Goal: Task Accomplishment & Management: Use online tool/utility

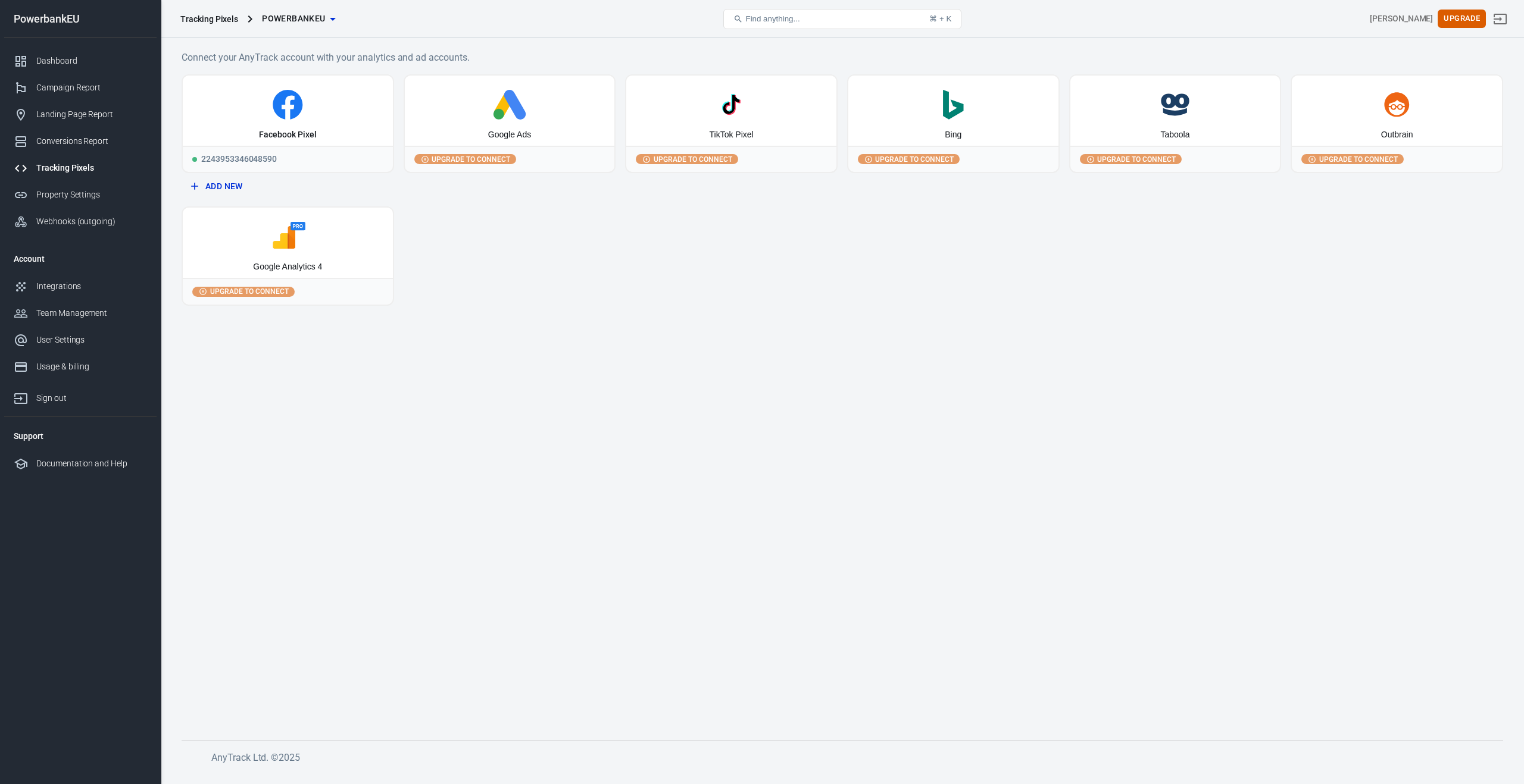
click at [265, 236] on icon at bounding box center [288, 237] width 200 height 30
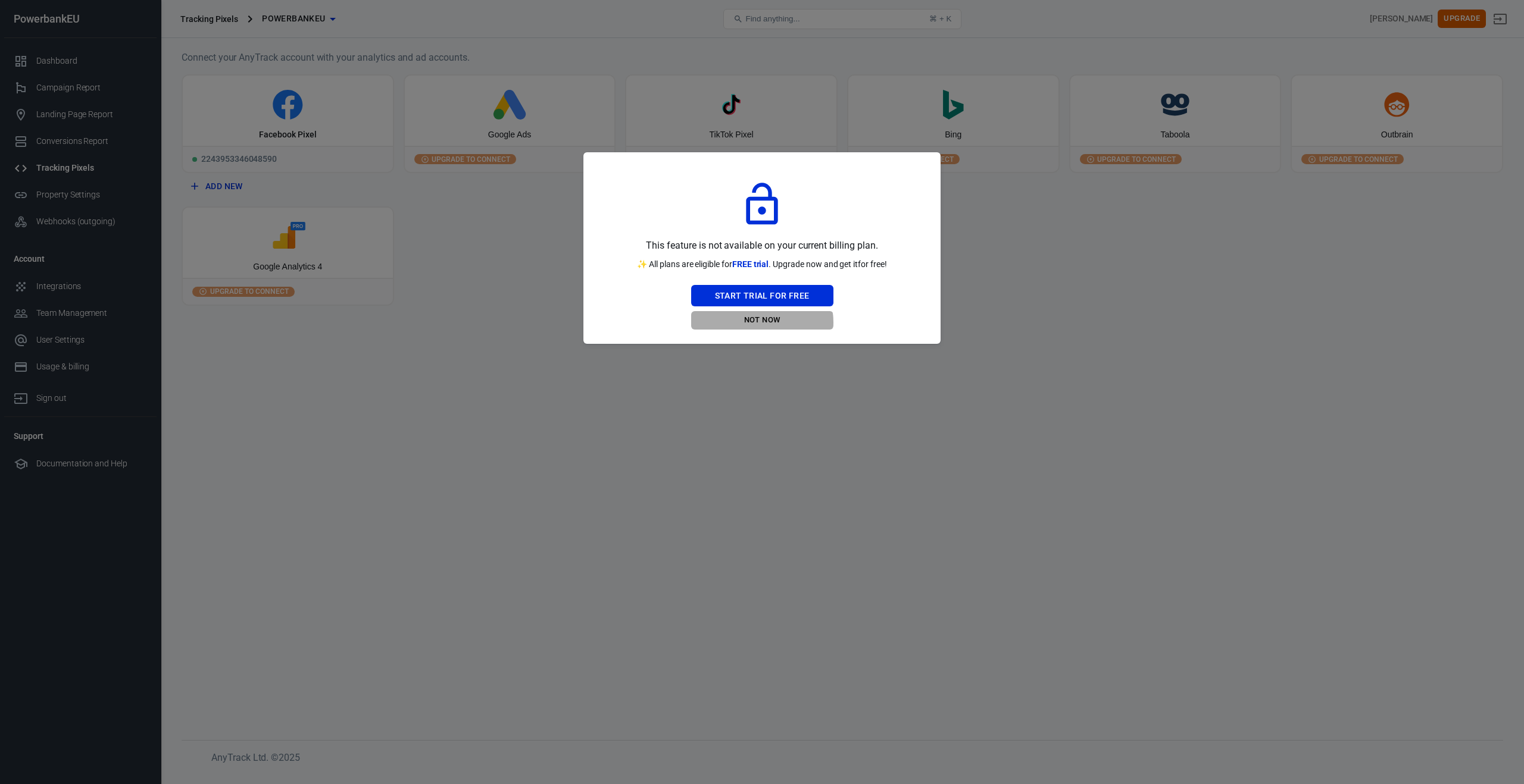
click at [758, 322] on button "Not Now" at bounding box center [762, 321] width 142 height 19
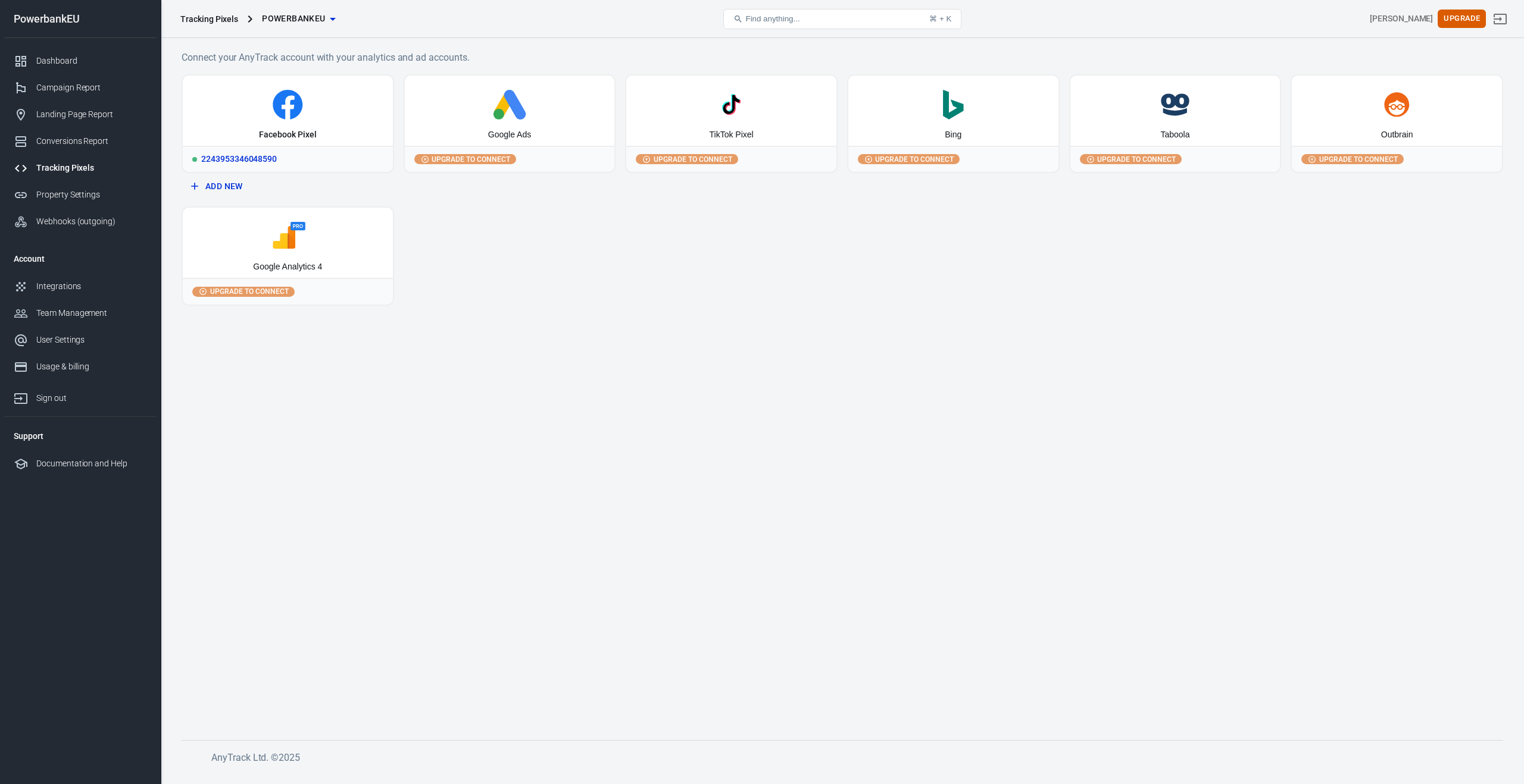
click at [308, 113] on icon at bounding box center [288, 105] width 200 height 30
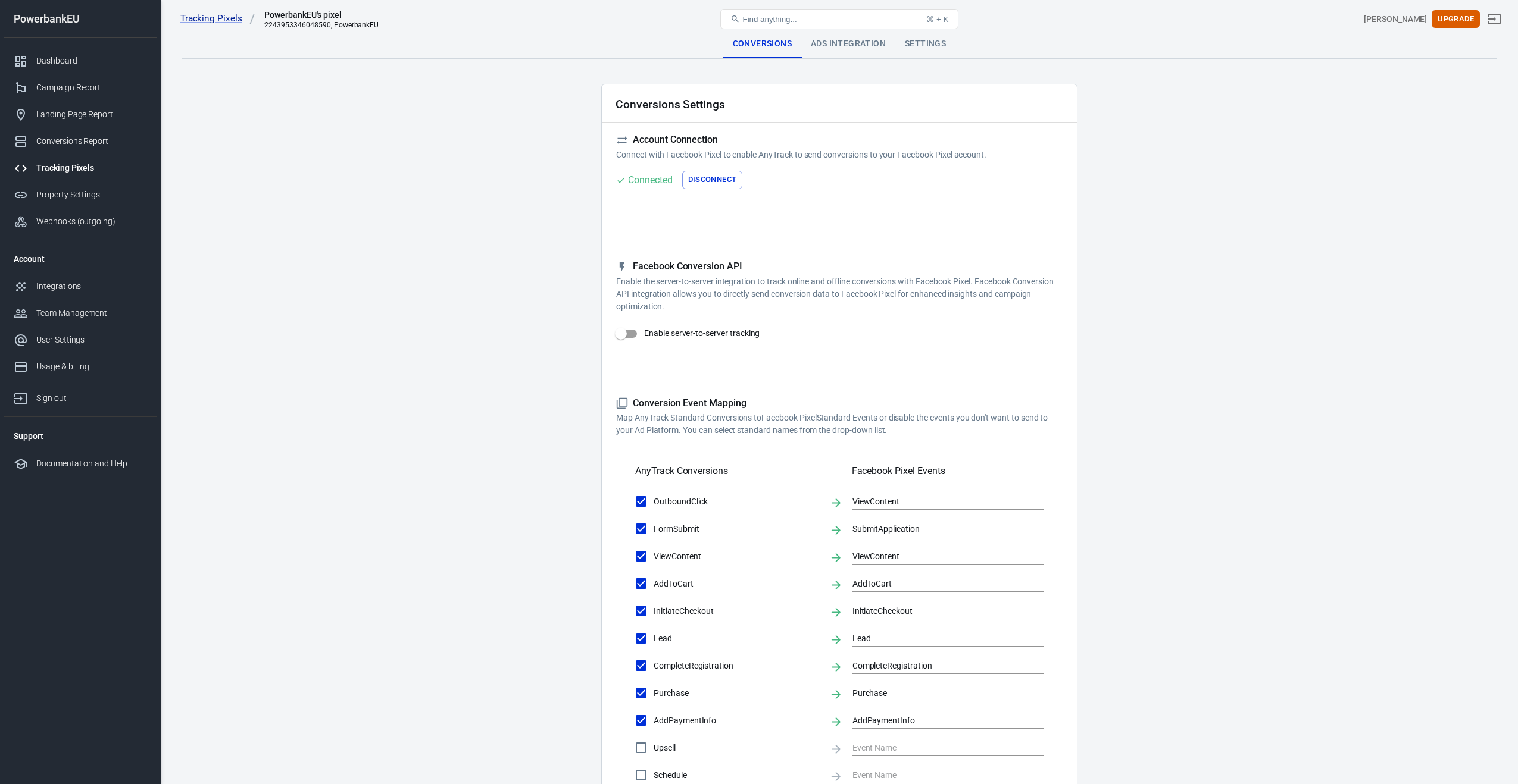
click at [635, 334] on span at bounding box center [627, 333] width 20 height 9
click at [635, 334] on input "Enable server-to-server tracking" at bounding box center [621, 333] width 68 height 23
checkbox input "false"
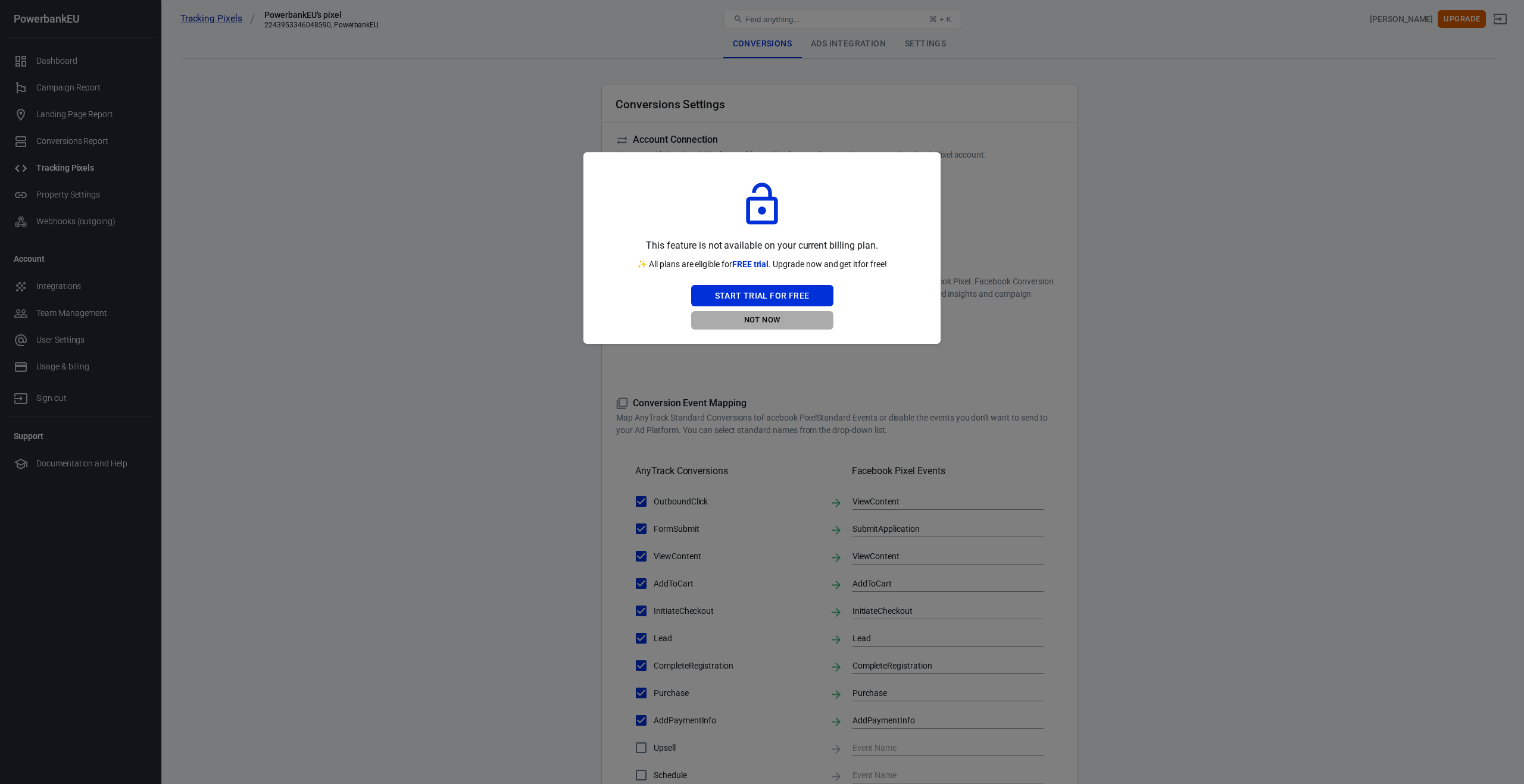
click at [743, 322] on button "Not Now" at bounding box center [762, 321] width 142 height 19
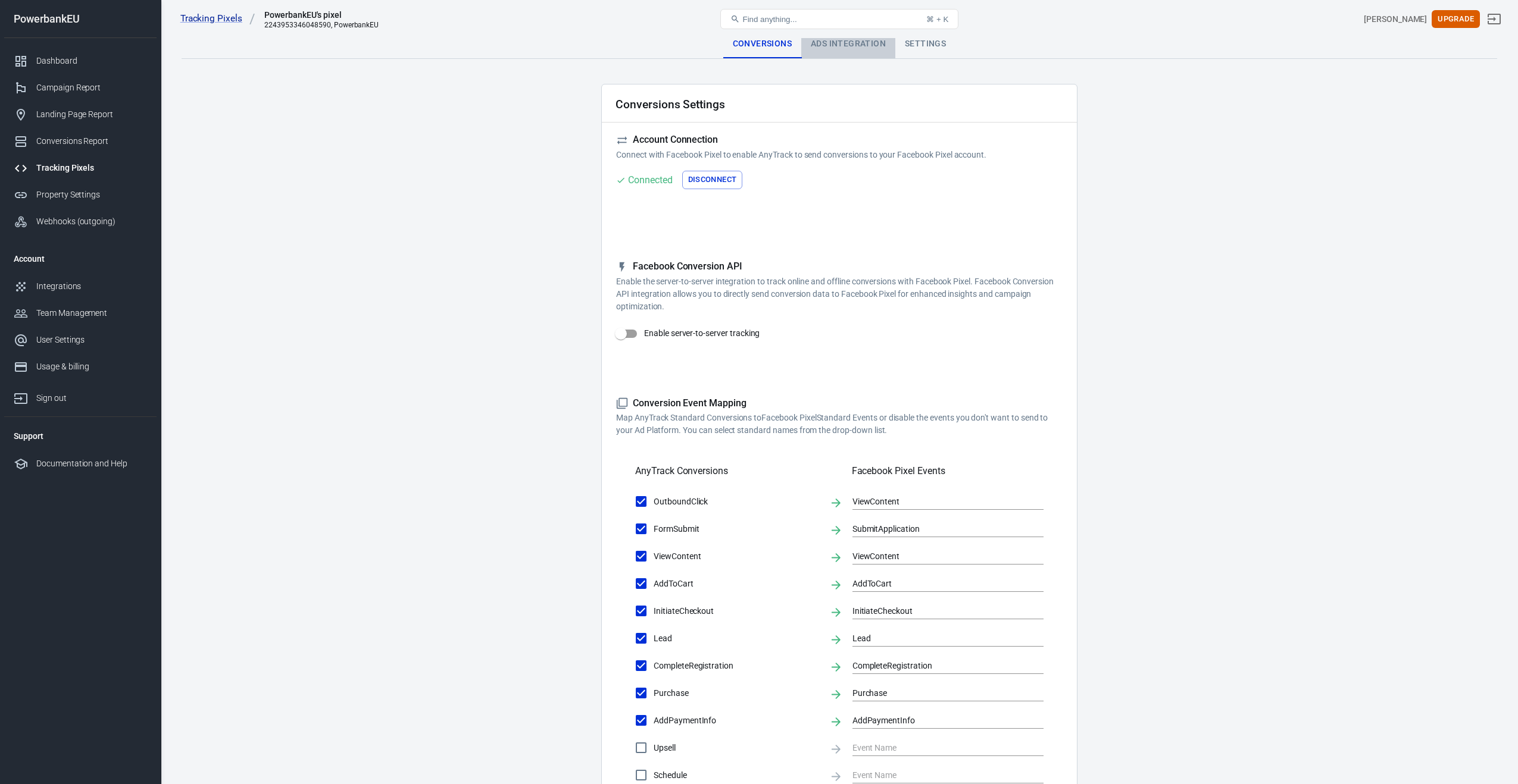
click at [814, 45] on div "Ads Integration" at bounding box center [848, 44] width 94 height 28
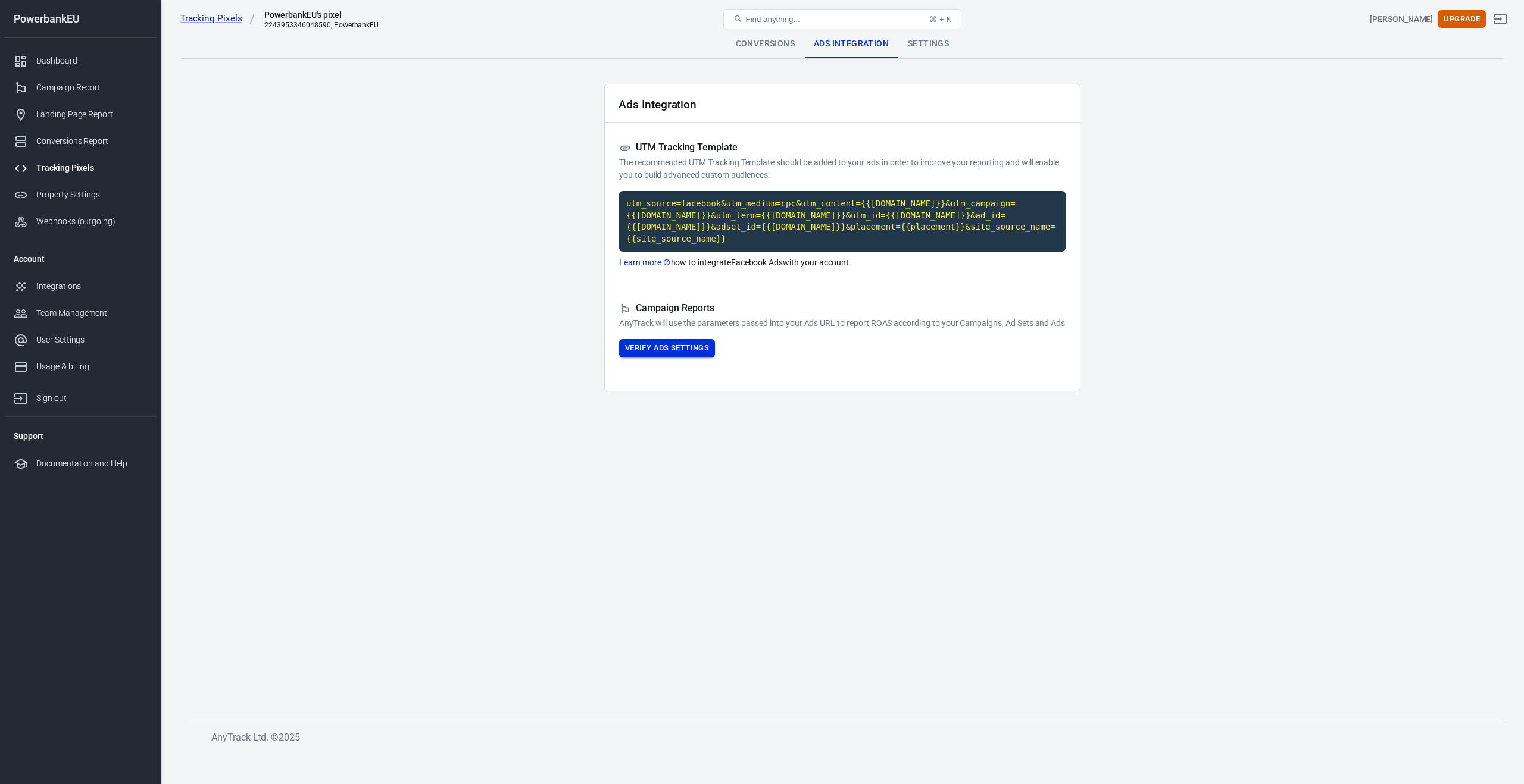
click at [661, 358] on button "Verify Ads Settings" at bounding box center [667, 348] width 95 height 19
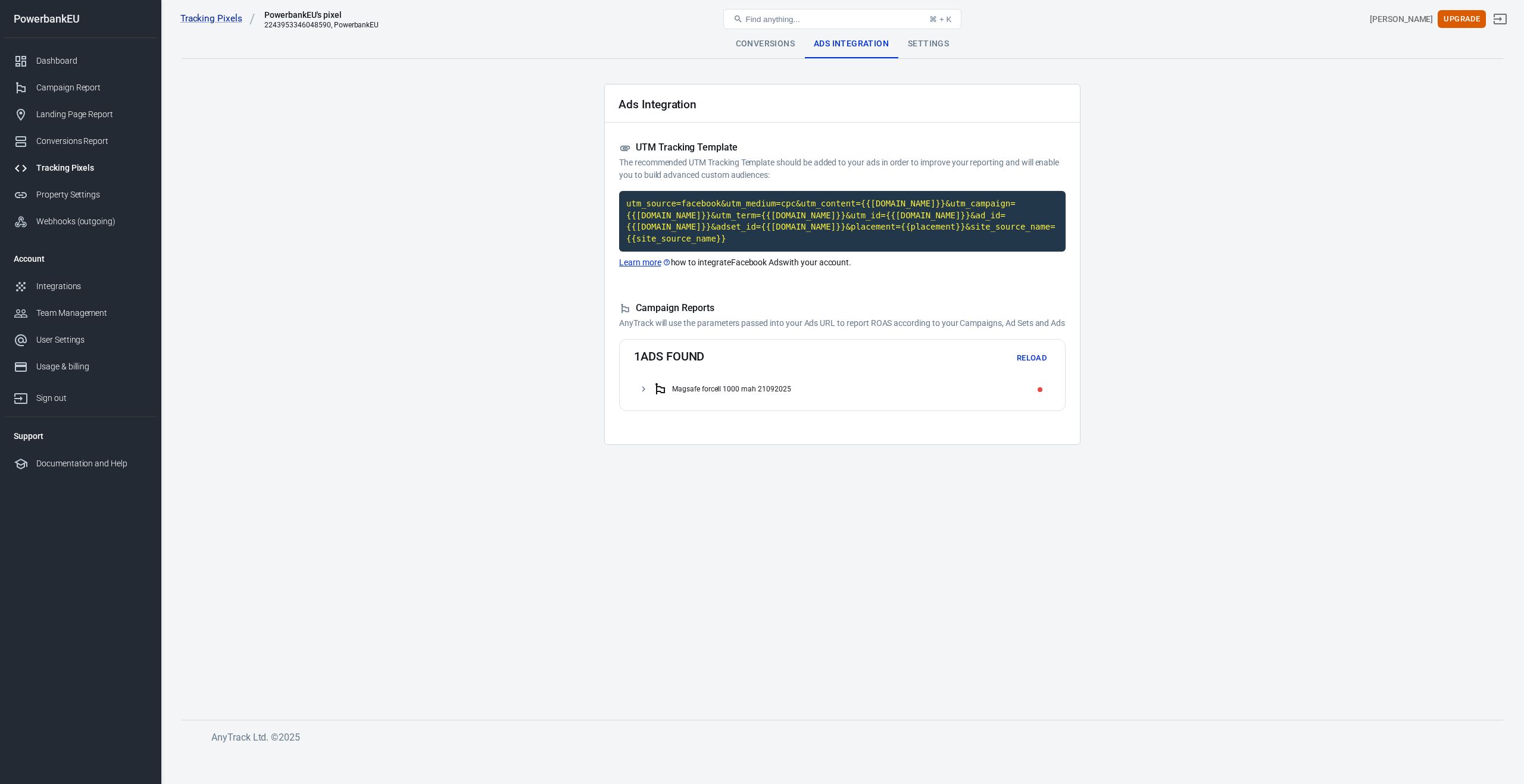
click at [672, 398] on div "Magsafe forcell 1000 mah 21092025" at bounding box center [849, 389] width 393 height 19
click at [679, 417] on div "Magsafe Nederland 1000mah 21092025" at bounding box center [744, 412] width 131 height 9
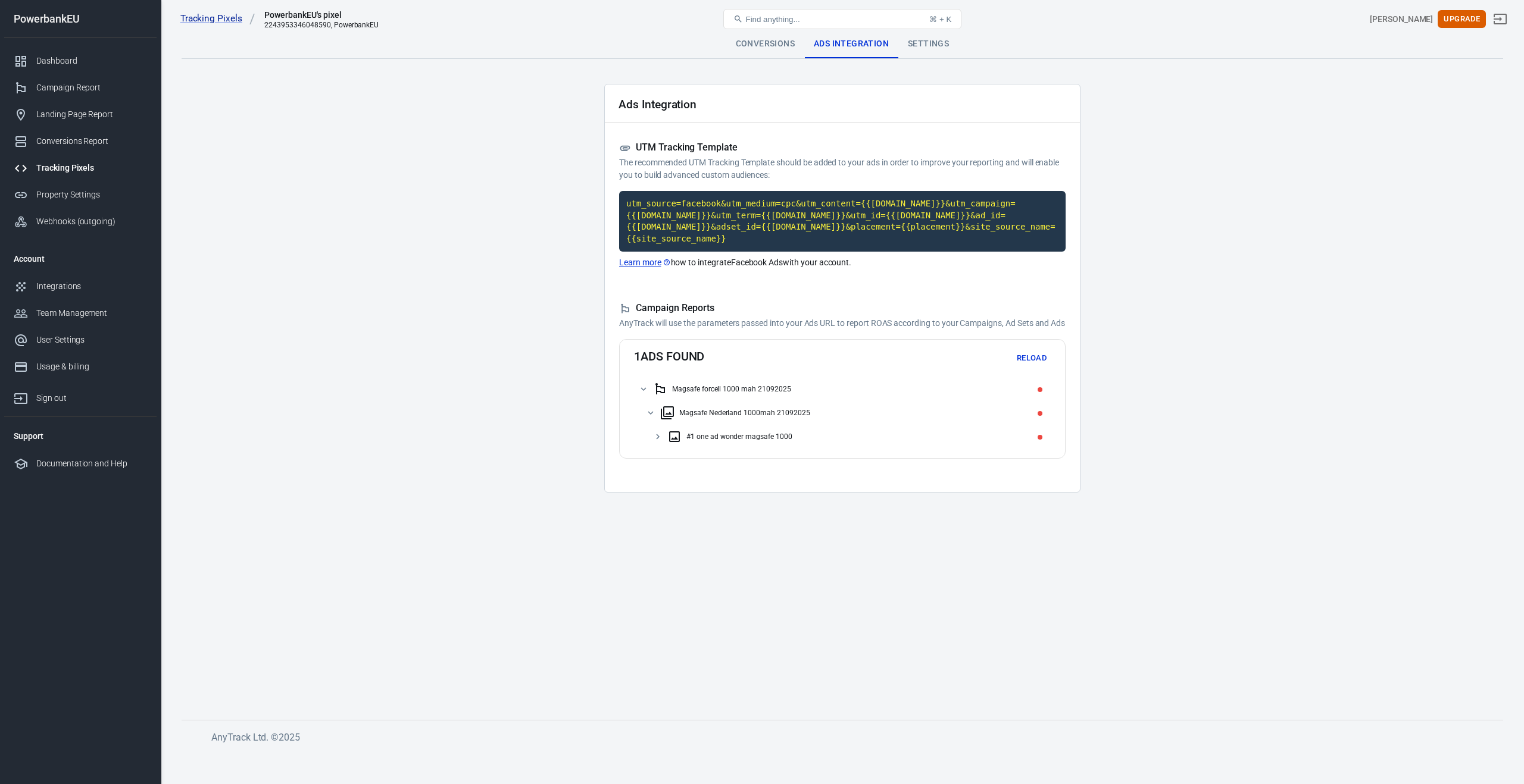
click at [695, 441] on div "#1 one ad wonder magsafe 1000" at bounding box center [739, 437] width 106 height 9
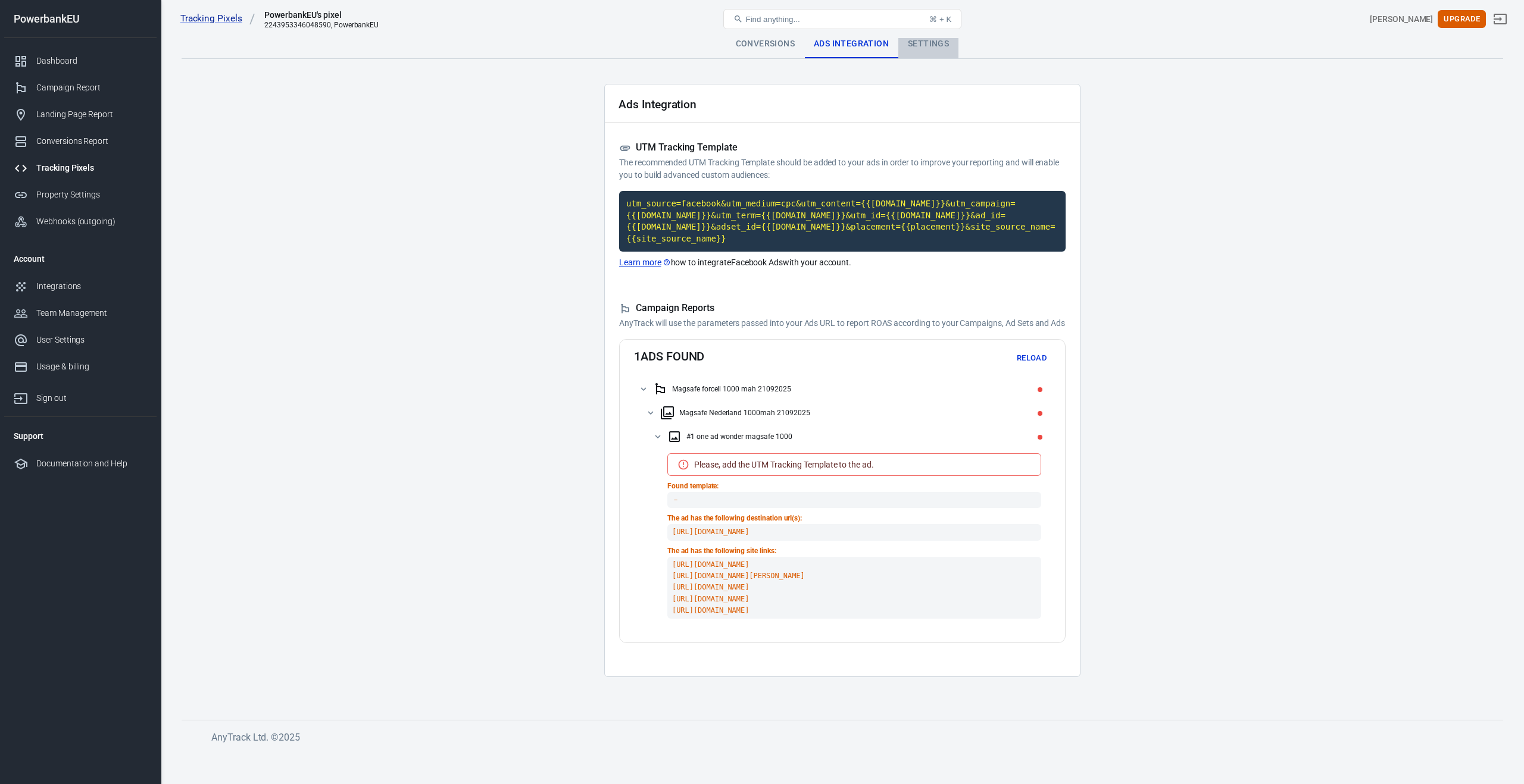
click at [921, 38] on div "Settings" at bounding box center [928, 44] width 60 height 28
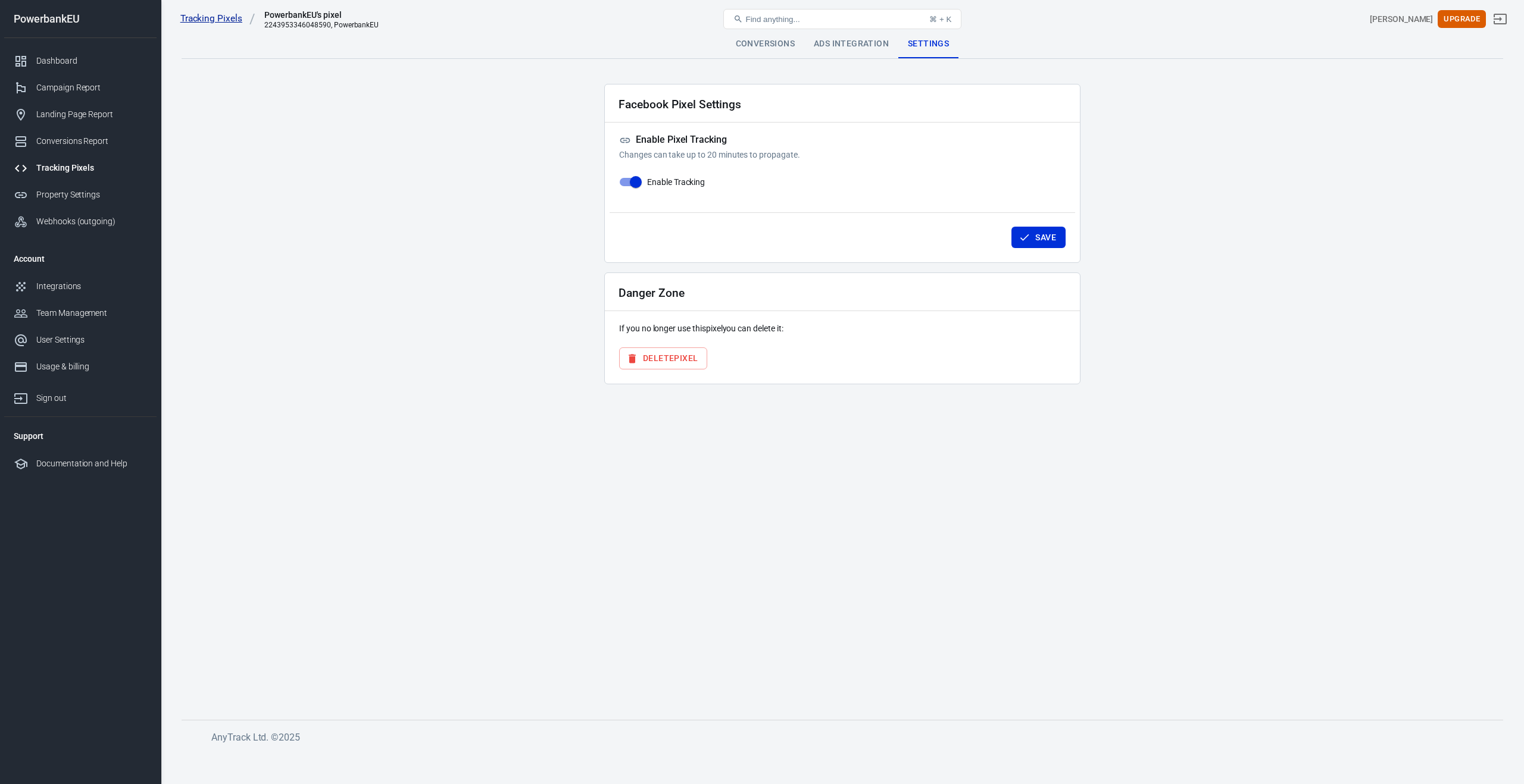
click at [212, 20] on link "Tracking Pixels" at bounding box center [218, 19] width 75 height 13
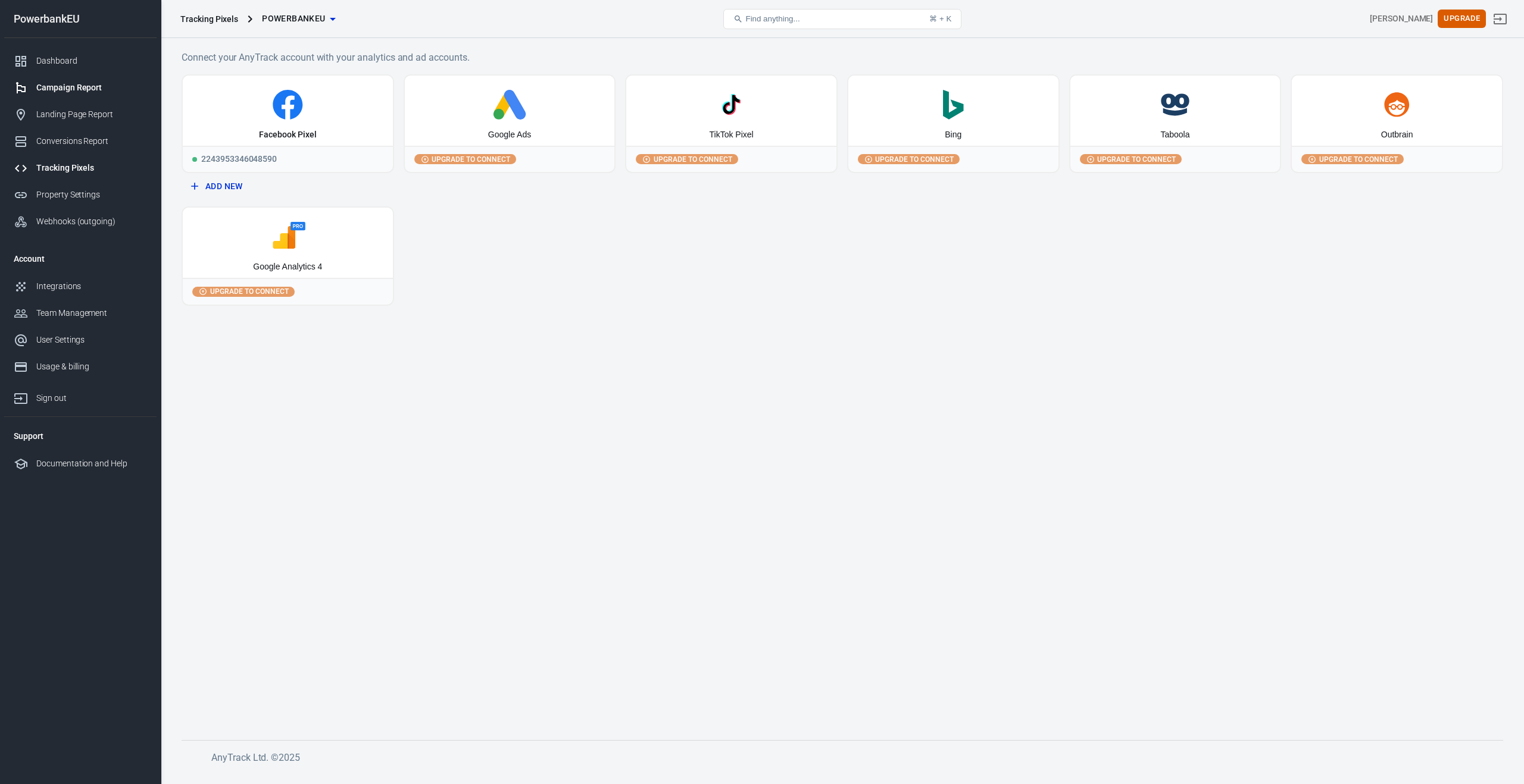
click at [66, 96] on link "Campaign Report" at bounding box center [80, 88] width 153 height 27
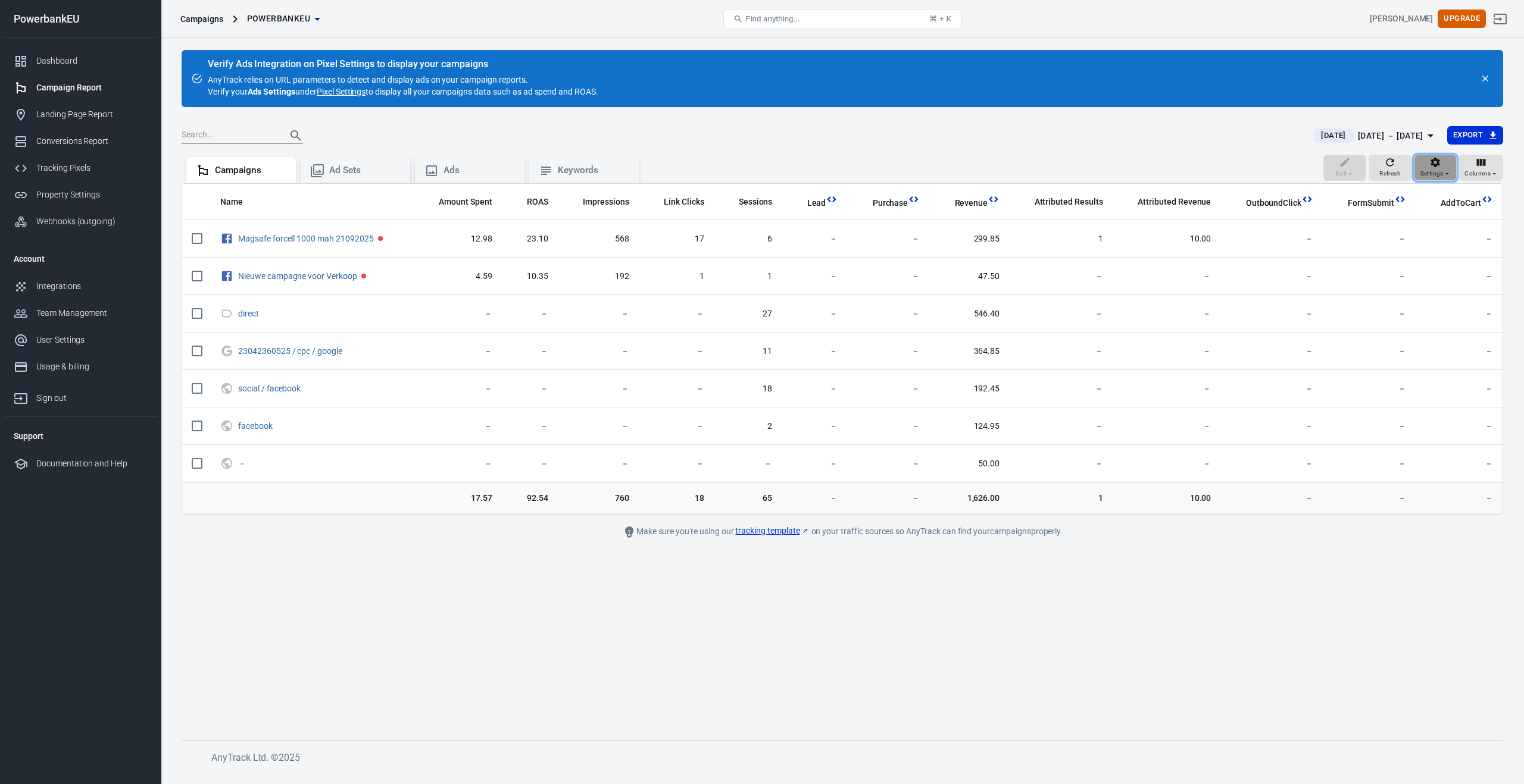
click at [1441, 167] on icon "button" at bounding box center [1435, 162] width 12 height 12
click at [1211, 242] on div at bounding box center [762, 392] width 1524 height 784
click at [56, 193] on div "Property Settings" at bounding box center [91, 195] width 110 height 13
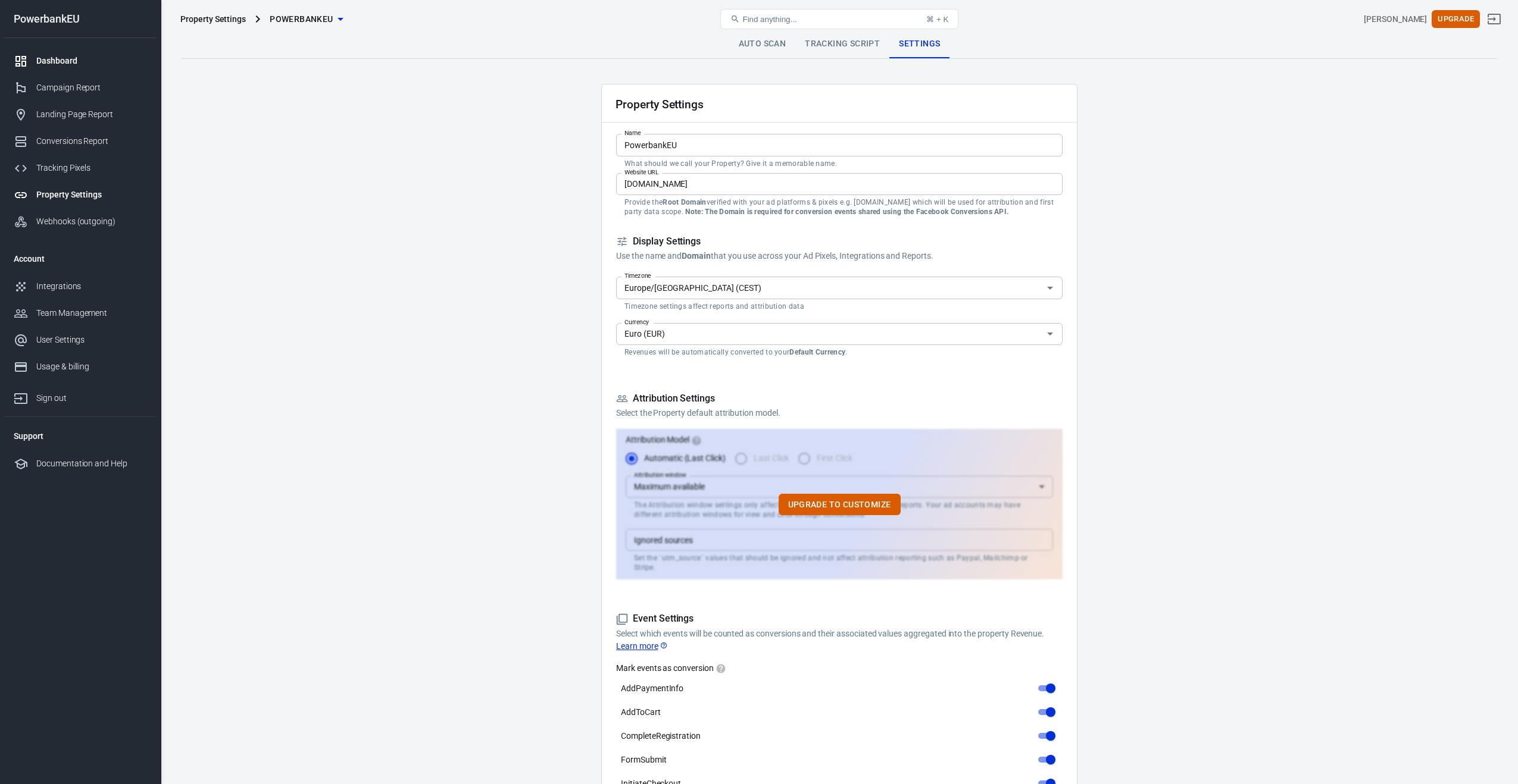
click at [38, 65] on div "Dashboard" at bounding box center [91, 61] width 110 height 13
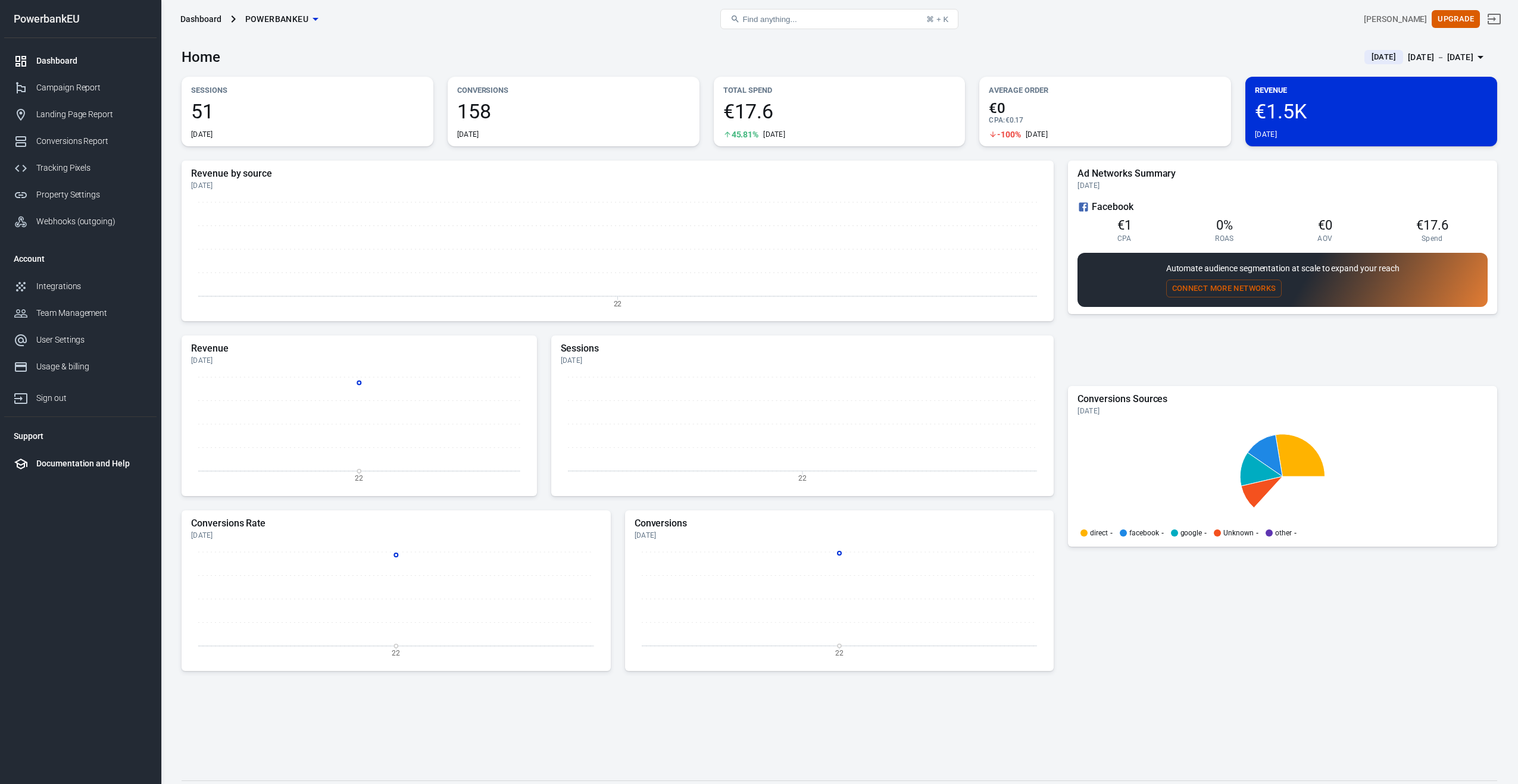
click at [62, 462] on div "Documentation and Help" at bounding box center [91, 464] width 110 height 13
click at [63, 462] on div "Documentation and Help" at bounding box center [91, 464] width 110 height 13
drag, startPoint x: 55, startPoint y: 514, endPoint x: 52, endPoint y: 475, distance: 39.1
click at [55, 514] on nav "PowerbankEU Dashboard Campaign Report Landing Page Report Conversions Report Tr…" at bounding box center [80, 392] width 160 height 784
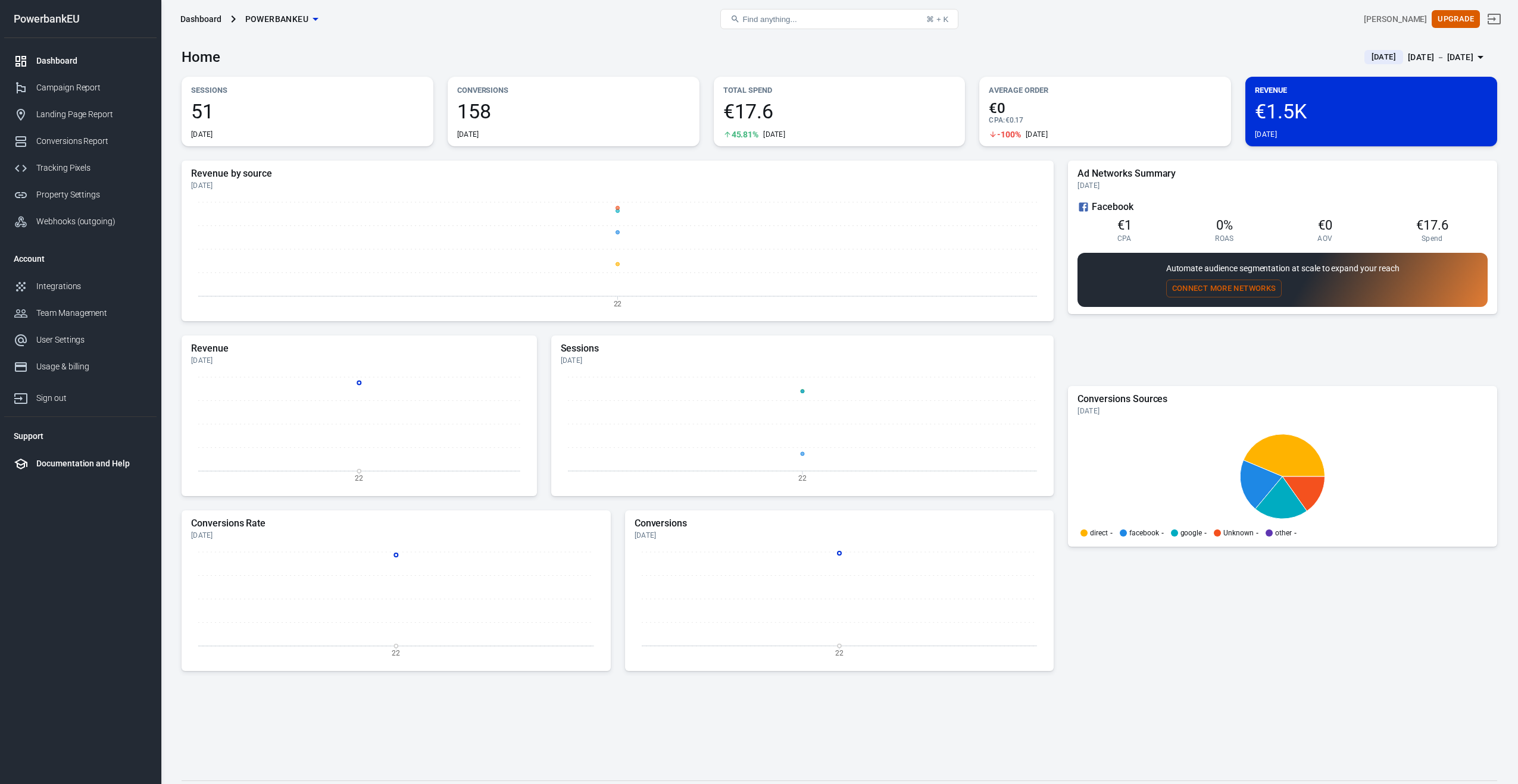
click at [52, 461] on div "Documentation and Help" at bounding box center [91, 464] width 110 height 13
click at [1228, 287] on button "Connect More Networks" at bounding box center [1224, 289] width 116 height 19
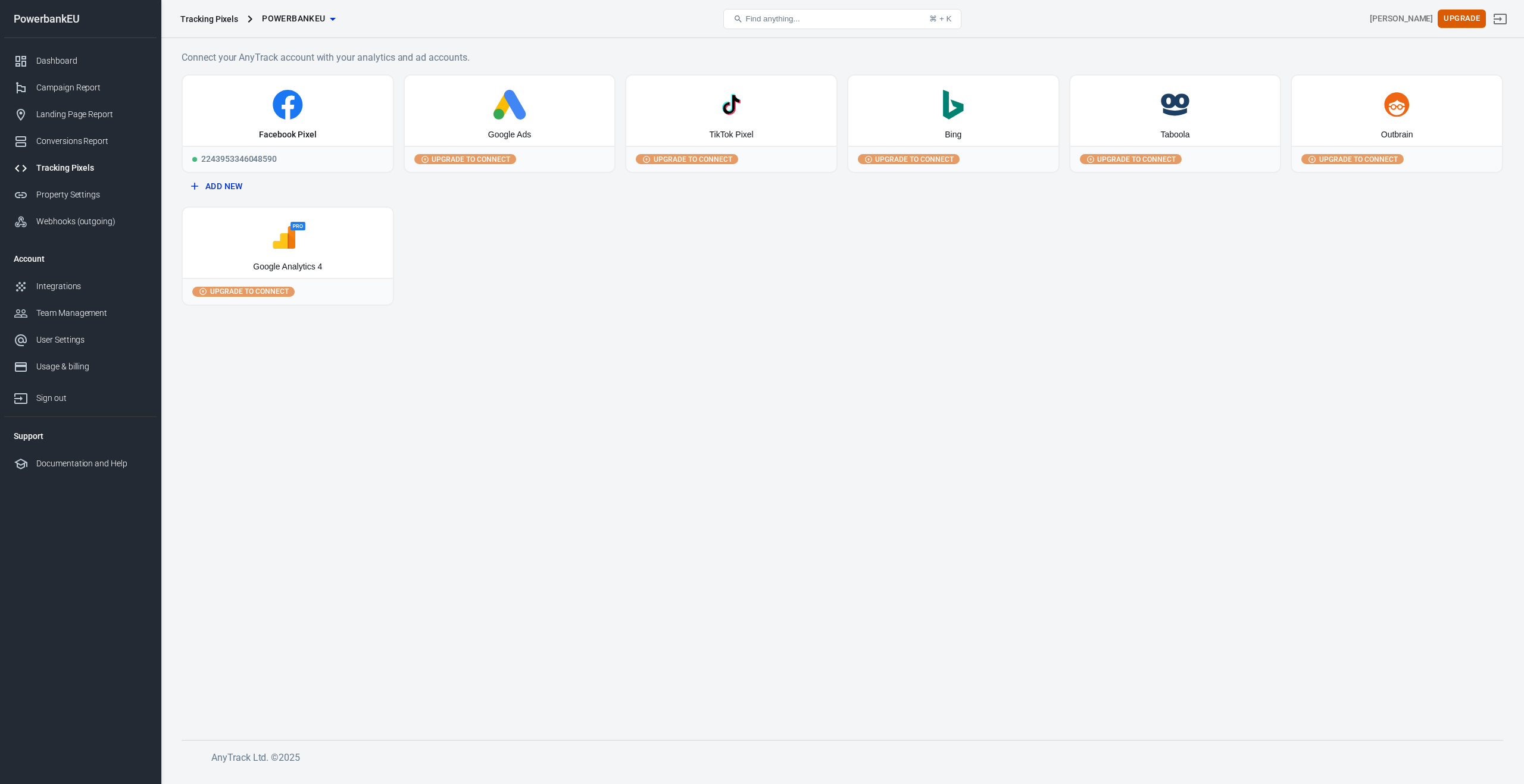
click at [800, 19] on button "Find anything... ⌘ + K" at bounding box center [842, 19] width 238 height 20
click at [734, 17] on icon at bounding box center [738, 19] width 9 height 9
click at [27, 19] on div "PowerbankEU" at bounding box center [80, 19] width 153 height 11
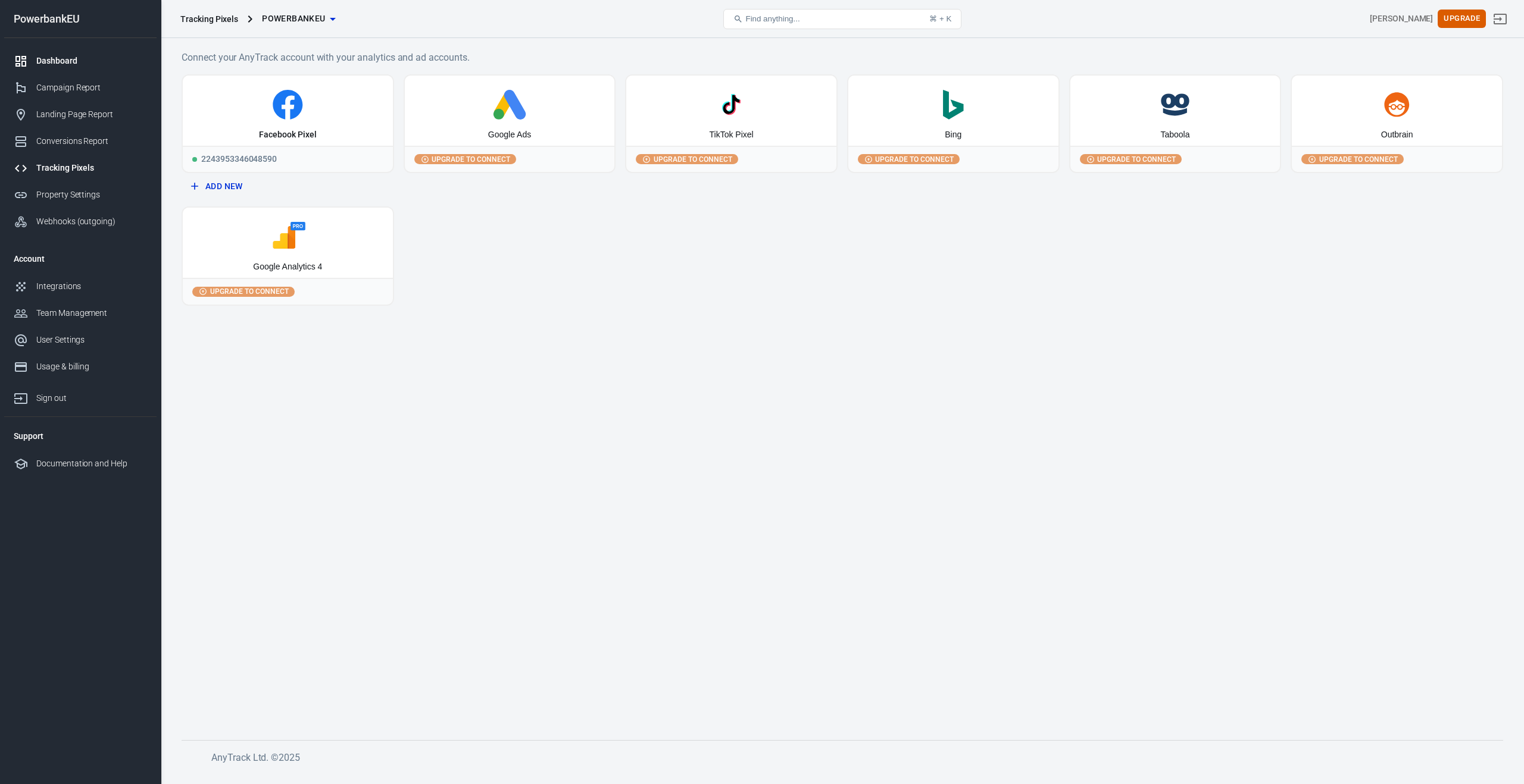
click at [29, 56] on div at bounding box center [24, 61] width 23 height 14
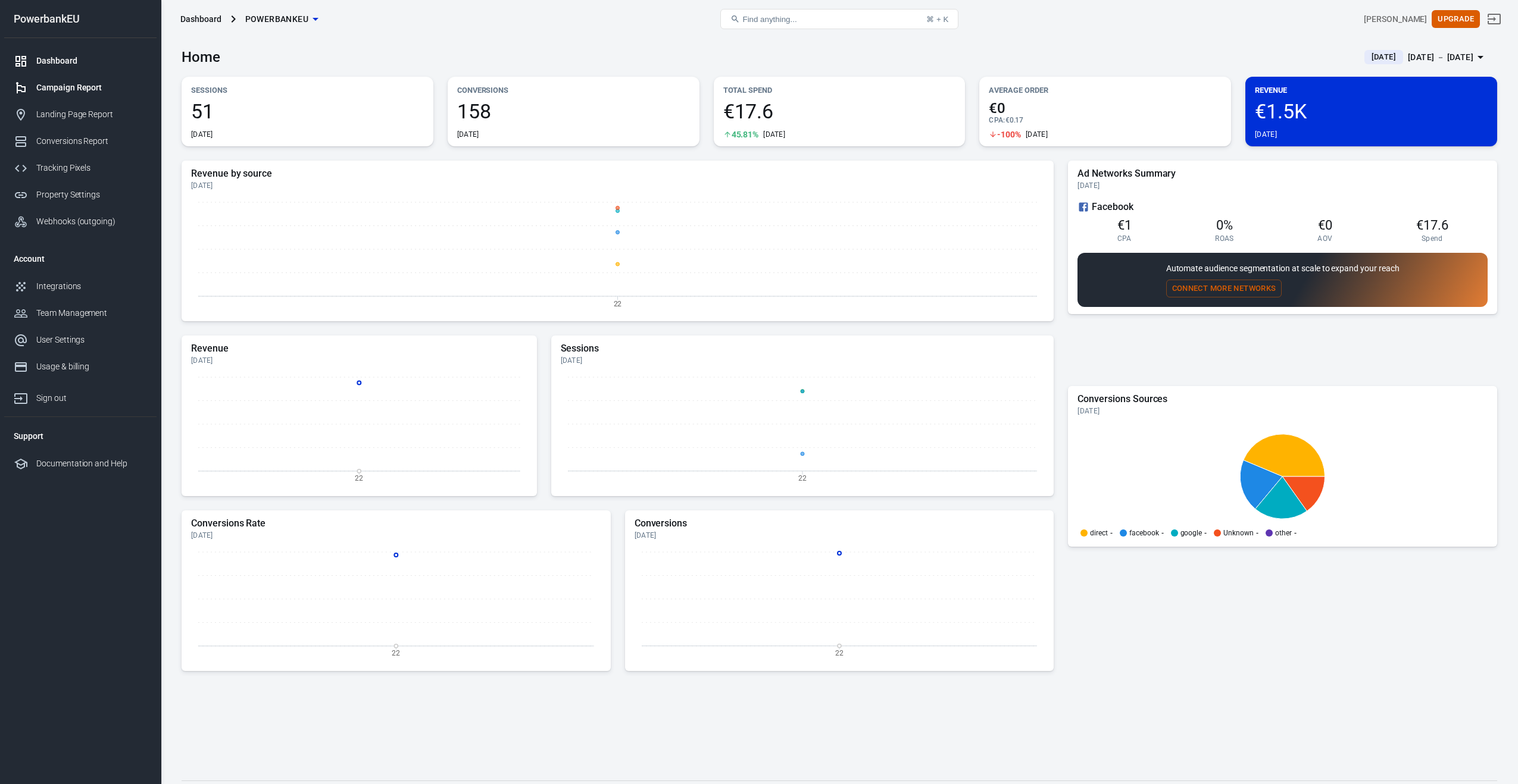
click at [50, 87] on div "Campaign Report" at bounding box center [91, 88] width 110 height 13
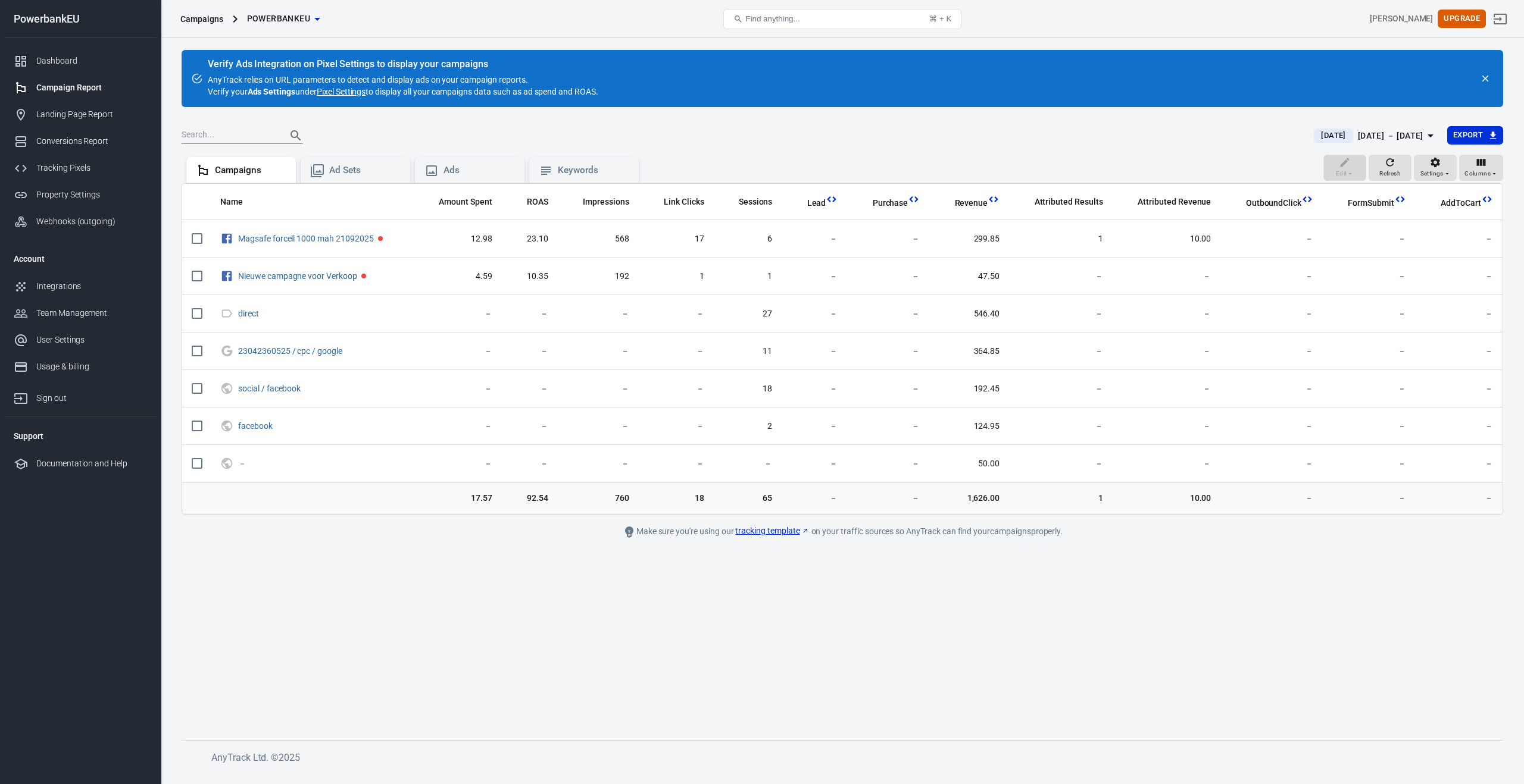
click at [346, 91] on link "Pixel Settings" at bounding box center [341, 91] width 49 height 12
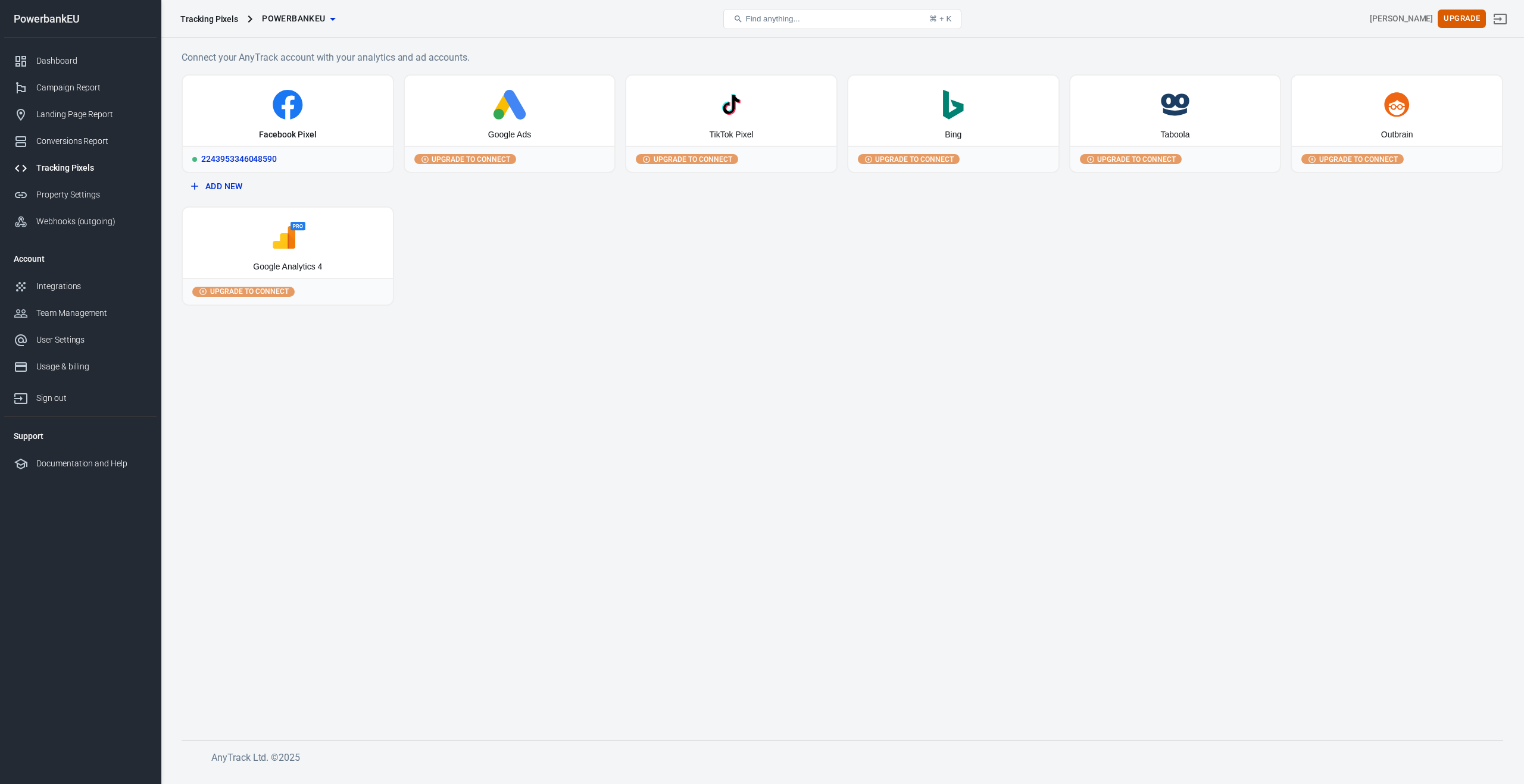
click at [292, 108] on icon at bounding box center [288, 107] width 13 height 23
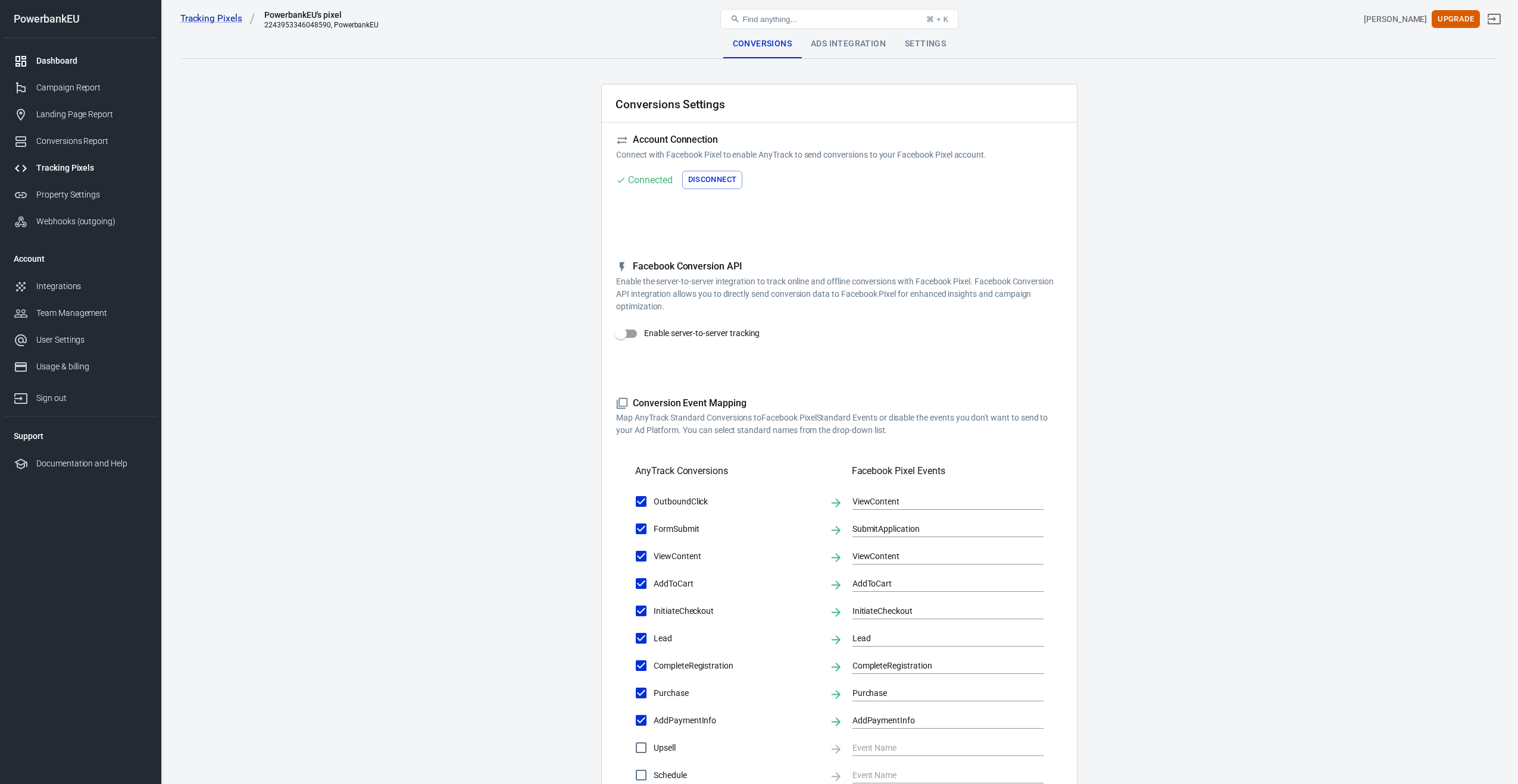
click at [57, 70] on link "Dashboard" at bounding box center [80, 61] width 153 height 27
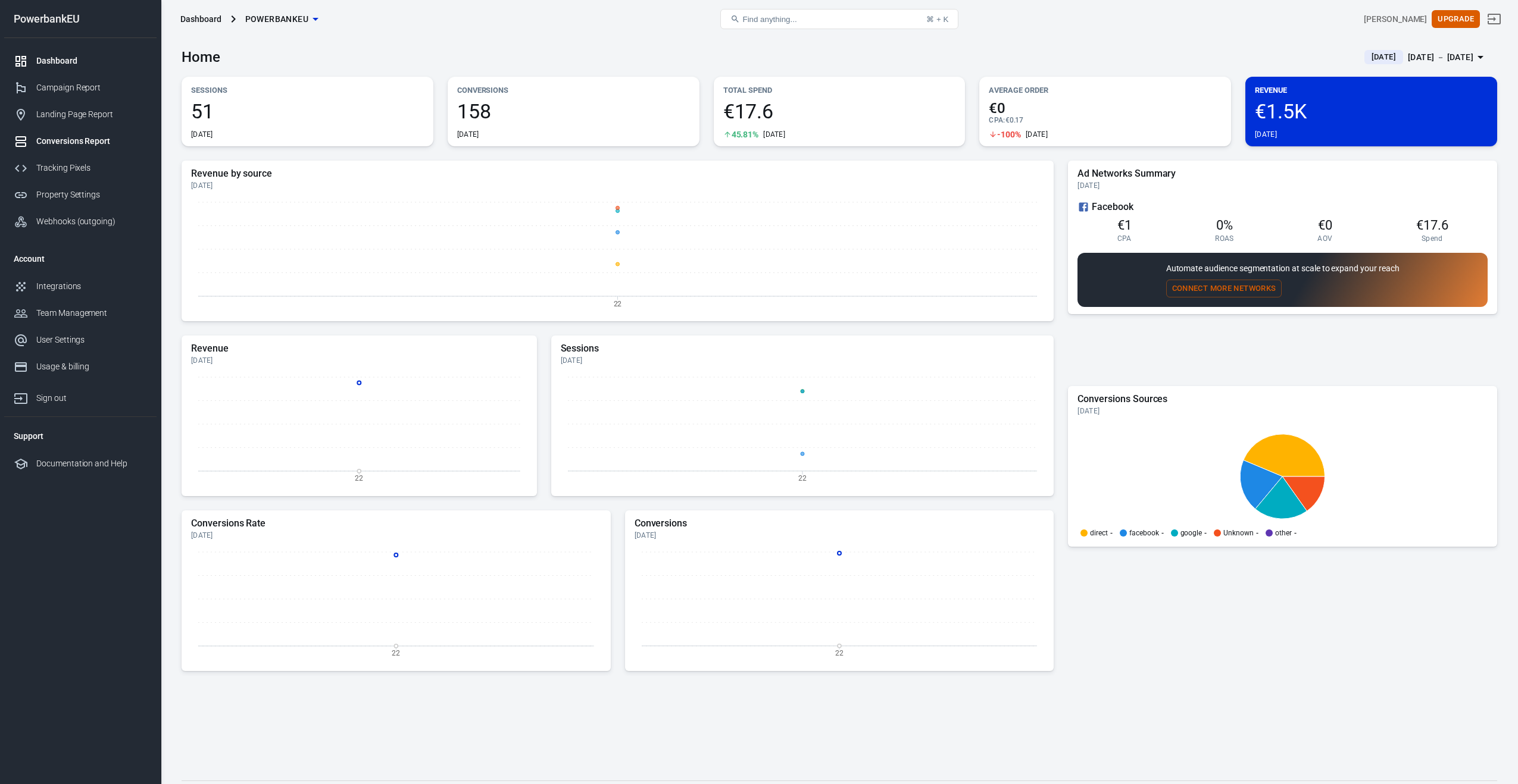
click at [54, 131] on link "Conversions Report" at bounding box center [80, 141] width 153 height 27
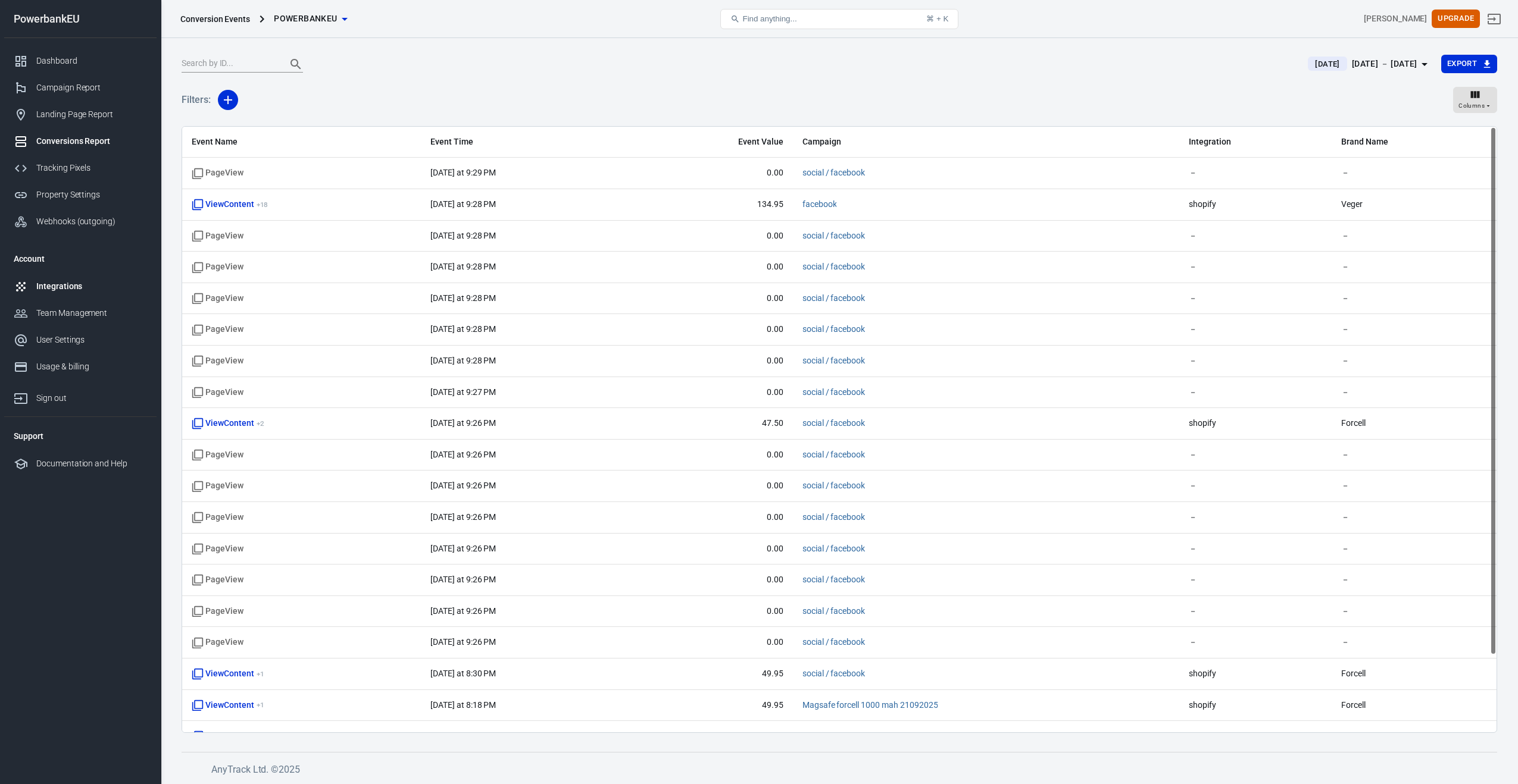
click at [51, 282] on div "Integrations" at bounding box center [91, 286] width 110 height 13
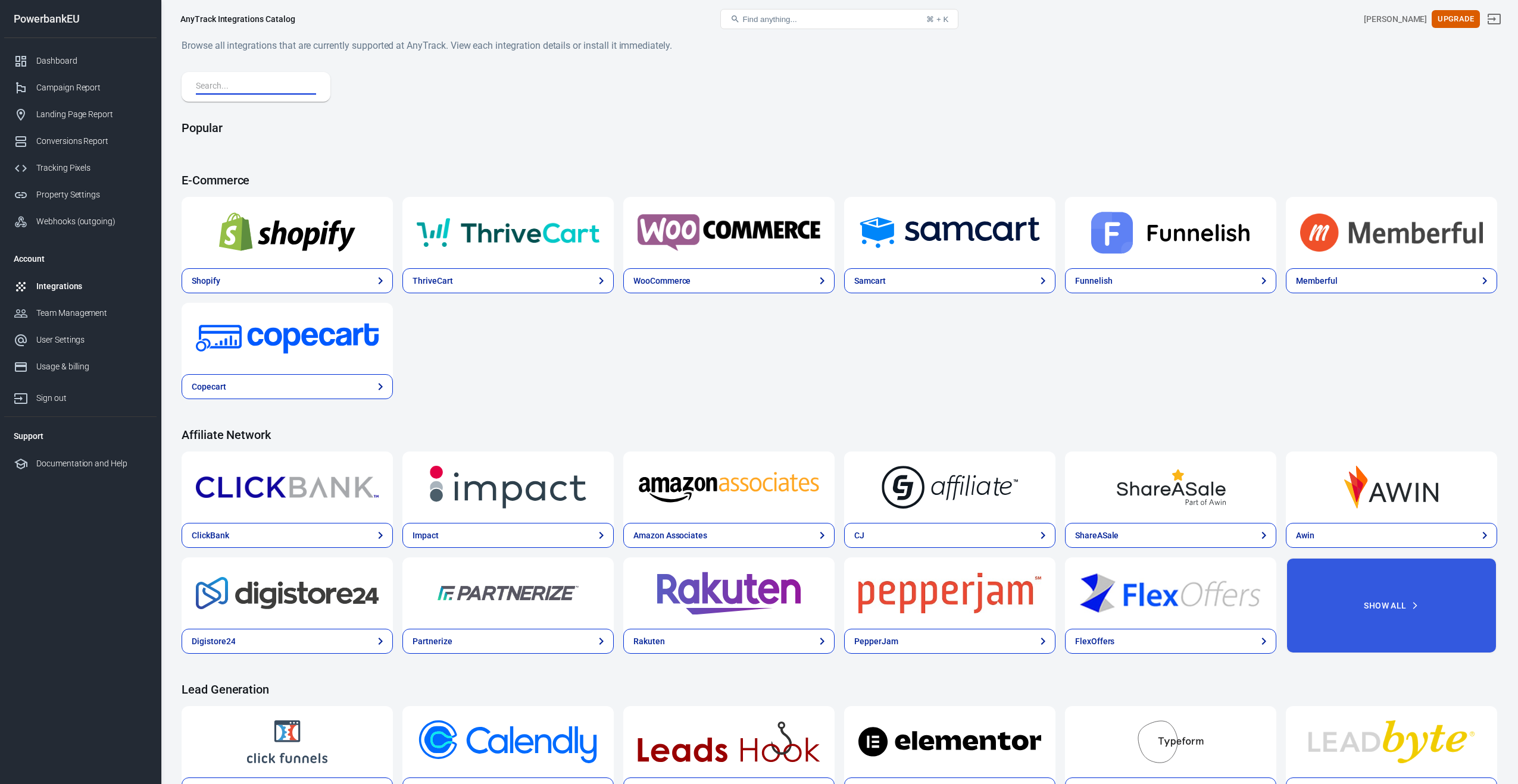
click at [249, 84] on input "text" at bounding box center [254, 87] width 116 height 16
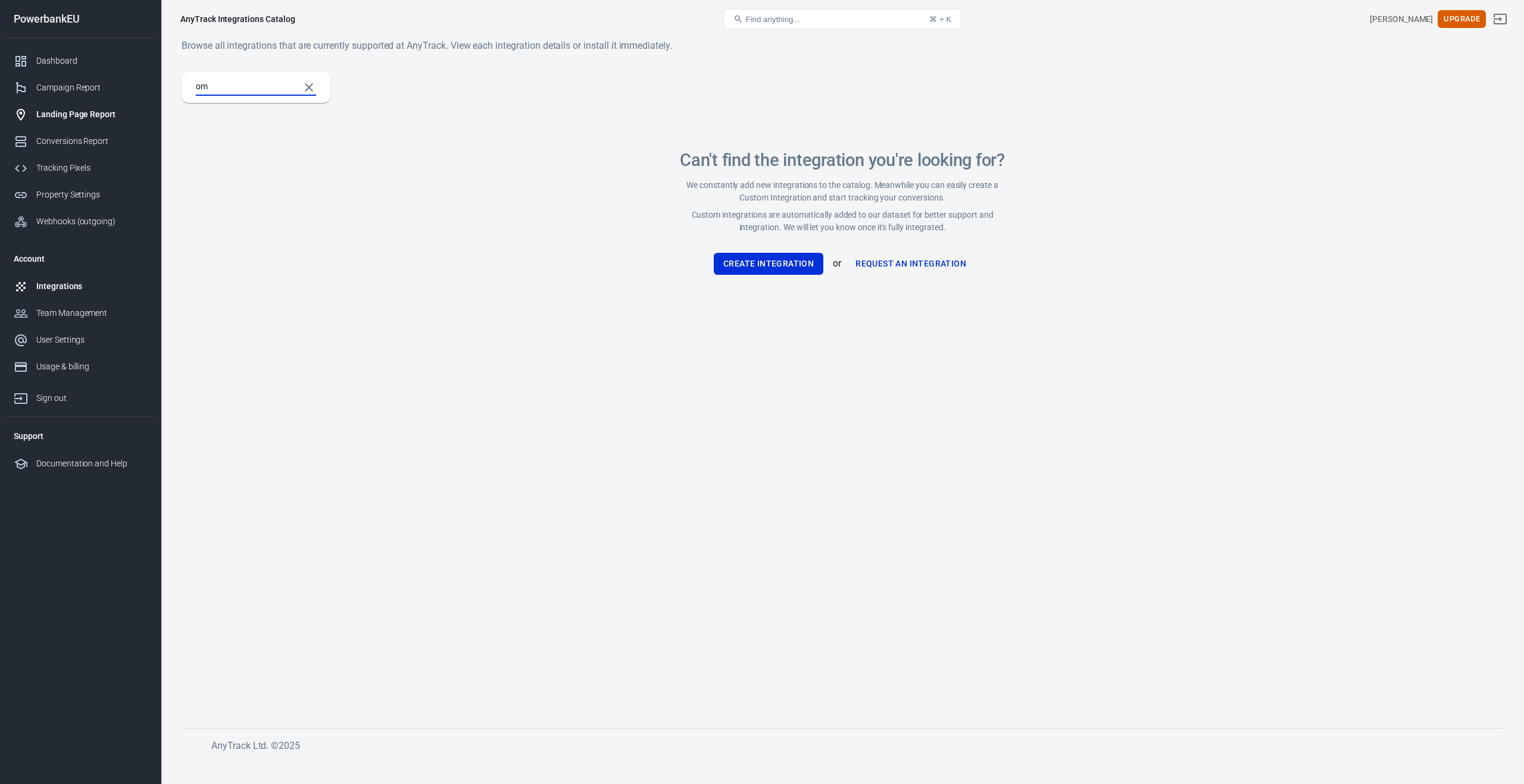
type input "om"
click at [89, 107] on link "Landing Page Report" at bounding box center [80, 114] width 153 height 27
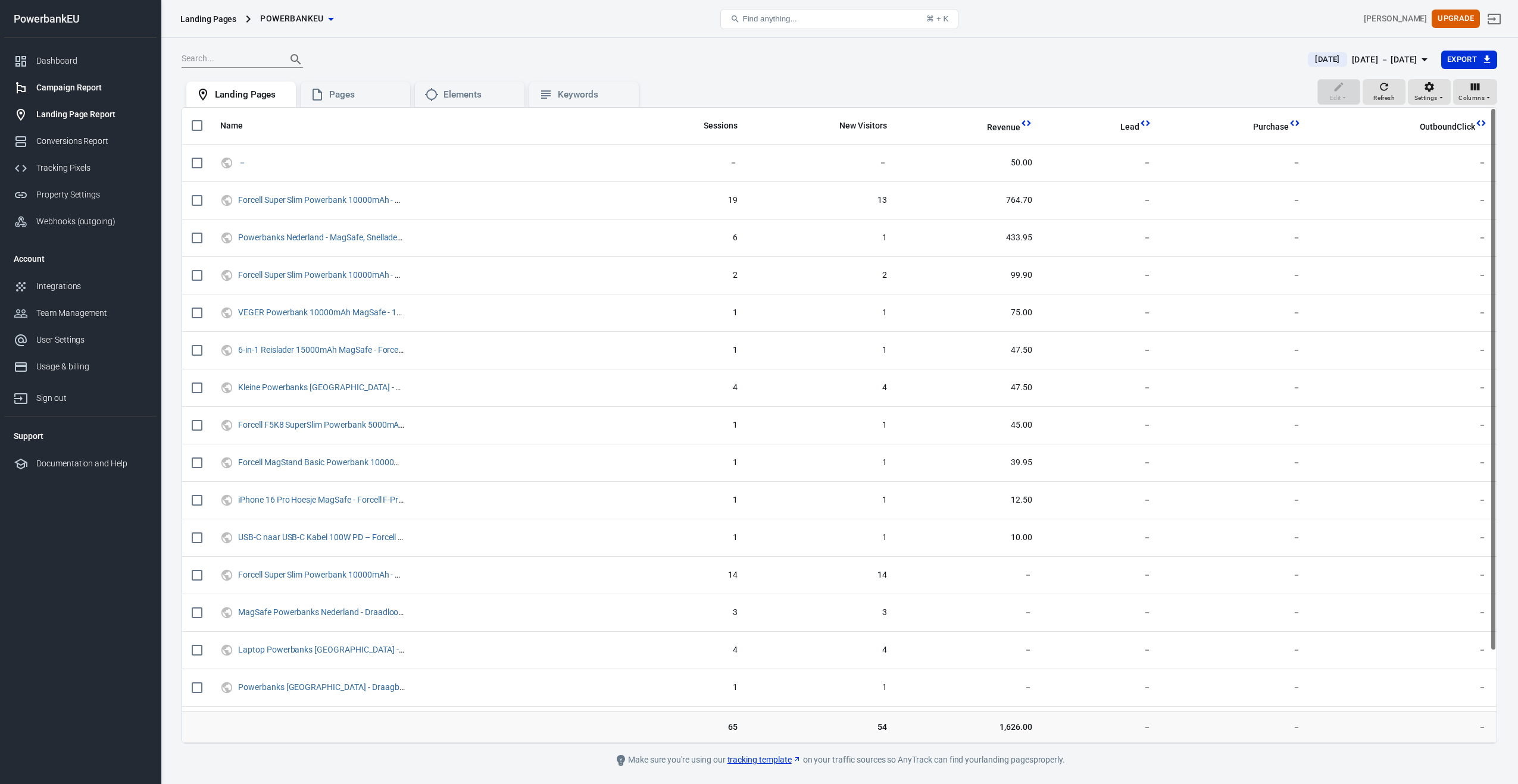
click at [81, 93] on div "Campaign Report" at bounding box center [91, 88] width 110 height 13
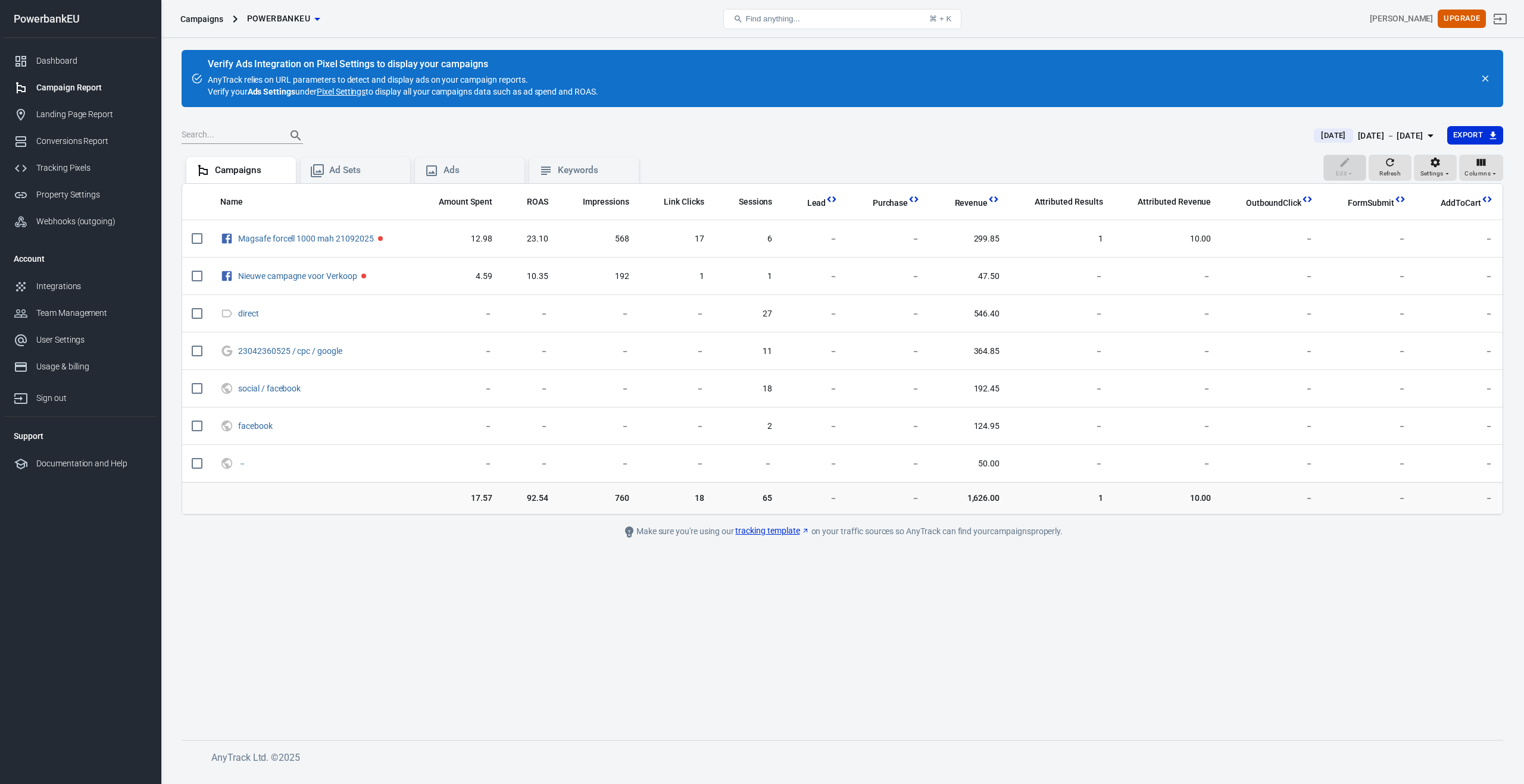
click at [76, 75] on link "Campaign Report" at bounding box center [80, 88] width 153 height 27
click at [47, 18] on div "PowerbankEU" at bounding box center [80, 19] width 153 height 11
click at [847, 13] on button "Find anything... ⌘ + K" at bounding box center [842, 19] width 238 height 20
click at [734, 16] on icon at bounding box center [738, 19] width 9 height 9
click at [734, 17] on icon at bounding box center [738, 19] width 9 height 9
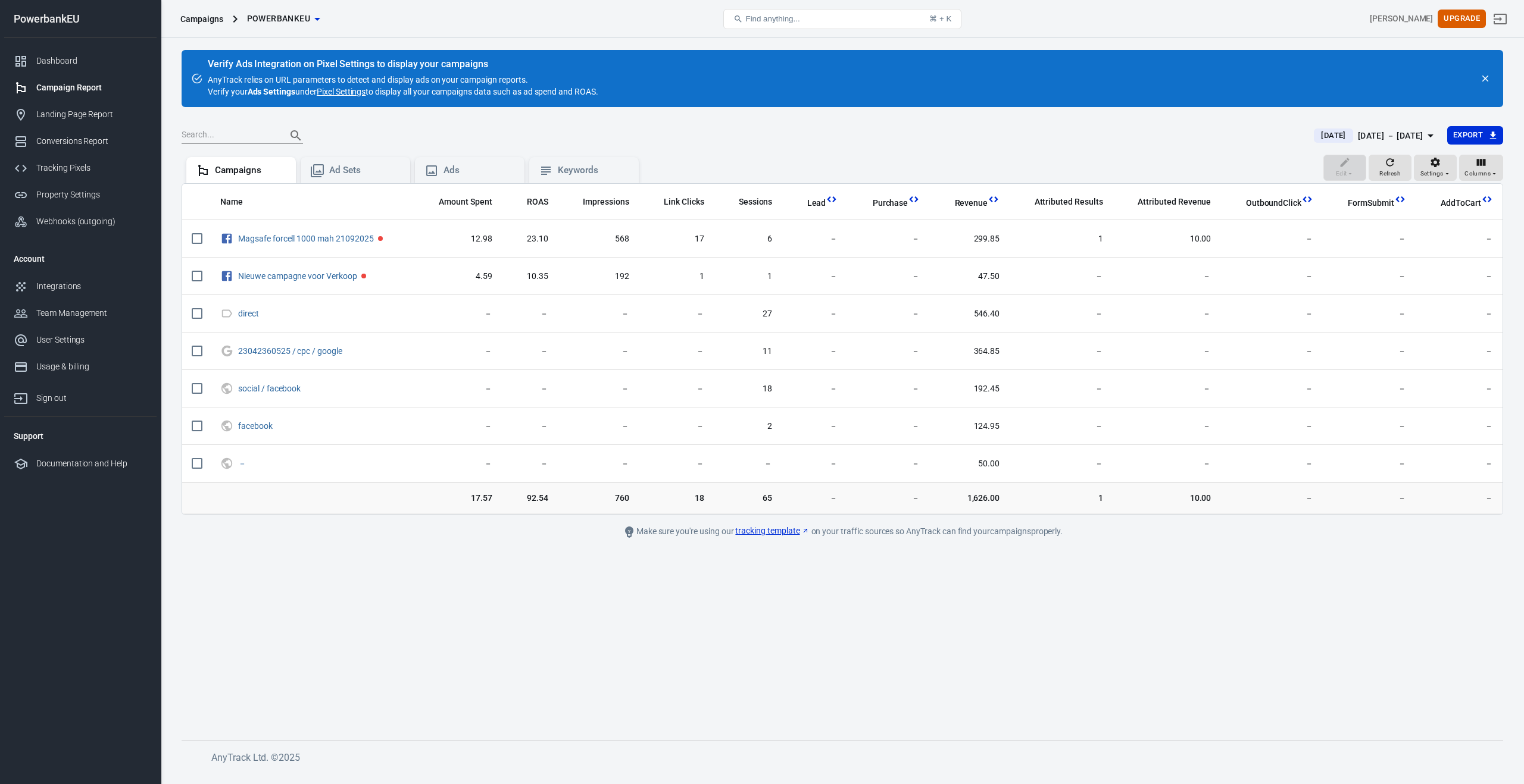
drag, startPoint x: 734, startPoint y: 17, endPoint x: 184, endPoint y: 0, distance: 550.3
click at [734, 17] on icon at bounding box center [738, 19] width 9 height 9
click at [36, 57] on div "Dashboard" at bounding box center [91, 61] width 110 height 13
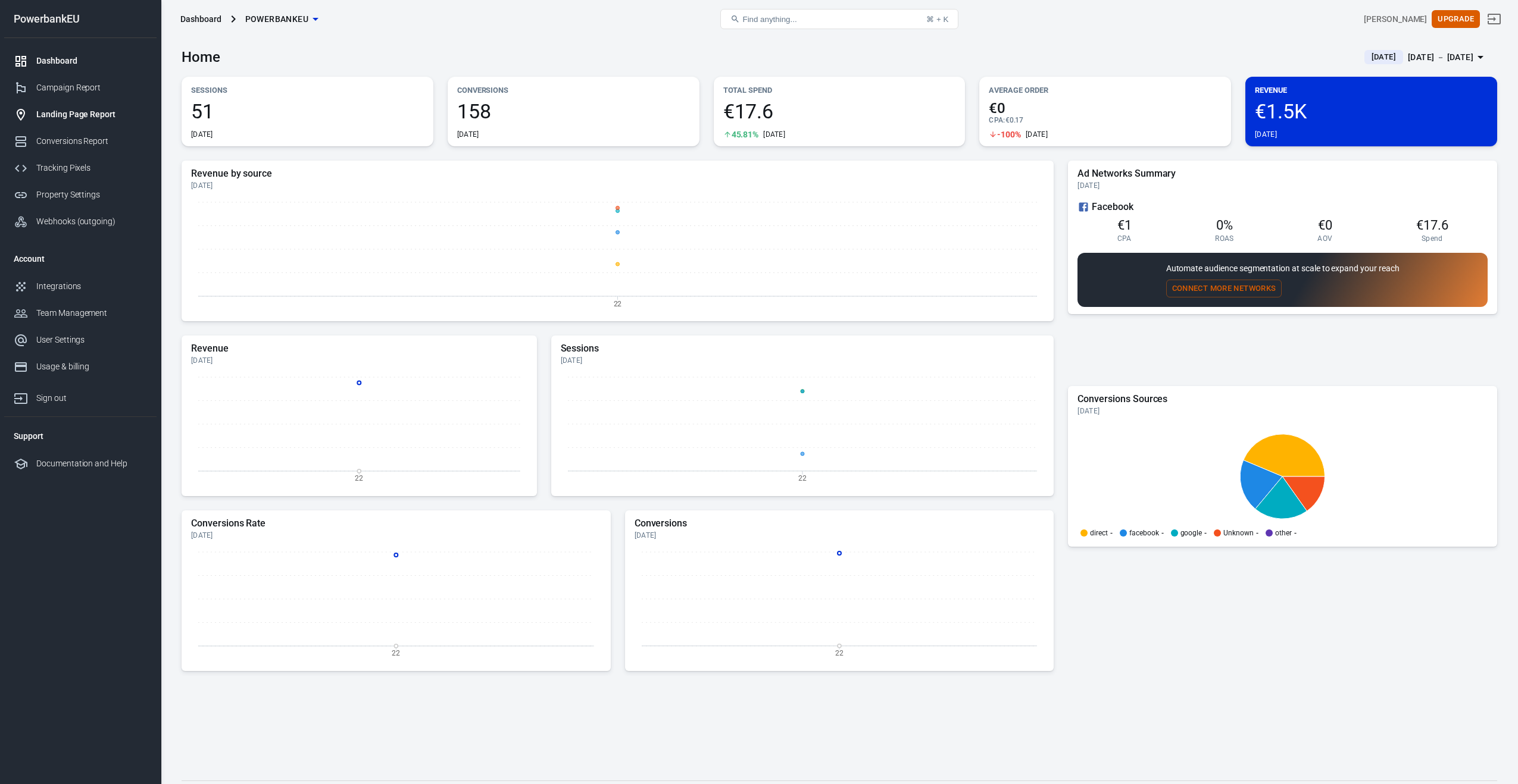
click at [63, 116] on div "Landing Page Report" at bounding box center [91, 114] width 110 height 13
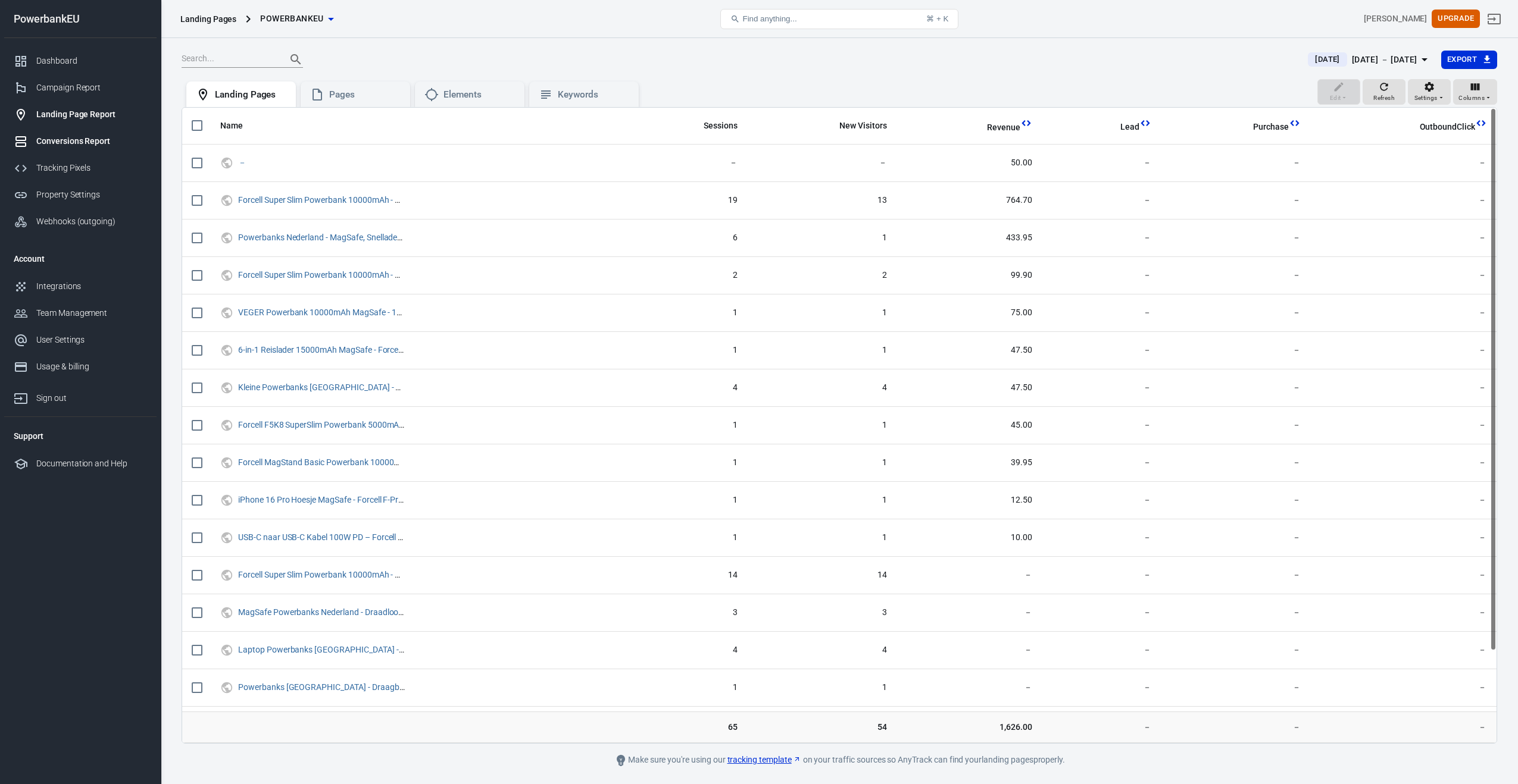
click at [60, 138] on div "Conversions Report" at bounding box center [91, 142] width 110 height 13
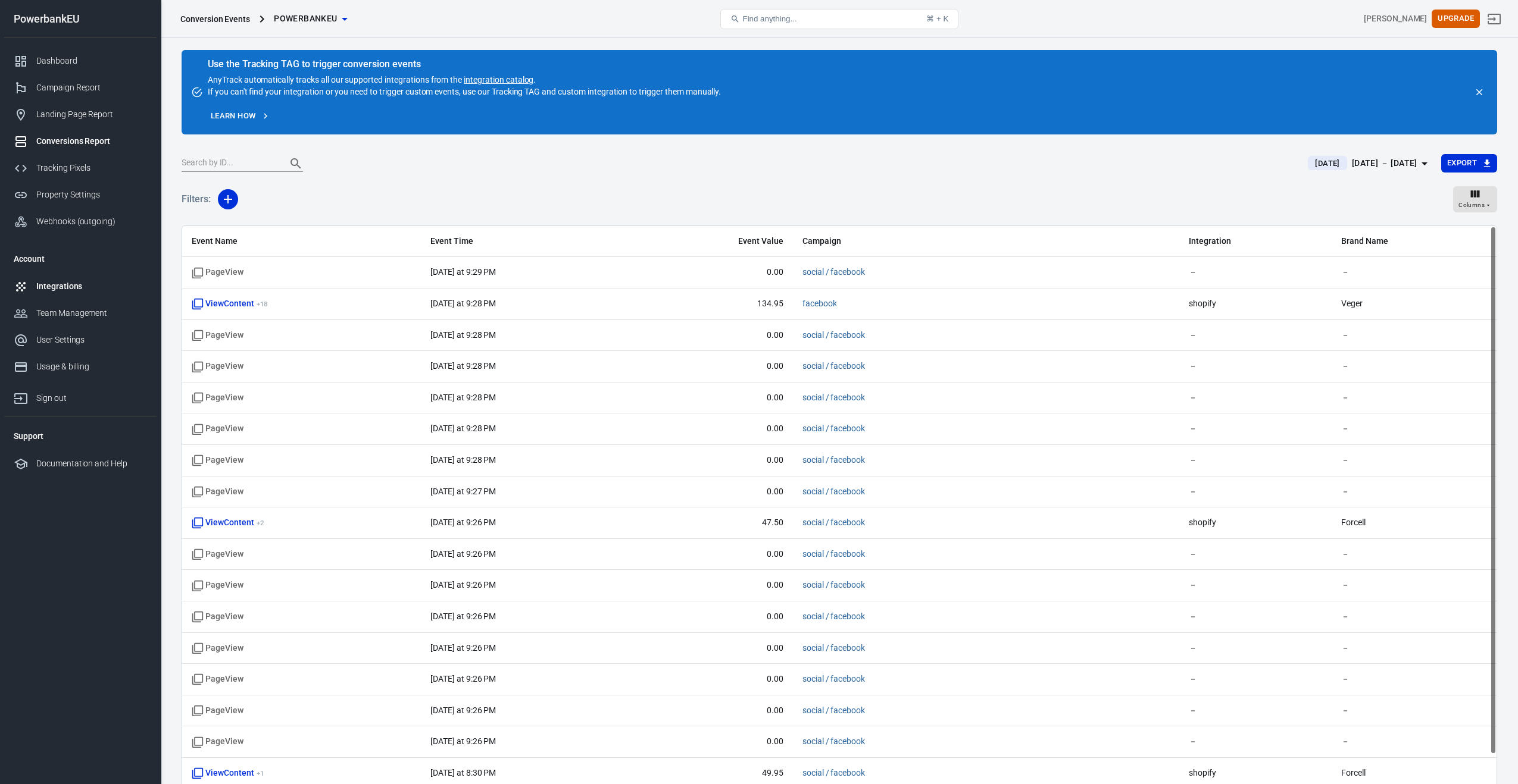
click at [45, 289] on div "Integrations" at bounding box center [91, 286] width 110 height 13
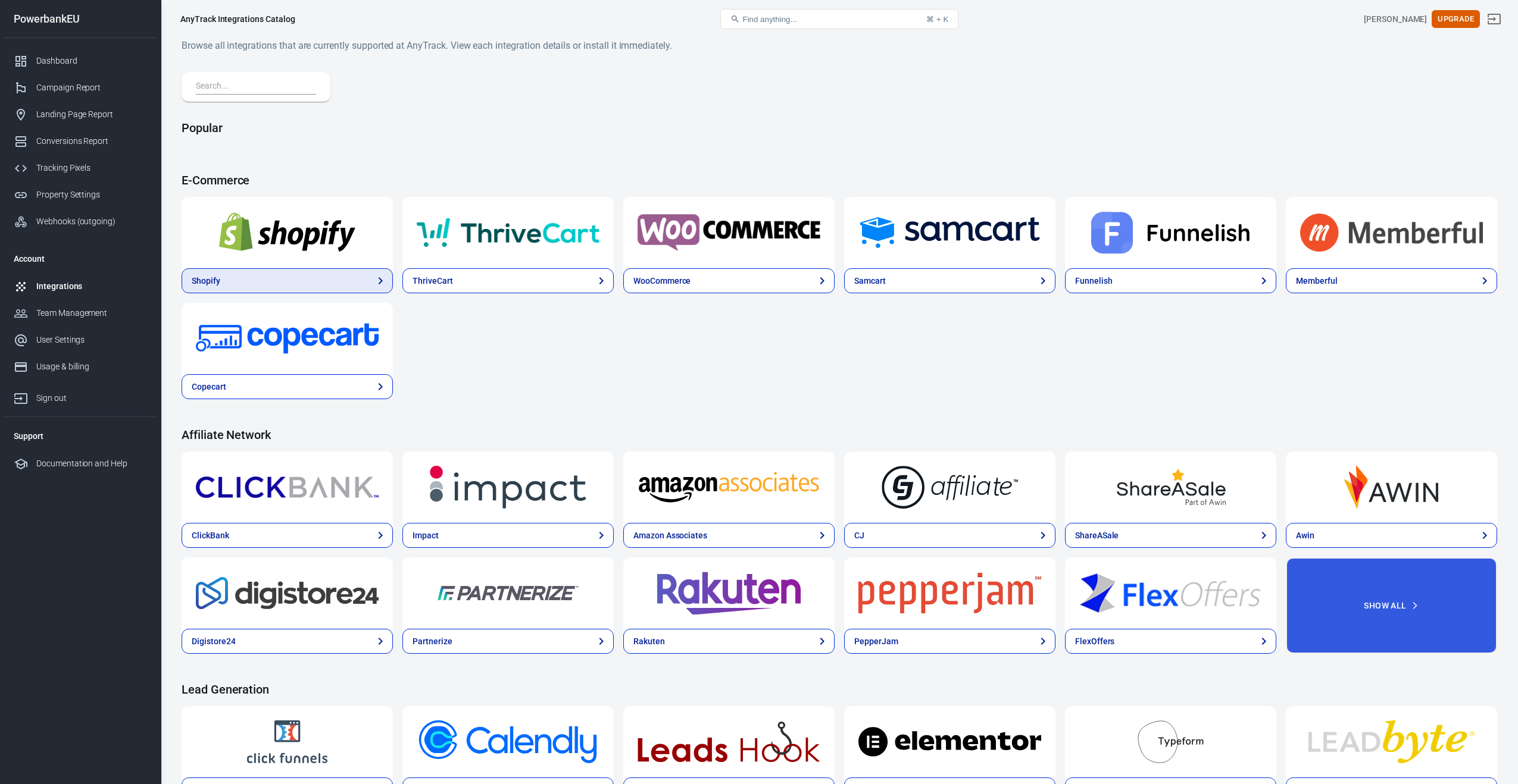
click at [233, 278] on link "Shopify" at bounding box center [287, 281] width 211 height 25
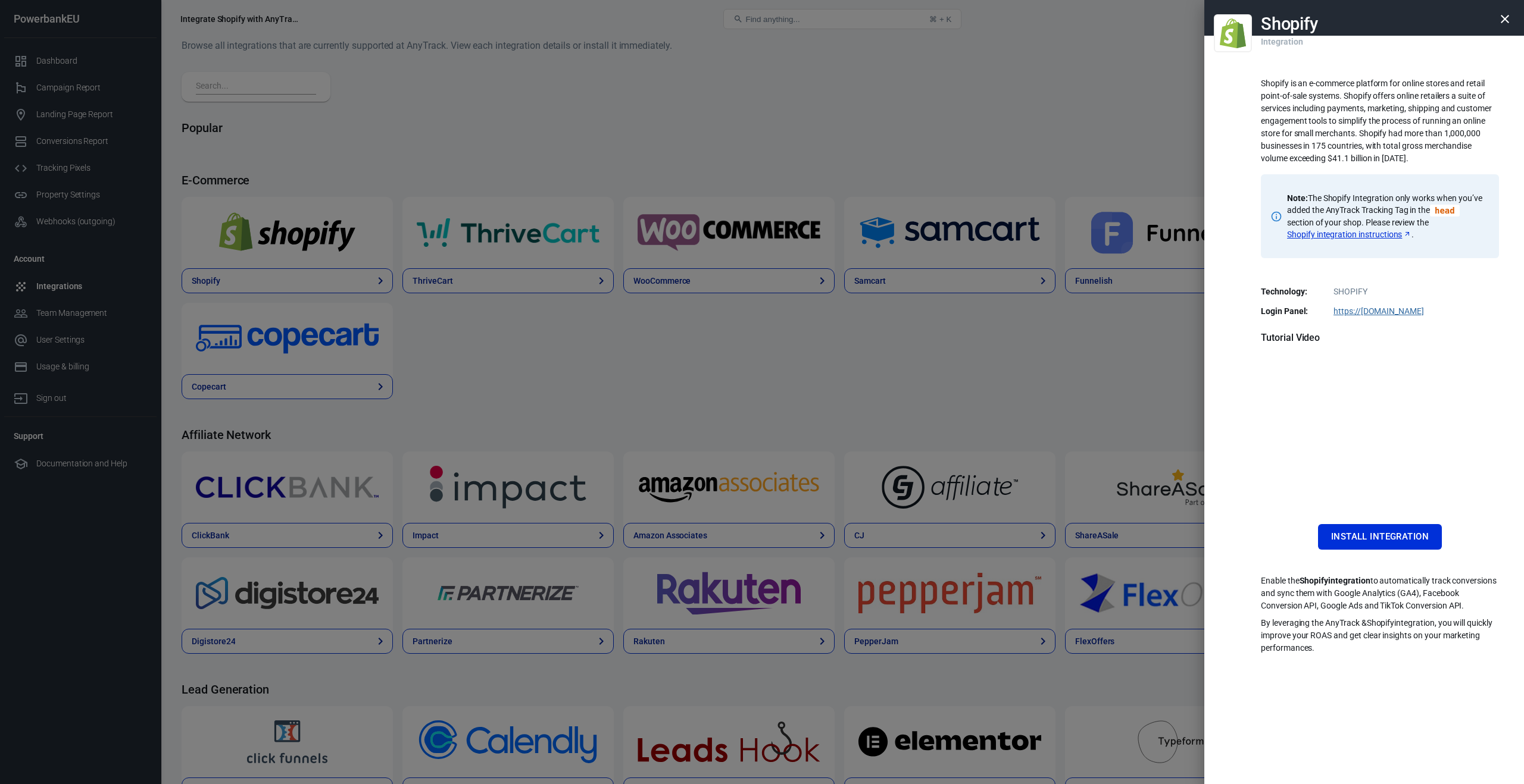
click at [1361, 233] on link "Shopify integration instructions" at bounding box center [1349, 234] width 124 height 12
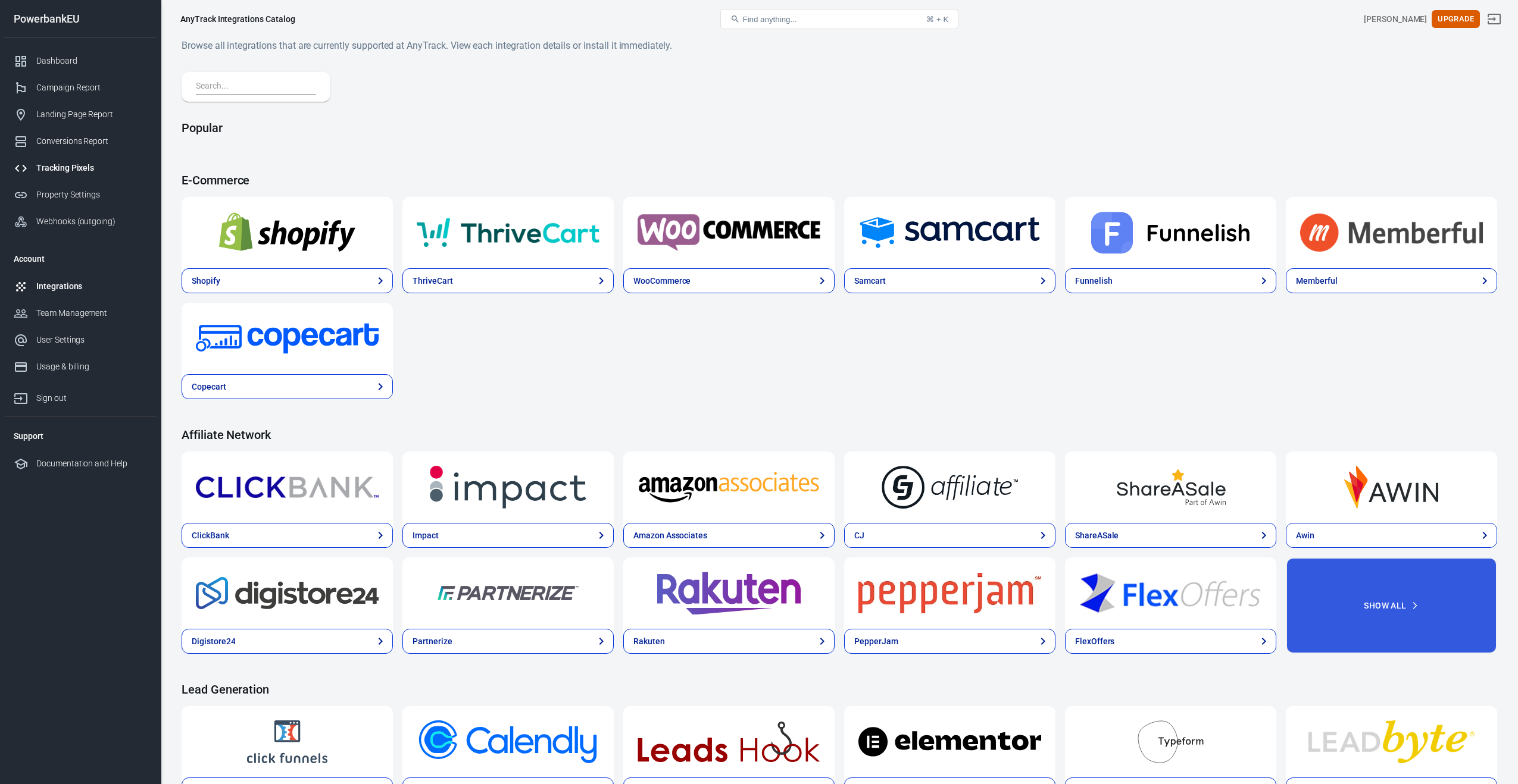
click at [60, 166] on div "Tracking Pixels" at bounding box center [91, 168] width 110 height 13
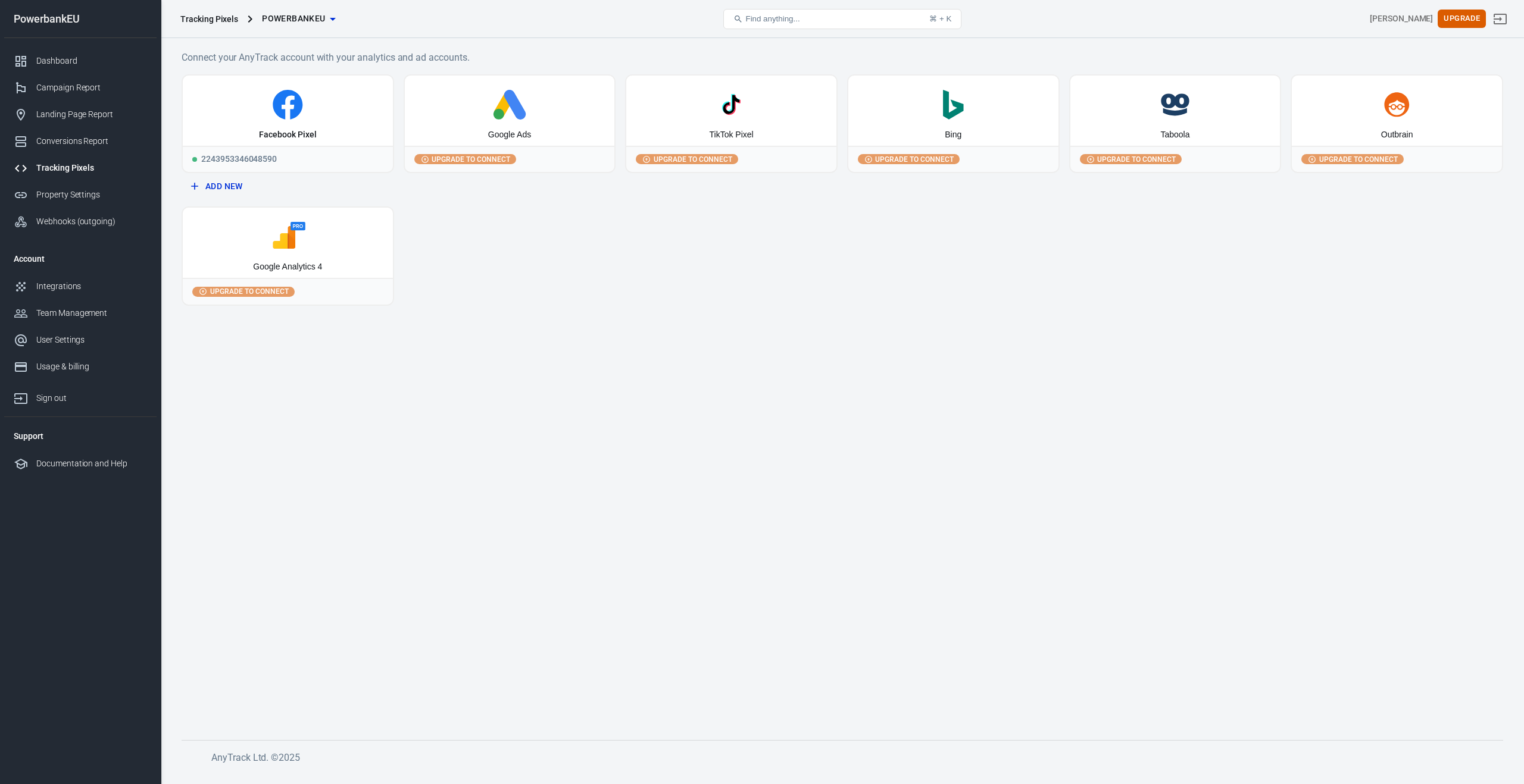
click at [1245, 523] on main "Connect your AnyTrack account with your analytics and ad accounts. Facebook Pix…" at bounding box center [842, 386] width 1321 height 671
click at [51, 116] on div "Landing Page Report" at bounding box center [91, 114] width 110 height 13
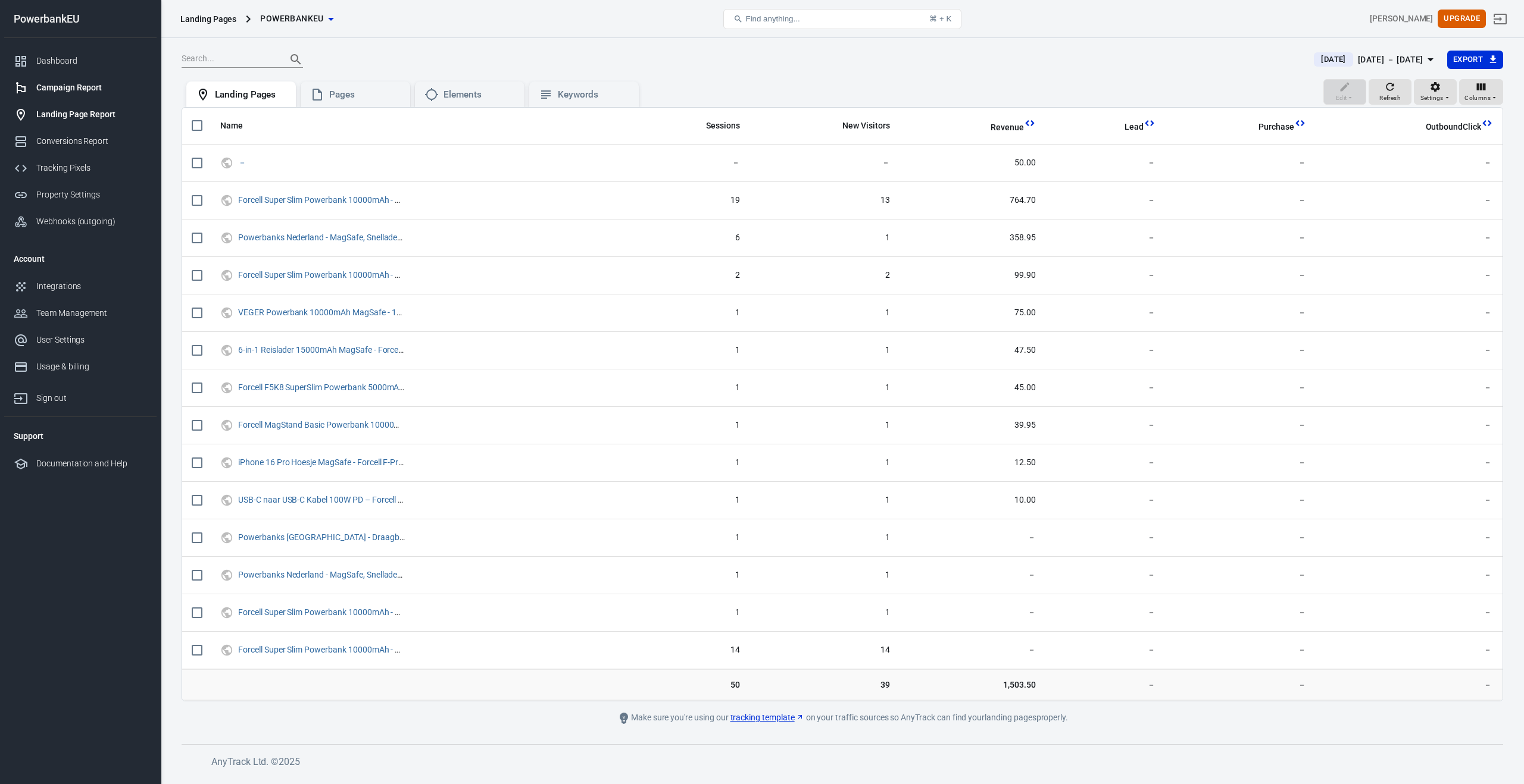
click at [53, 83] on div "Campaign Report" at bounding box center [91, 88] width 110 height 13
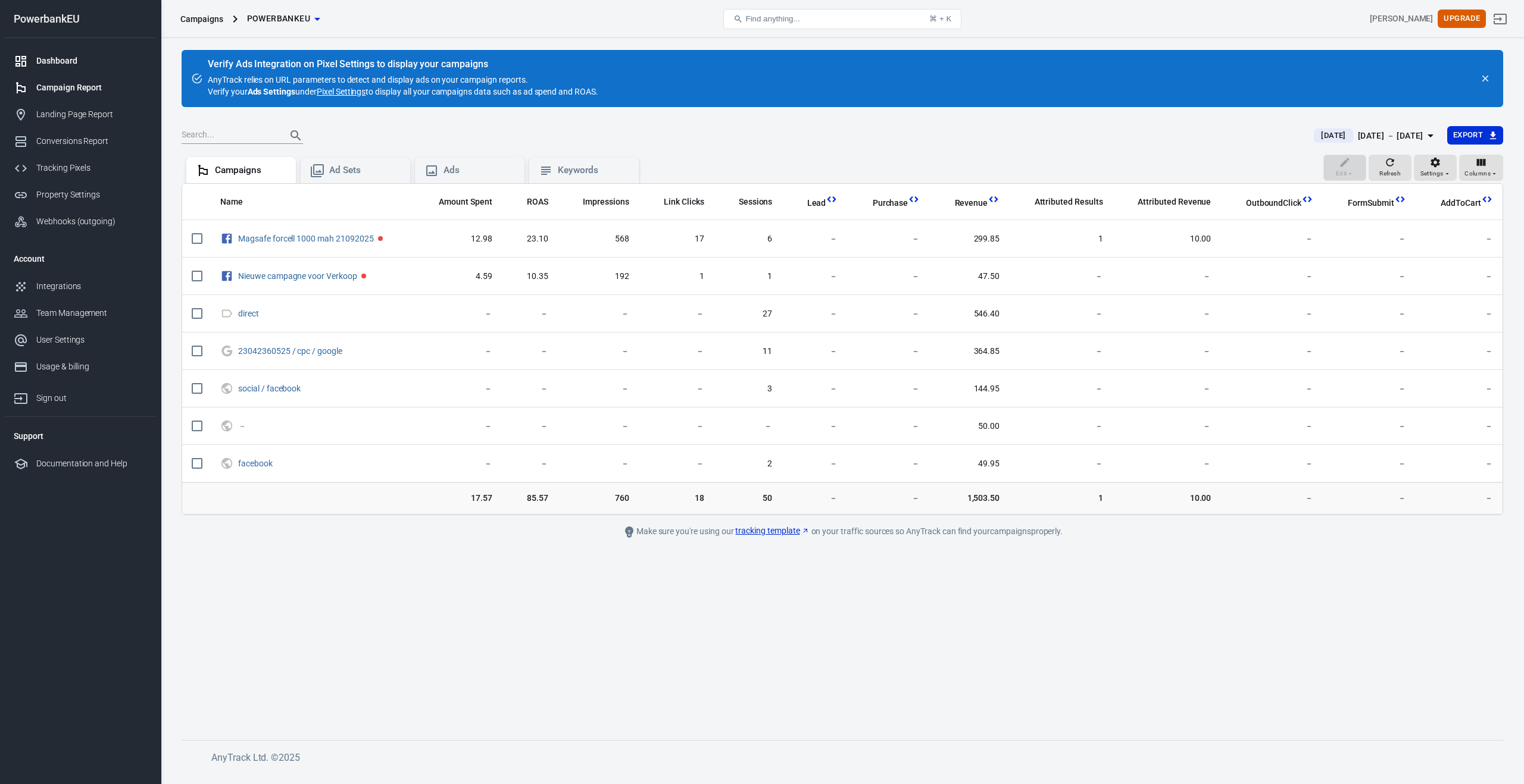
click at [54, 63] on div "Dashboard" at bounding box center [91, 61] width 110 height 13
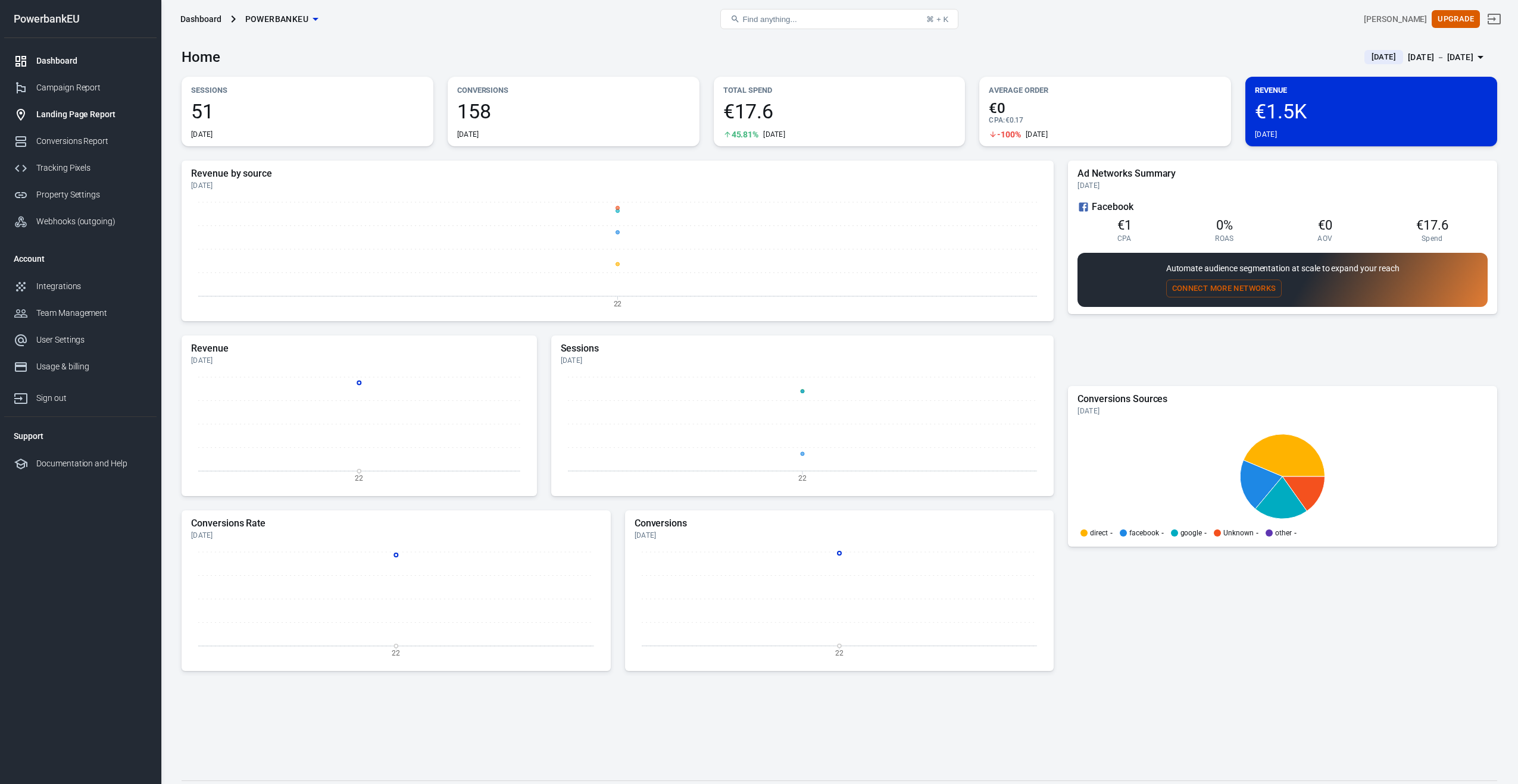
click at [53, 110] on div "Landing Page Report" at bounding box center [91, 114] width 110 height 13
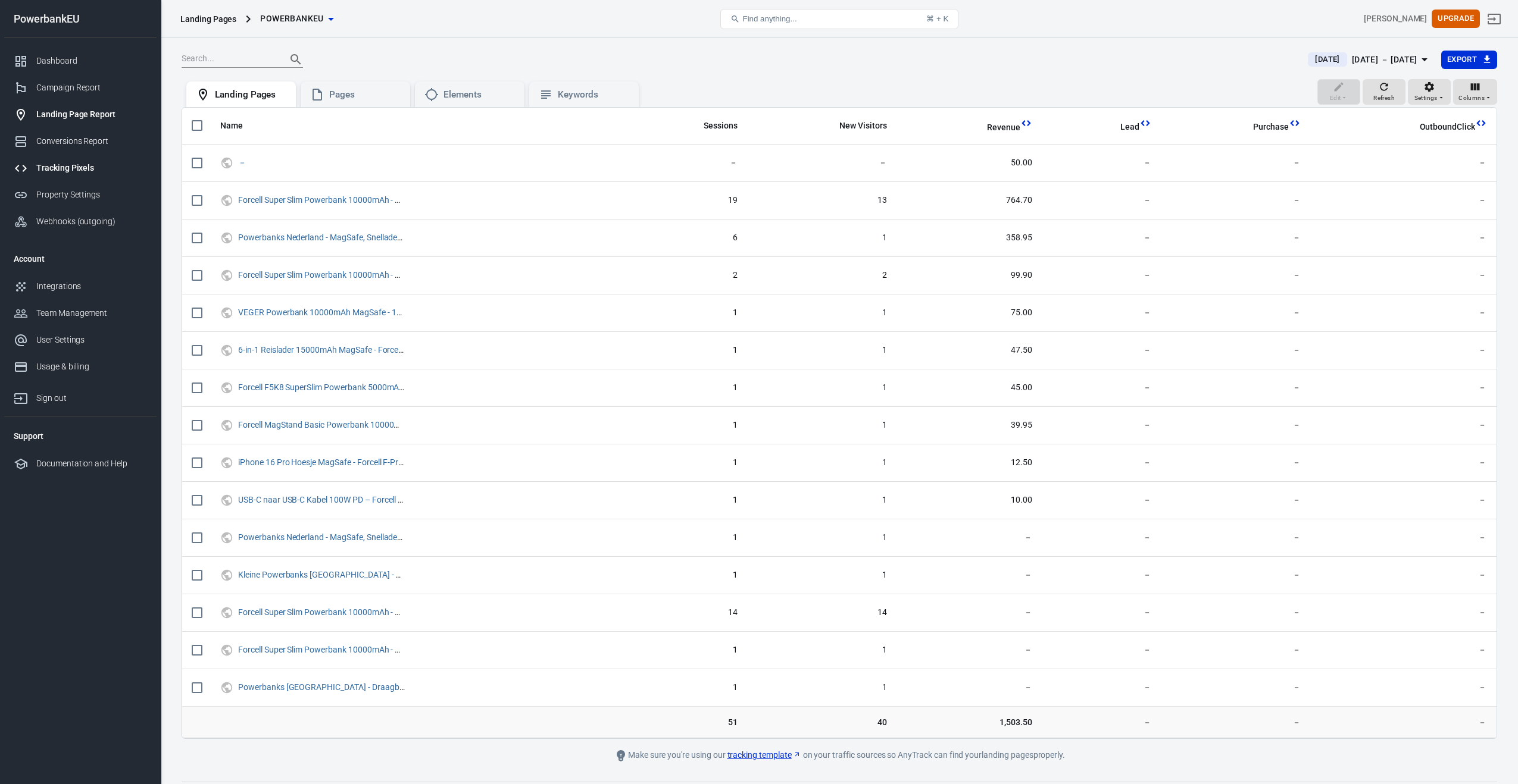
click at [63, 170] on div "Tracking Pixels" at bounding box center [91, 168] width 110 height 13
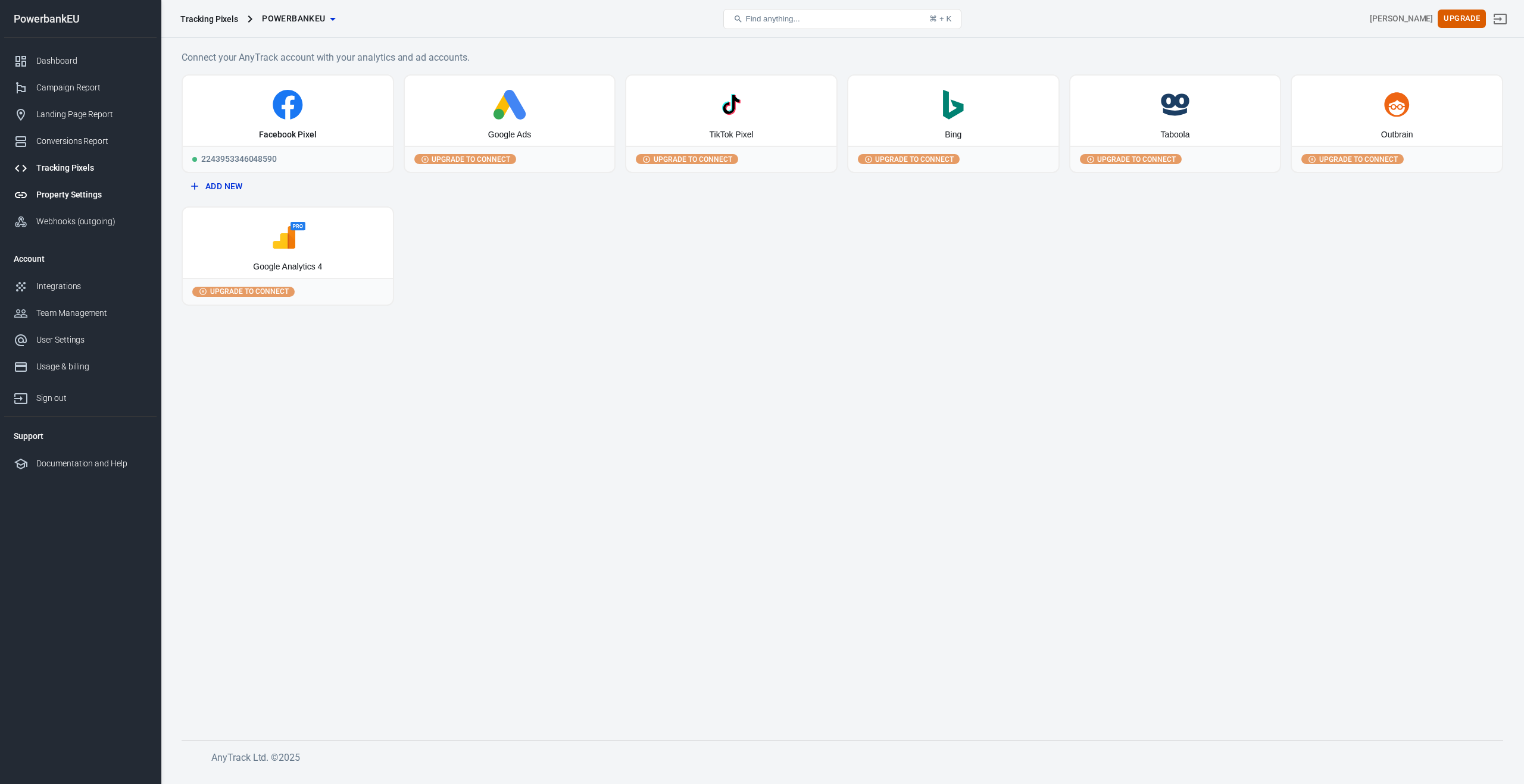
click at [53, 194] on div "Property Settings" at bounding box center [91, 195] width 110 height 13
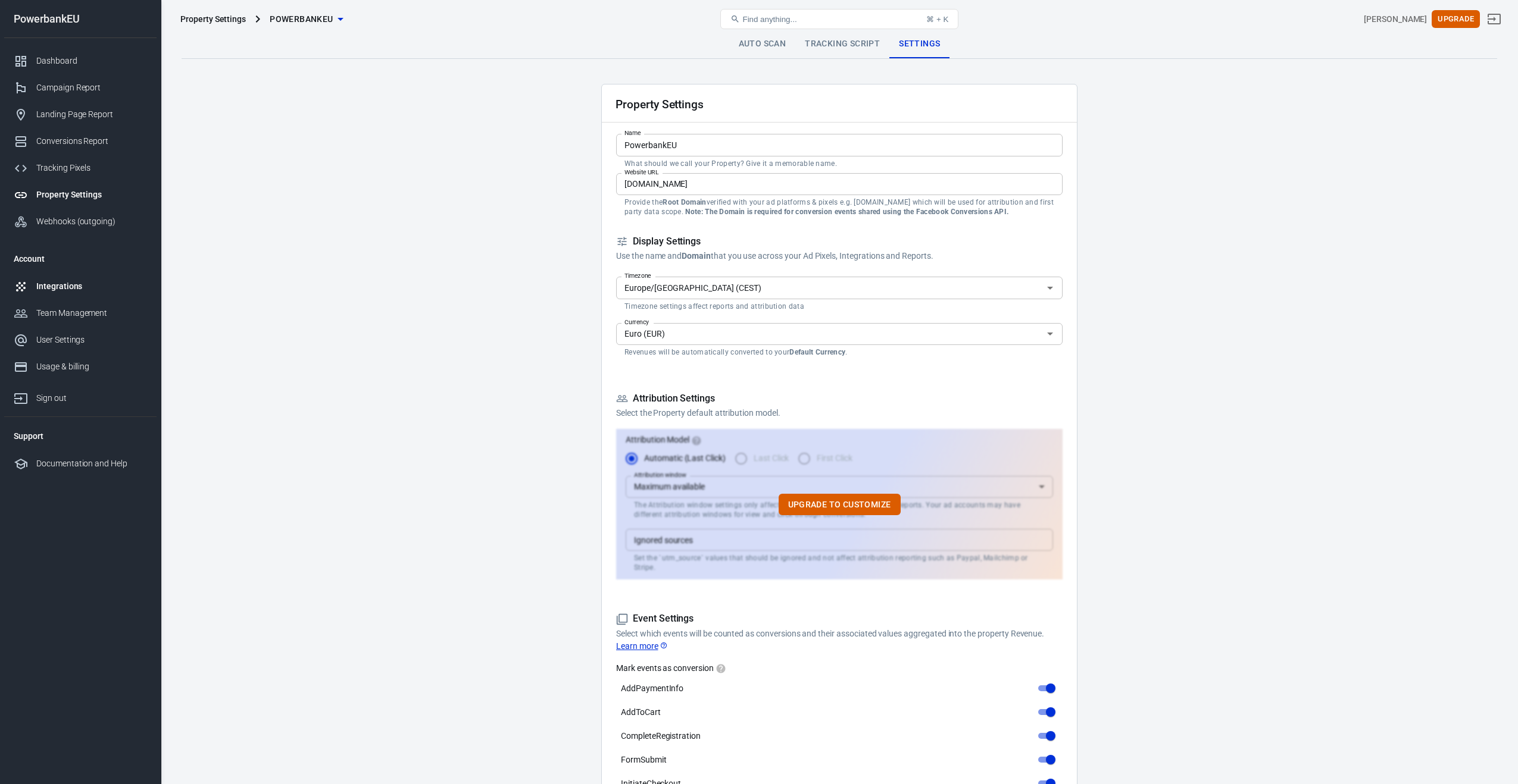
click at [46, 287] on div "Integrations" at bounding box center [91, 286] width 110 height 13
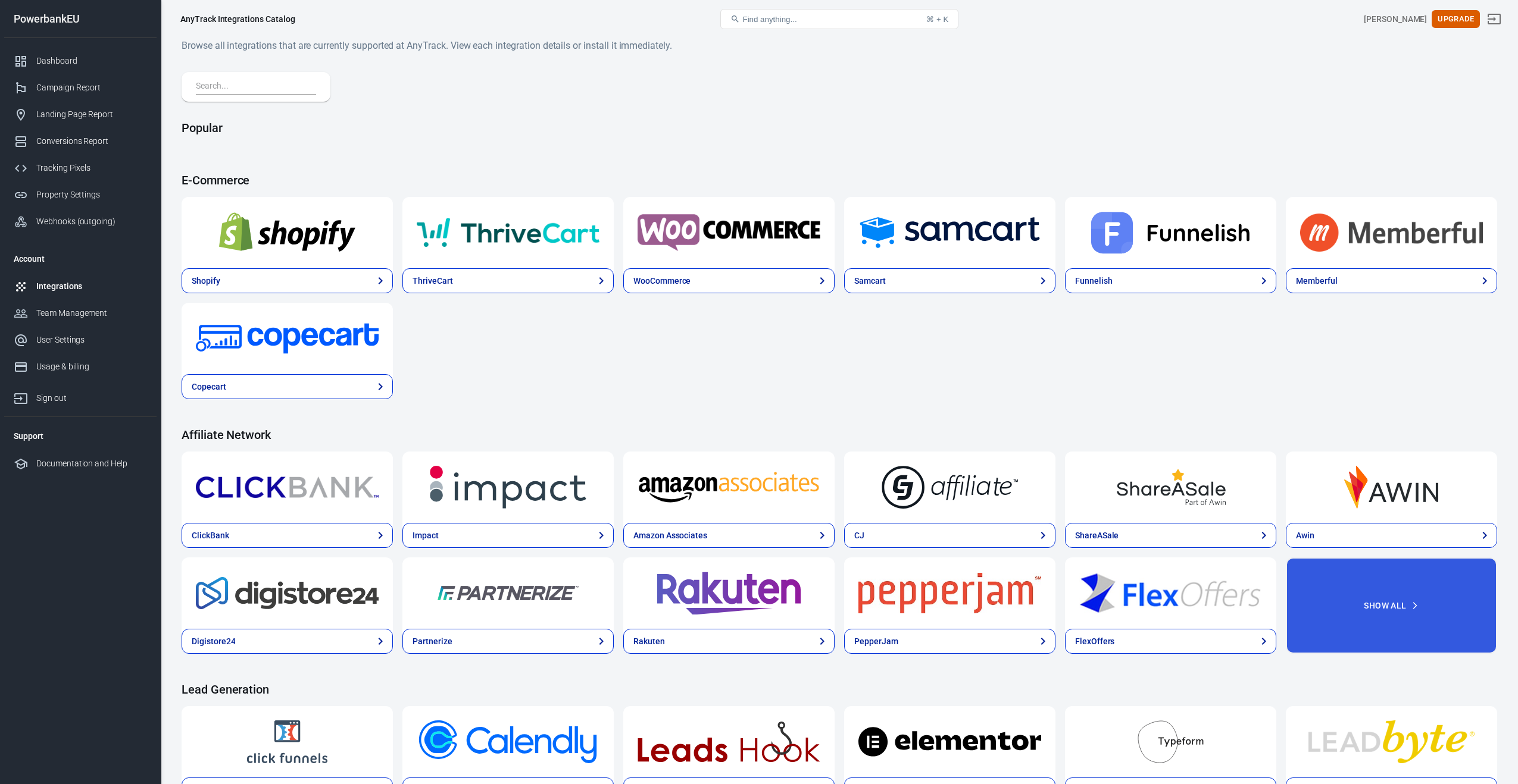
click at [269, 257] on div at bounding box center [287, 232] width 211 height 71
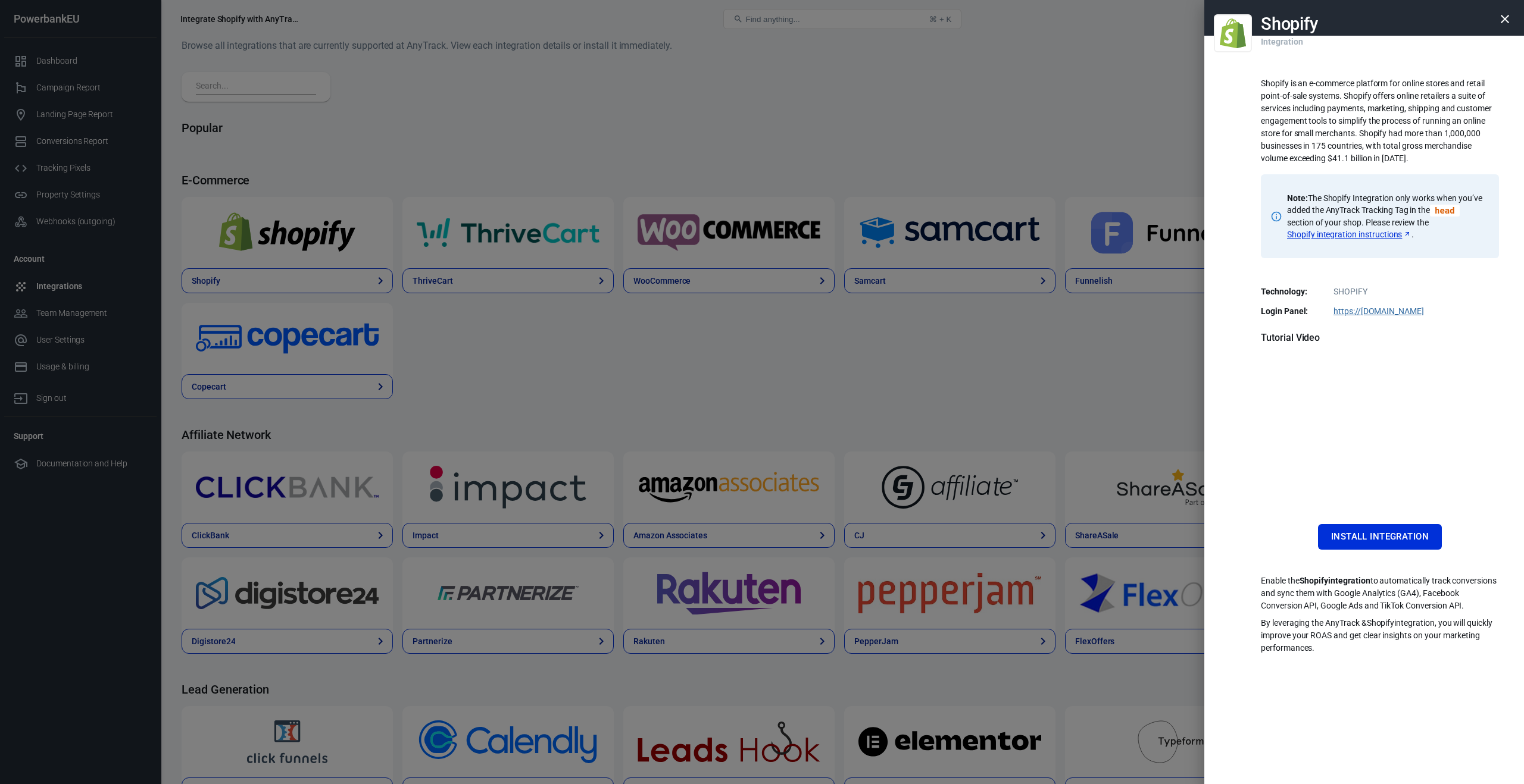
click at [1360, 232] on link "Shopify integration instructions" at bounding box center [1349, 234] width 124 height 12
click at [1353, 234] on link "Shopify integration instructions" at bounding box center [1349, 234] width 124 height 12
click at [1362, 534] on button "Install Integration" at bounding box center [1379, 537] width 124 height 25
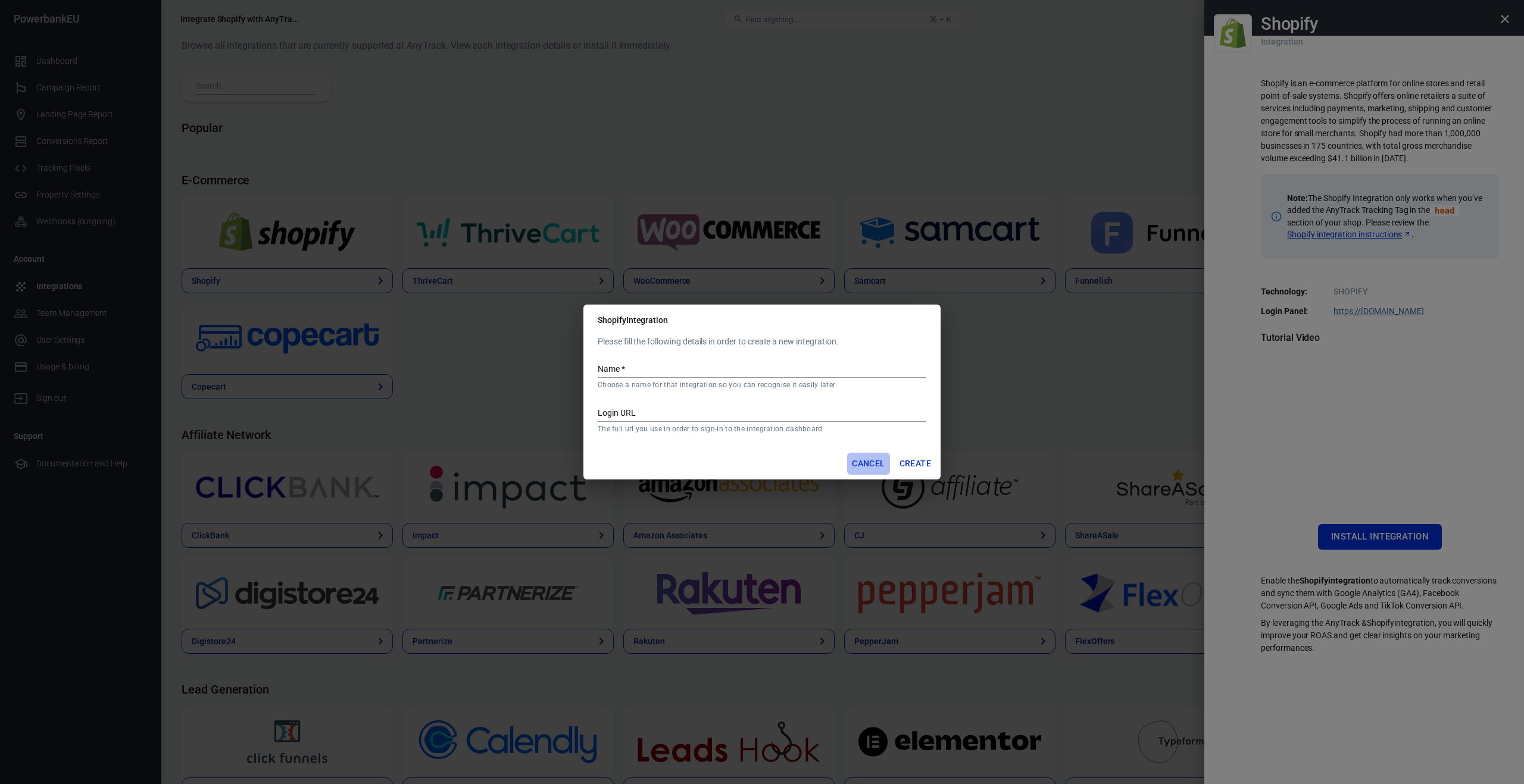
click at [864, 462] on button "Cancel" at bounding box center [868, 464] width 42 height 22
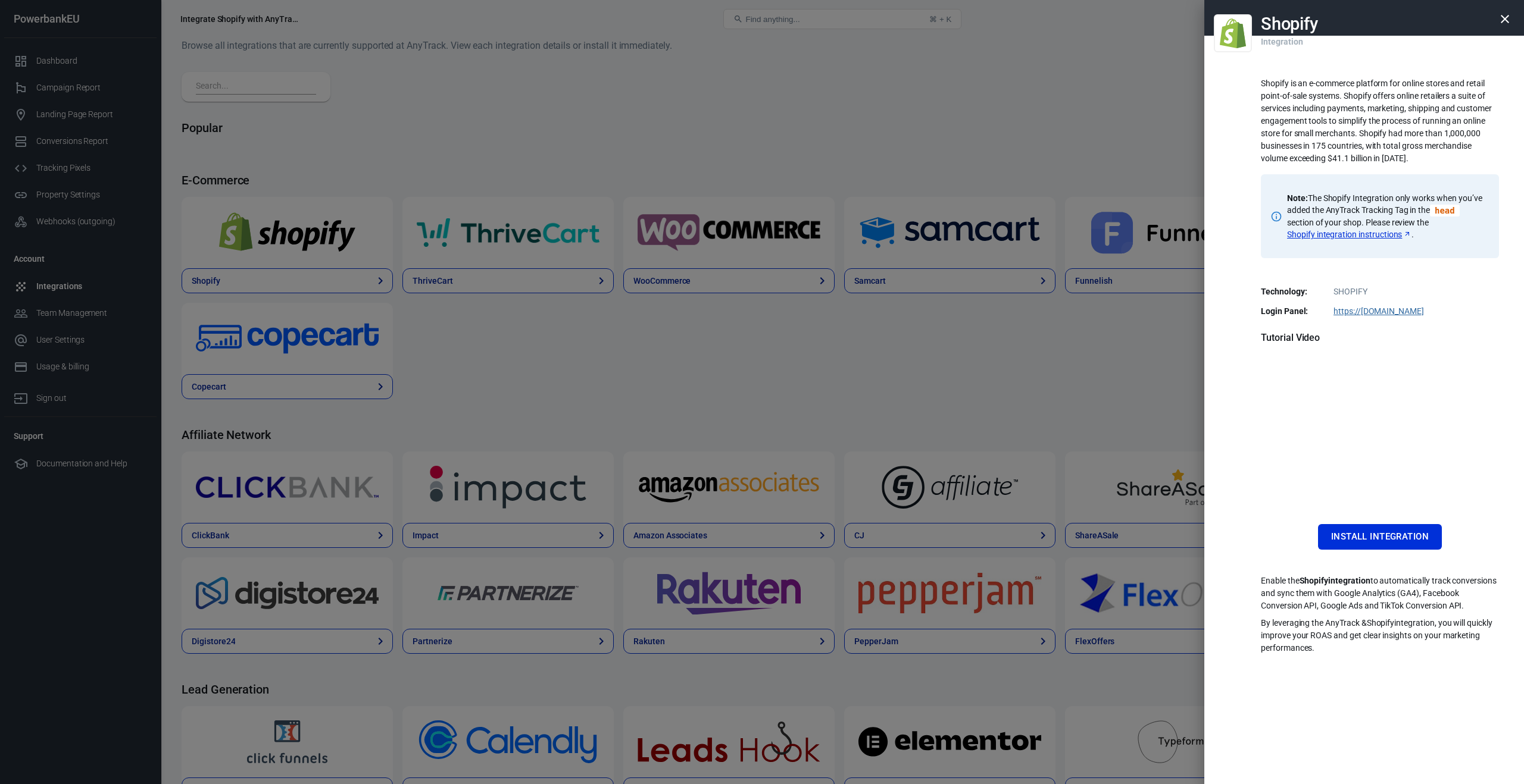
click at [708, 405] on div at bounding box center [762, 392] width 1524 height 784
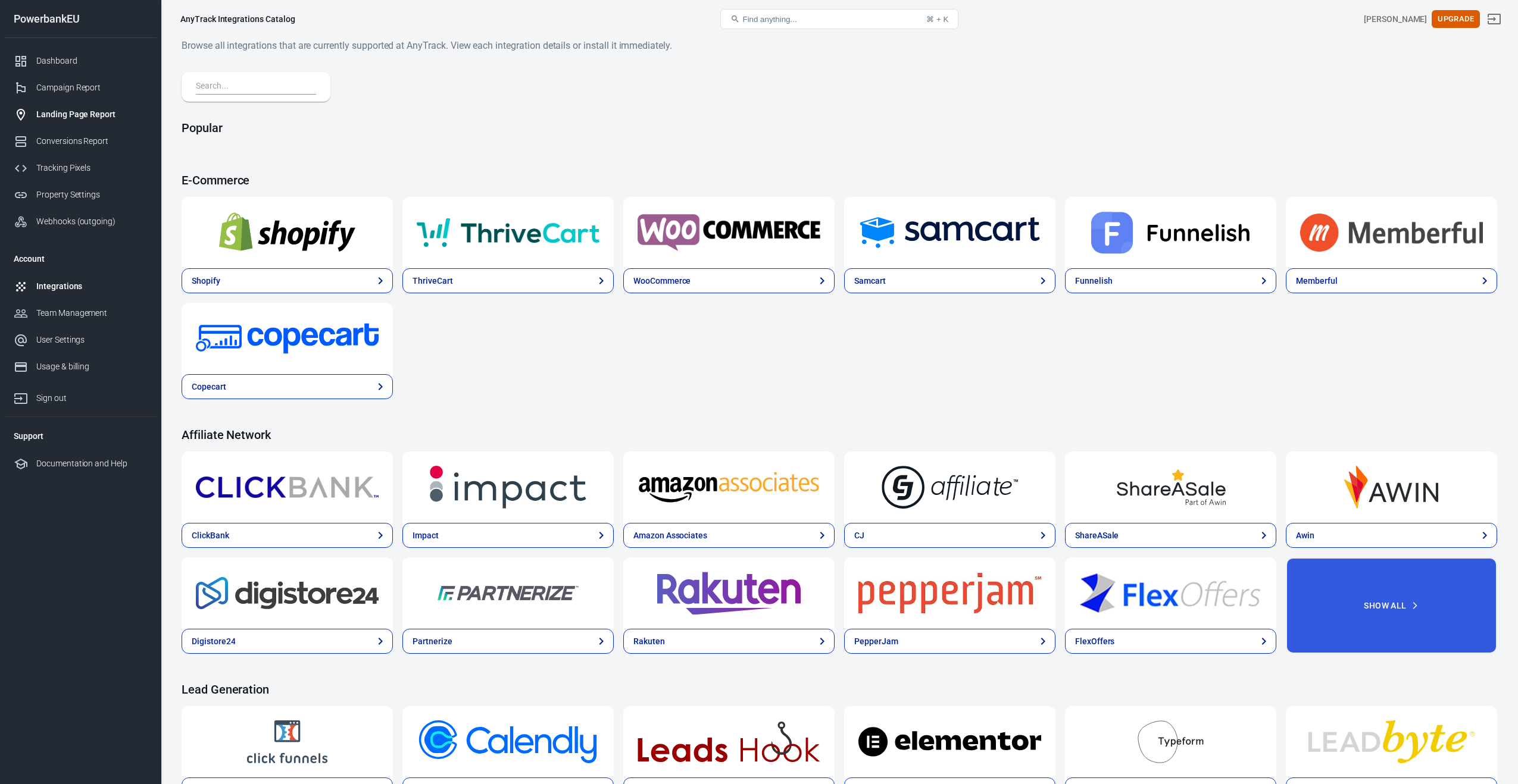
click at [46, 113] on div "Landing Page Report" at bounding box center [91, 114] width 110 height 13
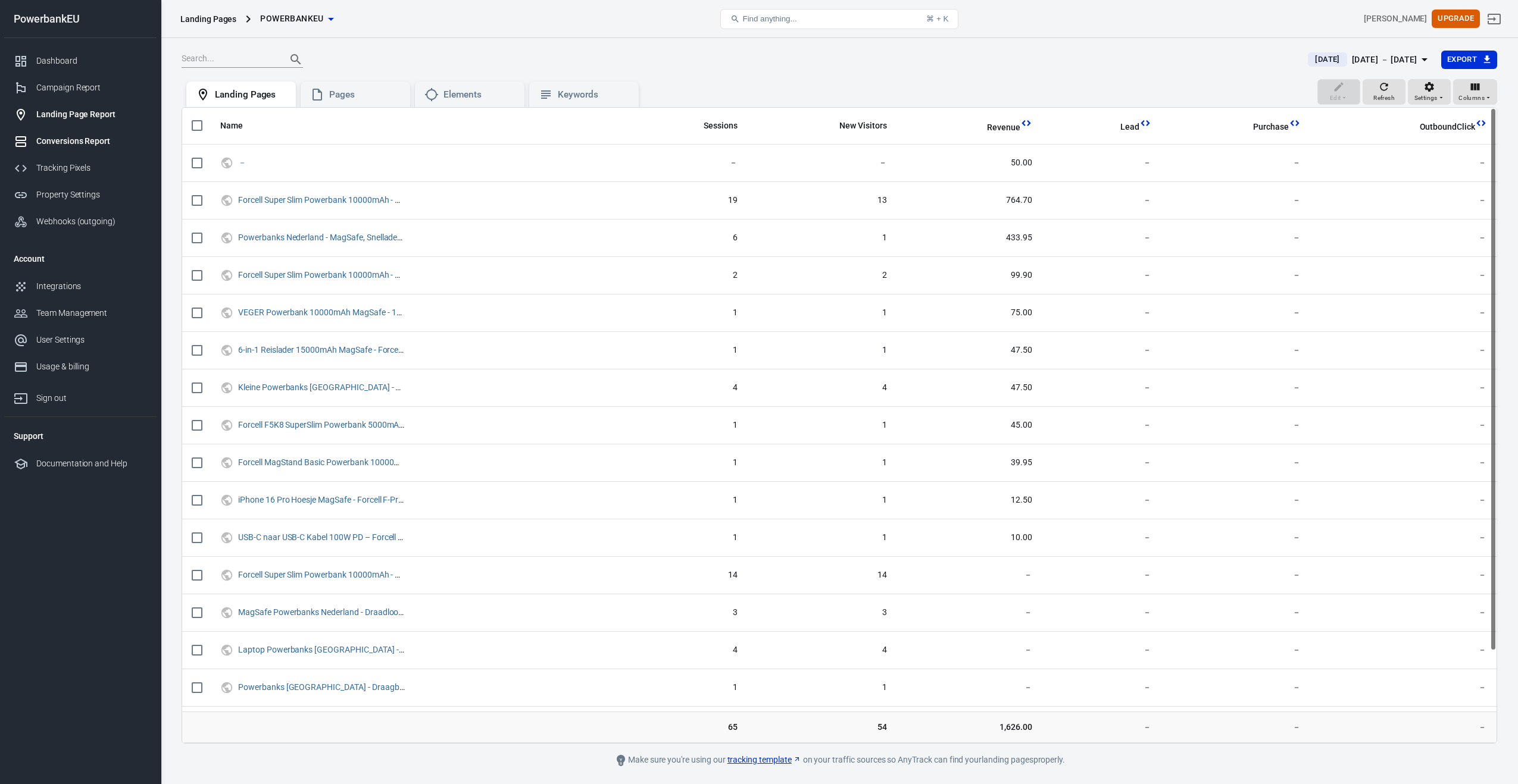
click at [49, 144] on div "Conversions Report" at bounding box center [91, 142] width 110 height 13
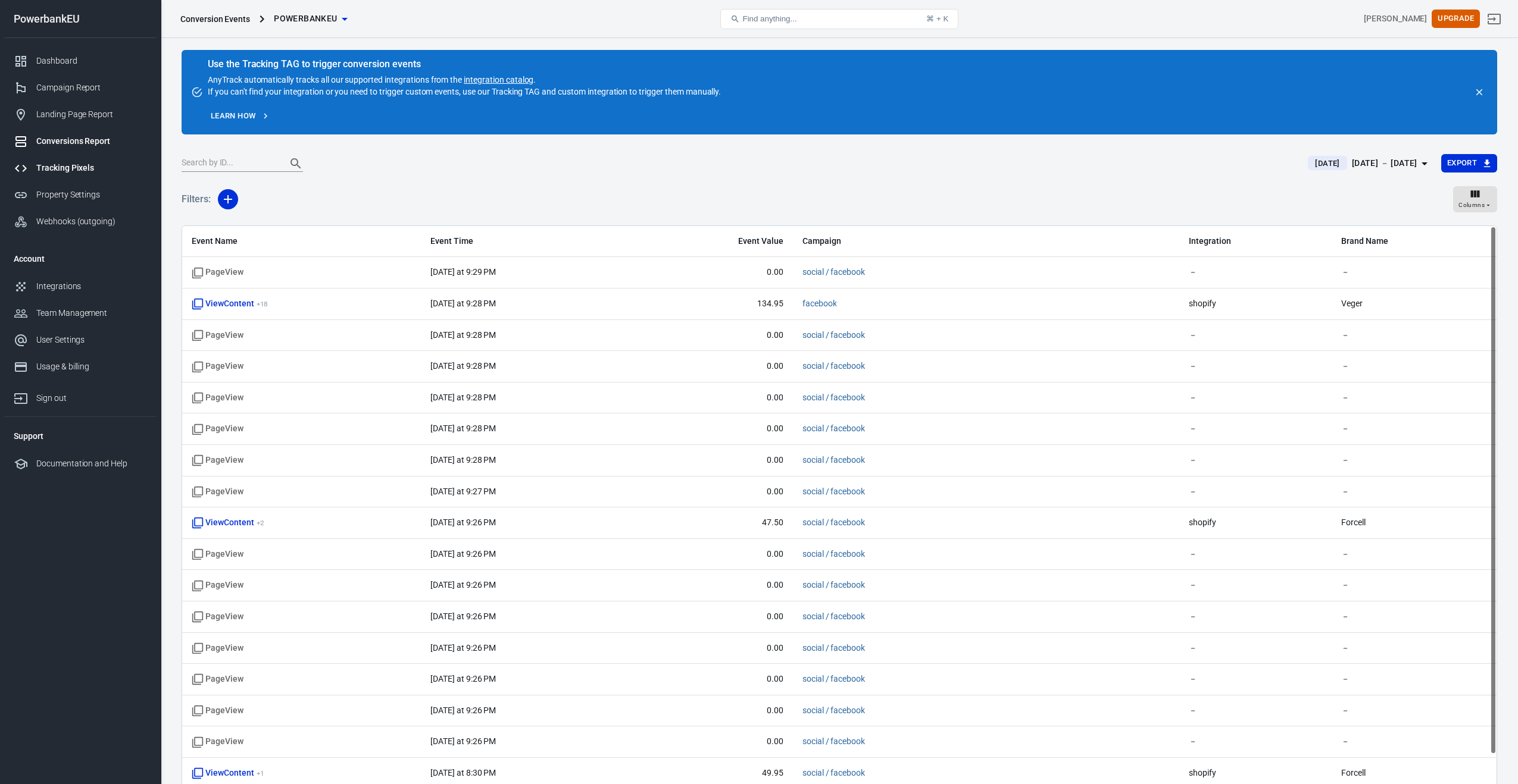
click at [51, 167] on div "Tracking Pixels" at bounding box center [91, 168] width 110 height 13
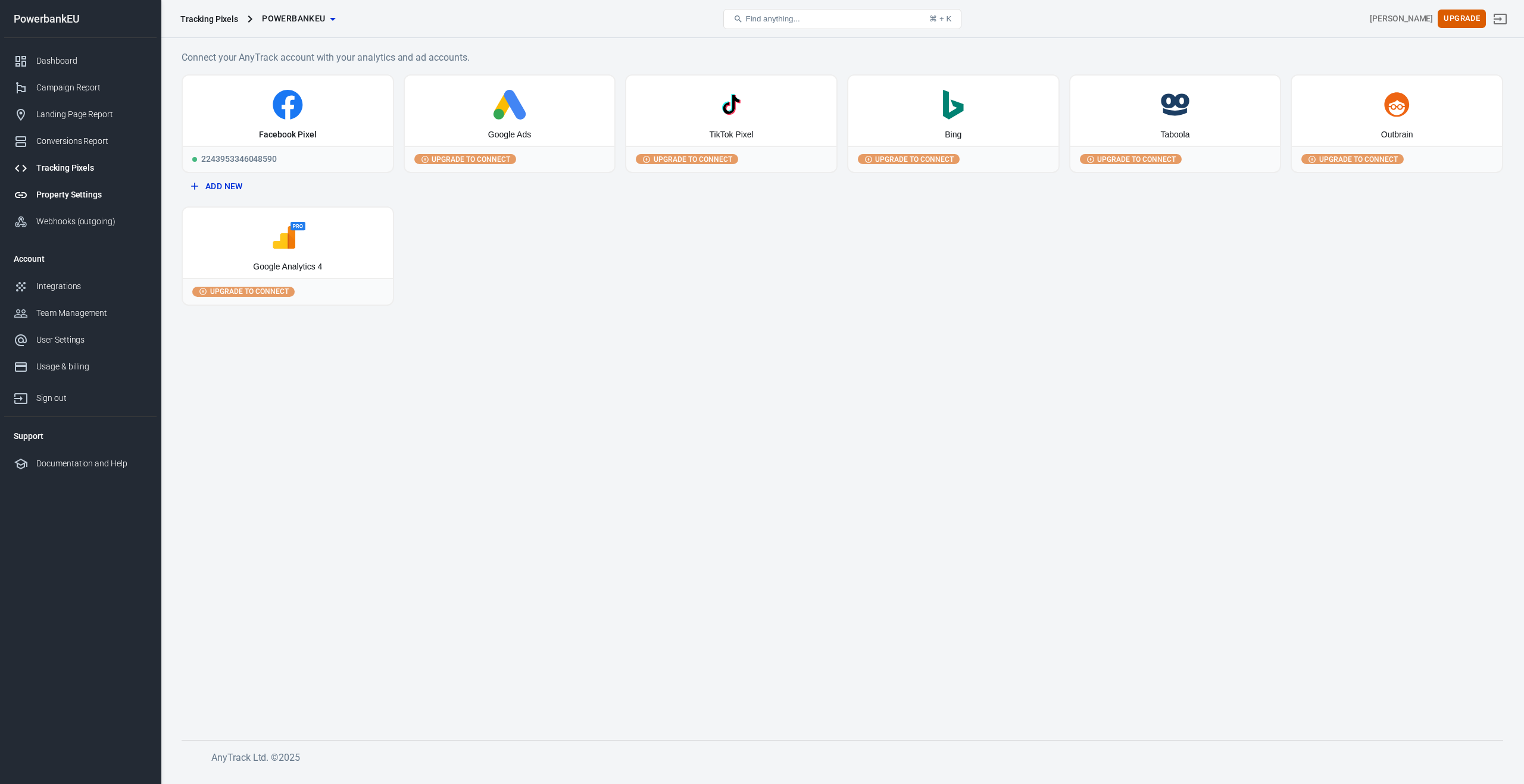
click at [51, 189] on div "Property Settings" at bounding box center [91, 195] width 110 height 13
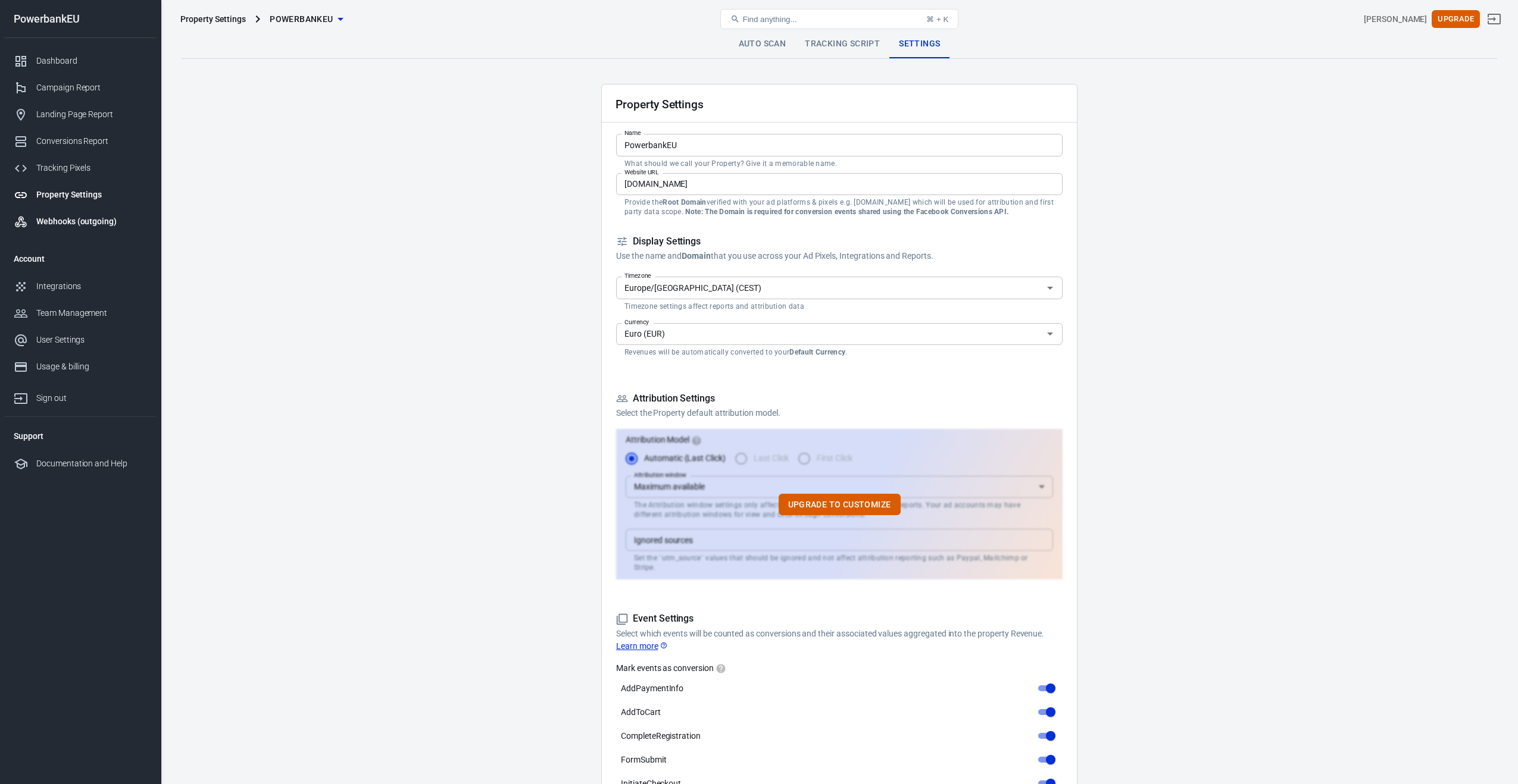
click at [51, 222] on div "Webhooks (outgoing)" at bounding box center [91, 221] width 110 height 13
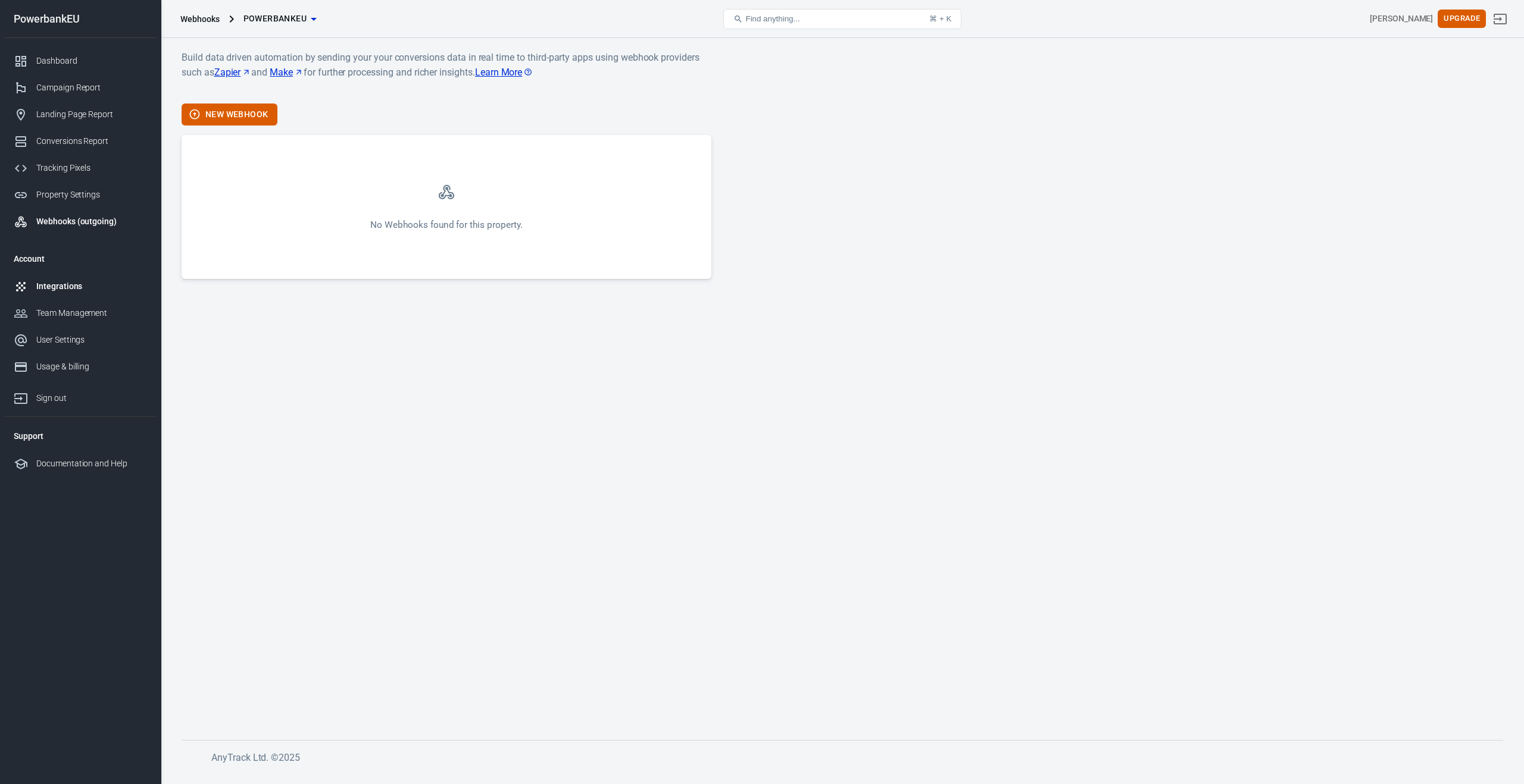
click at [41, 288] on div "Integrations" at bounding box center [91, 286] width 110 height 13
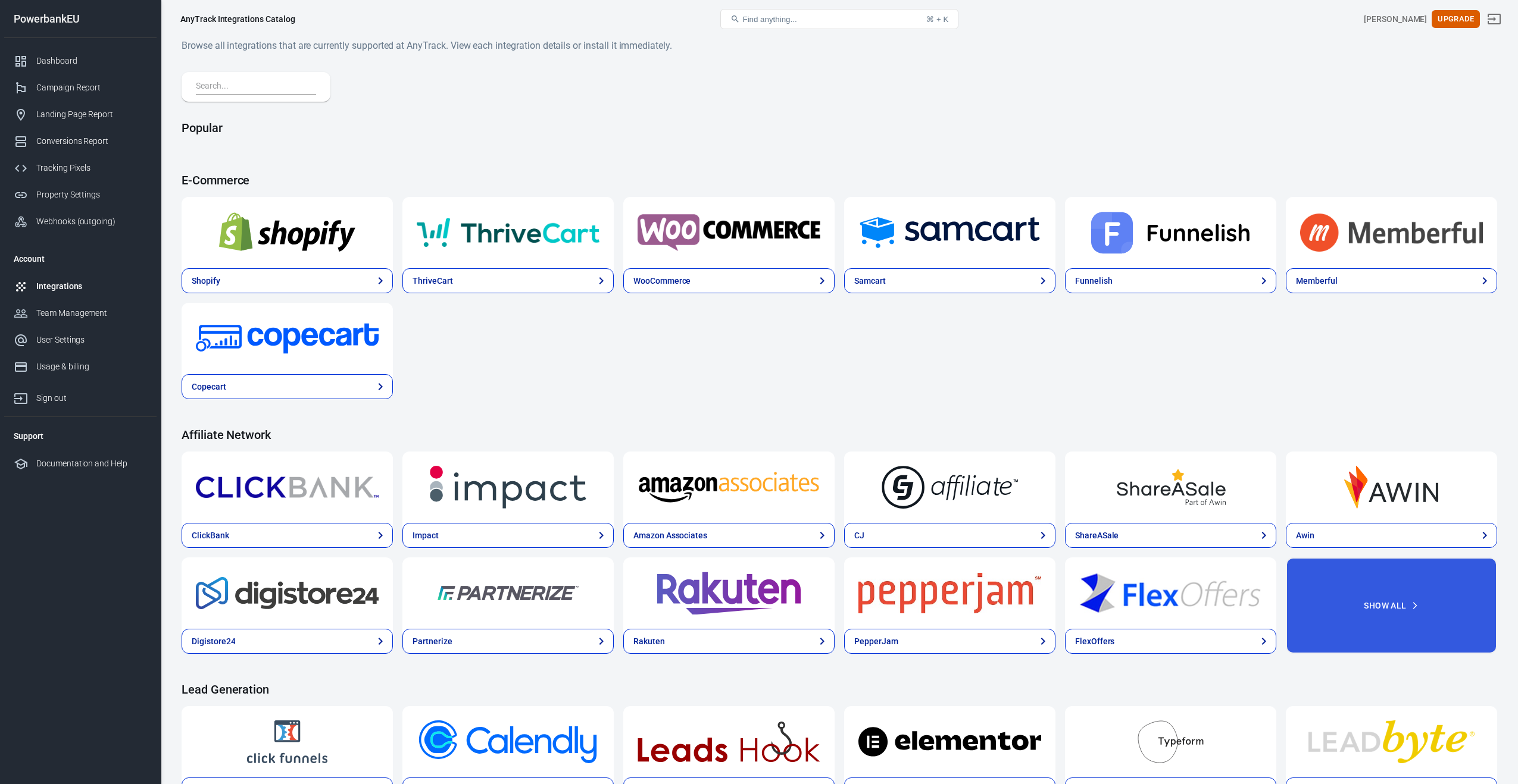
click at [281, 255] on div at bounding box center [287, 232] width 211 height 71
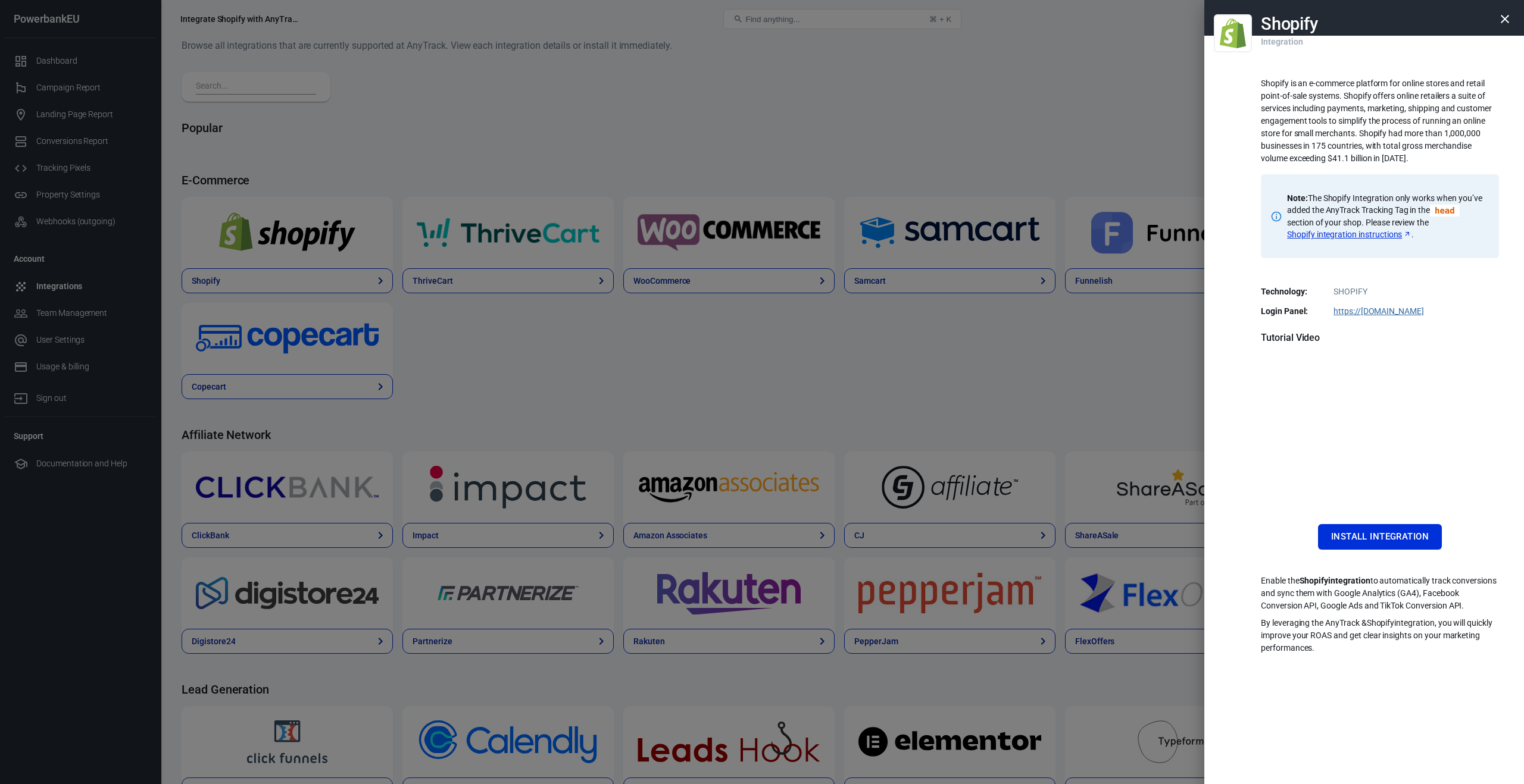
click at [67, 316] on div at bounding box center [762, 392] width 1524 height 784
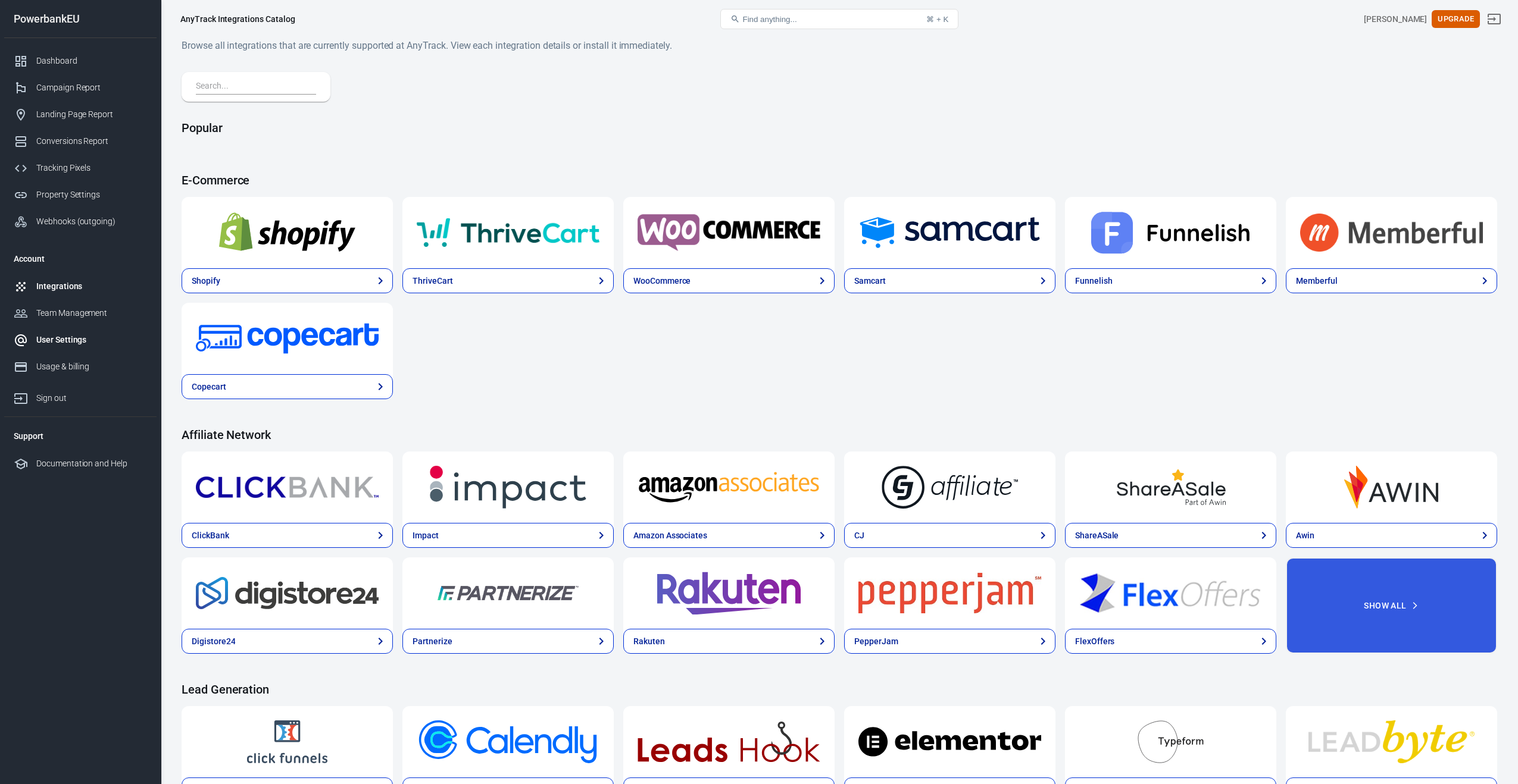
click at [51, 340] on div "User Settings" at bounding box center [91, 340] width 110 height 13
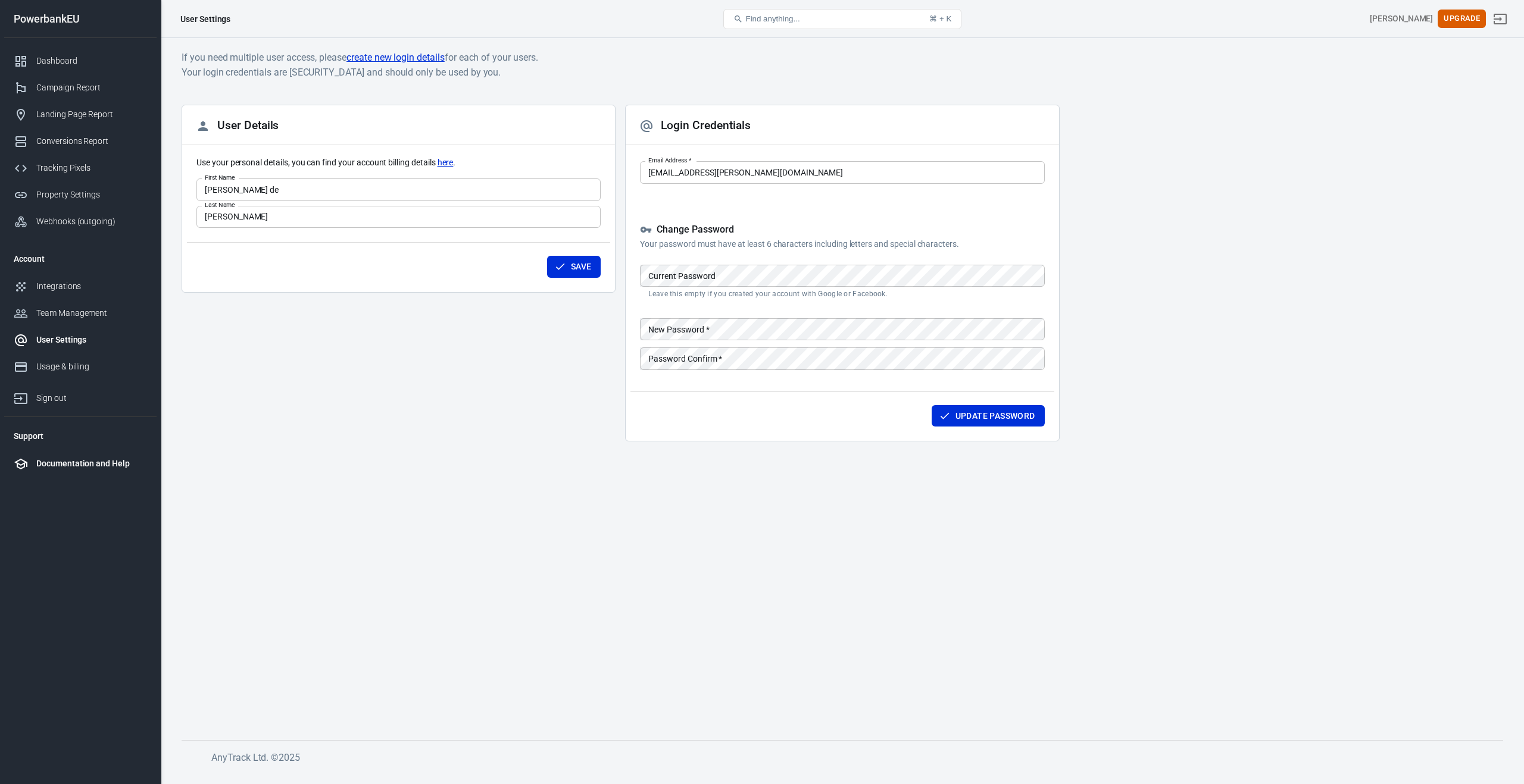
click at [48, 468] on div "Documentation and Help" at bounding box center [91, 464] width 110 height 13
click at [64, 63] on div "Dashboard" at bounding box center [91, 61] width 110 height 13
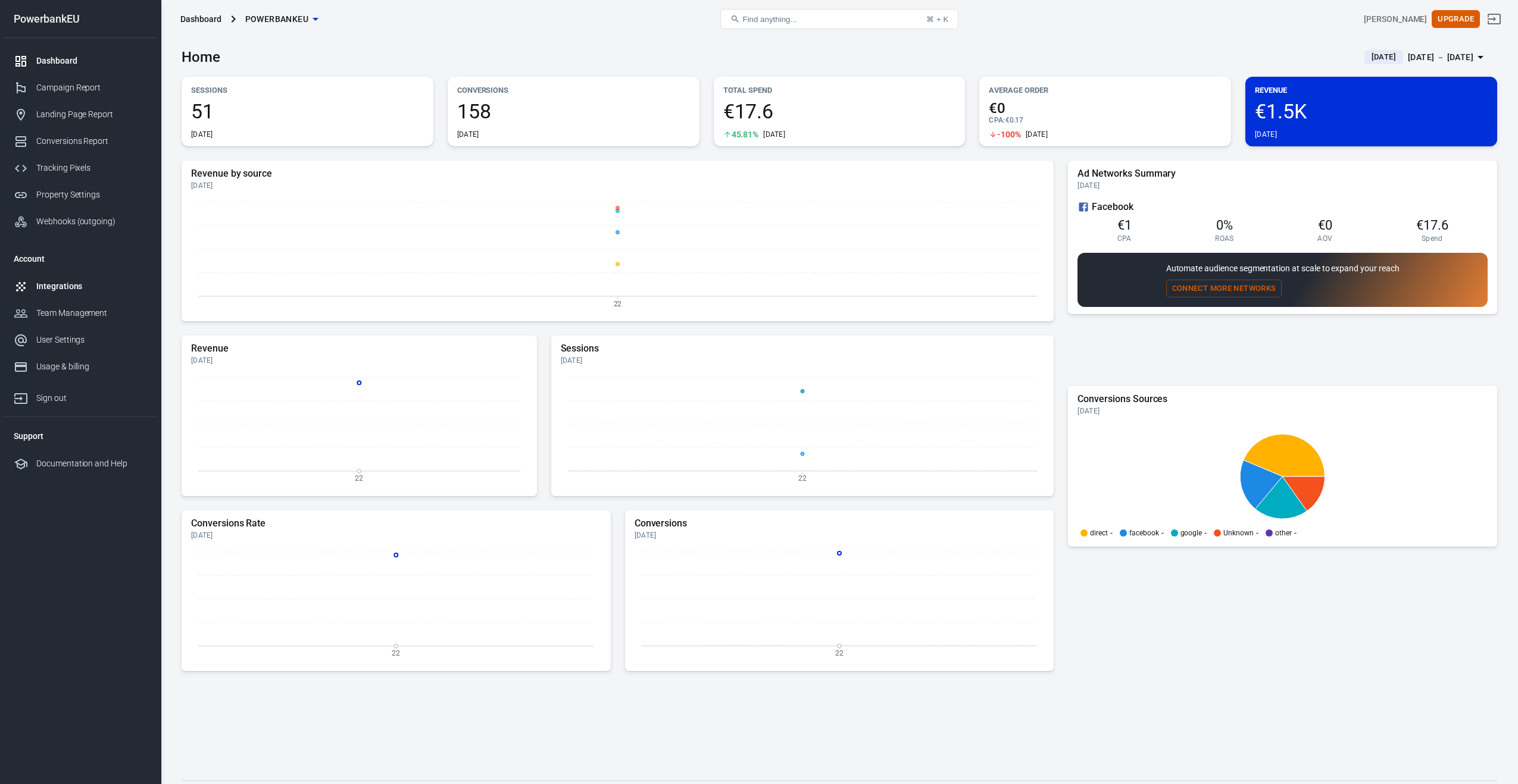
click at [59, 281] on div "Integrations" at bounding box center [91, 286] width 110 height 13
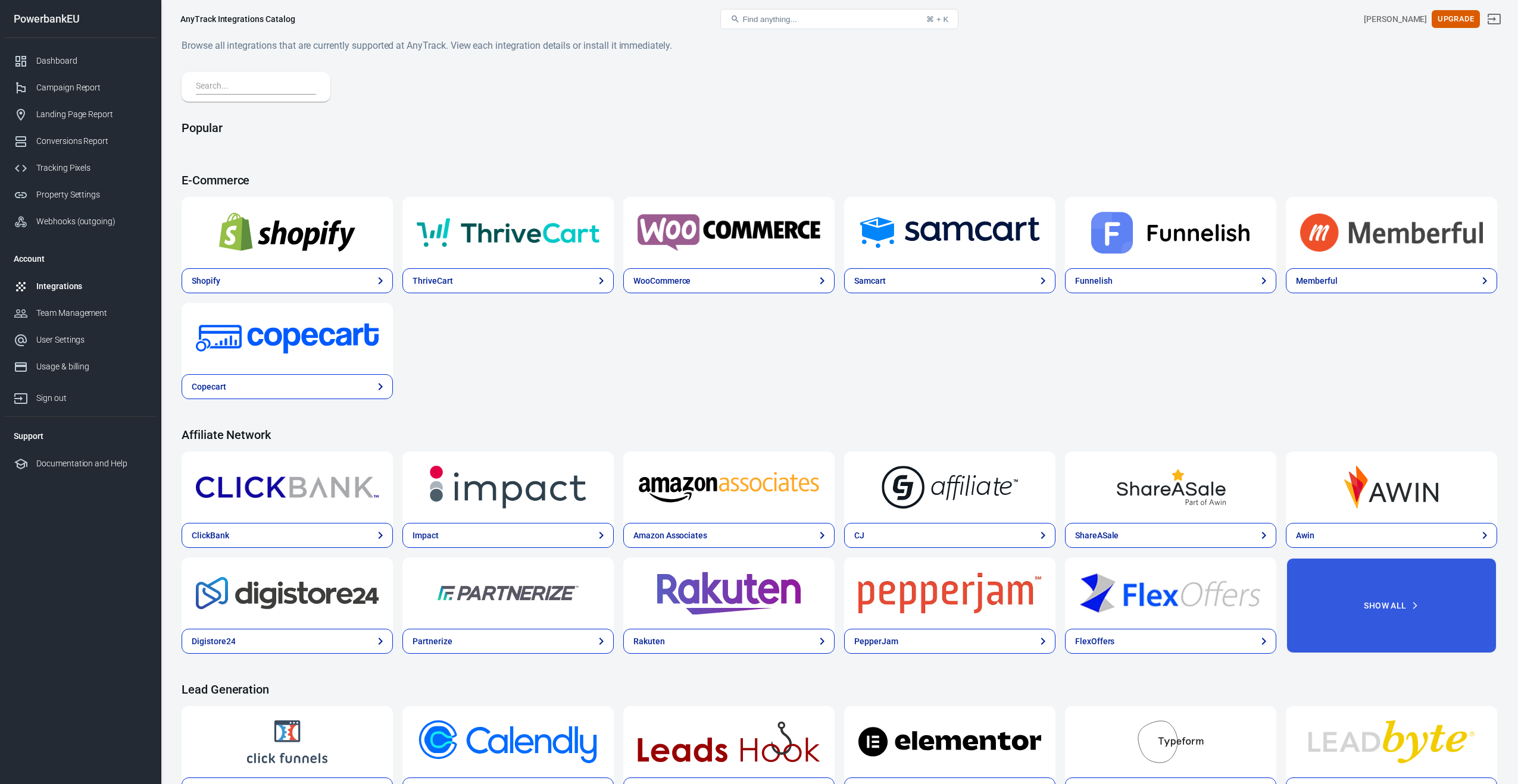
click at [284, 250] on img at bounding box center [287, 232] width 182 height 43
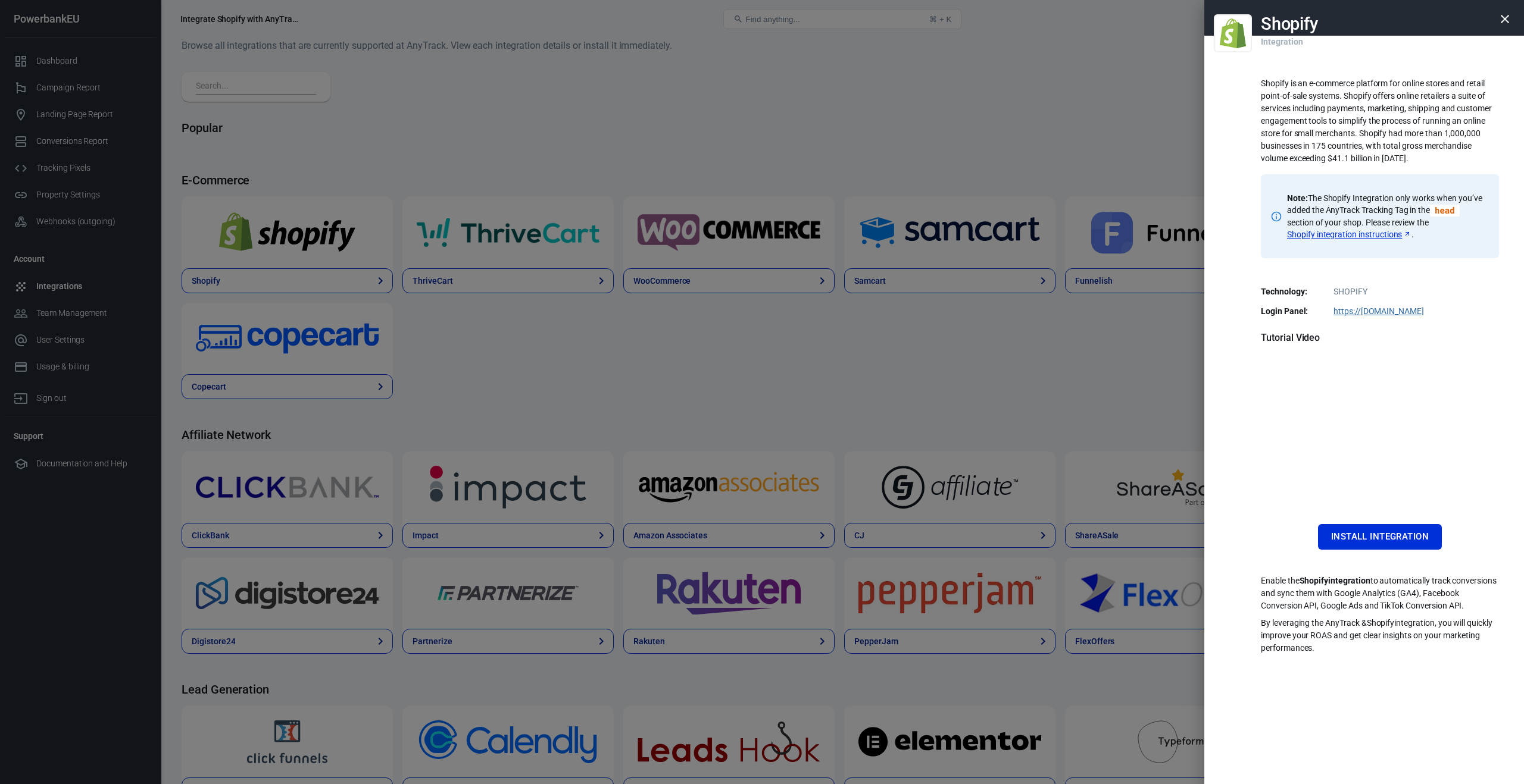
click at [287, 280] on div at bounding box center [762, 392] width 1524 height 784
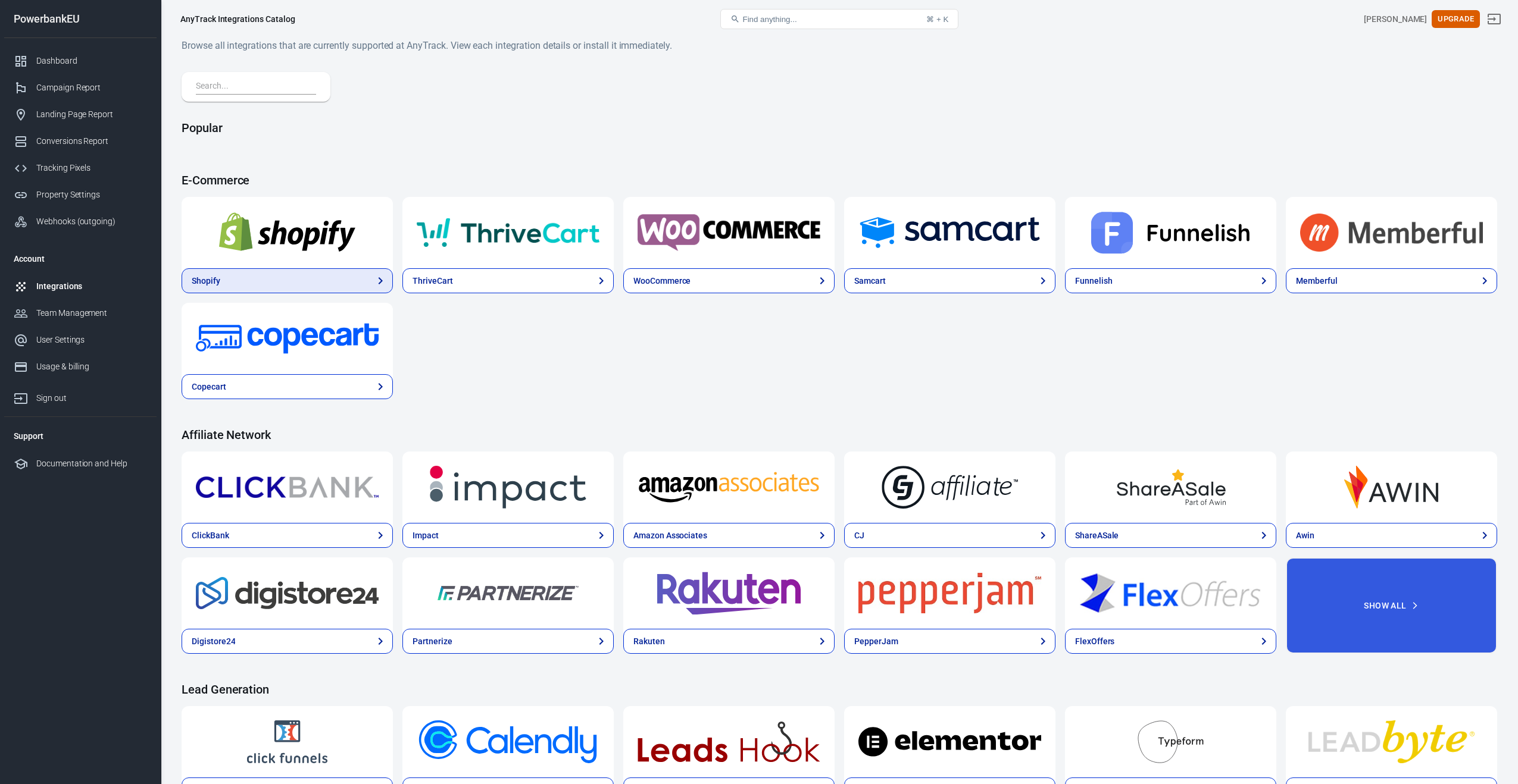
click at [287, 281] on link "Shopify" at bounding box center [287, 281] width 211 height 25
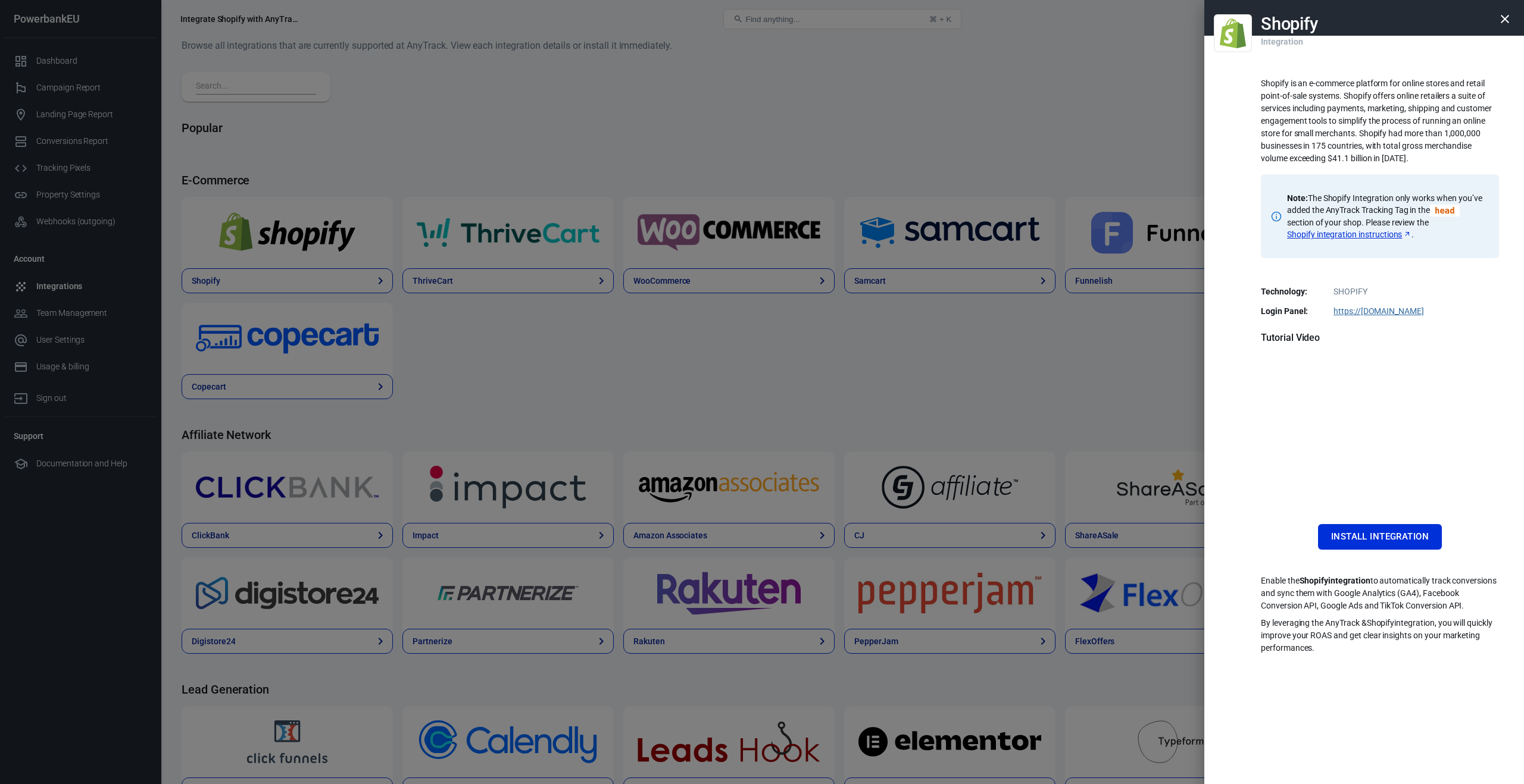
click at [286, 281] on div at bounding box center [762, 392] width 1524 height 784
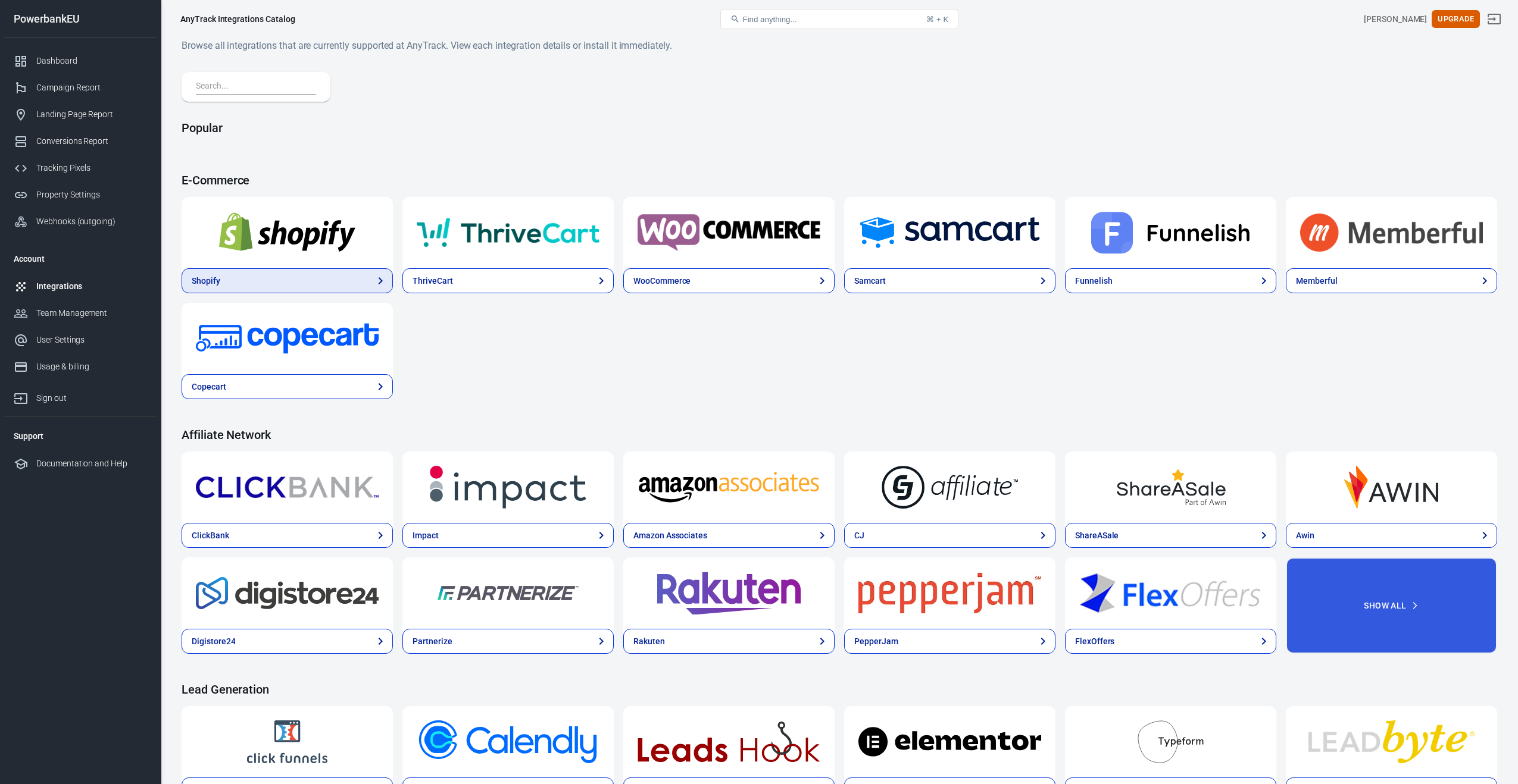
click at [291, 282] on link "Shopify" at bounding box center [287, 281] width 211 height 25
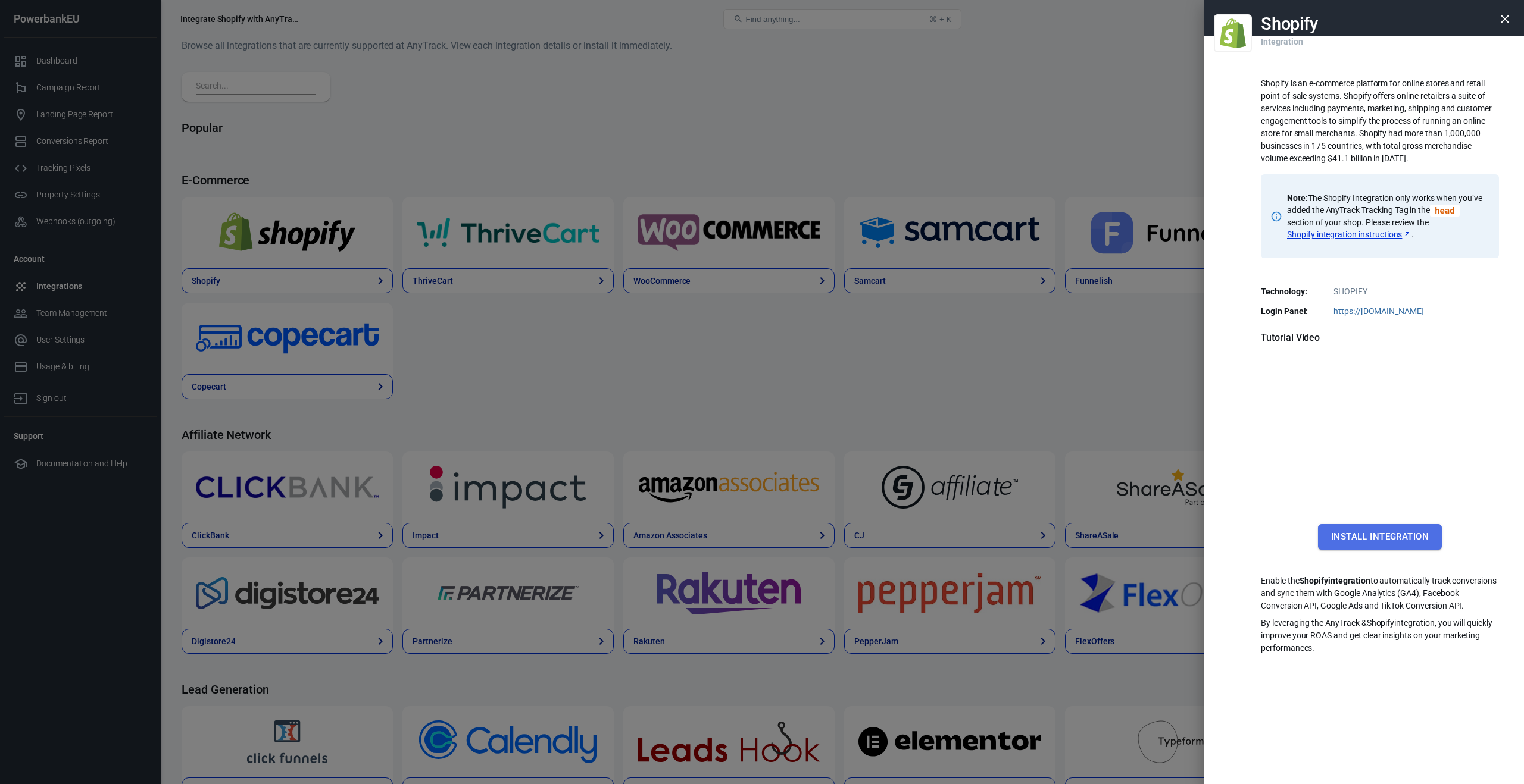
click at [1354, 541] on button "Install Integration" at bounding box center [1379, 537] width 124 height 25
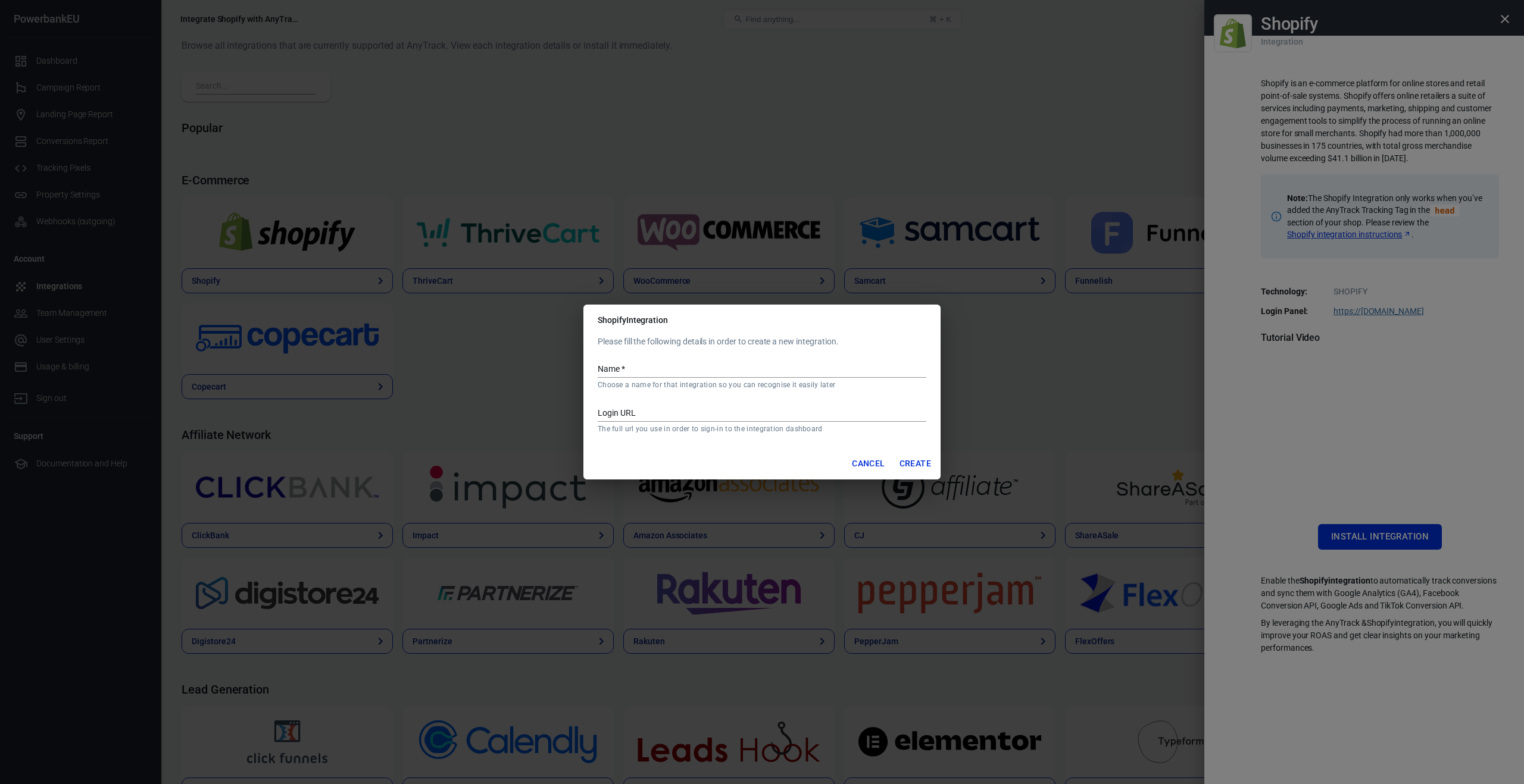
click at [623, 371] on input "Name   *" at bounding box center [762, 370] width 329 height 16
type input "Powerbank shop"
click at [625, 414] on input "Login URL" at bounding box center [762, 414] width 329 height 16
click at [624, 412] on input "Login URL" at bounding box center [762, 414] width 329 height 16
paste input "https://powerbankeu.eu/?_atid=cxp0yRbb5NJFrn5u8ufuJ5du0cxxVf"
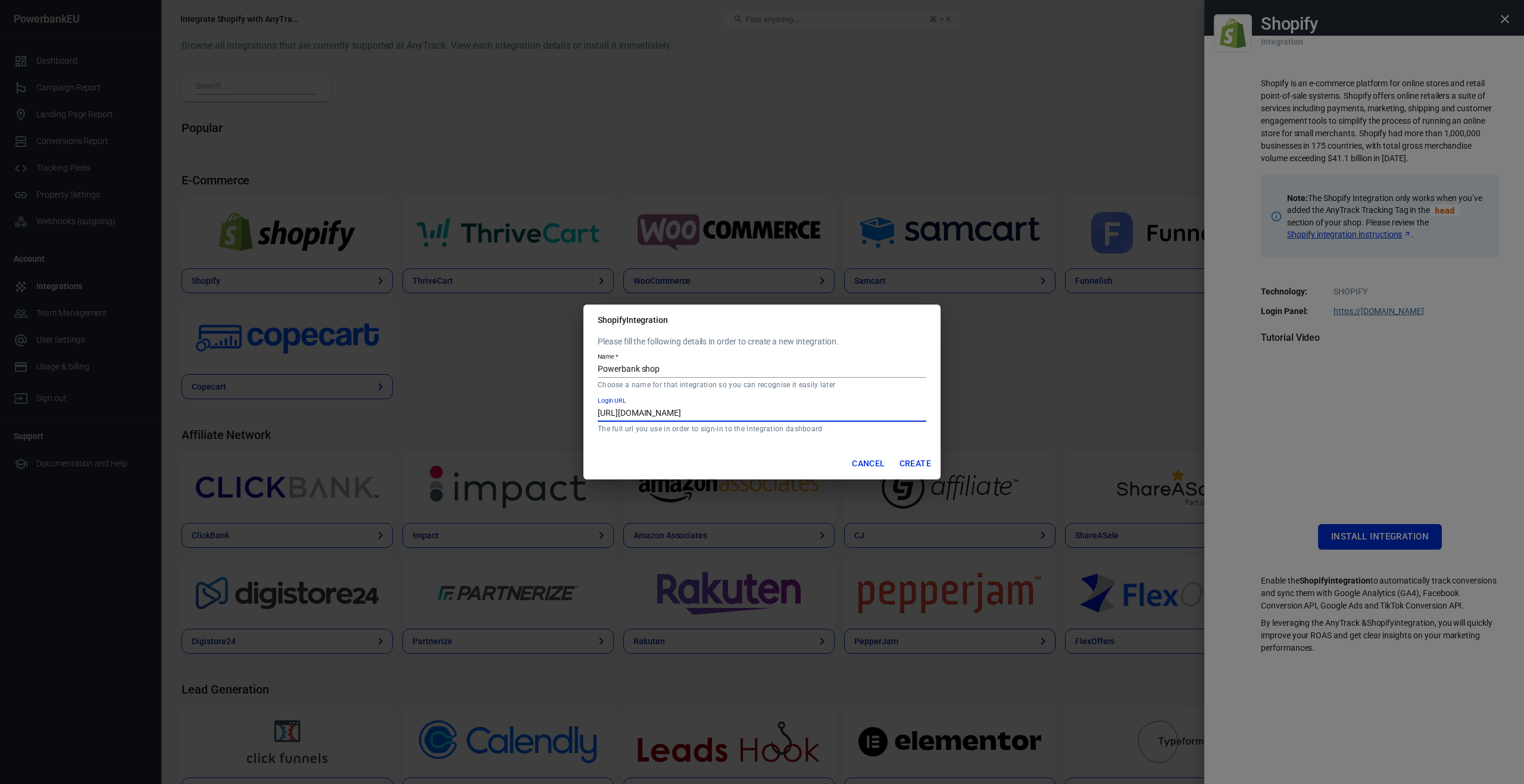
type input "https://powerbankeu.eu"
click at [910, 464] on button "Create" at bounding box center [915, 464] width 41 height 22
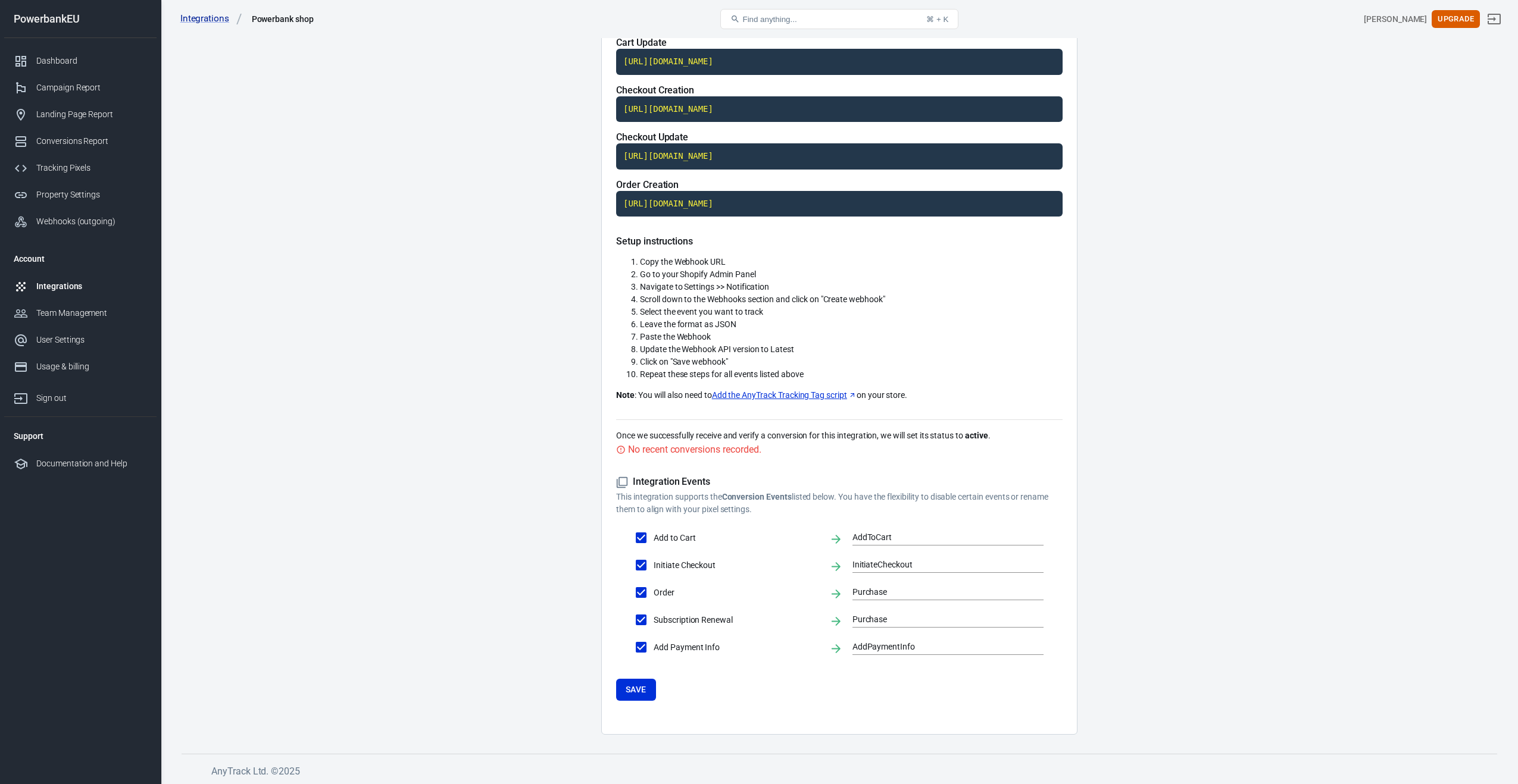
scroll to position [185, 0]
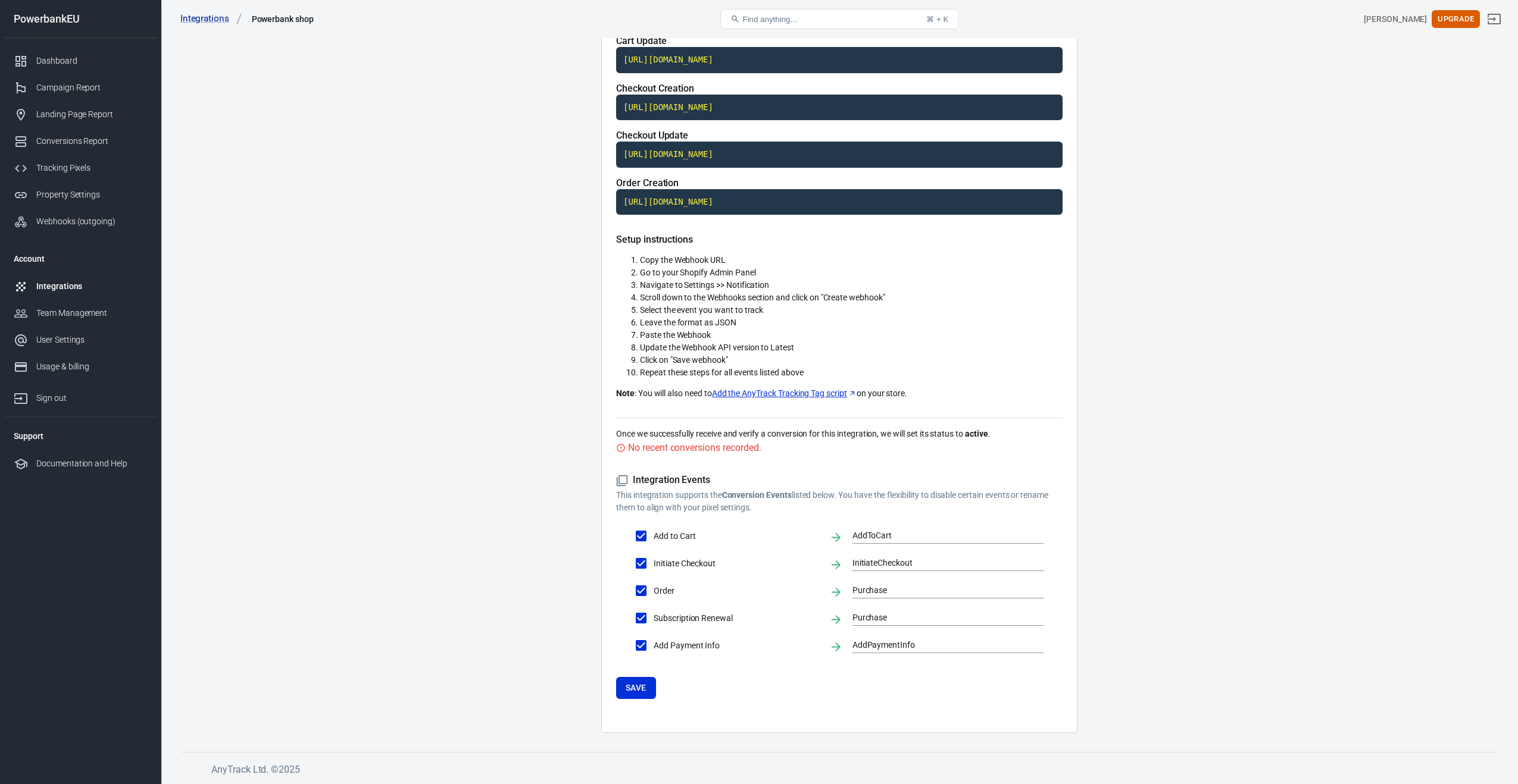
click at [677, 451] on div "No recent conversions recorded." at bounding box center [694, 448] width 133 height 15
click at [629, 686] on button "Save" at bounding box center [636, 688] width 40 height 22
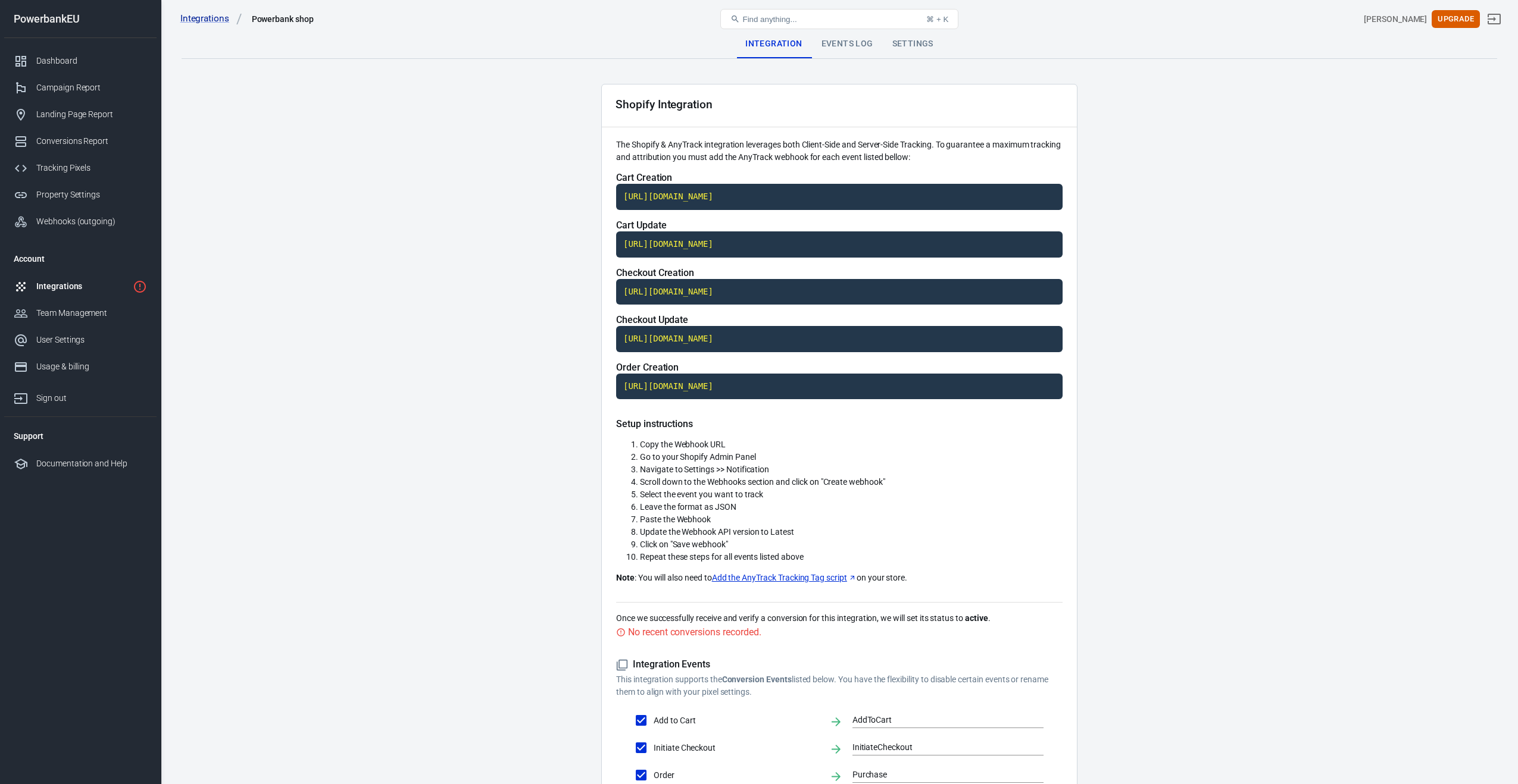
click at [845, 42] on div "Events Log" at bounding box center [847, 44] width 70 height 28
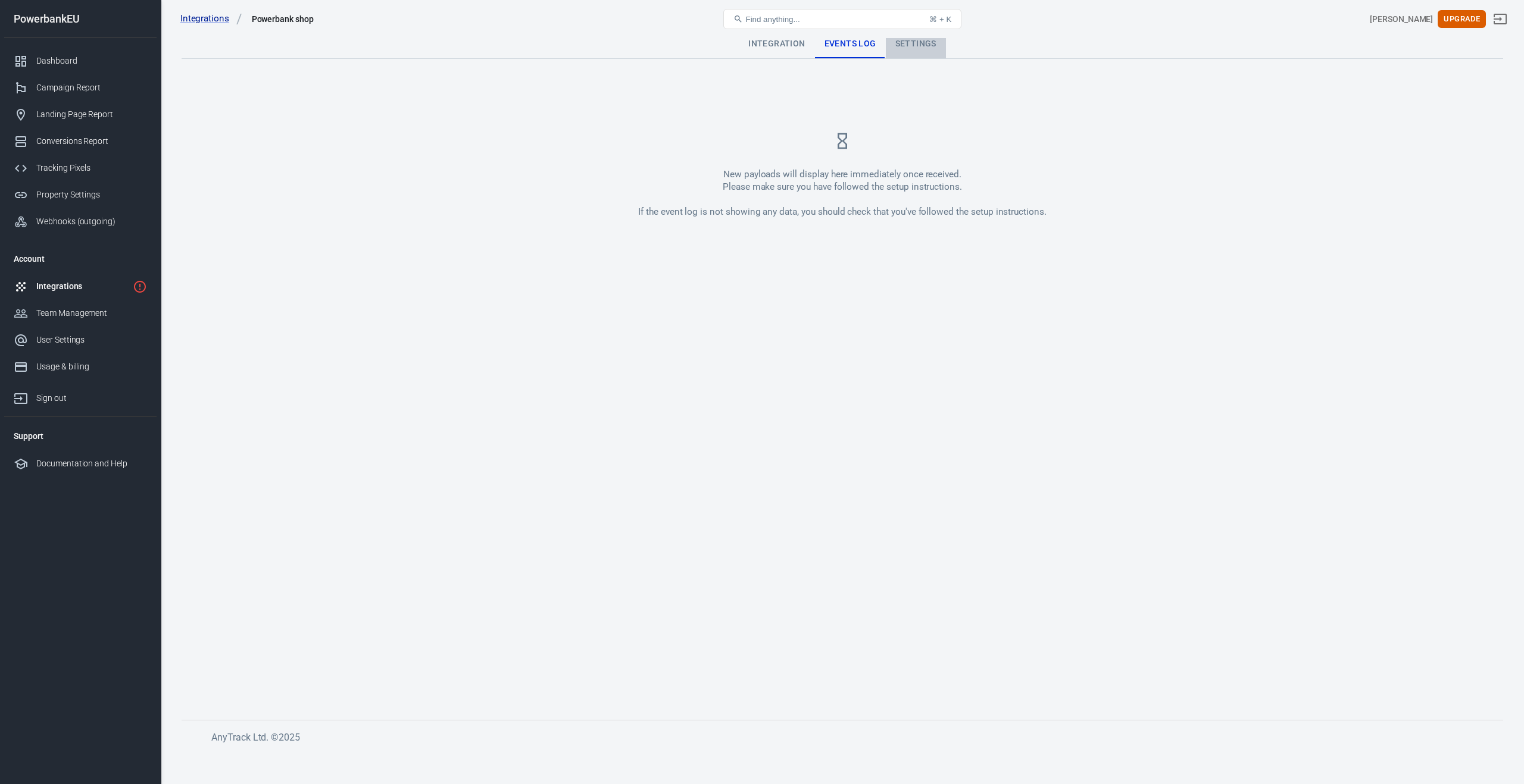
click at [913, 41] on div "Settings" at bounding box center [915, 44] width 60 height 28
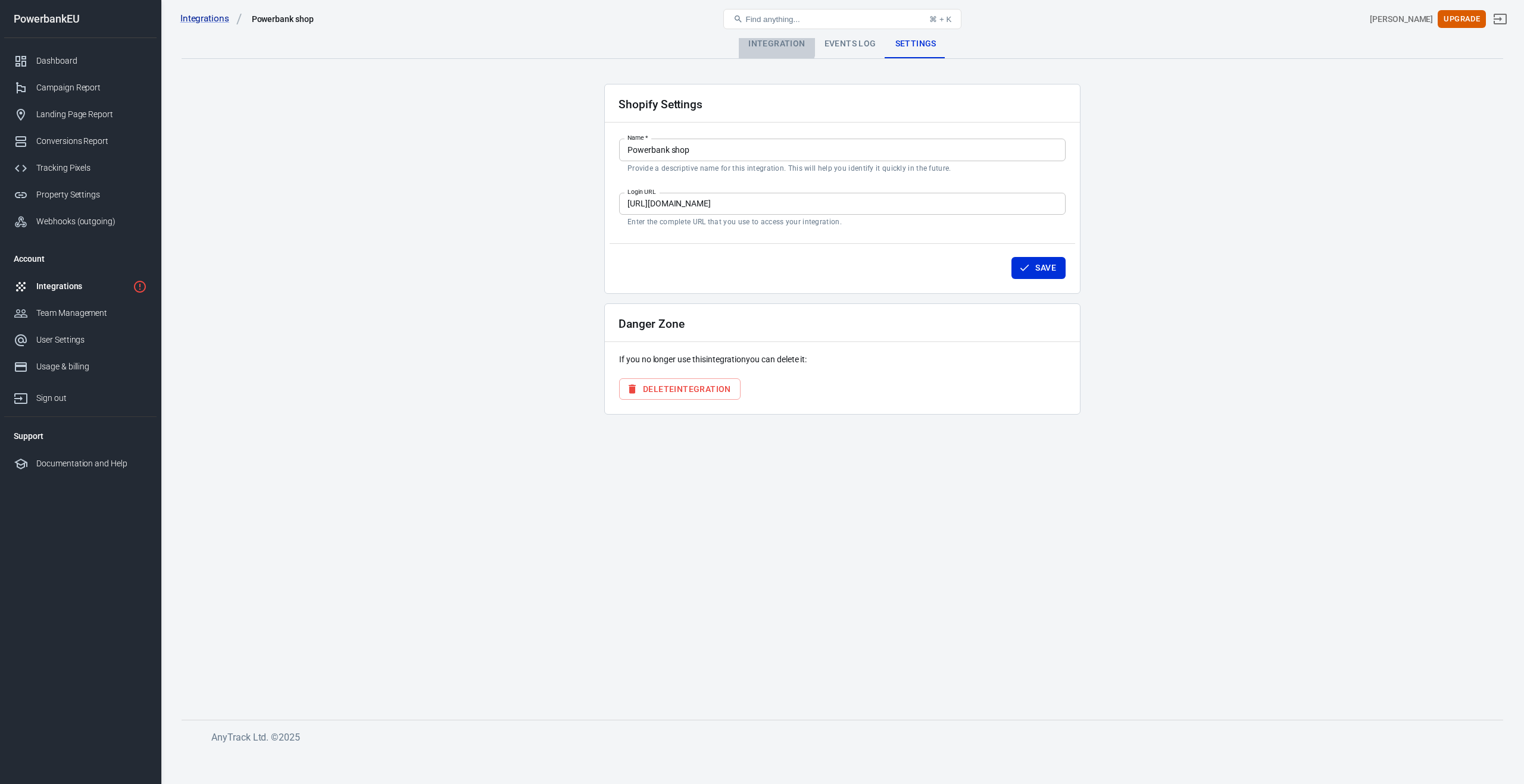
click at [772, 43] on div "Integration" at bounding box center [776, 44] width 76 height 28
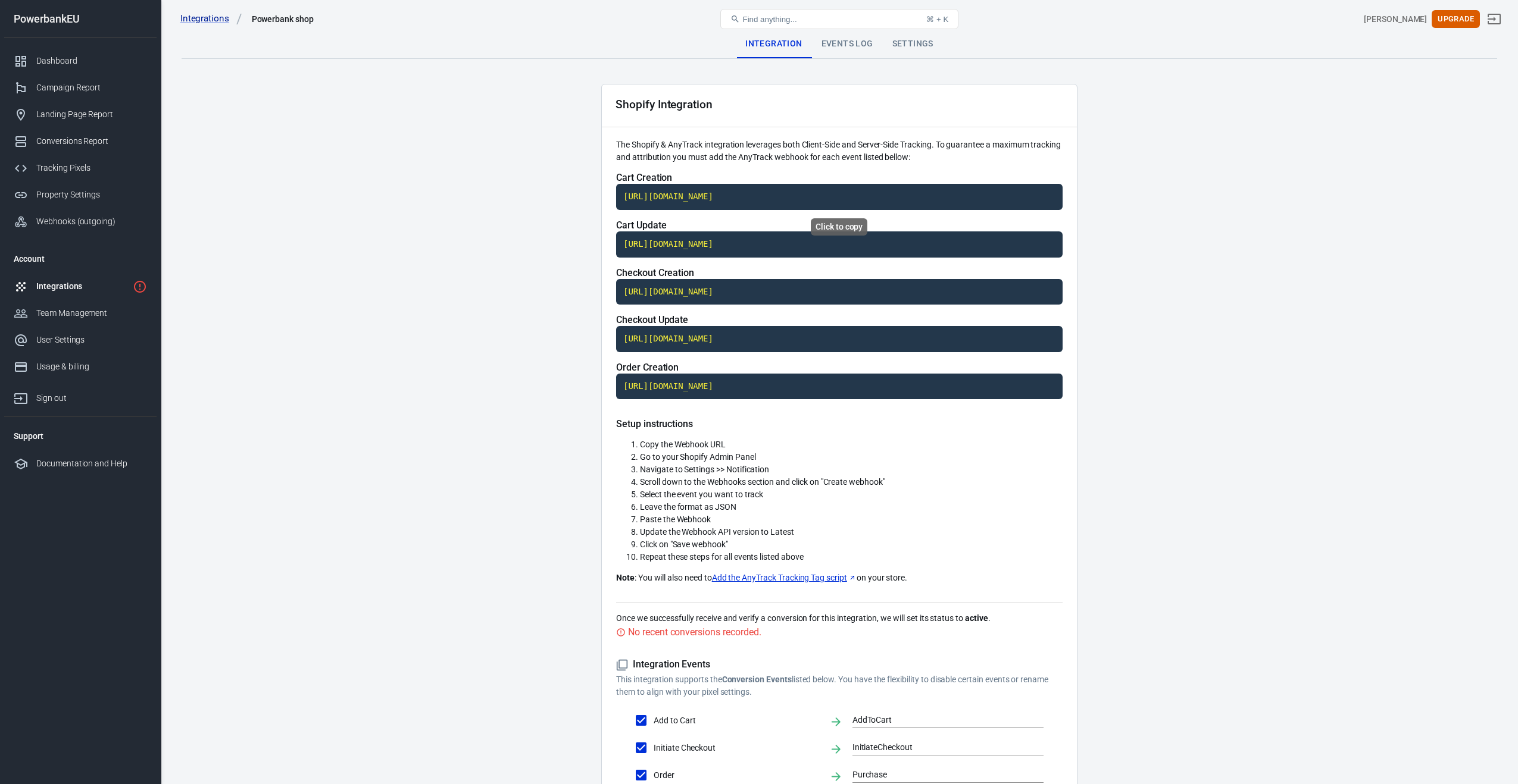
click at [898, 197] on code "https://t1.anytrack.io/euM9DEON/collect/shopify-powerbankshop" at bounding box center [839, 196] width 446 height 26
click at [692, 245] on code "https://t1.anytrack.io/euM9DEON/collect/shopify-powerbankshop" at bounding box center [839, 244] width 446 height 26
click at [702, 296] on code "https://t1.anytrack.io/euM9DEON/collect/shopify-powerbankshop" at bounding box center [839, 292] width 446 height 26
click at [708, 338] on code "https://t1.anytrack.io/euM9DEON/collect/shopify-powerbankshop" at bounding box center [839, 339] width 446 height 26
click at [706, 386] on code "https://t1.anytrack.io/euM9DEON/collect/shopify-powerbankshop" at bounding box center [839, 387] width 446 height 26
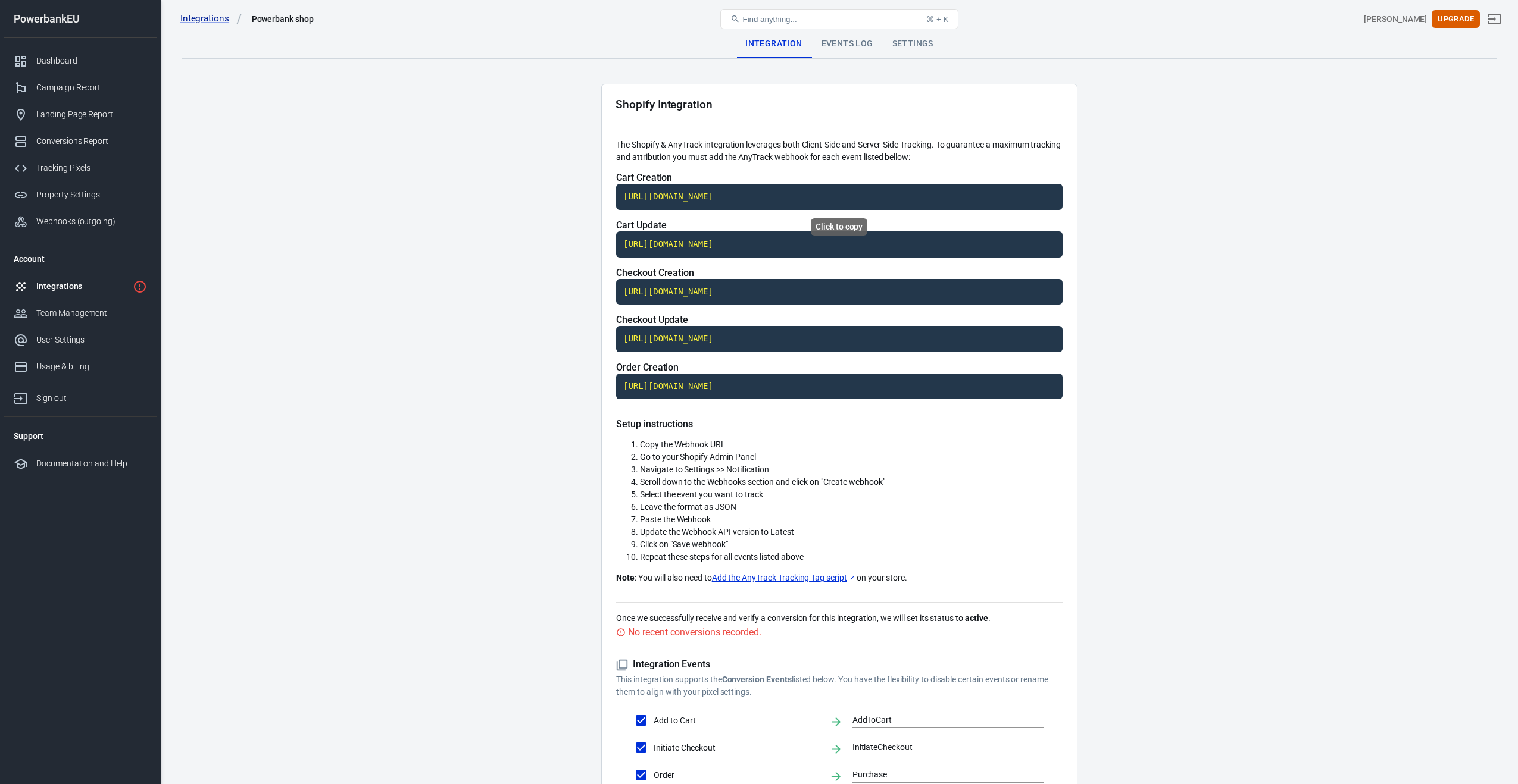
click at [946, 197] on code "https://t1.anytrack.io/euM9DEON/collect/shopify-powerbankshop" at bounding box center [839, 196] width 446 height 26
click at [881, 242] on code "https://t1.anytrack.io/euM9DEON/collect/shopify-powerbankshop" at bounding box center [839, 244] width 446 height 26
click at [688, 289] on code "https://t1.anytrack.io/euM9DEON/collect/shopify-powerbankshop" at bounding box center [839, 292] width 446 height 26
click at [719, 336] on code "https://t1.anytrack.io/euM9DEON/collect/shopify-powerbankshop" at bounding box center [839, 339] width 446 height 26
click at [718, 385] on code "https://t1.anytrack.io/euM9DEON/collect/shopify-powerbankshop" at bounding box center [839, 387] width 446 height 26
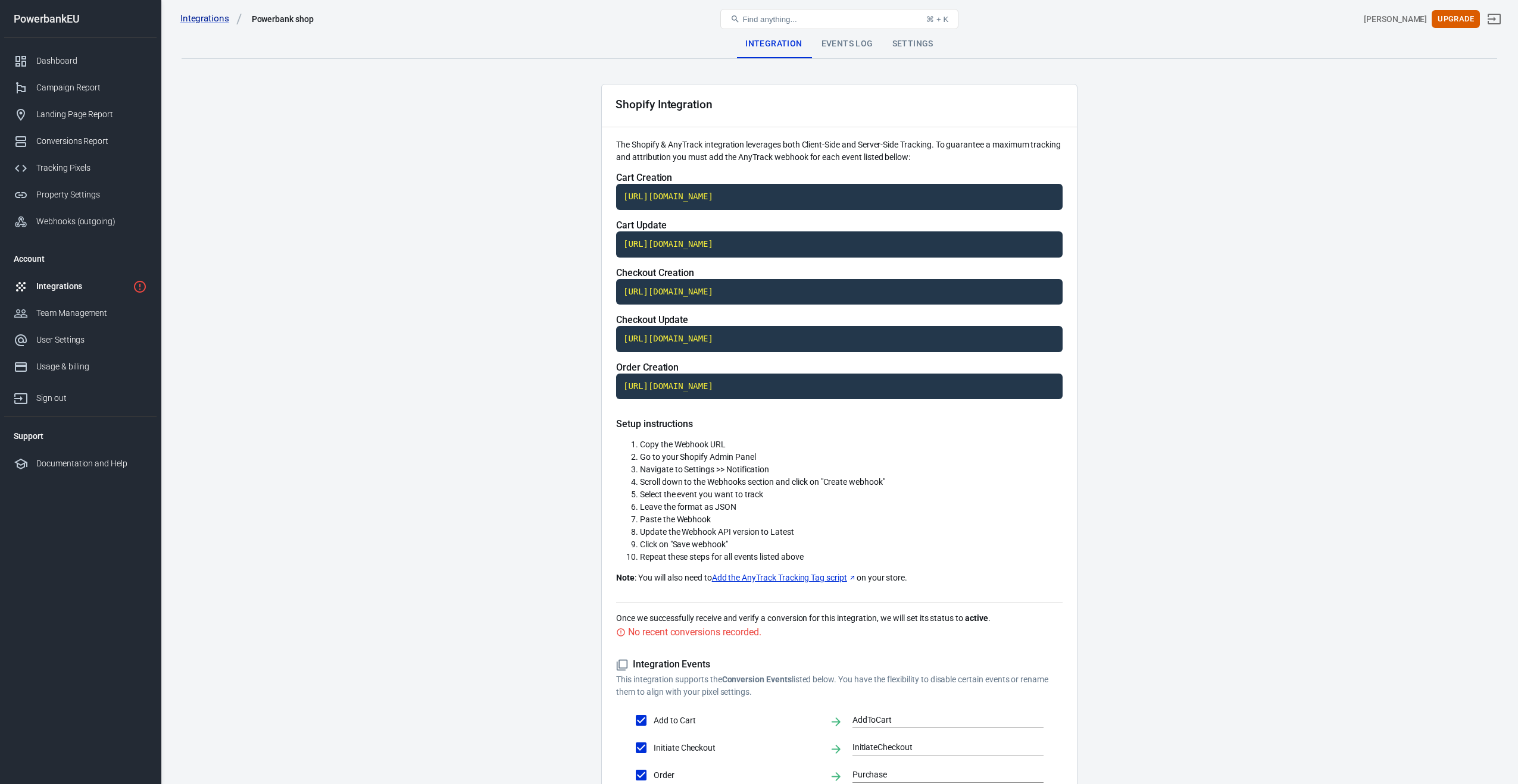
click at [840, 46] on div "Events Log" at bounding box center [847, 44] width 70 height 28
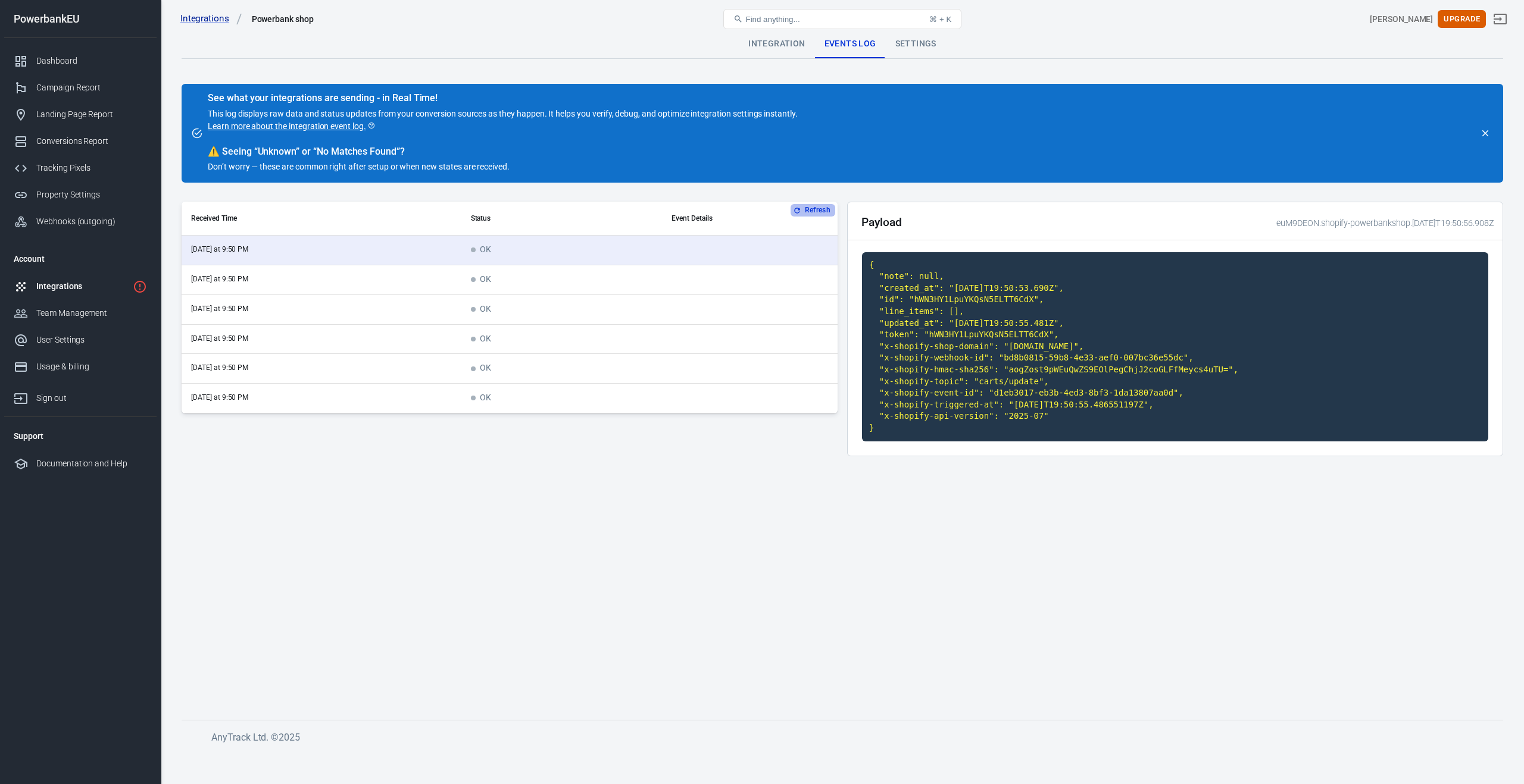
click at [806, 207] on button "Refresh" at bounding box center [812, 210] width 45 height 13
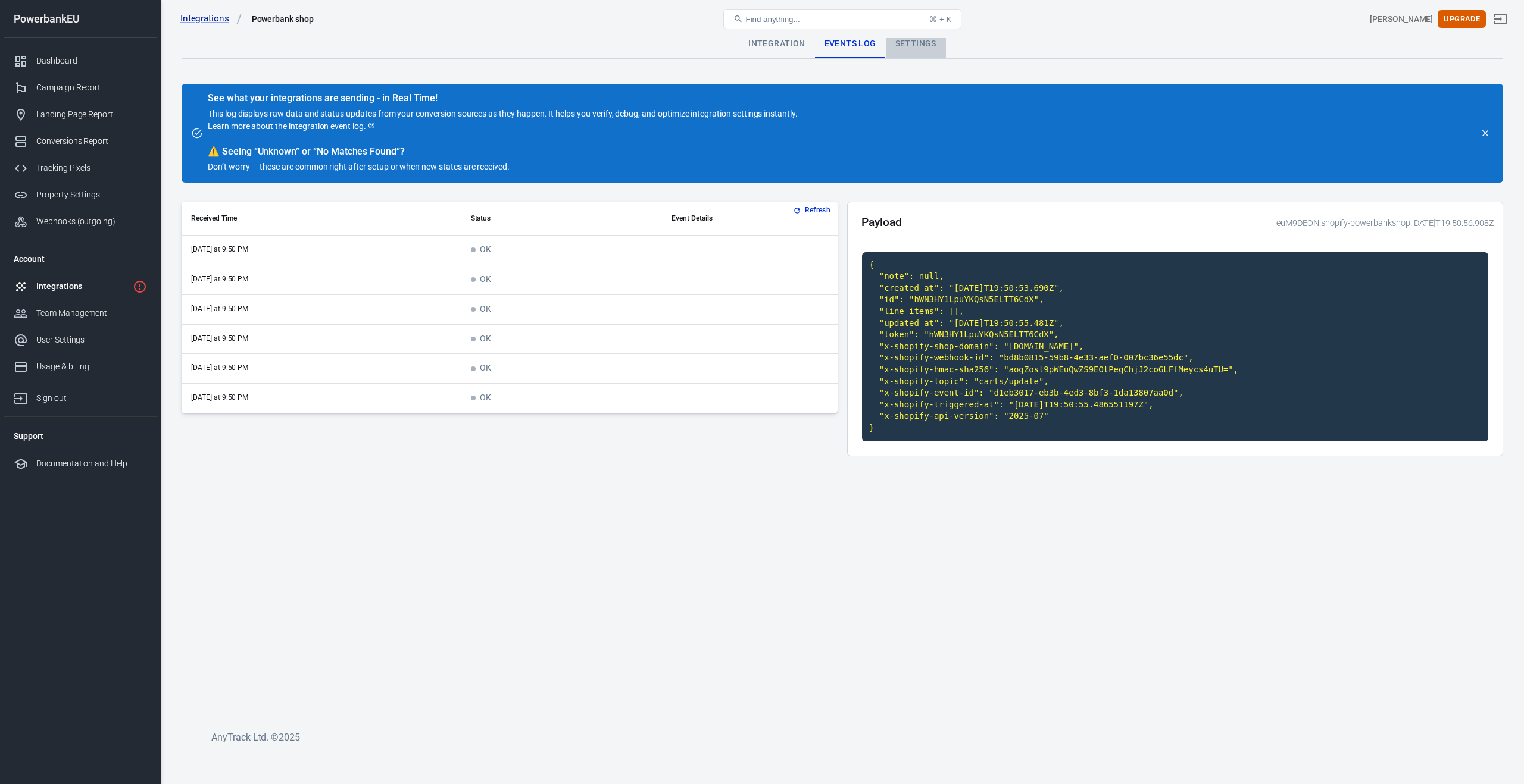
click at [912, 46] on div "Settings" at bounding box center [915, 44] width 60 height 28
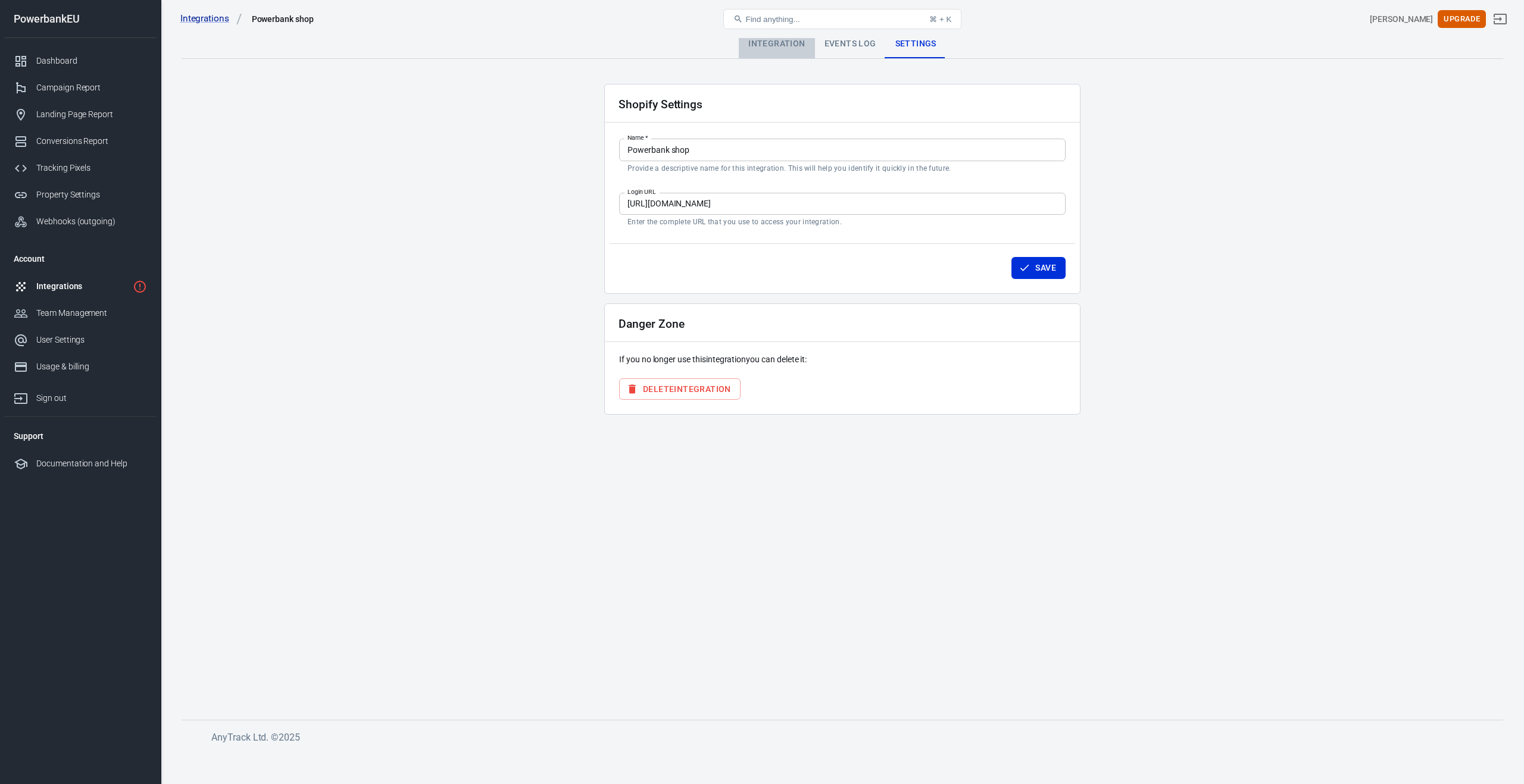
click at [787, 45] on div "Integration" at bounding box center [776, 44] width 76 height 28
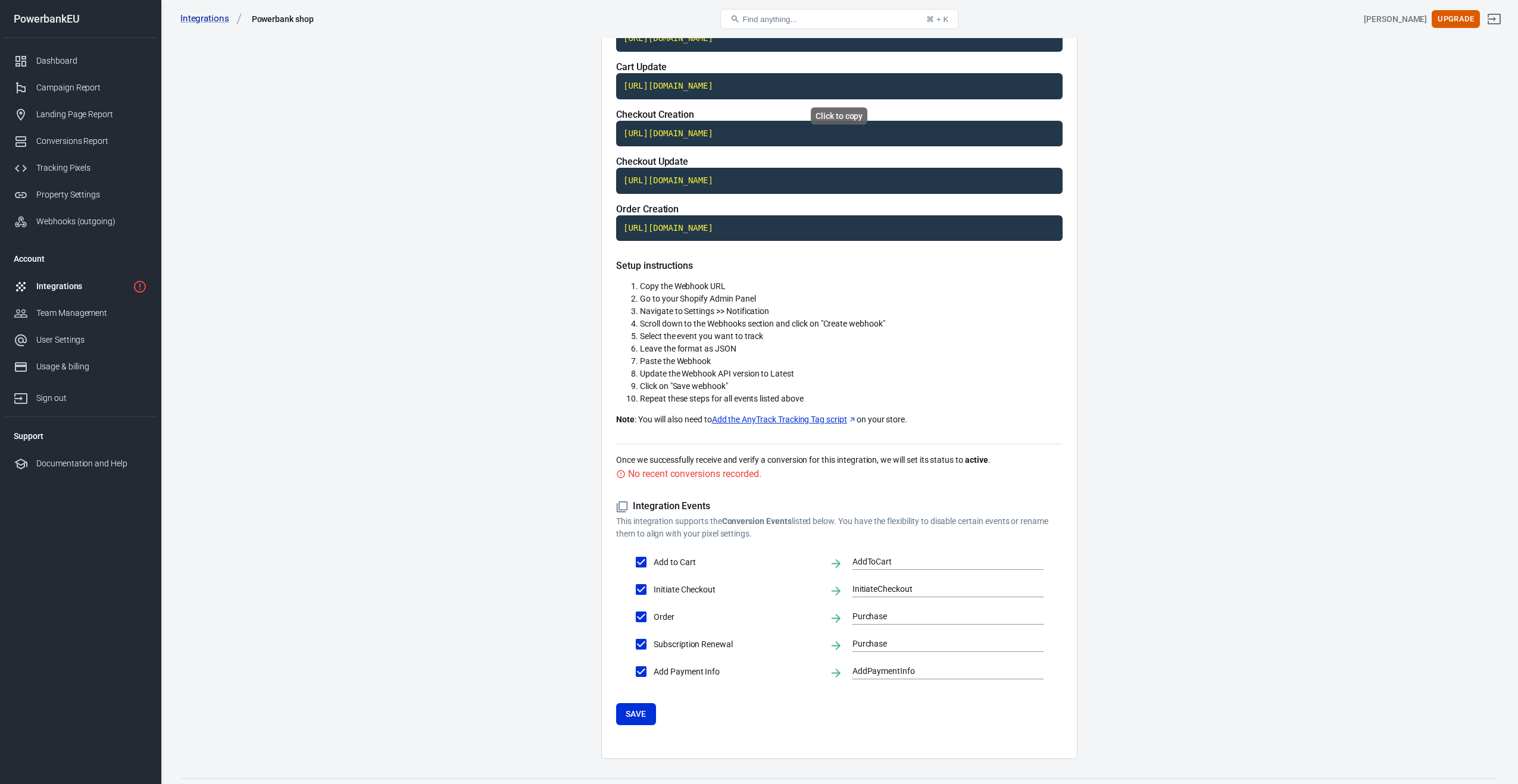
scroll to position [185, 0]
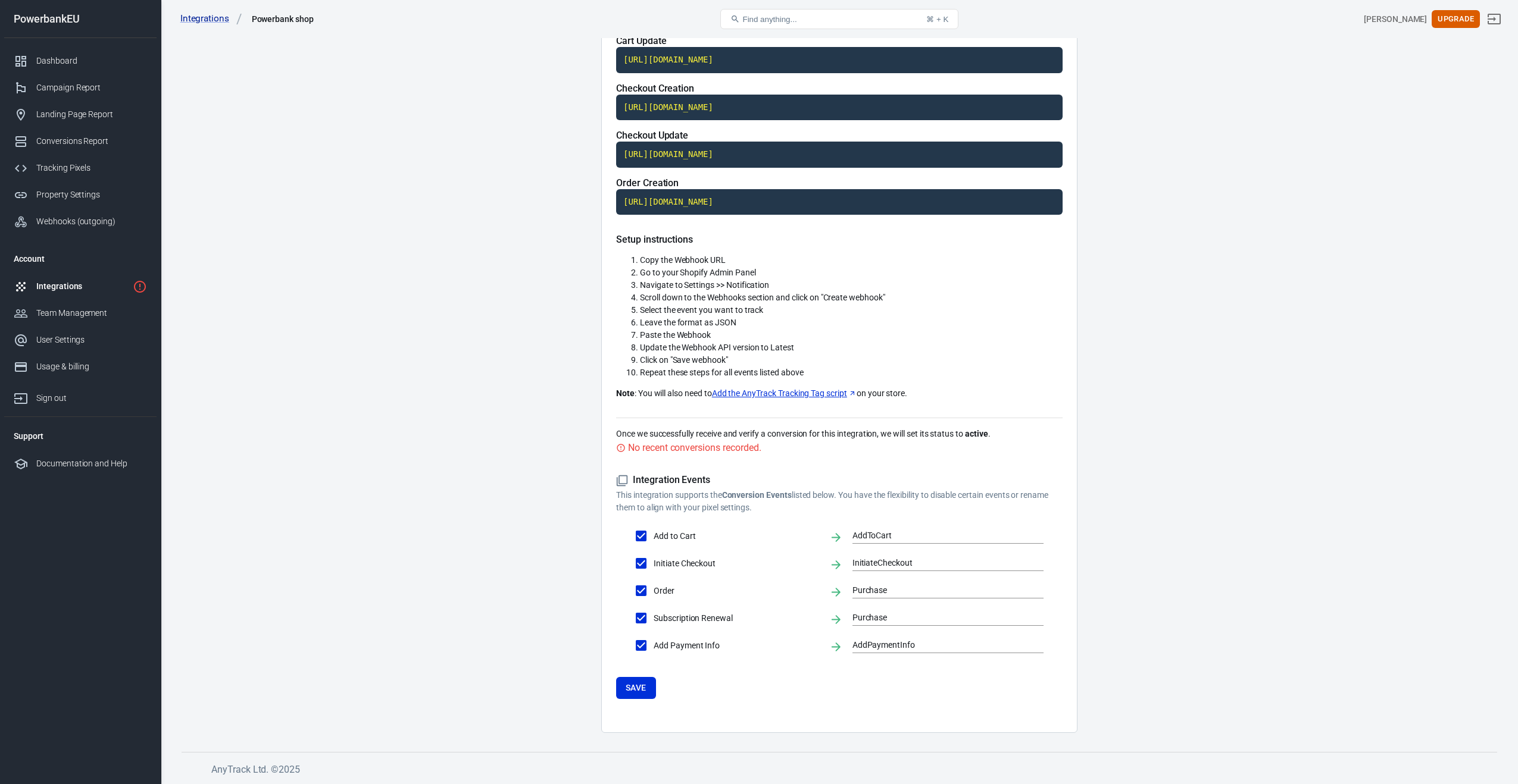
click at [51, 286] on div "Integrations" at bounding box center [81, 286] width 92 height 13
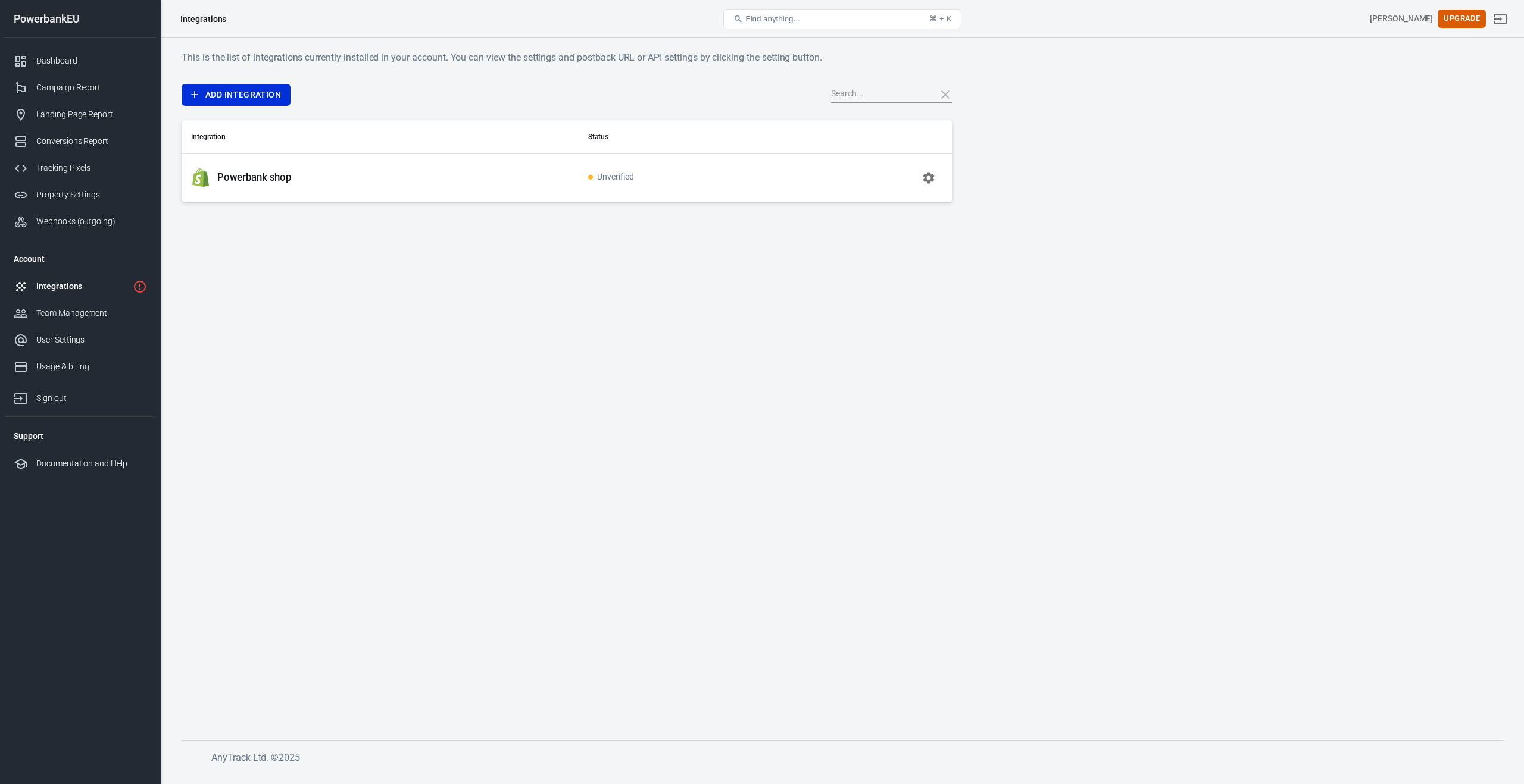
click at [335, 178] on div "Powerbank shop" at bounding box center [380, 178] width 378 height 19
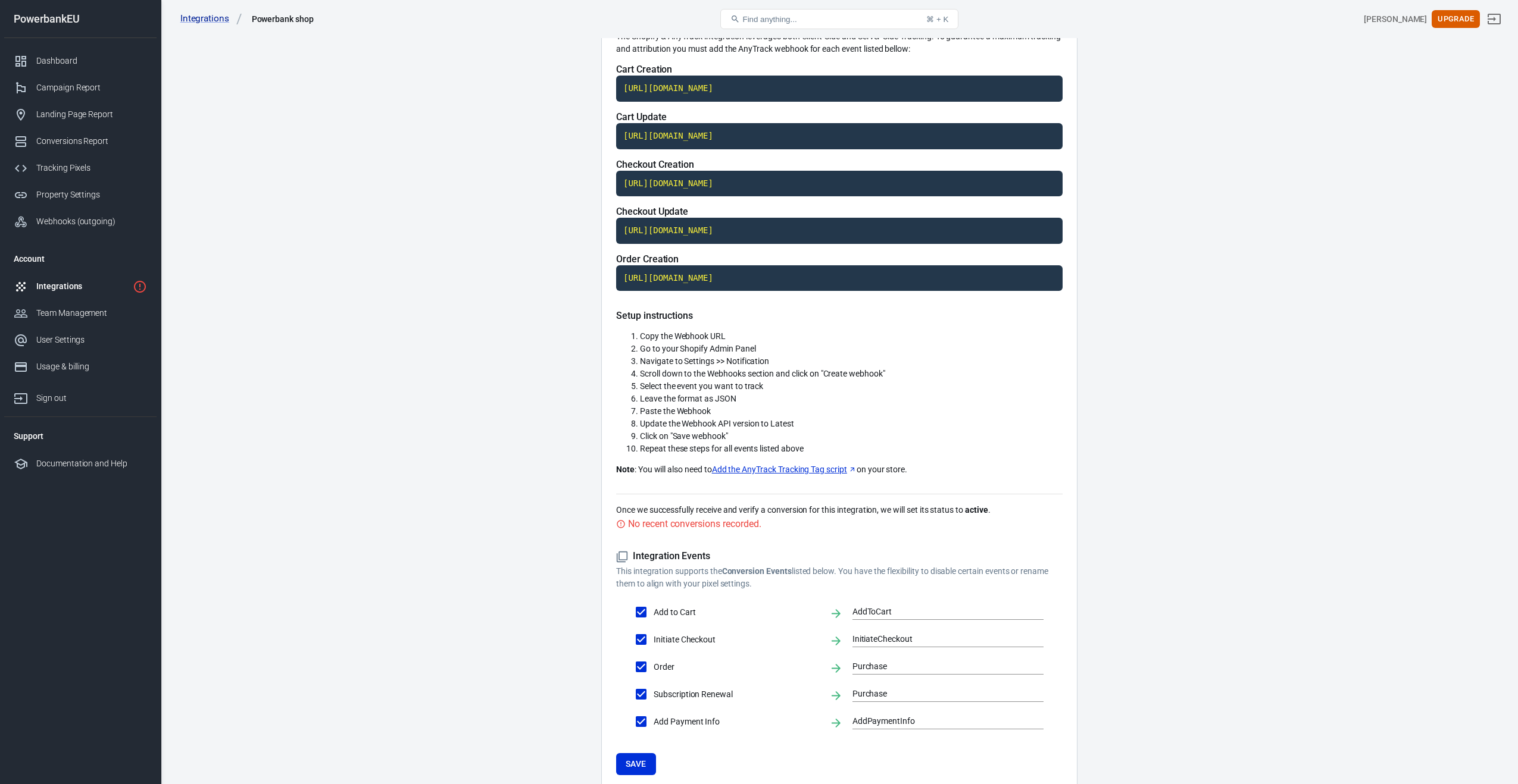
scroll to position [185, 0]
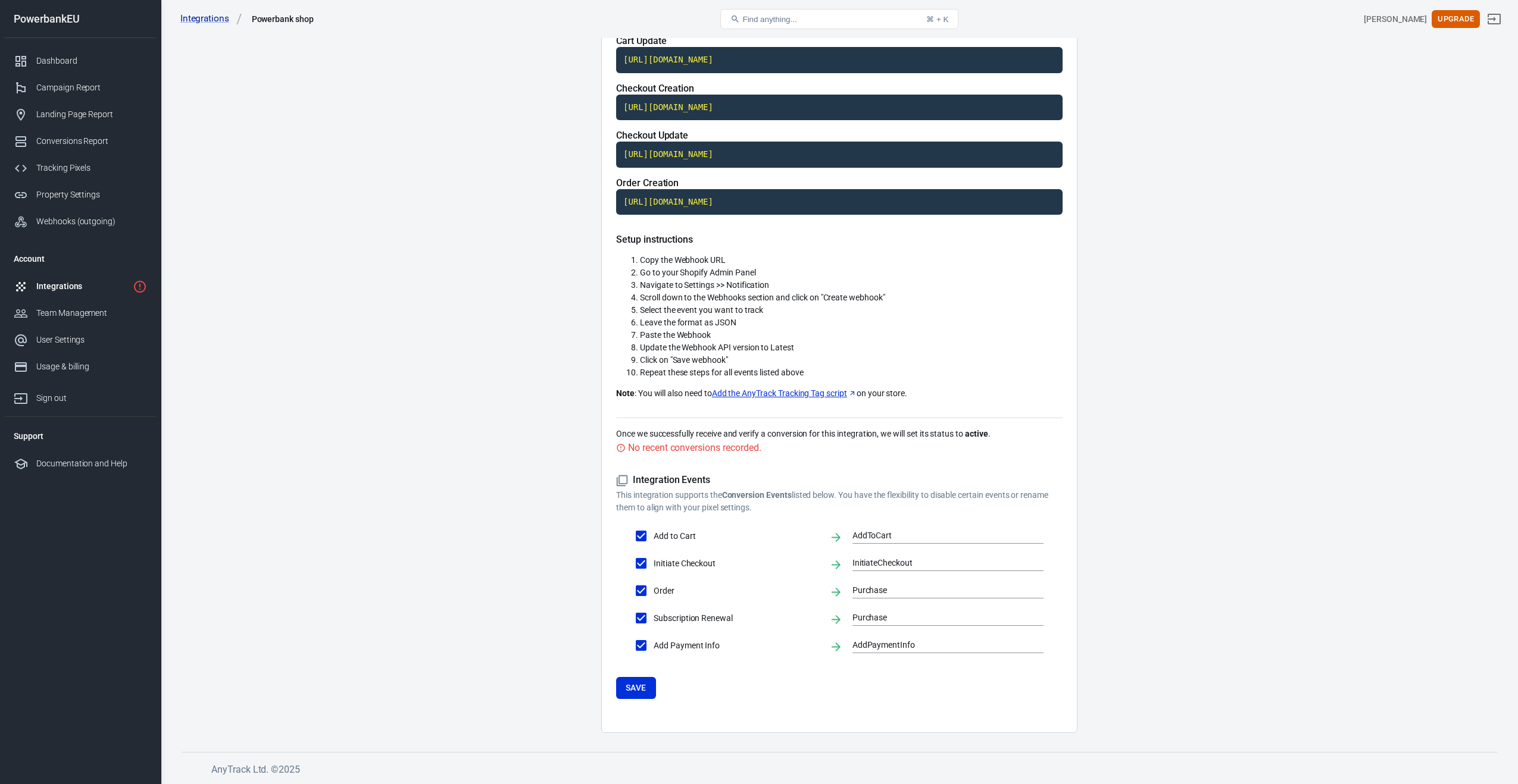
click at [677, 448] on div "No recent conversions recorded." at bounding box center [694, 448] width 133 height 15
click at [59, 289] on div "Integrations" at bounding box center [81, 286] width 92 height 13
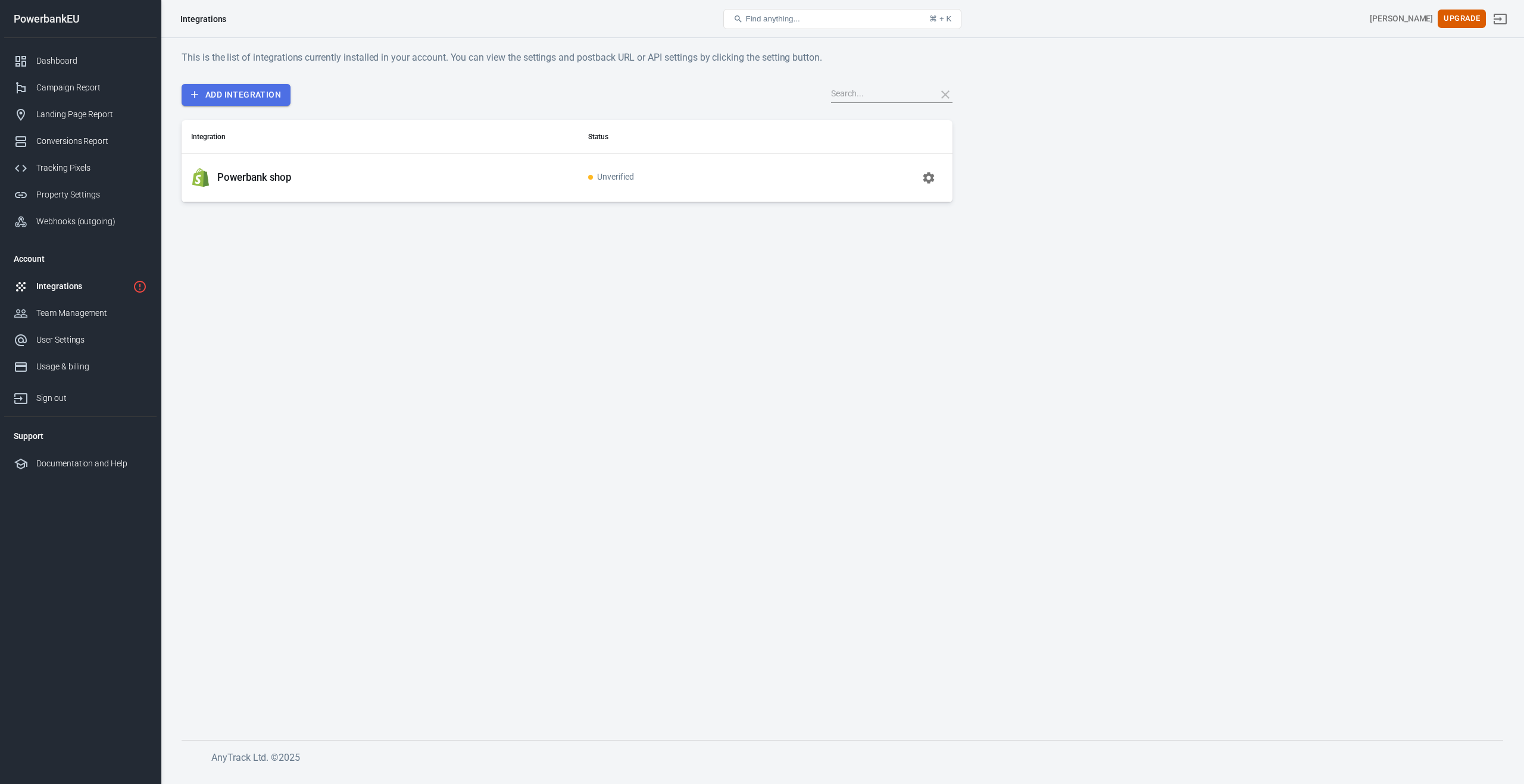
click at [217, 92] on link "Add Integration" at bounding box center [236, 95] width 109 height 22
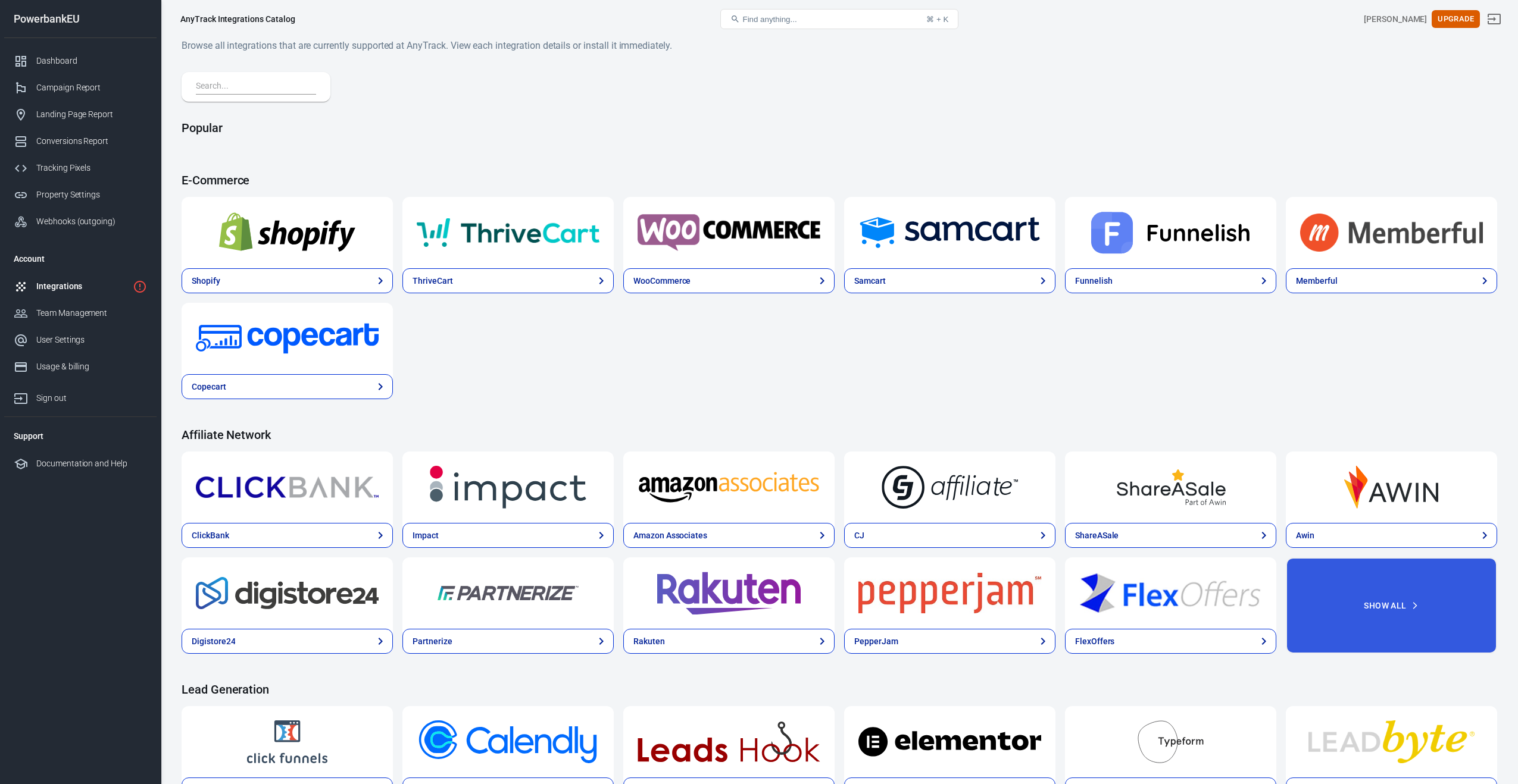
click at [208, 85] on input "text" at bounding box center [254, 87] width 116 height 16
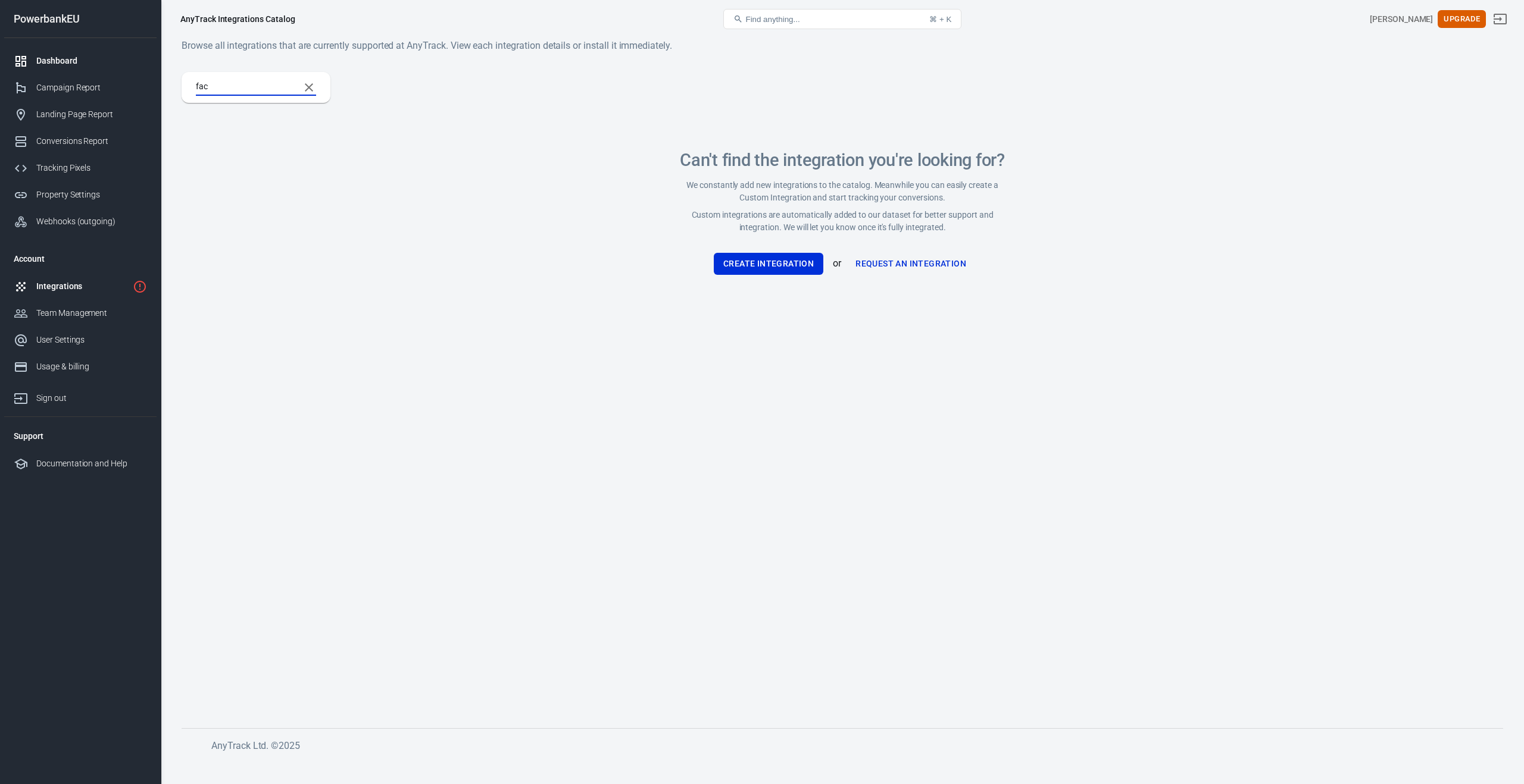
type input "fac"
click at [45, 65] on div "Dashboard" at bounding box center [91, 61] width 110 height 13
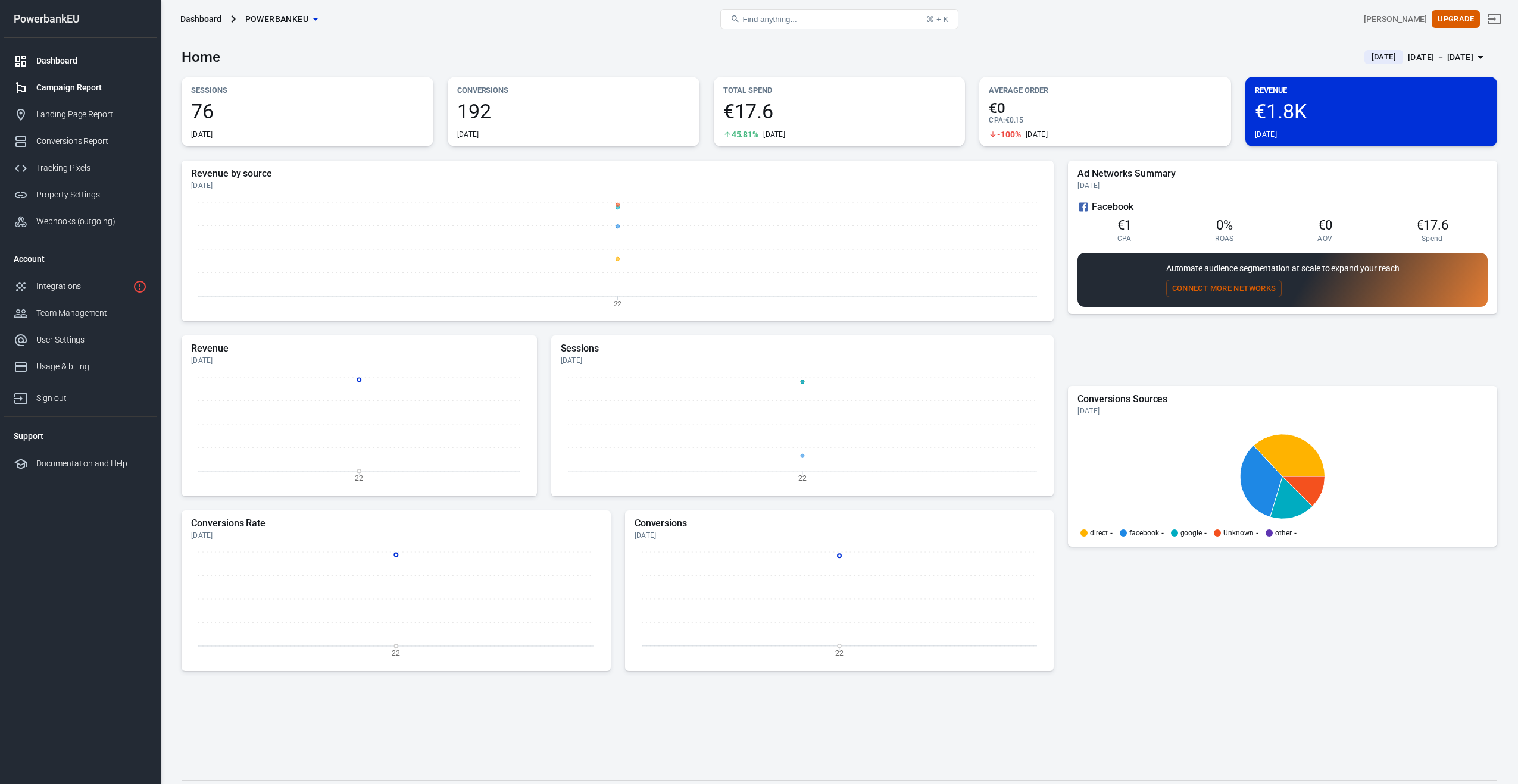
click at [49, 91] on div "Campaign Report" at bounding box center [91, 88] width 110 height 13
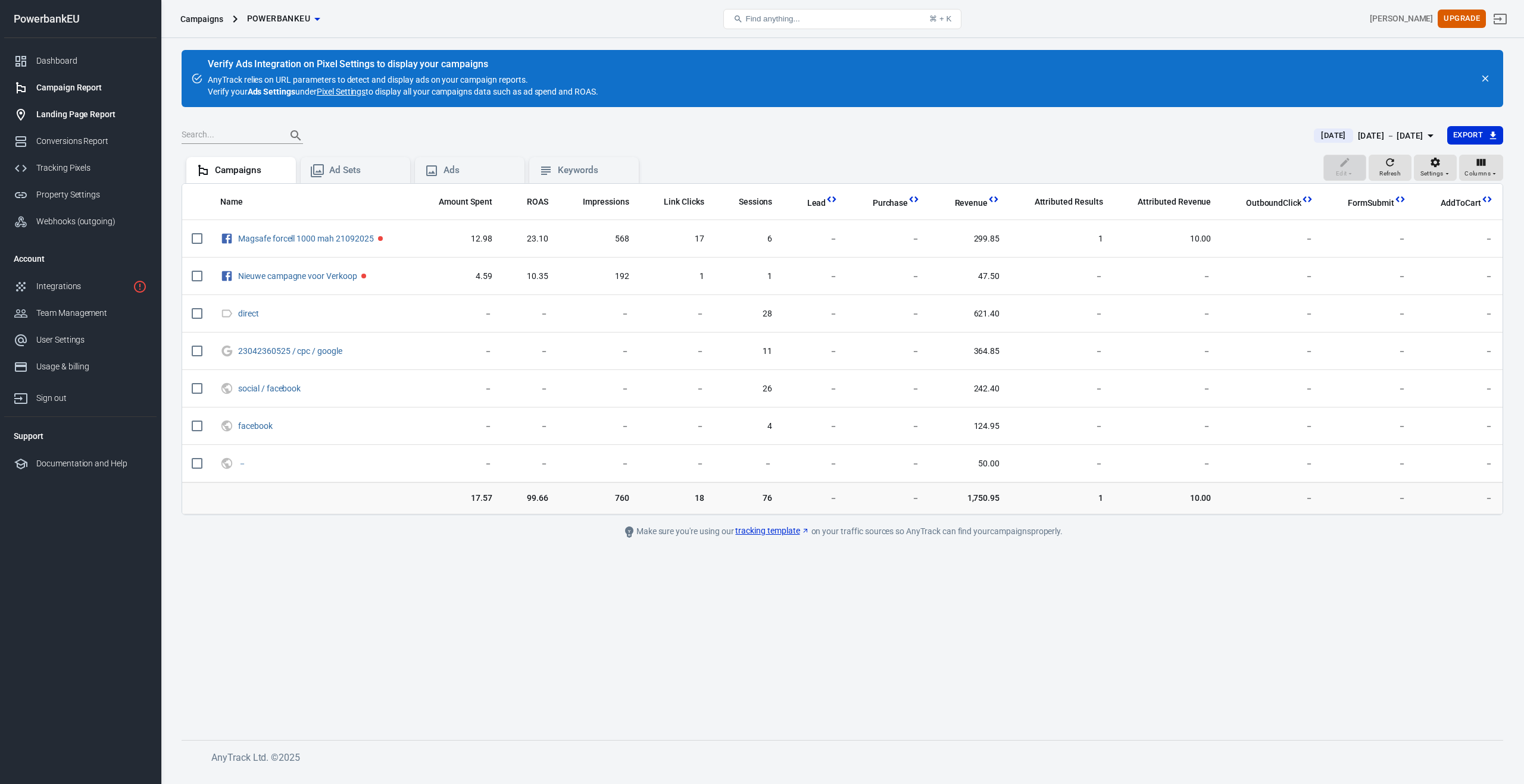
click at [49, 117] on div "Landing Page Report" at bounding box center [91, 114] width 110 height 13
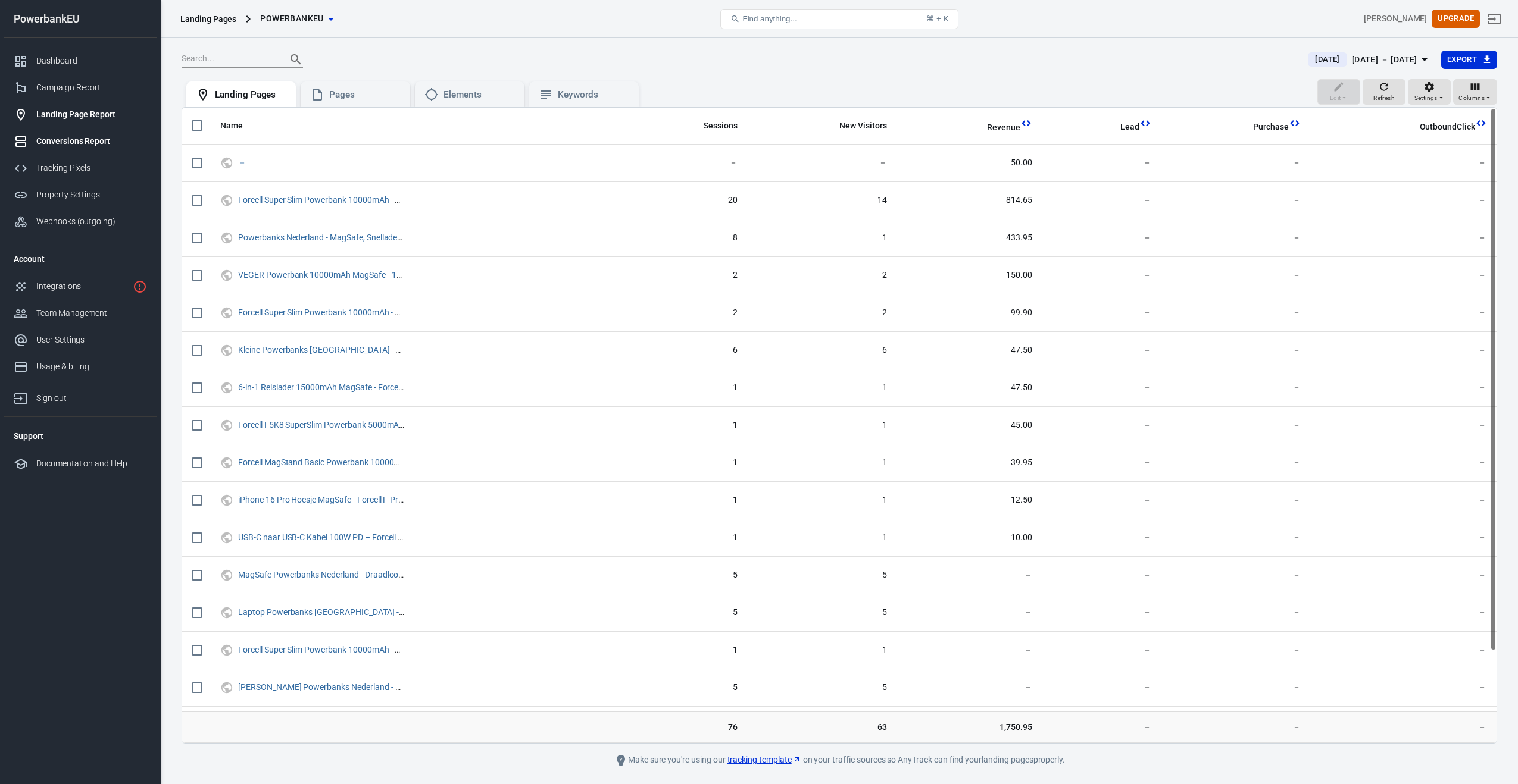
click at [53, 153] on link "Conversions Report" at bounding box center [80, 141] width 153 height 27
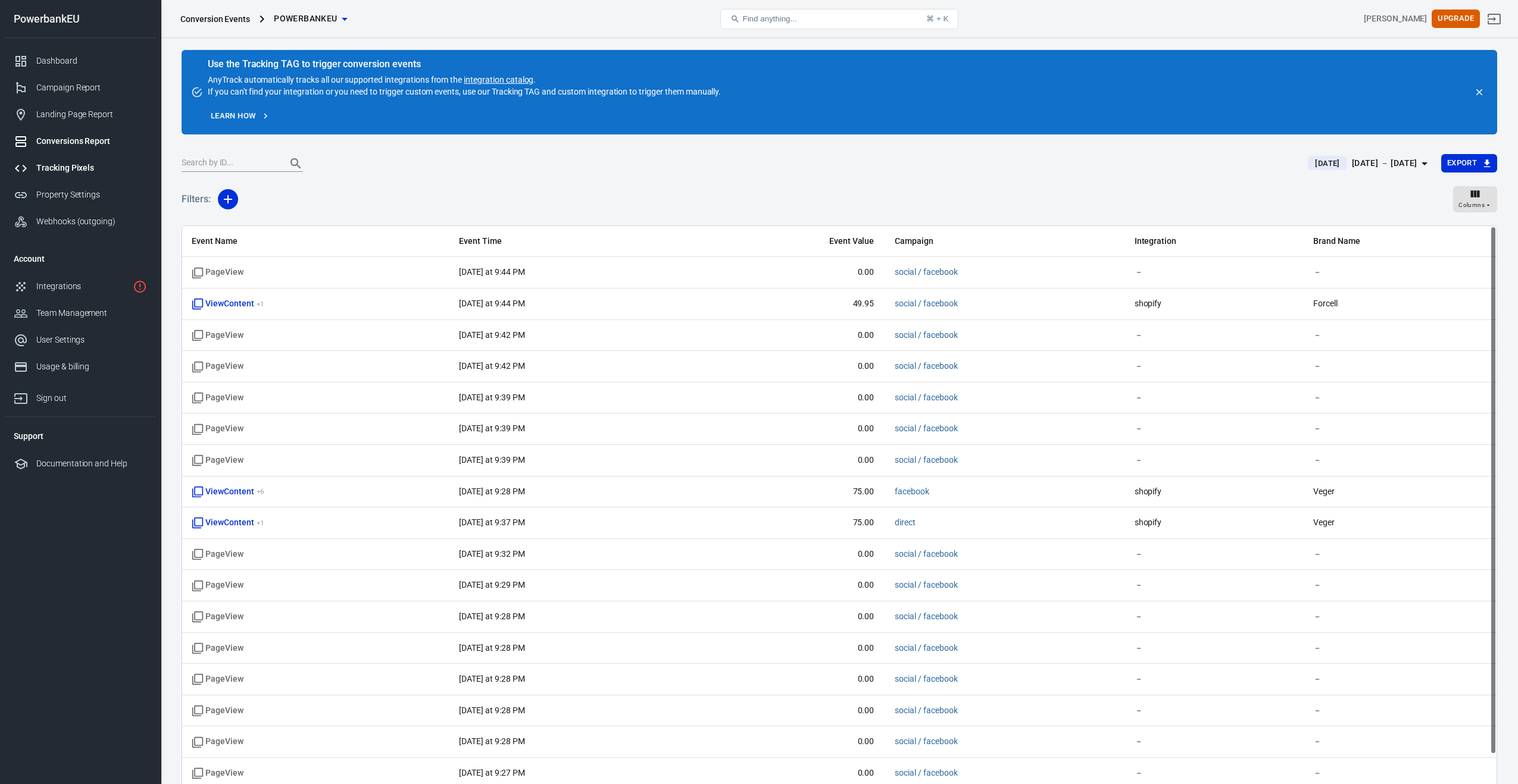
click at [53, 175] on link "Tracking Pixels" at bounding box center [80, 168] width 153 height 27
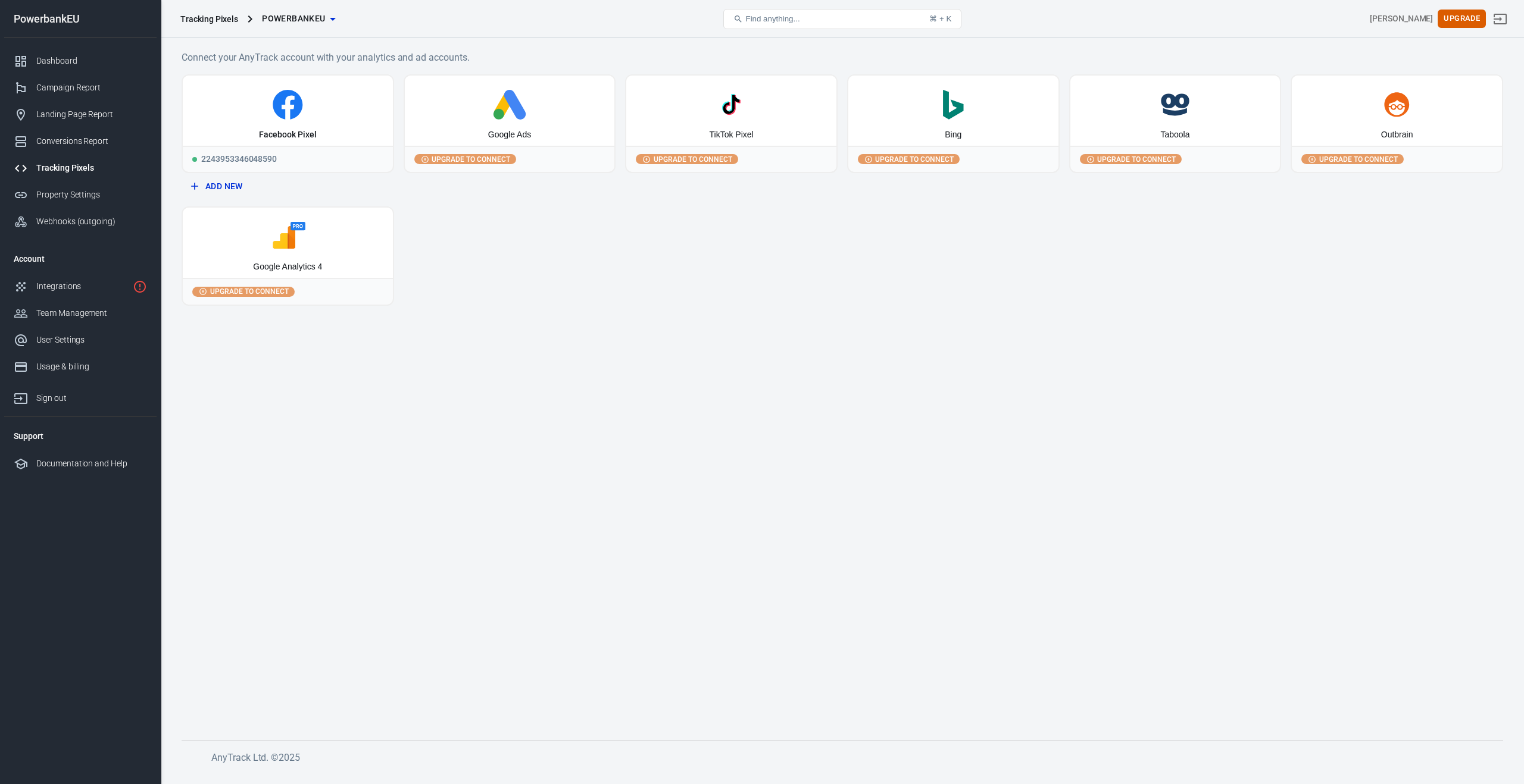
click at [77, 166] on div "Tracking Pixels" at bounding box center [91, 168] width 110 height 13
click at [304, 114] on icon at bounding box center [288, 105] width 200 height 30
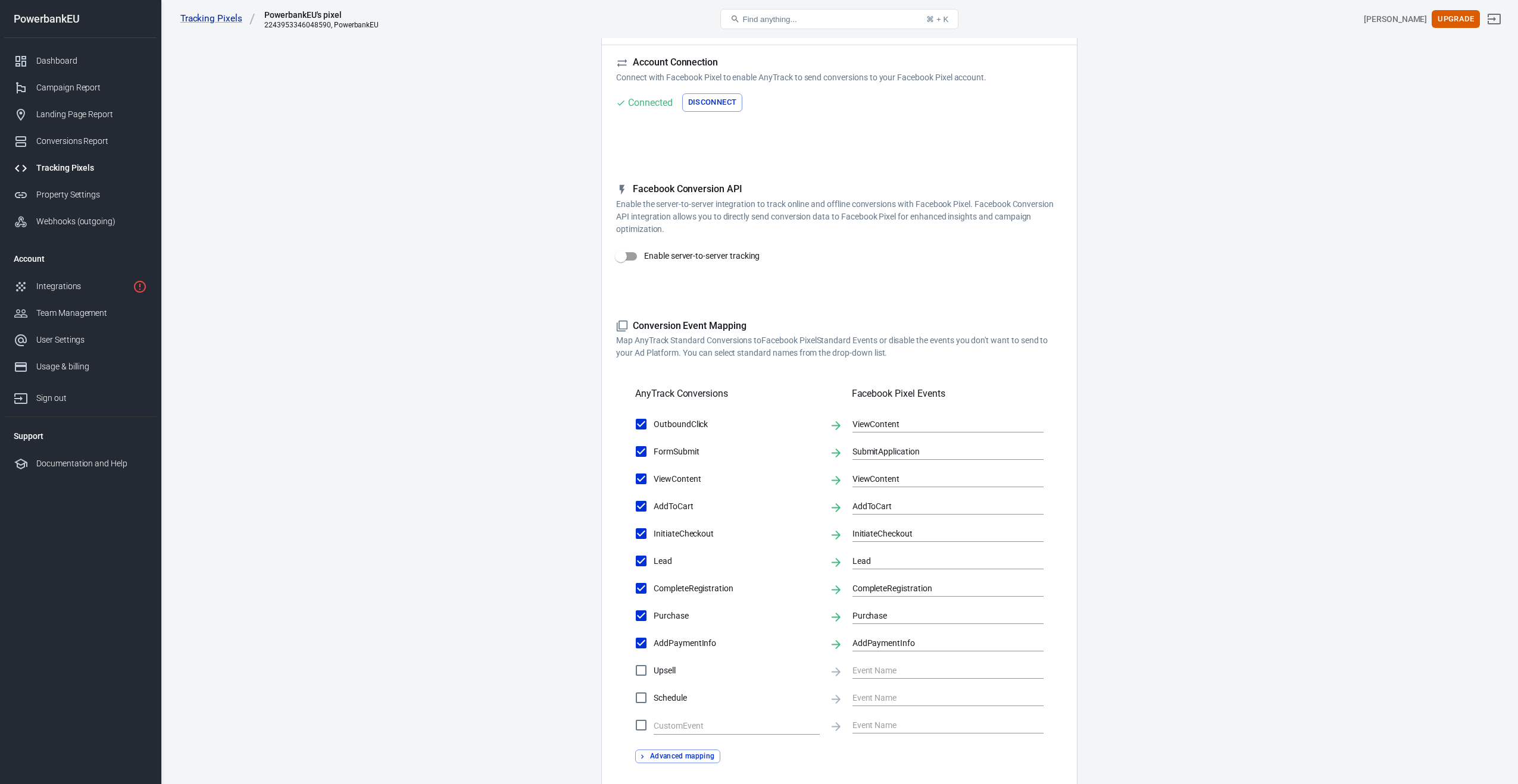
scroll to position [81, 0]
click at [61, 290] on div "Integrations" at bounding box center [81, 286] width 92 height 13
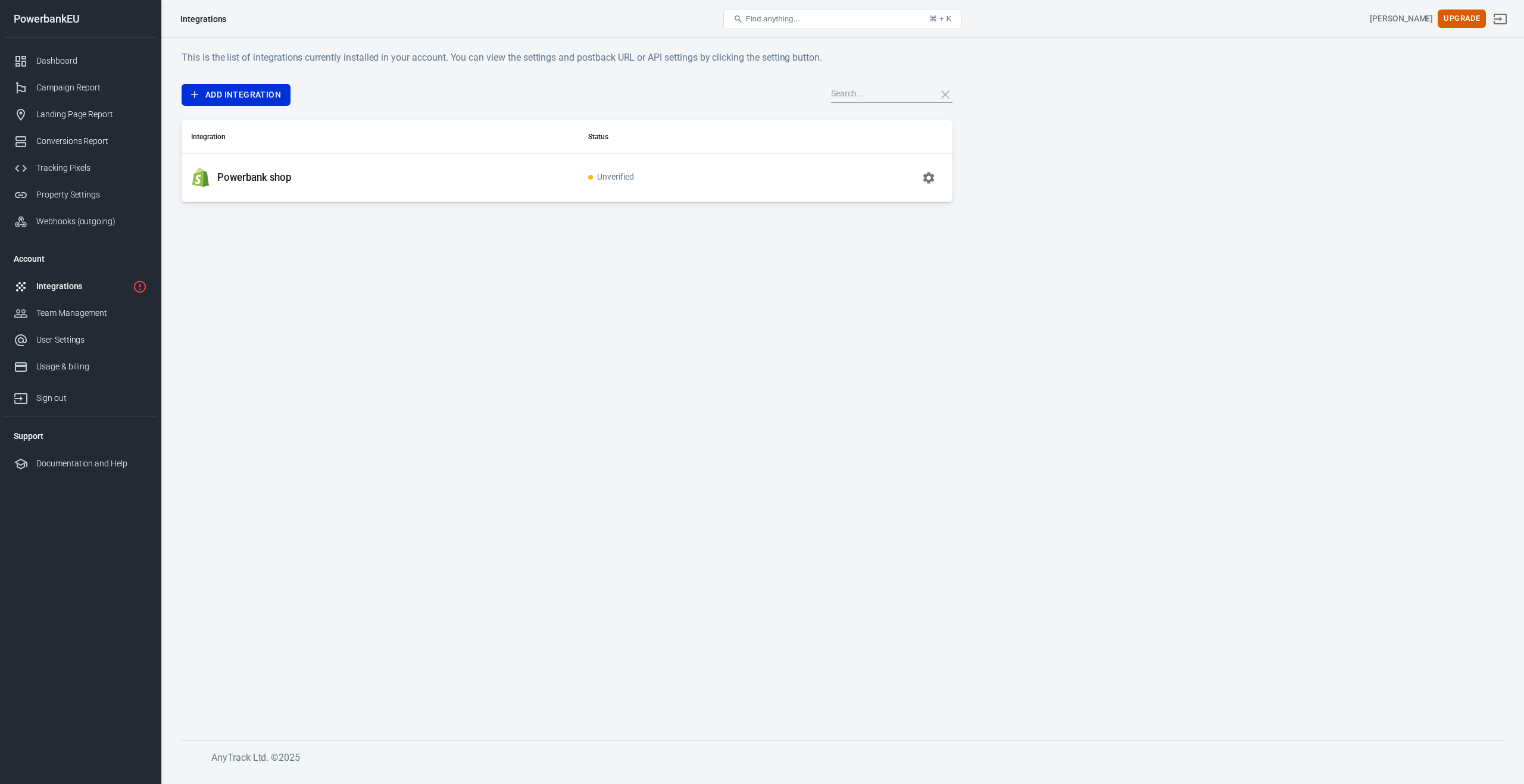
click at [358, 165] on td "Powerbank shop" at bounding box center [380, 178] width 397 height 49
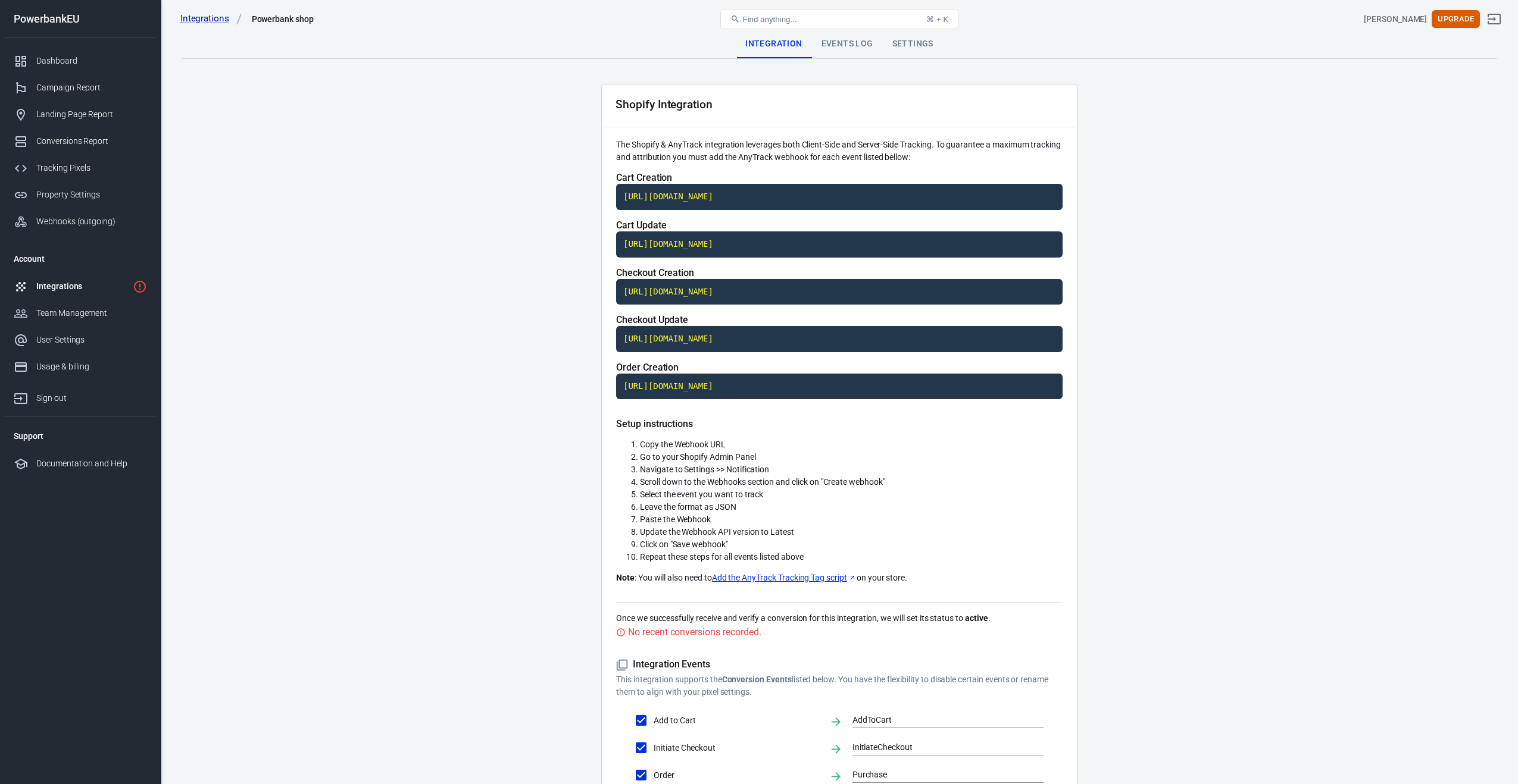
click at [846, 46] on div "Events Log" at bounding box center [847, 44] width 70 height 28
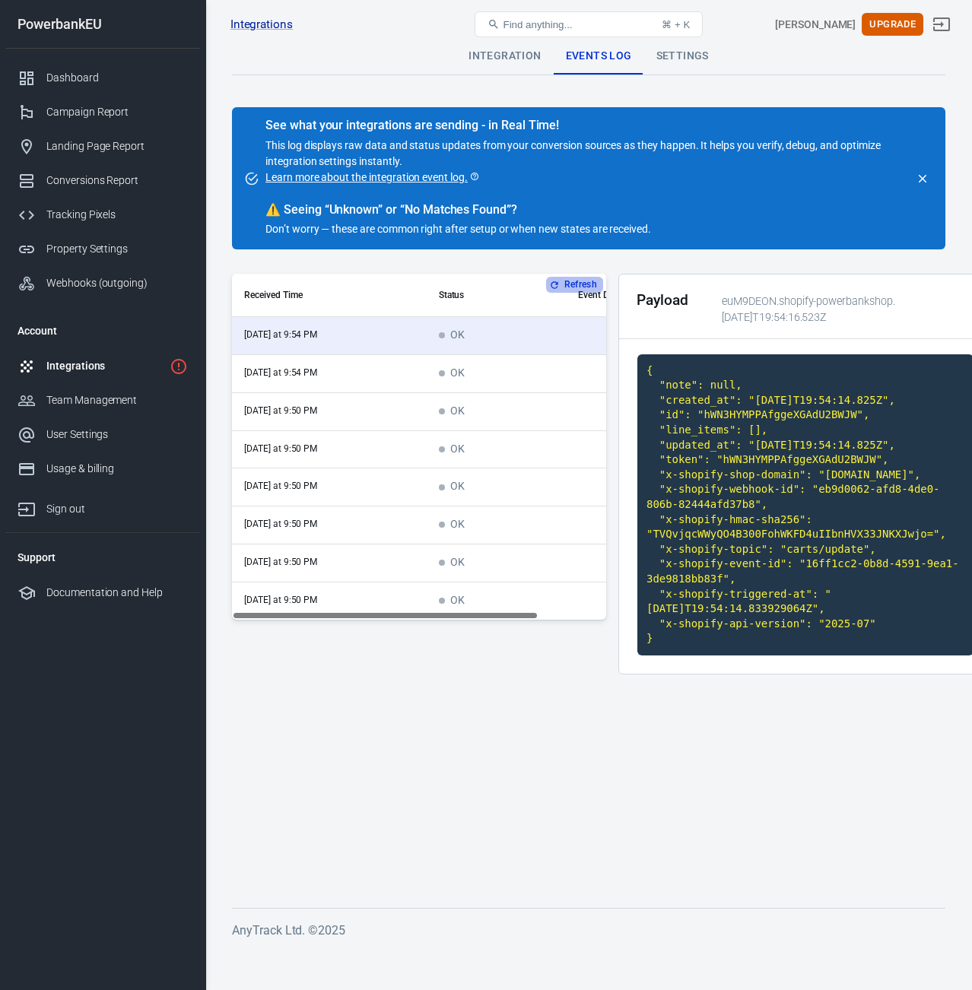
click at [569, 283] on button "Refresh" at bounding box center [574, 285] width 57 height 16
click at [923, 175] on icon "close" at bounding box center [923, 179] width 14 height 14
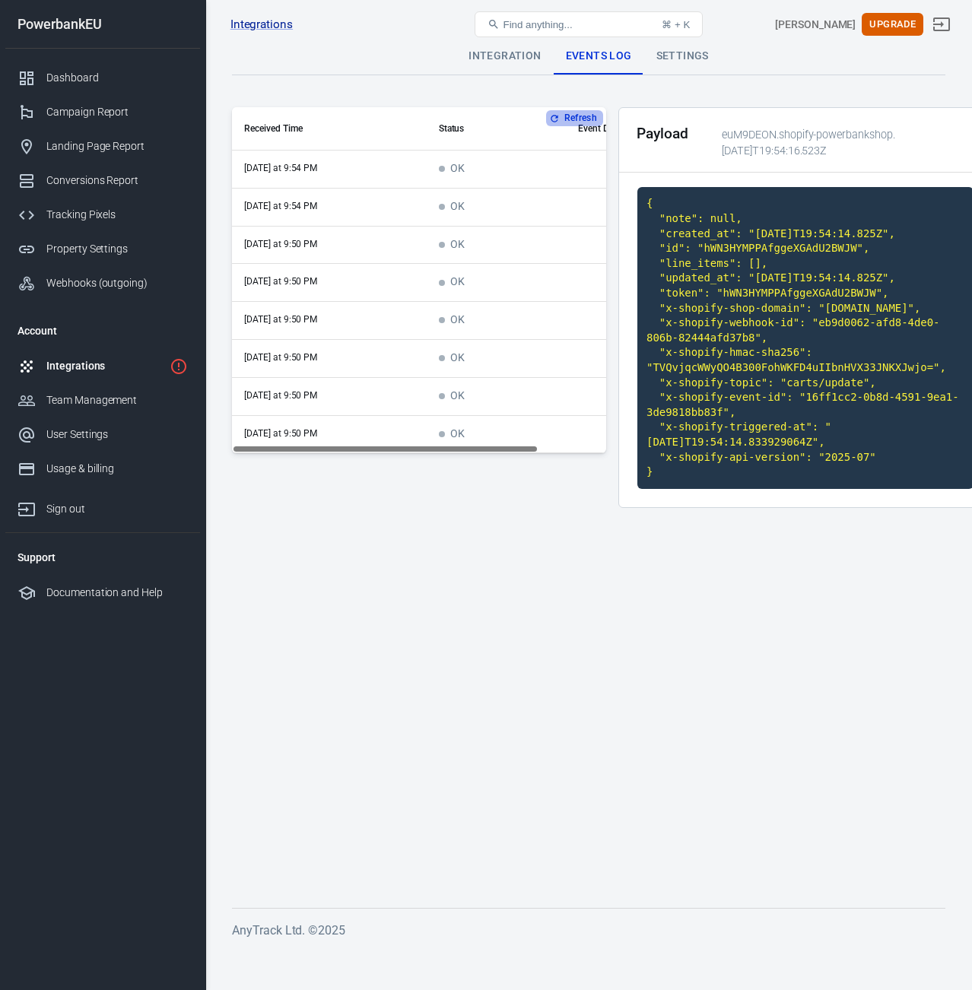
click at [575, 119] on button "Refresh" at bounding box center [574, 118] width 57 height 16
click at [574, 119] on button "Refresh" at bounding box center [574, 118] width 57 height 16
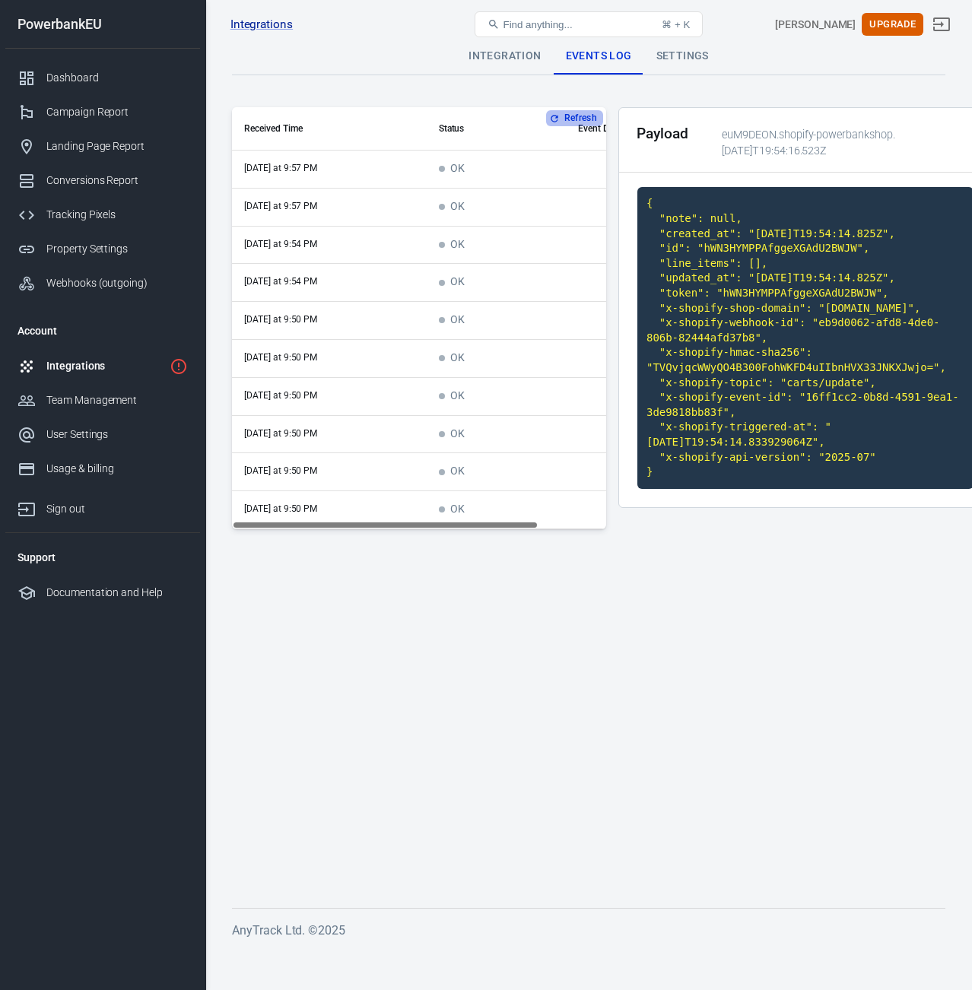
click at [569, 120] on button "Refresh" at bounding box center [574, 118] width 57 height 16
click at [554, 117] on icon "button" at bounding box center [554, 118] width 11 height 11
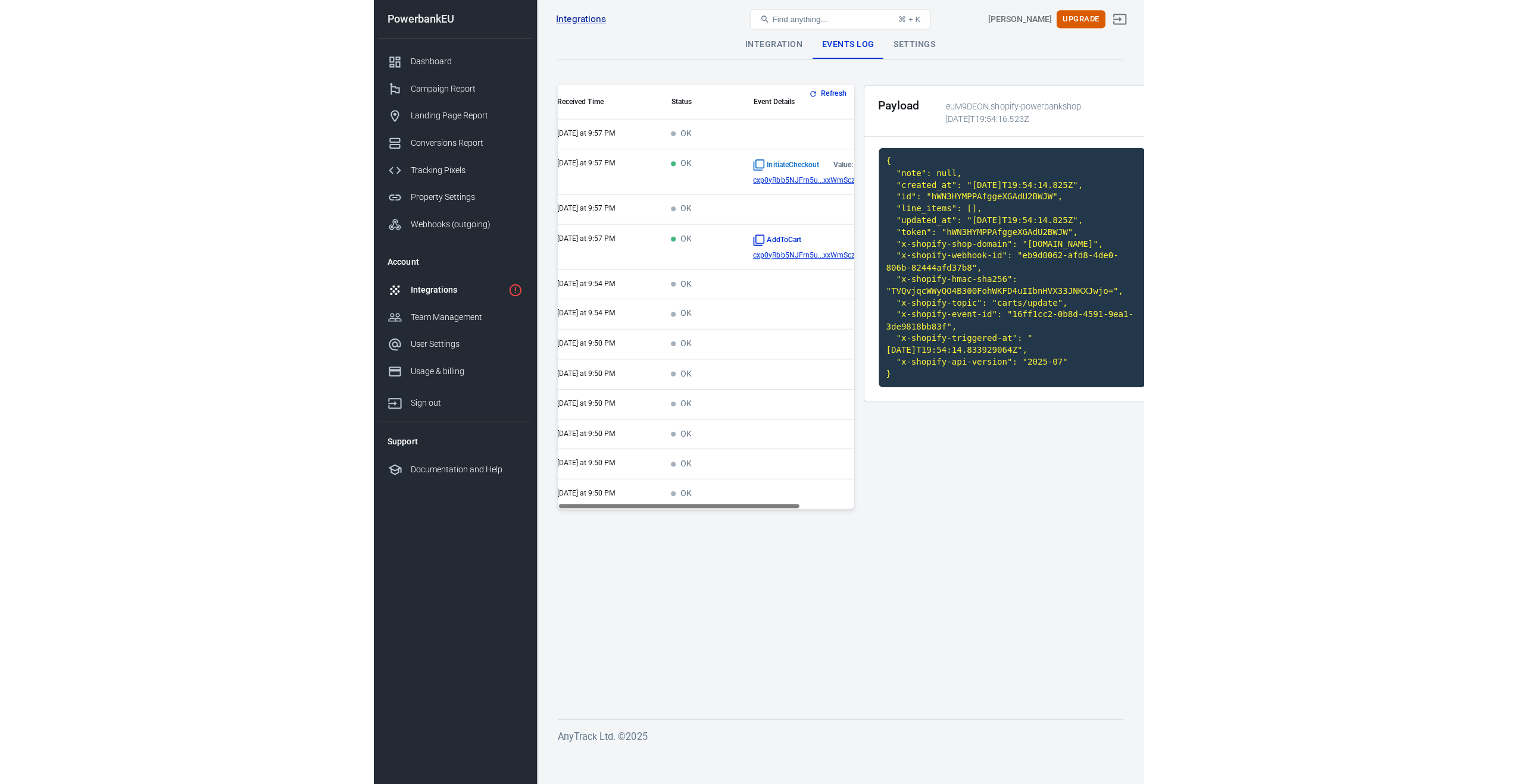
scroll to position [0, 0]
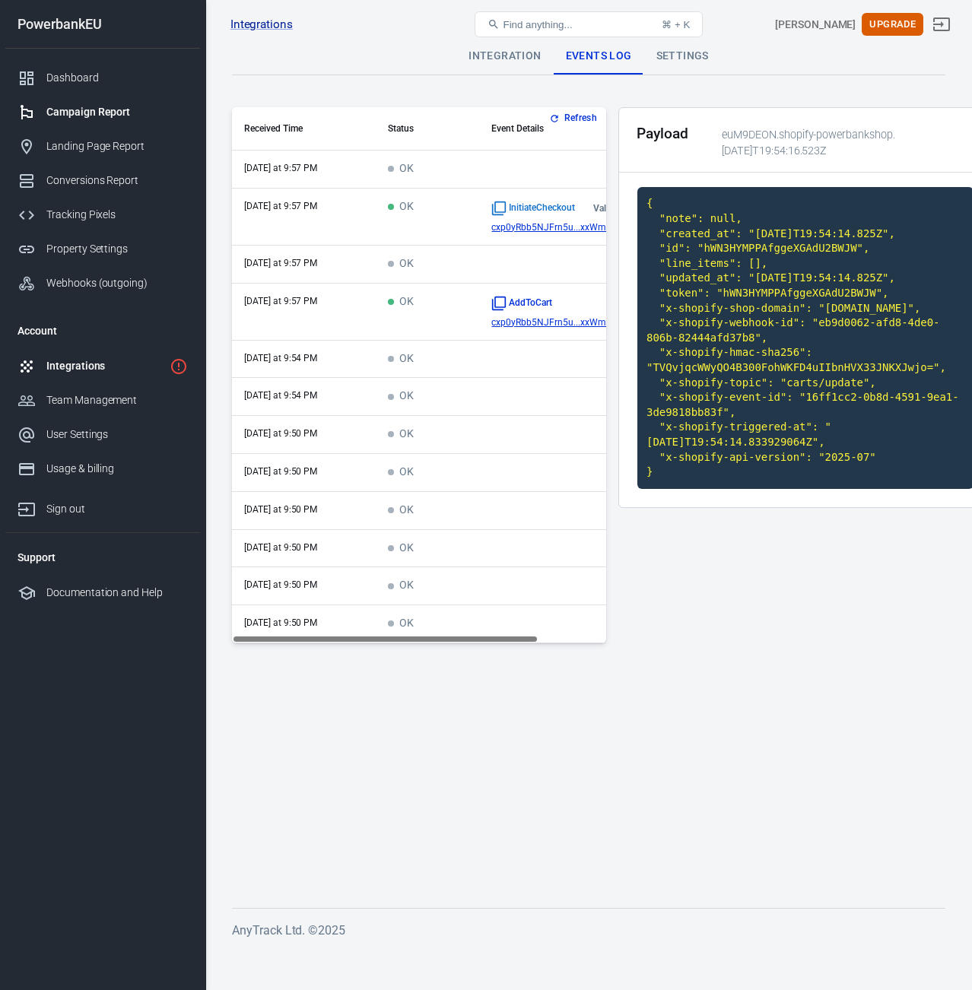
click at [69, 113] on div "Campaign Report" at bounding box center [116, 112] width 141 height 16
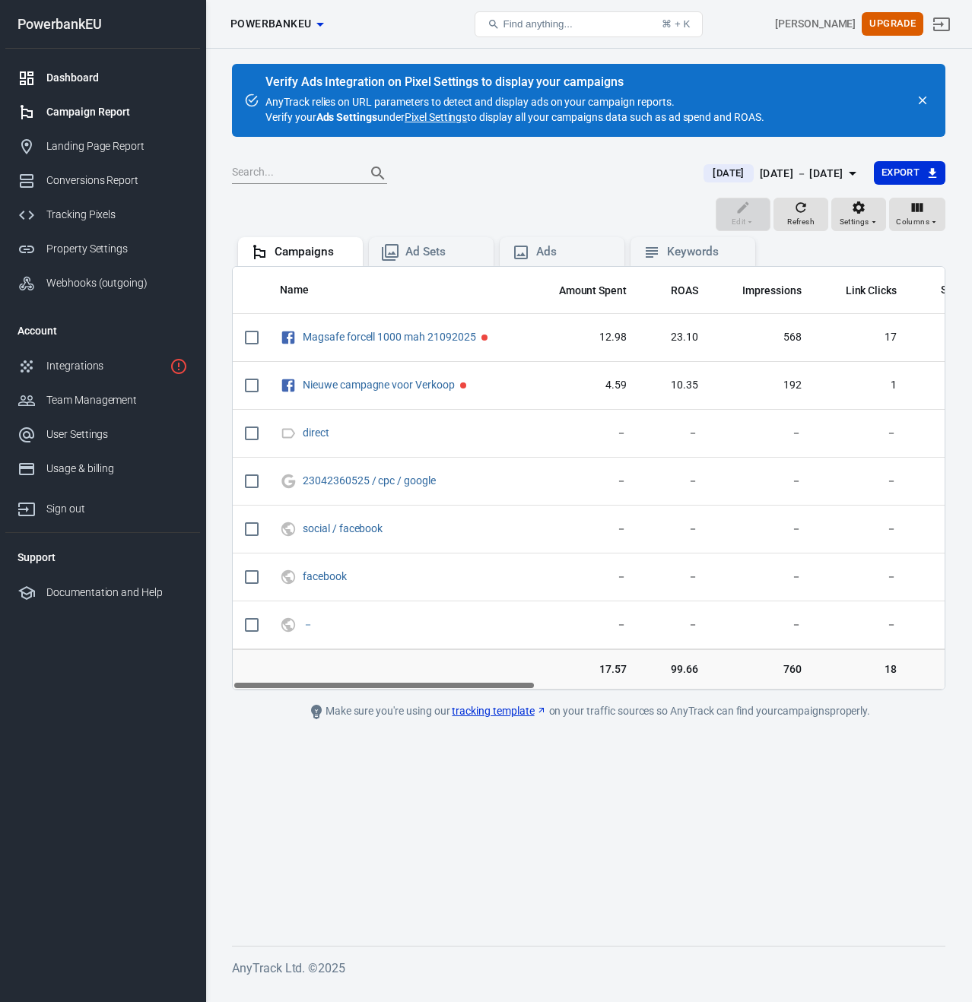
click at [71, 78] on div "Dashboard" at bounding box center [116, 78] width 141 height 16
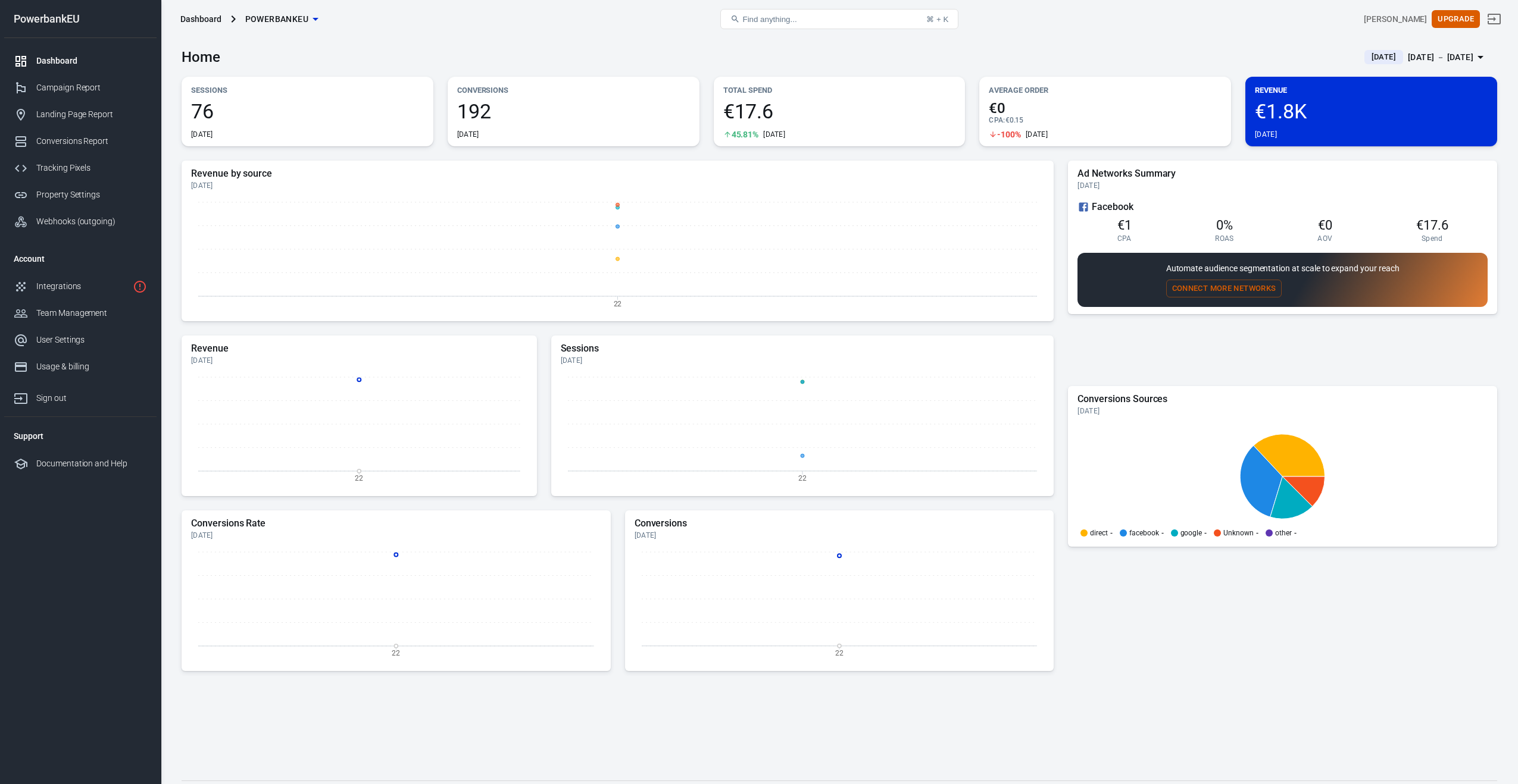
click at [1096, 117] on div "CPA : €0.15" at bounding box center [1105, 120] width 233 height 9
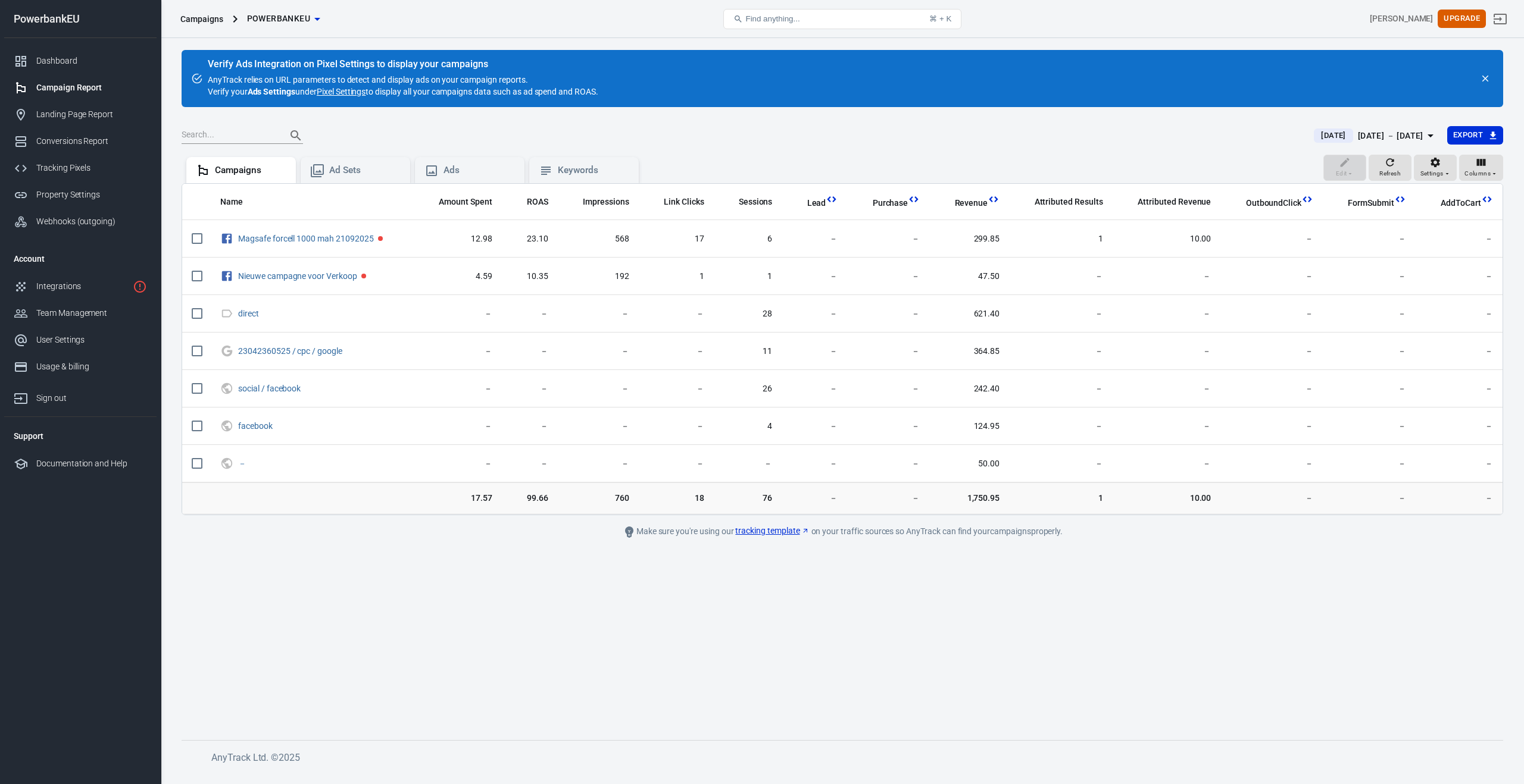
click at [343, 95] on link "Pixel Settings" at bounding box center [341, 91] width 49 height 12
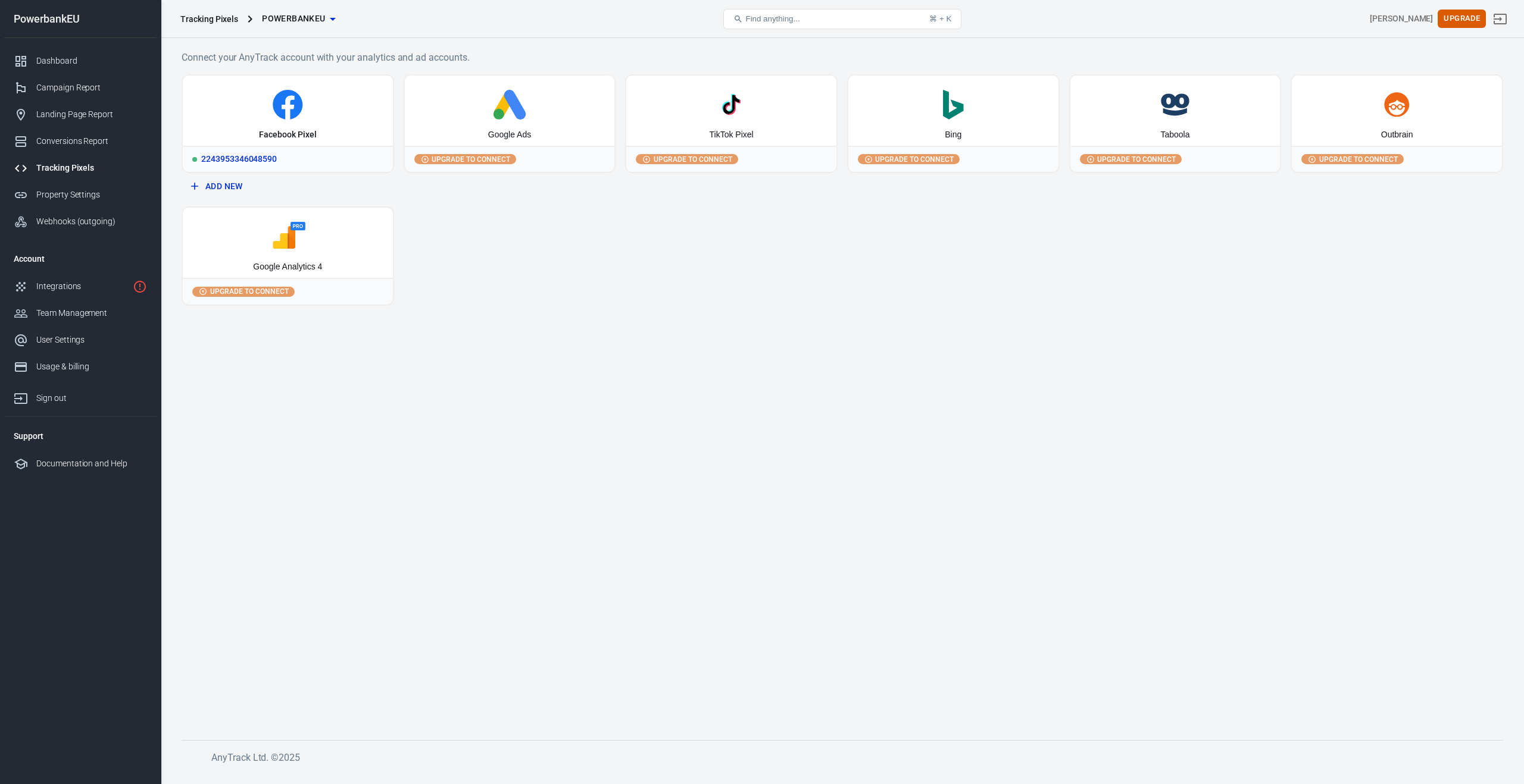
click at [326, 112] on icon at bounding box center [288, 105] width 200 height 30
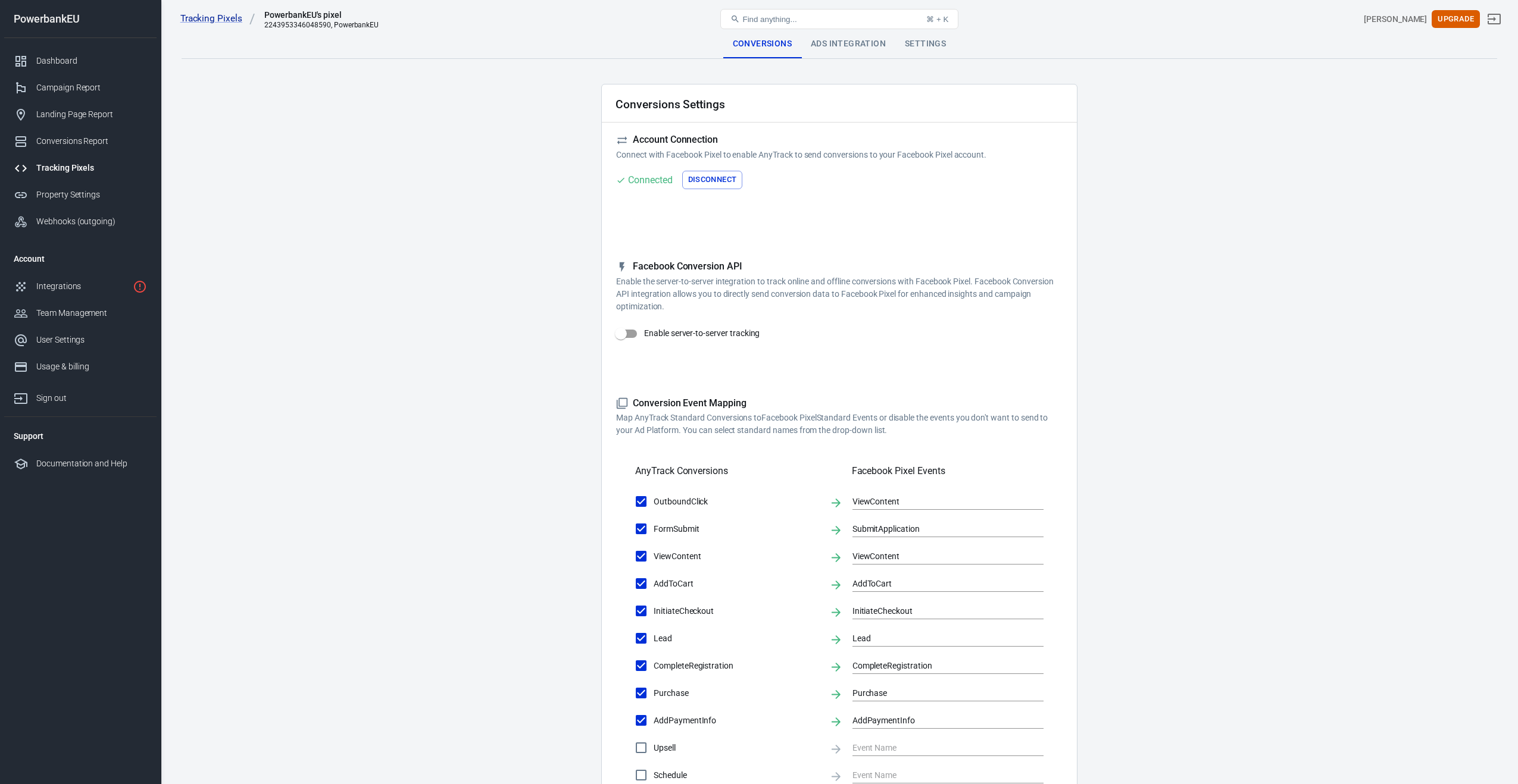
click at [821, 44] on div "Ads Integration" at bounding box center [848, 44] width 94 height 28
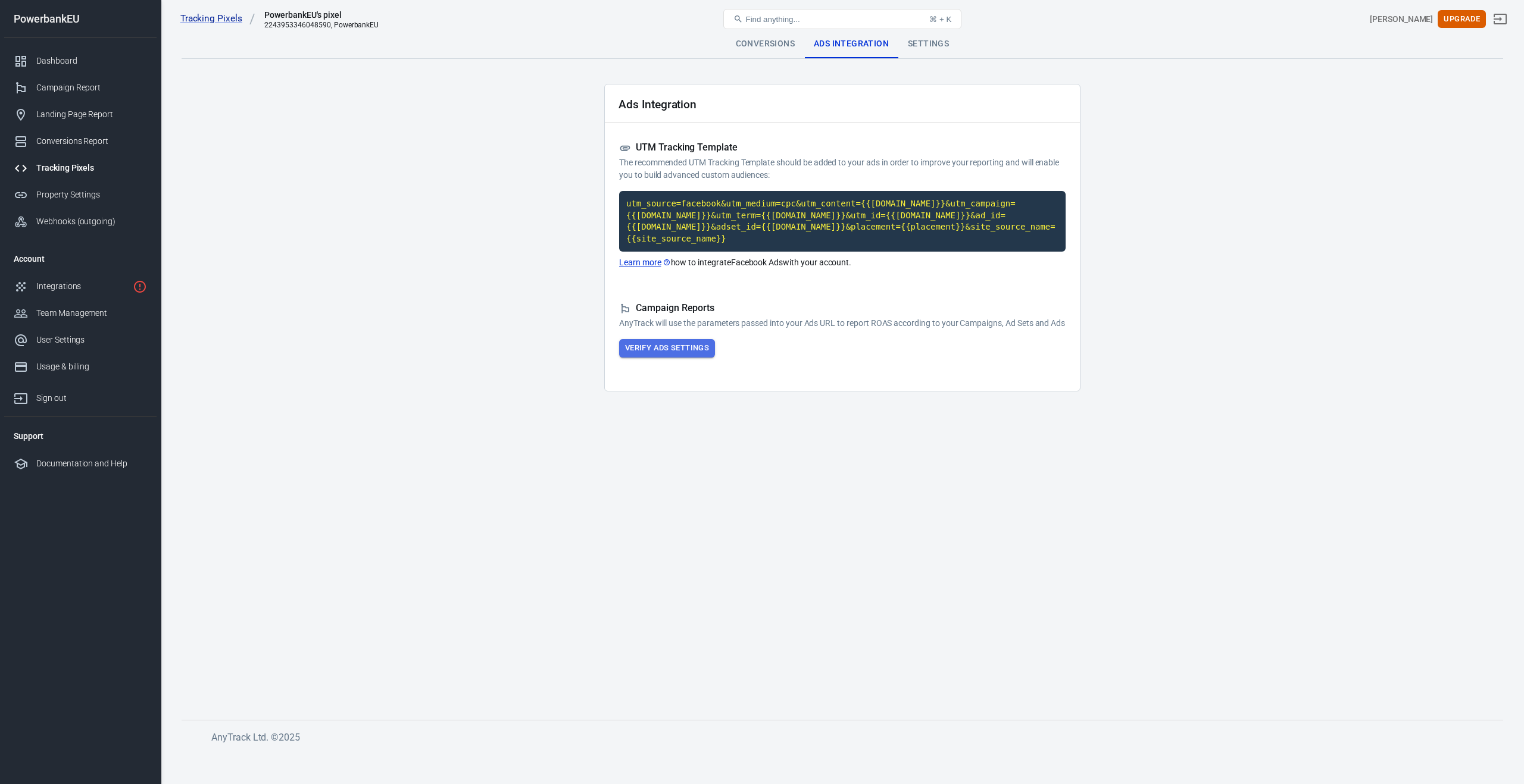
click at [669, 358] on button "Verify Ads Settings" at bounding box center [667, 348] width 95 height 19
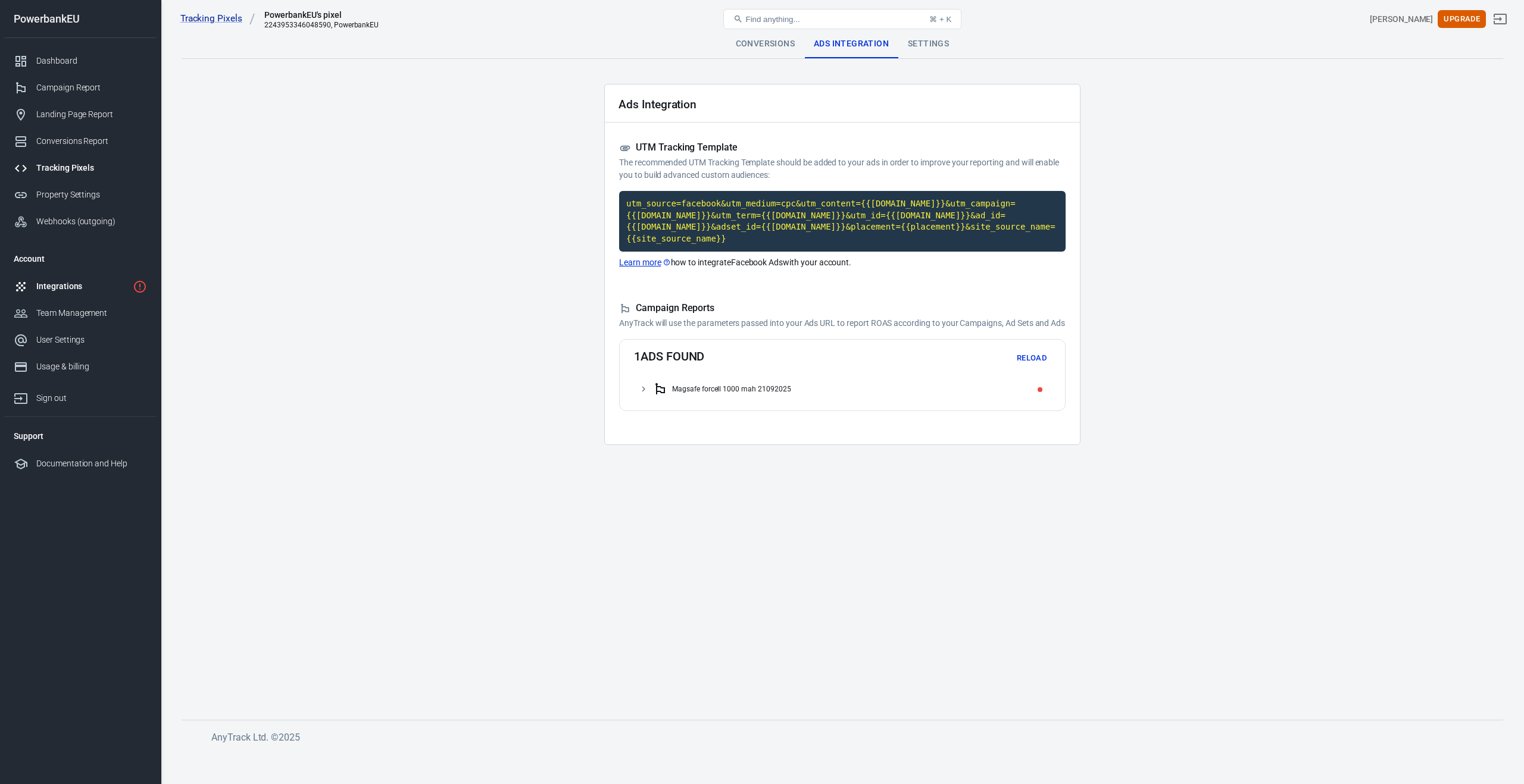
click at [68, 287] on div "Integrations" at bounding box center [81, 286] width 92 height 13
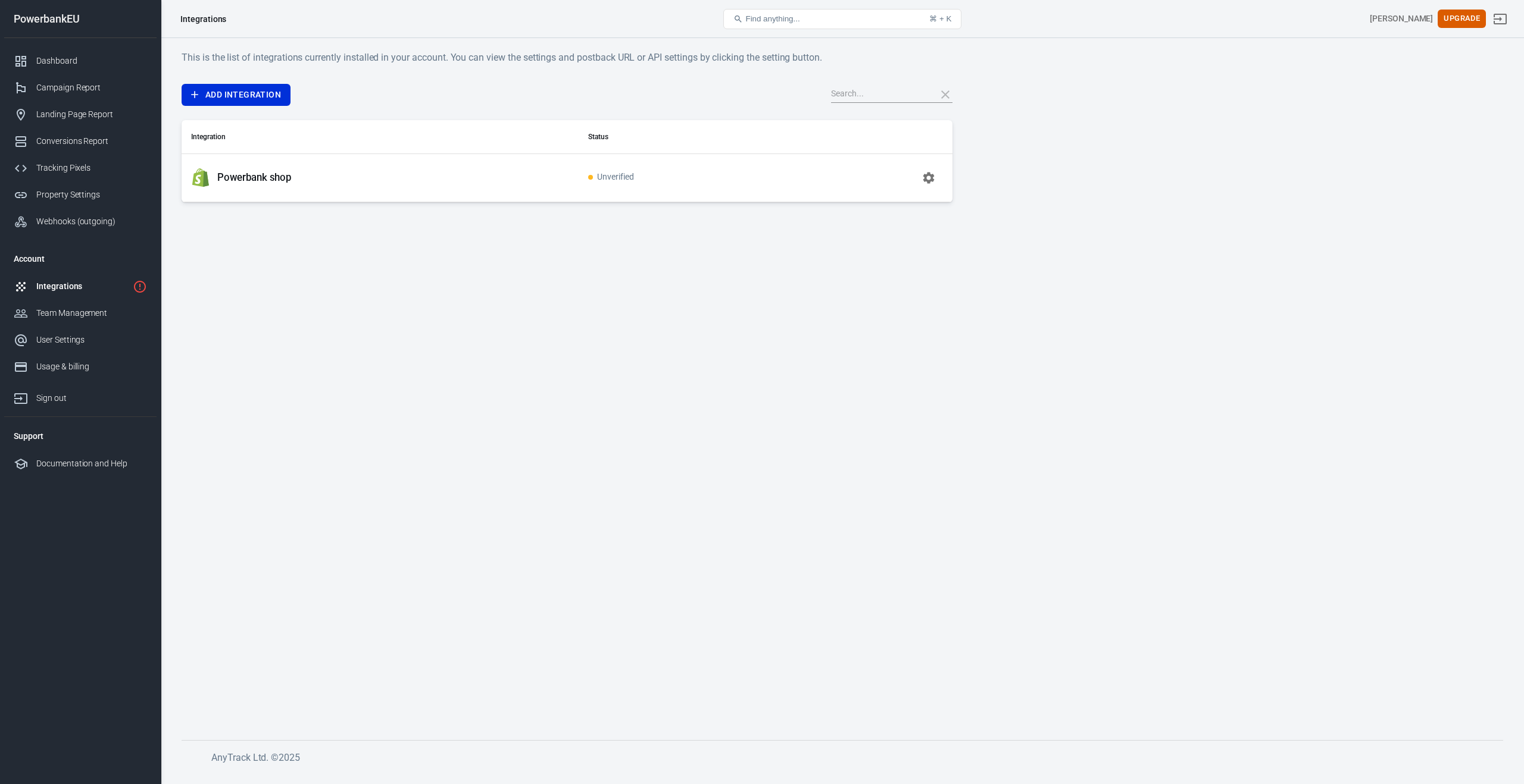
click at [294, 192] on td "Powerbank shop" at bounding box center [380, 178] width 397 height 49
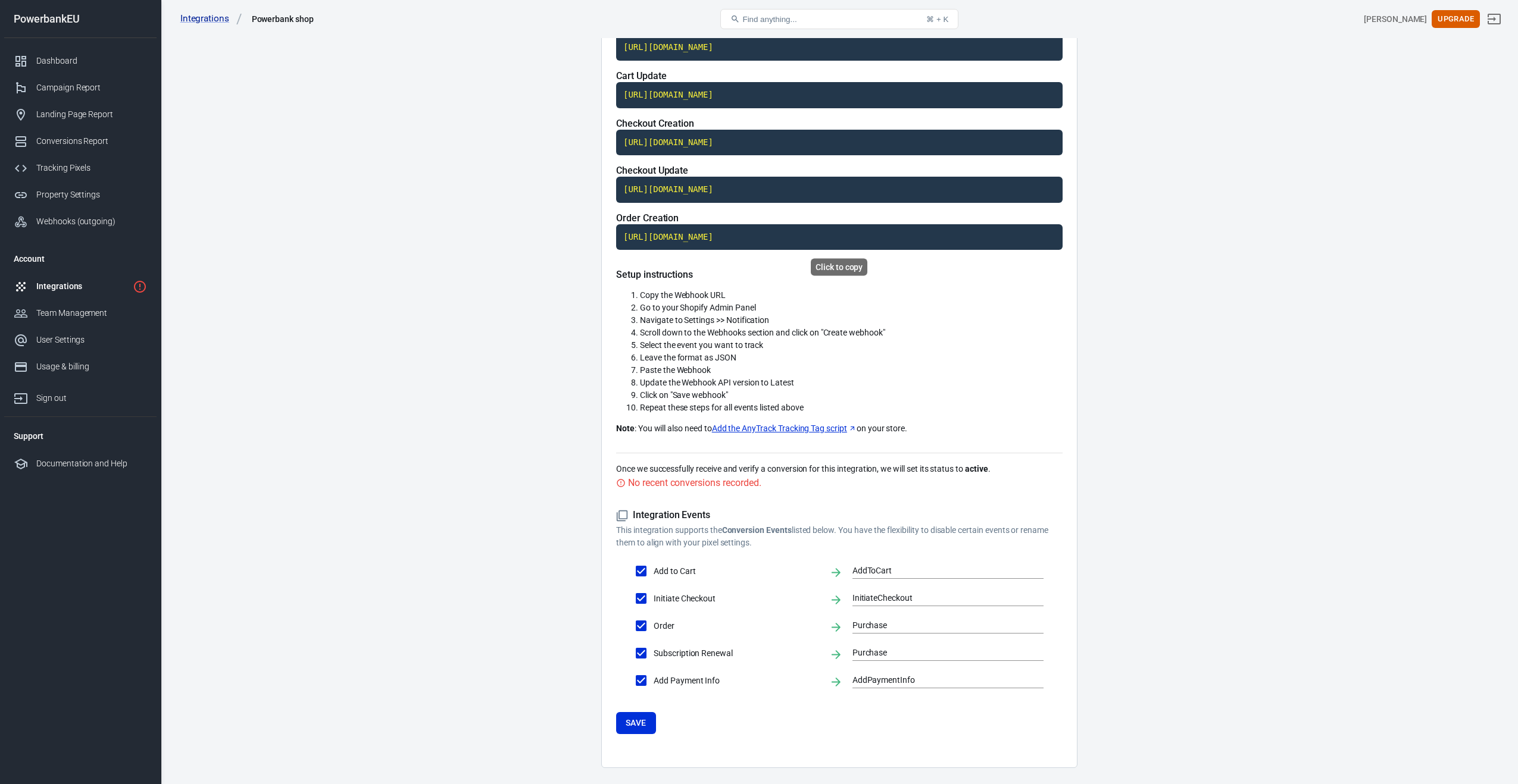
scroll to position [185, 0]
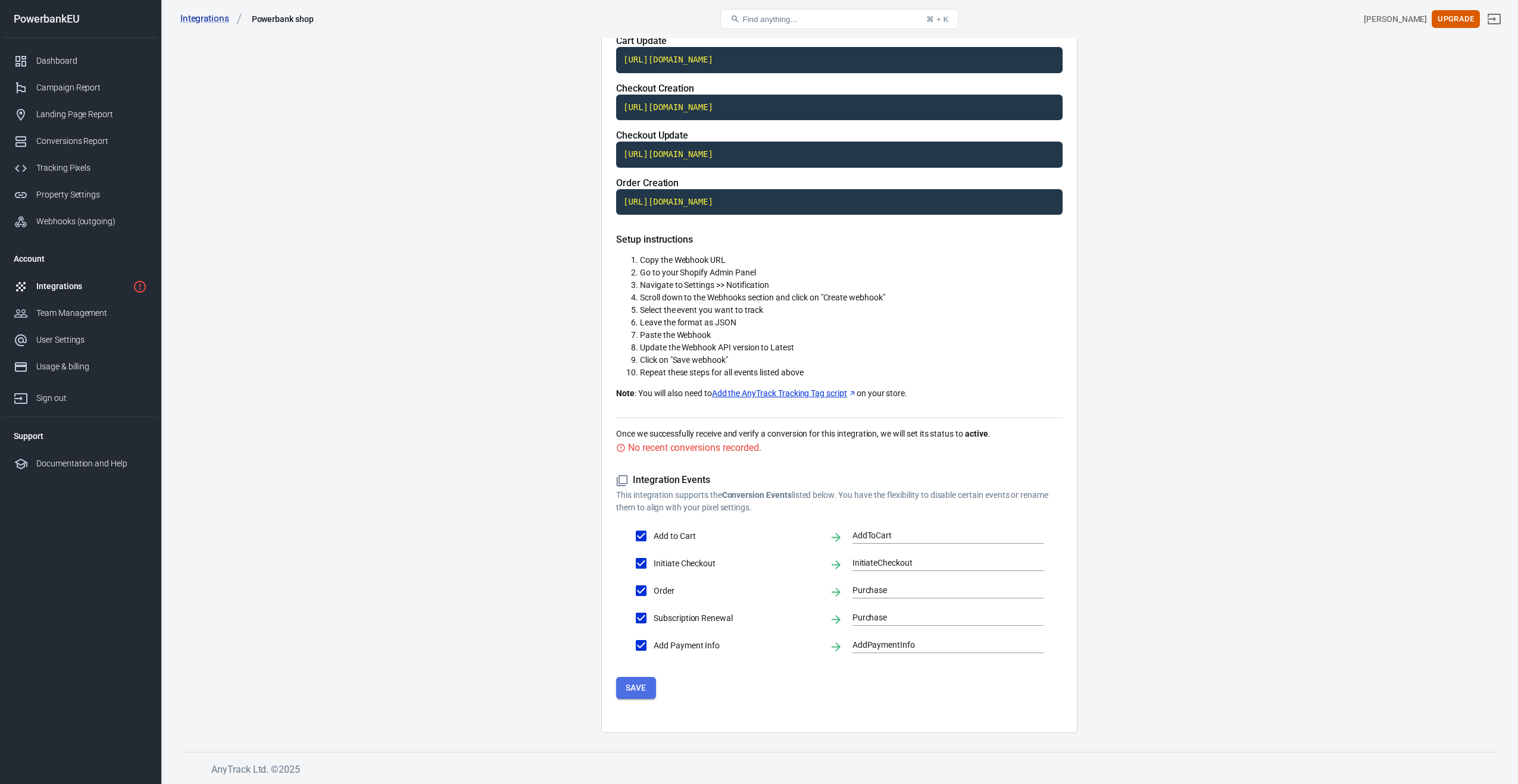
click at [640, 685] on button "Save" at bounding box center [636, 688] width 40 height 22
click at [719, 447] on div "Conversions recorded successfully." at bounding box center [701, 448] width 146 height 15
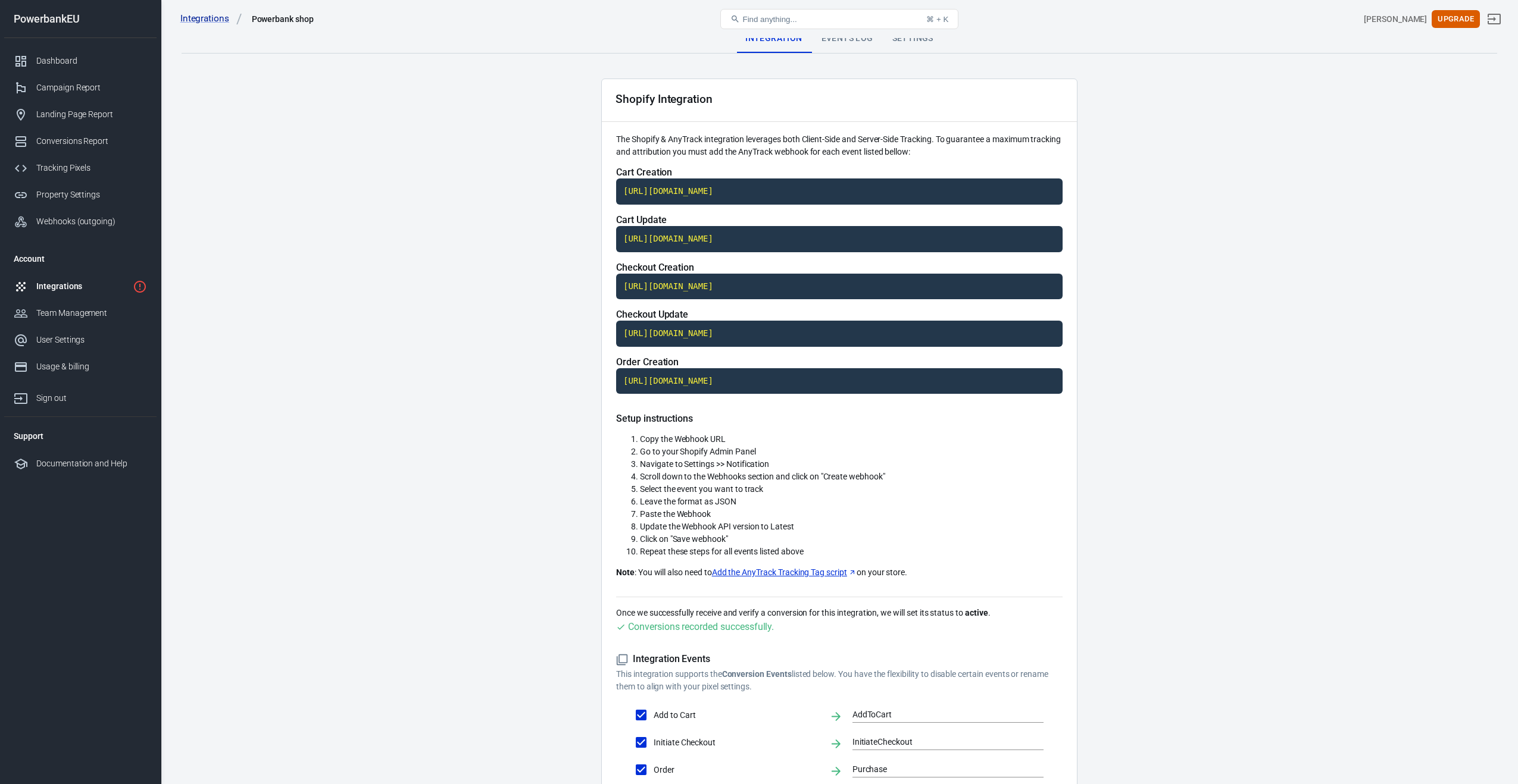
scroll to position [0, 0]
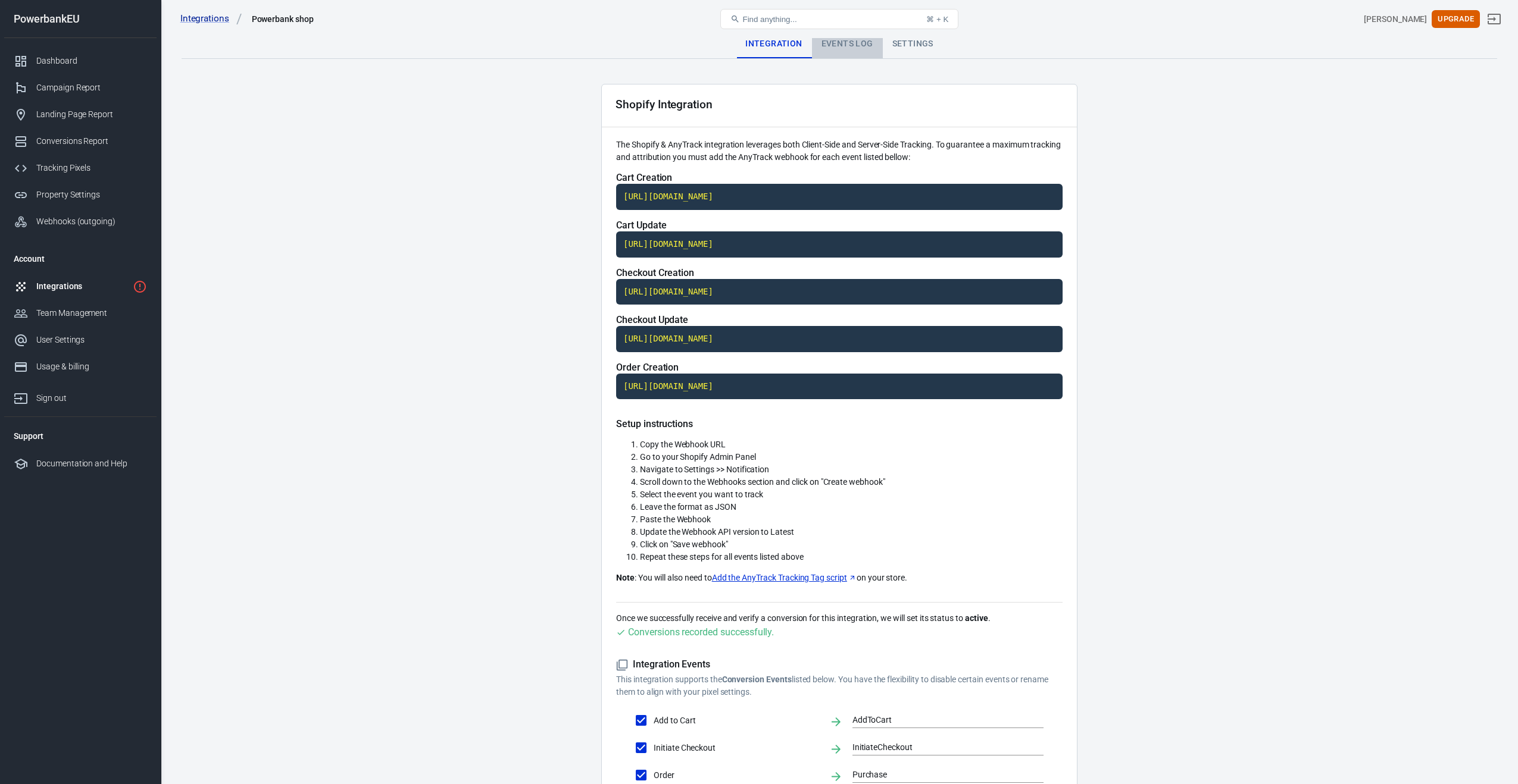
click at [836, 46] on div "Events Log" at bounding box center [847, 44] width 70 height 28
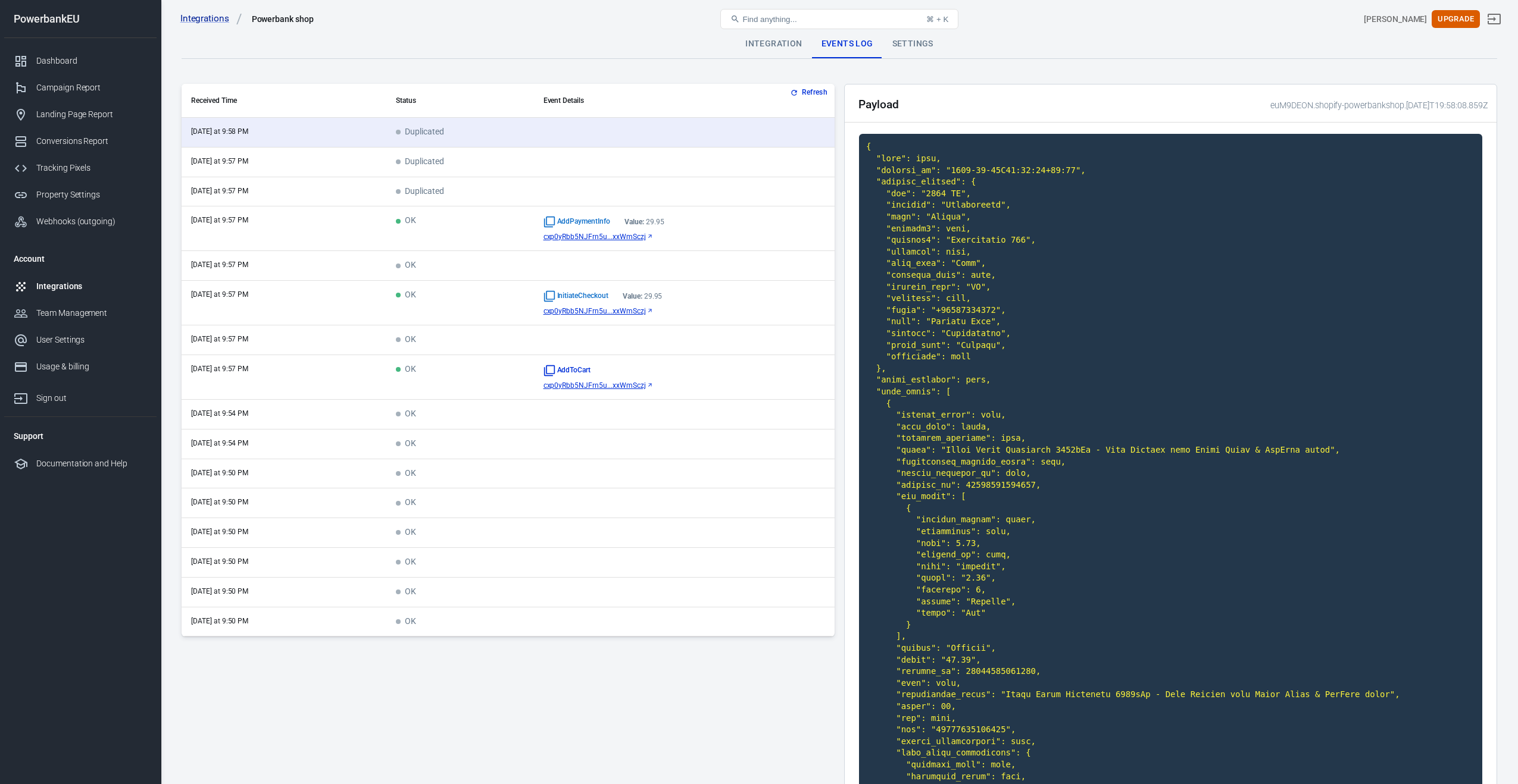
click at [910, 46] on div "Settings" at bounding box center [913, 44] width 60 height 28
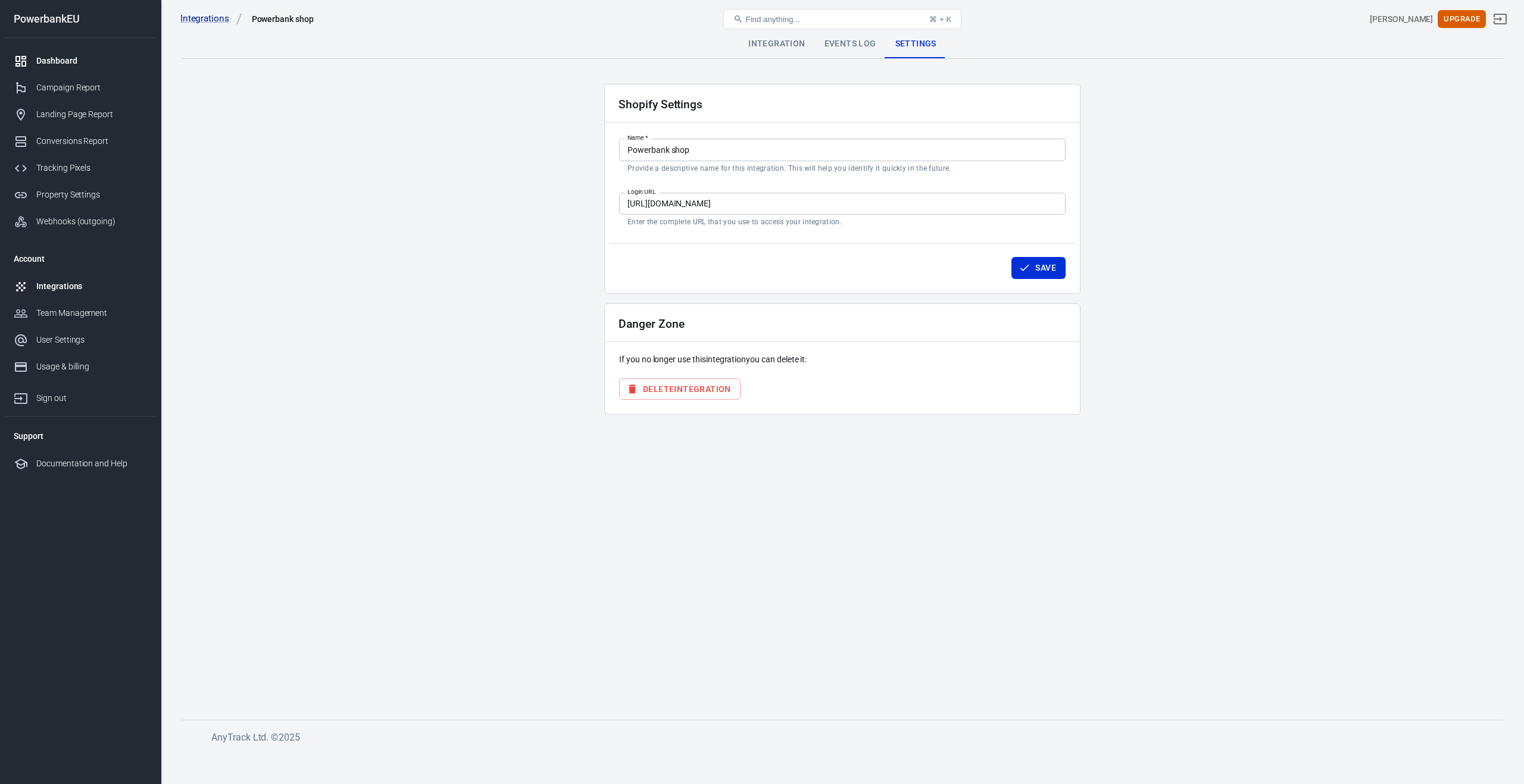
click at [46, 64] on div "Dashboard" at bounding box center [91, 61] width 110 height 13
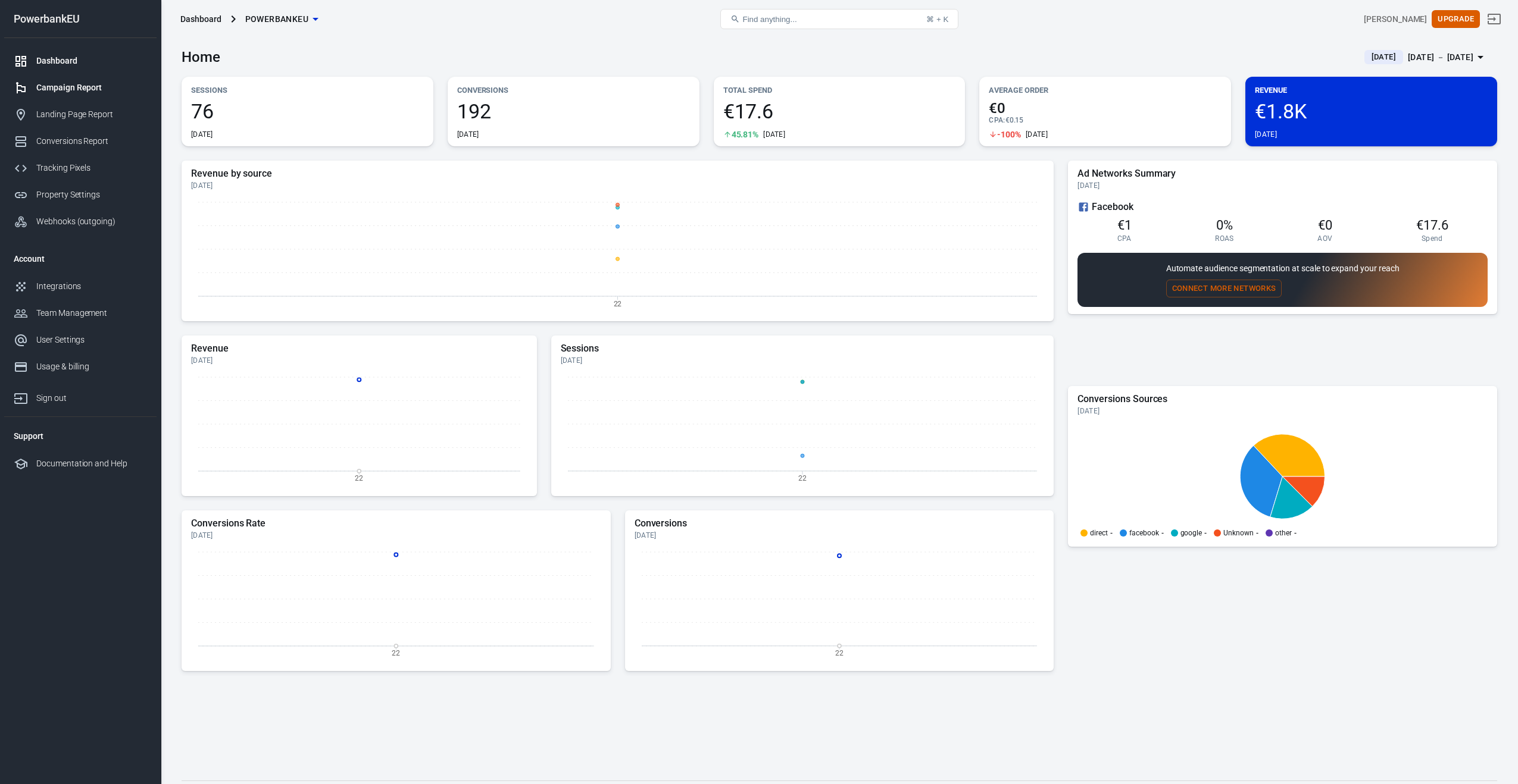
click at [46, 76] on link "Campaign Report" at bounding box center [80, 88] width 153 height 27
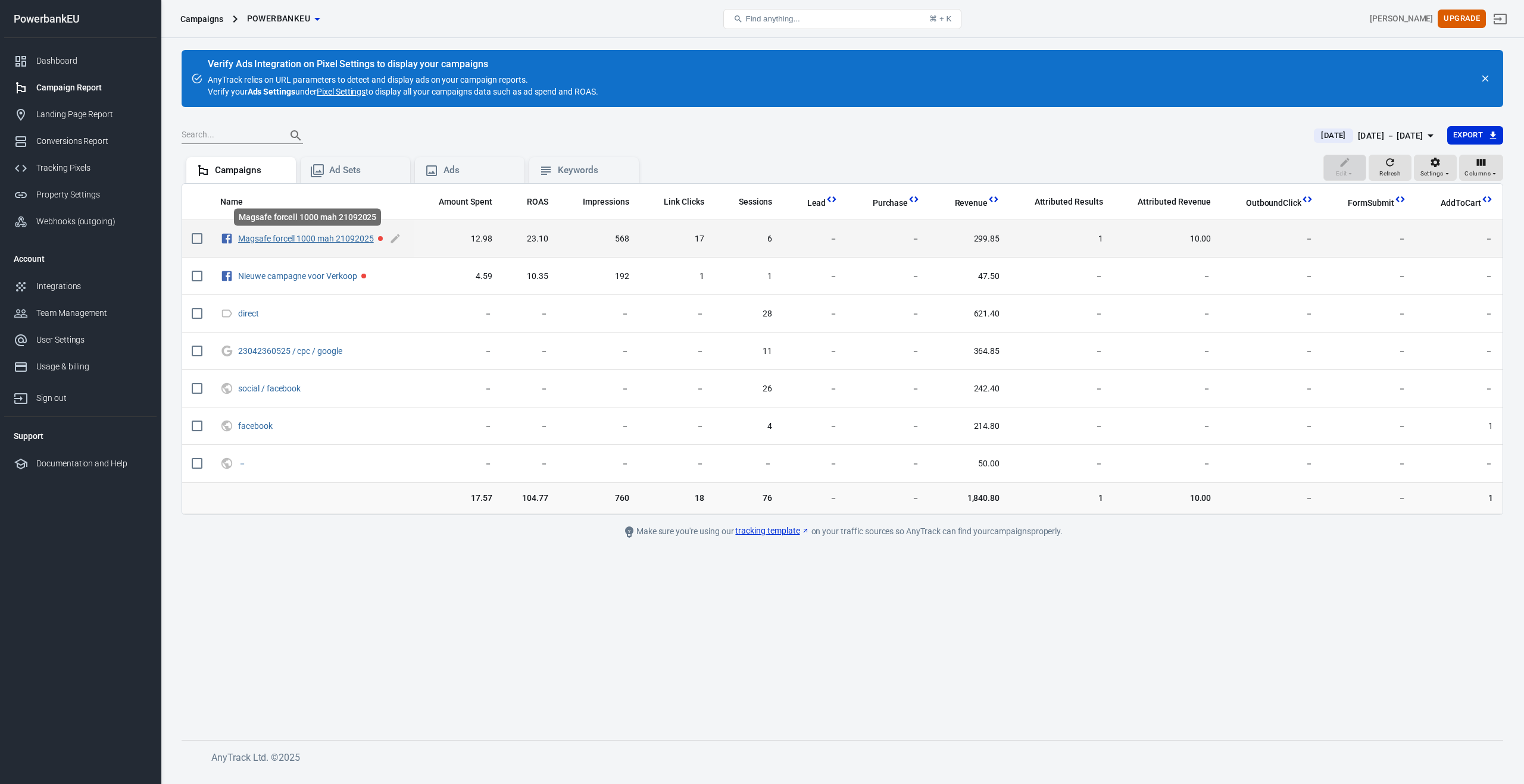
click at [312, 239] on link "Magsafe forcell 1000 mah 21092025" at bounding box center [305, 239] width 135 height 9
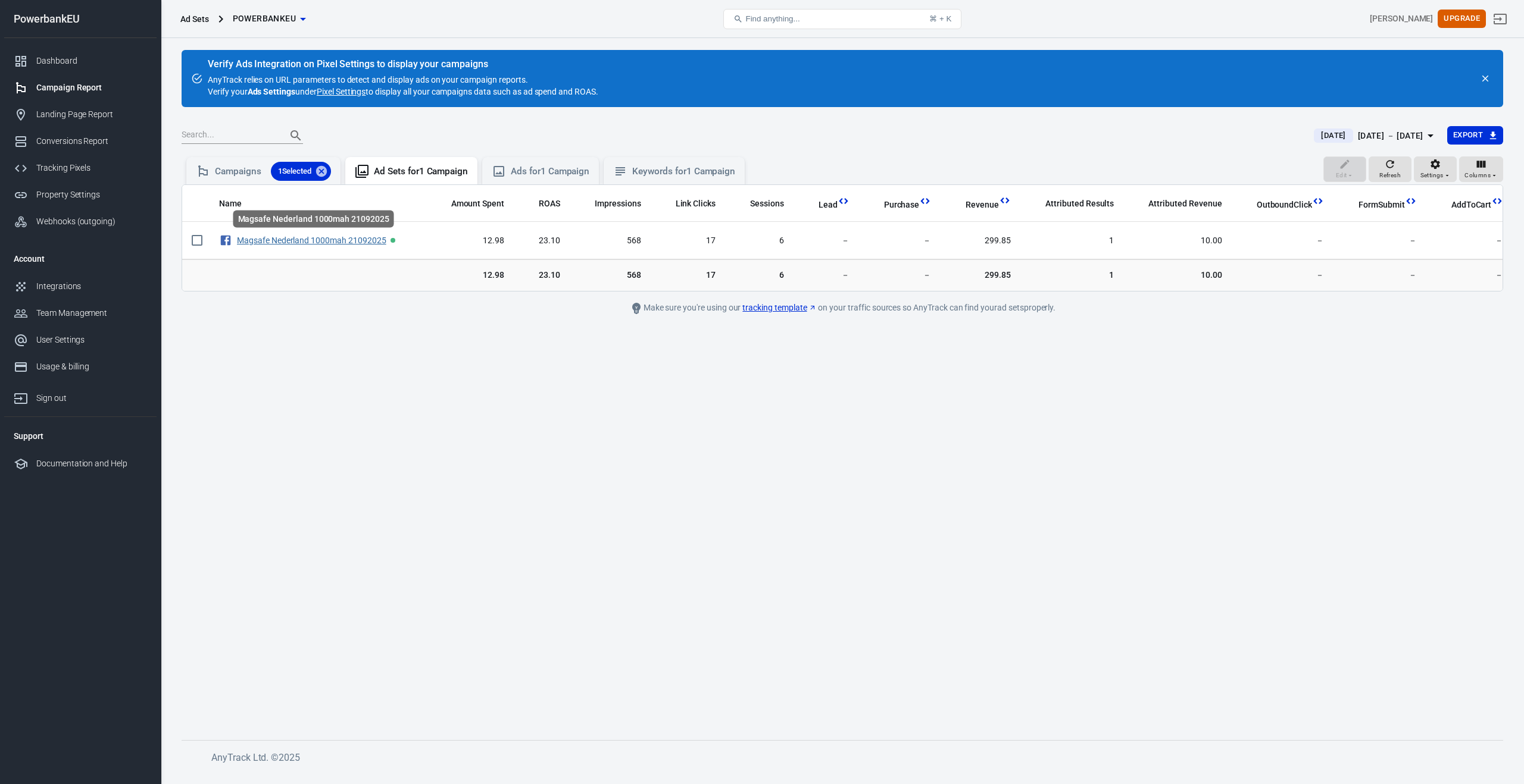
click at [312, 239] on link "Magsafe Nederland 1000mah 21092025" at bounding box center [312, 240] width 150 height 9
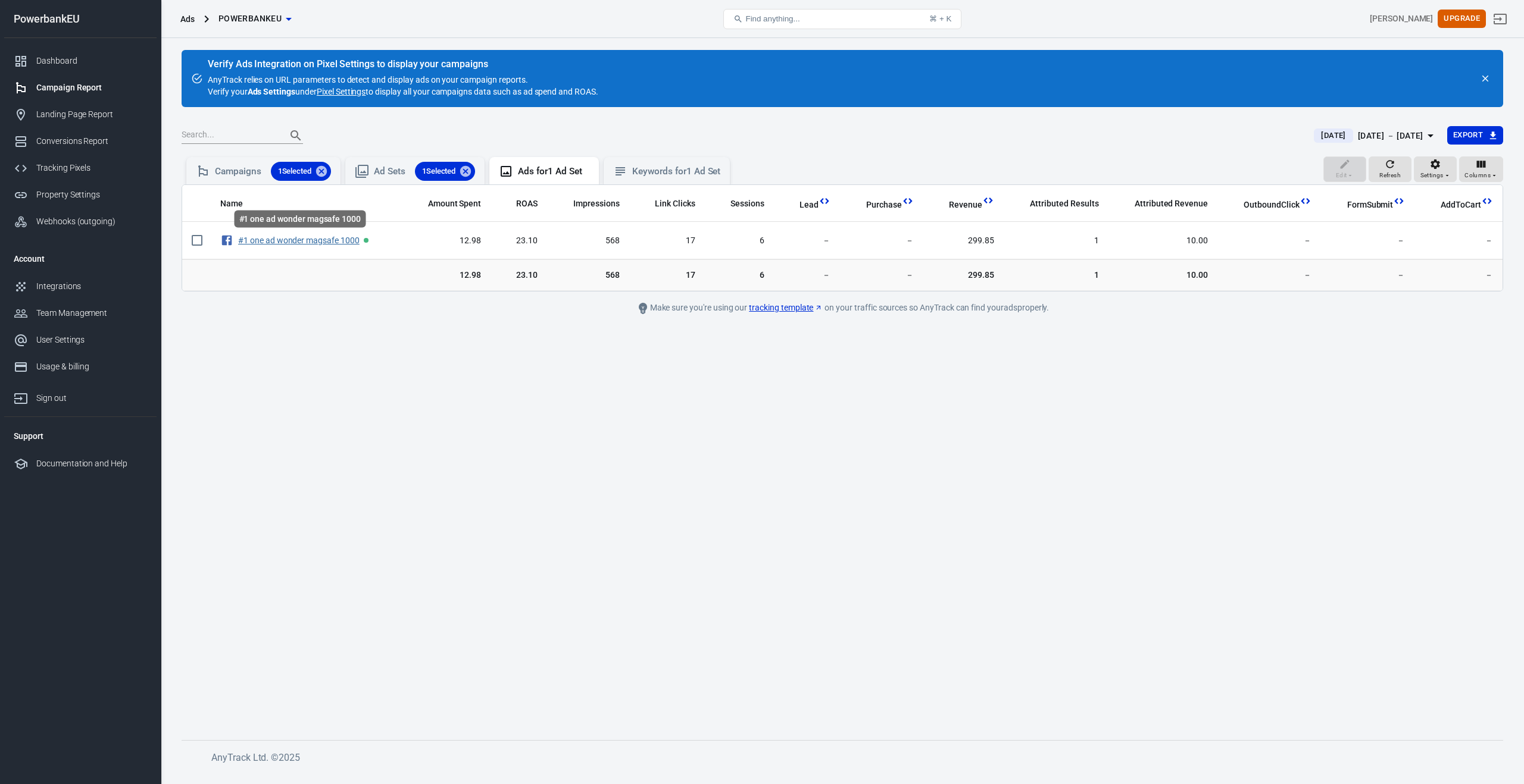
click at [312, 239] on link "#1 one ad wonder magsafe 1000" at bounding box center [298, 240] width 121 height 9
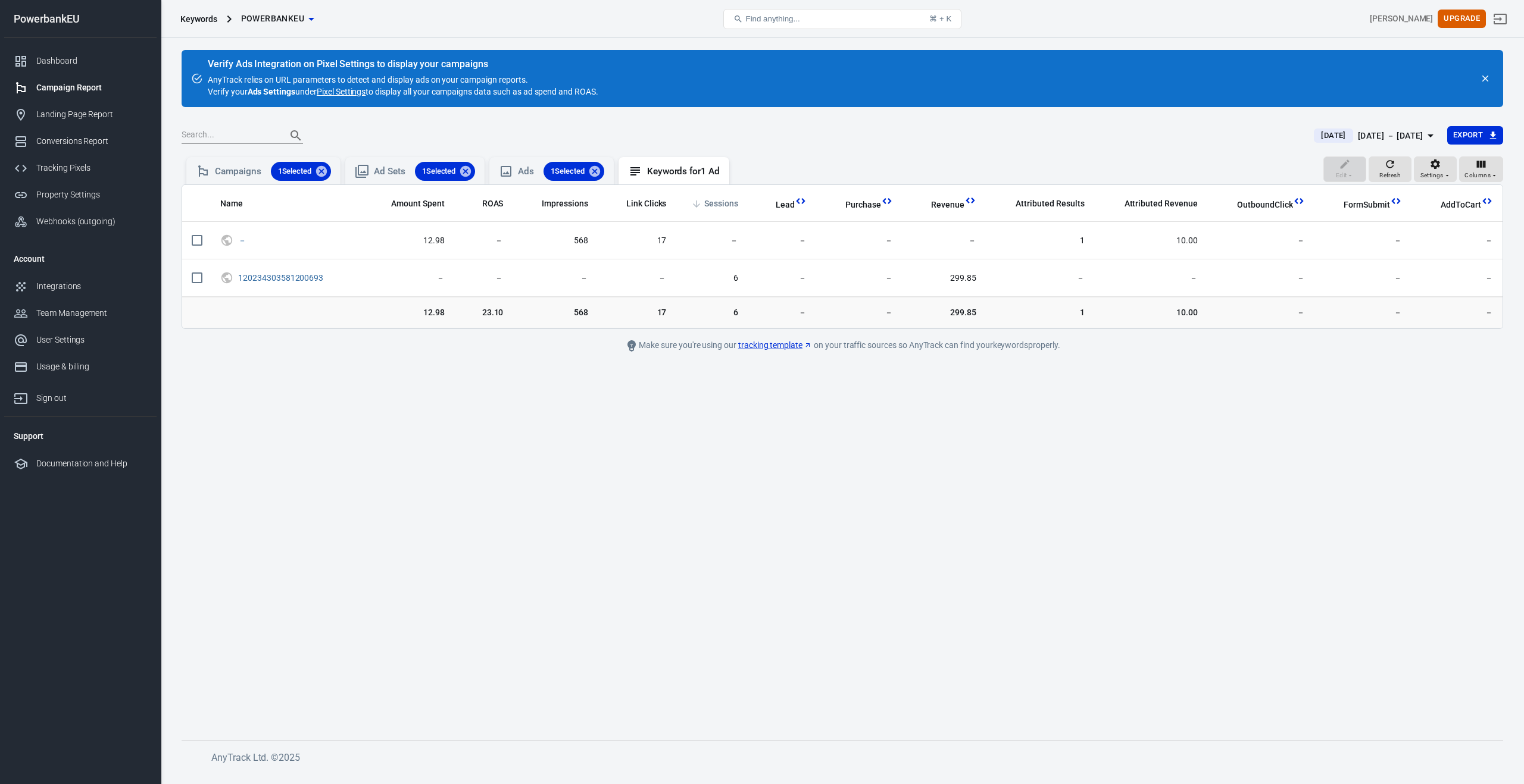
click at [726, 198] on span "Sessions" at bounding box center [721, 203] width 34 height 12
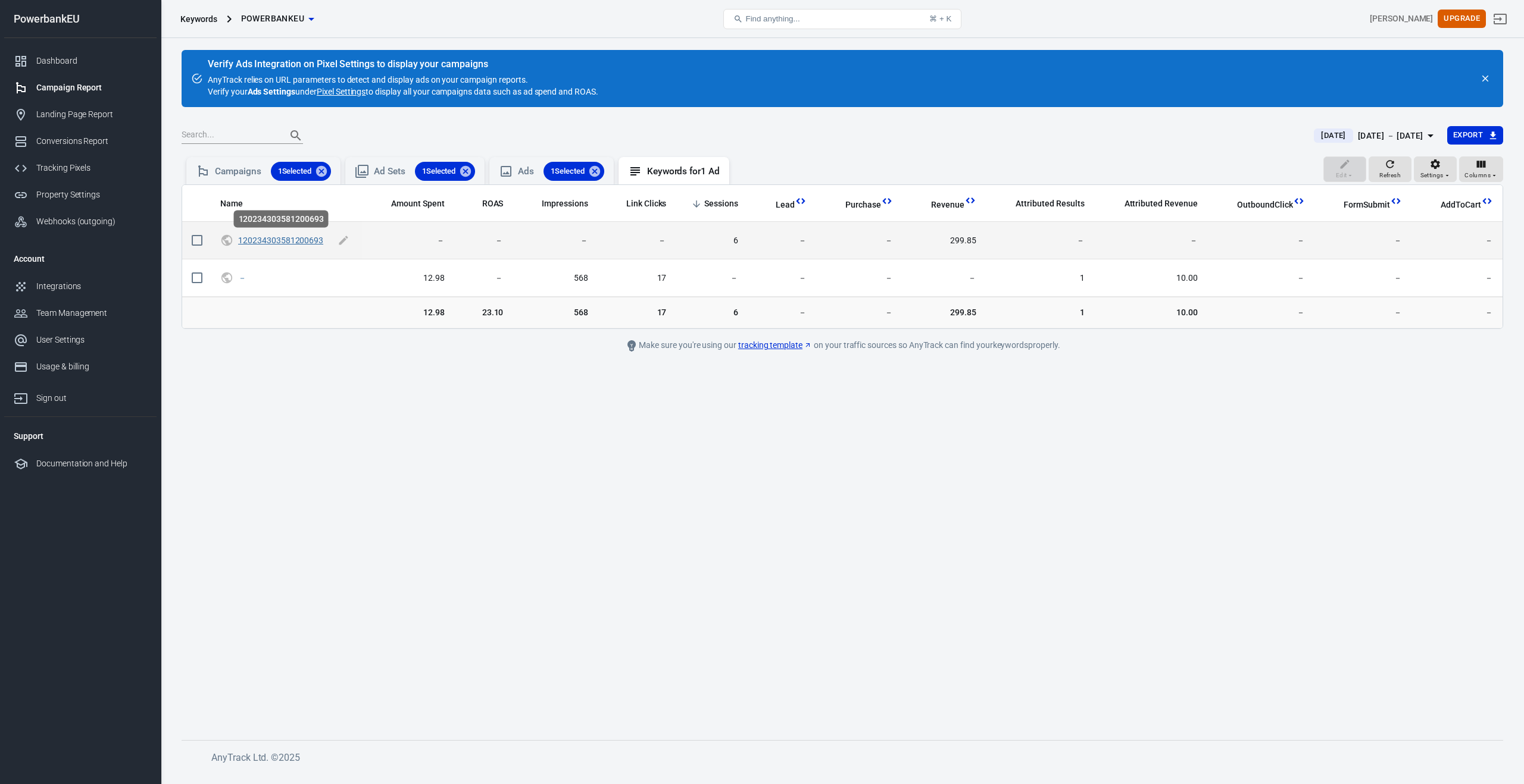
click at [279, 242] on link "120234303581200693" at bounding box center [280, 240] width 85 height 9
checkbox input "true"
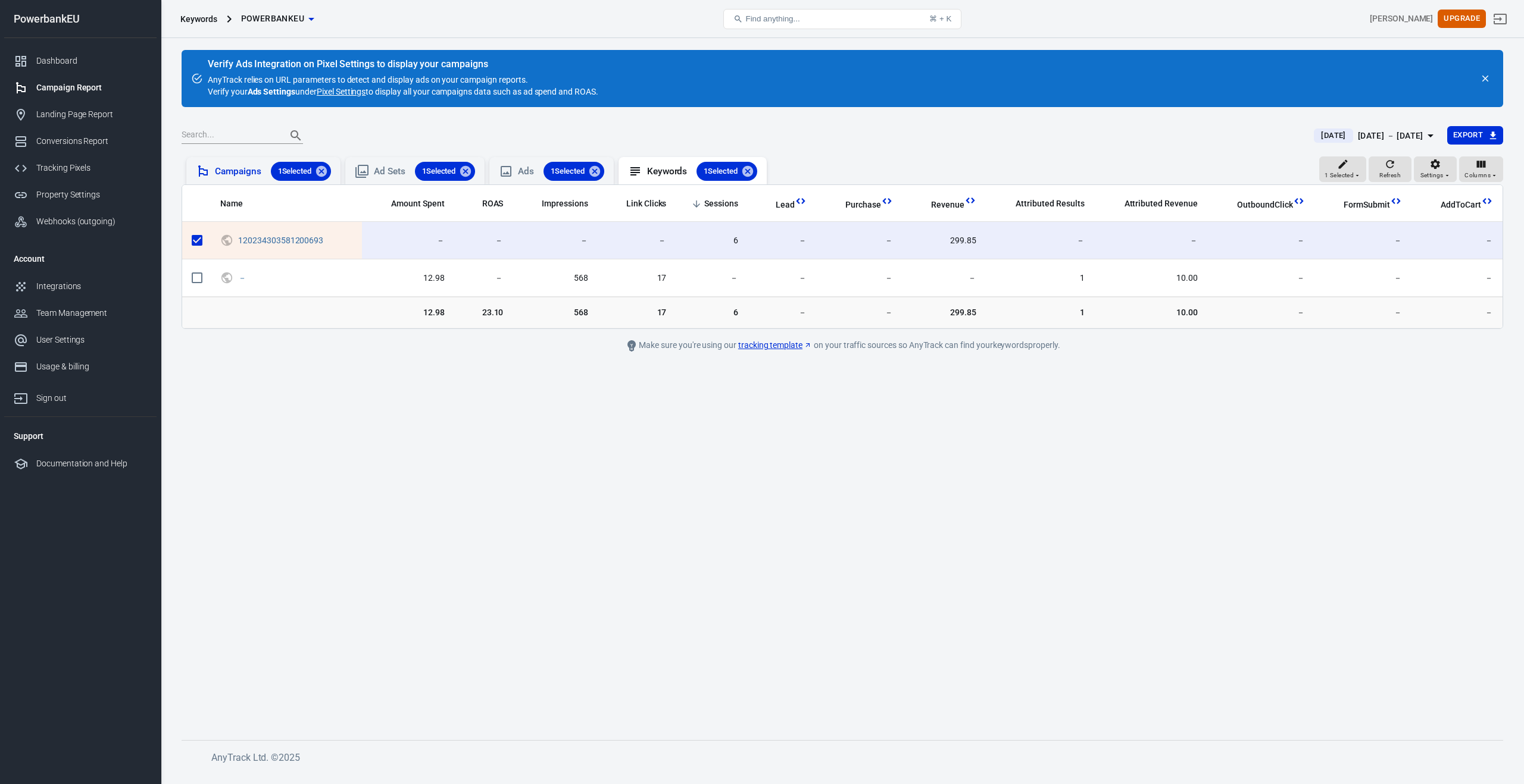
click at [224, 167] on div "Campaigns 1 Selected" at bounding box center [272, 171] width 116 height 19
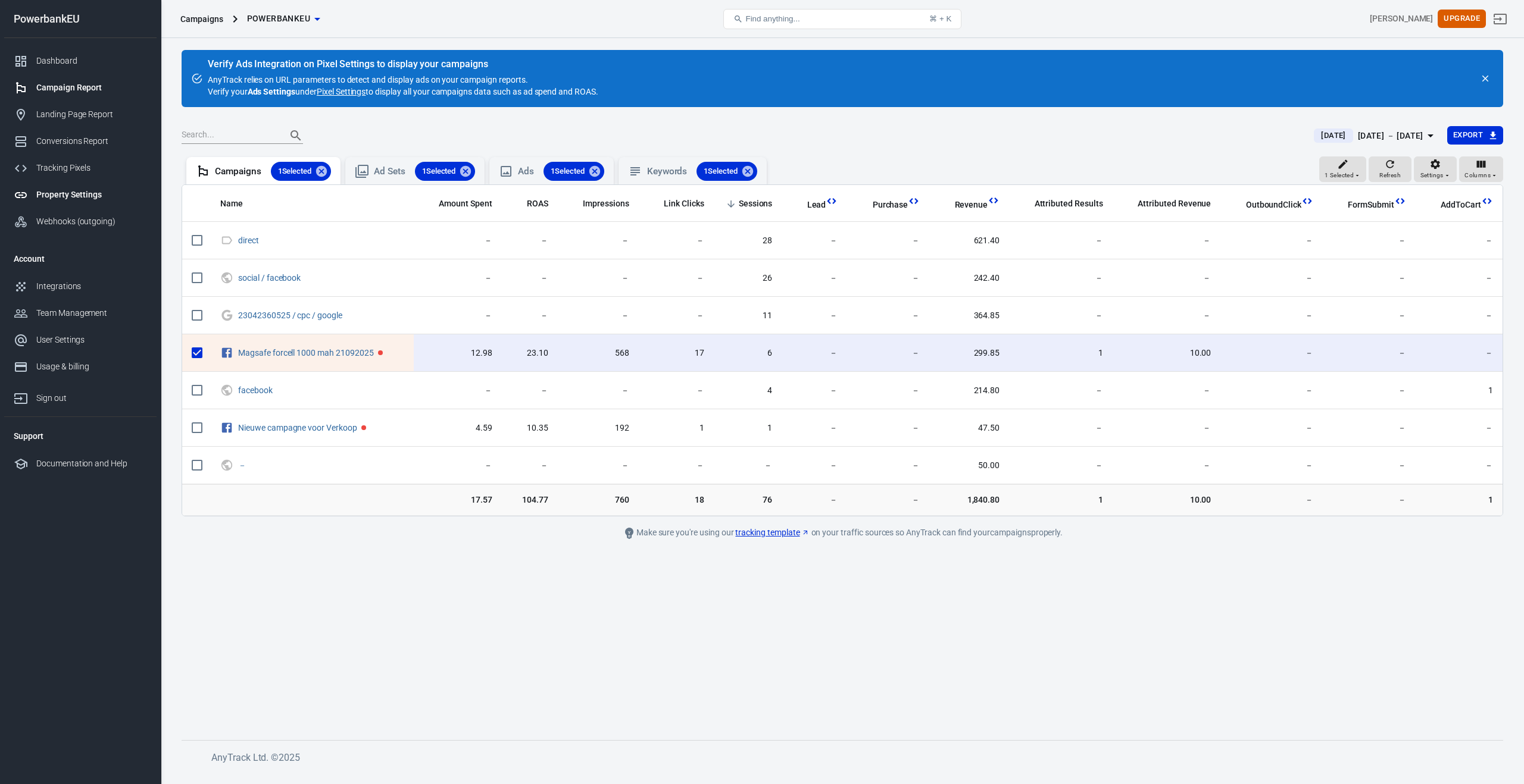
click at [46, 196] on div "Property Settings" at bounding box center [91, 195] width 110 height 13
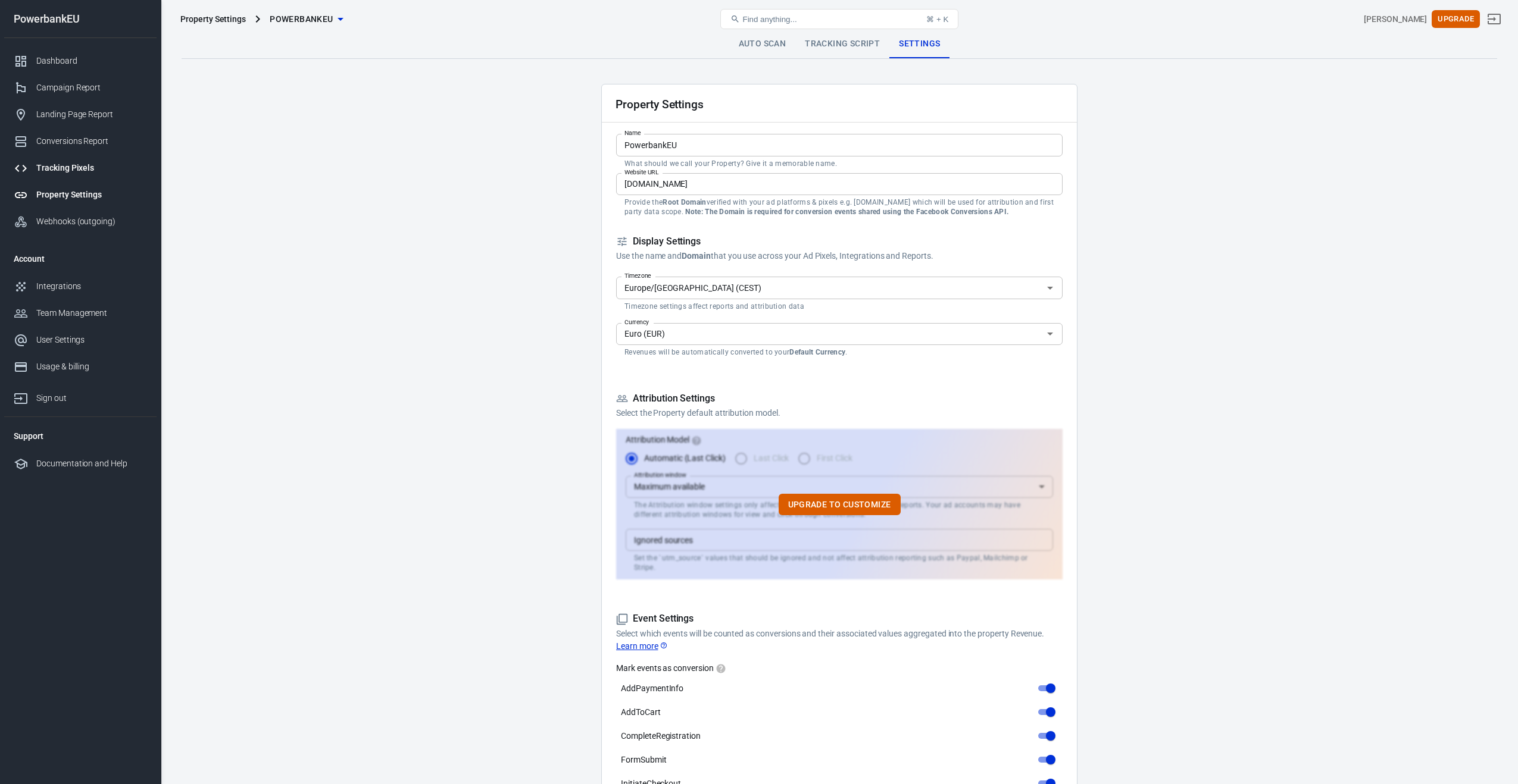
click at [57, 173] on div "Tracking Pixels" at bounding box center [91, 168] width 110 height 13
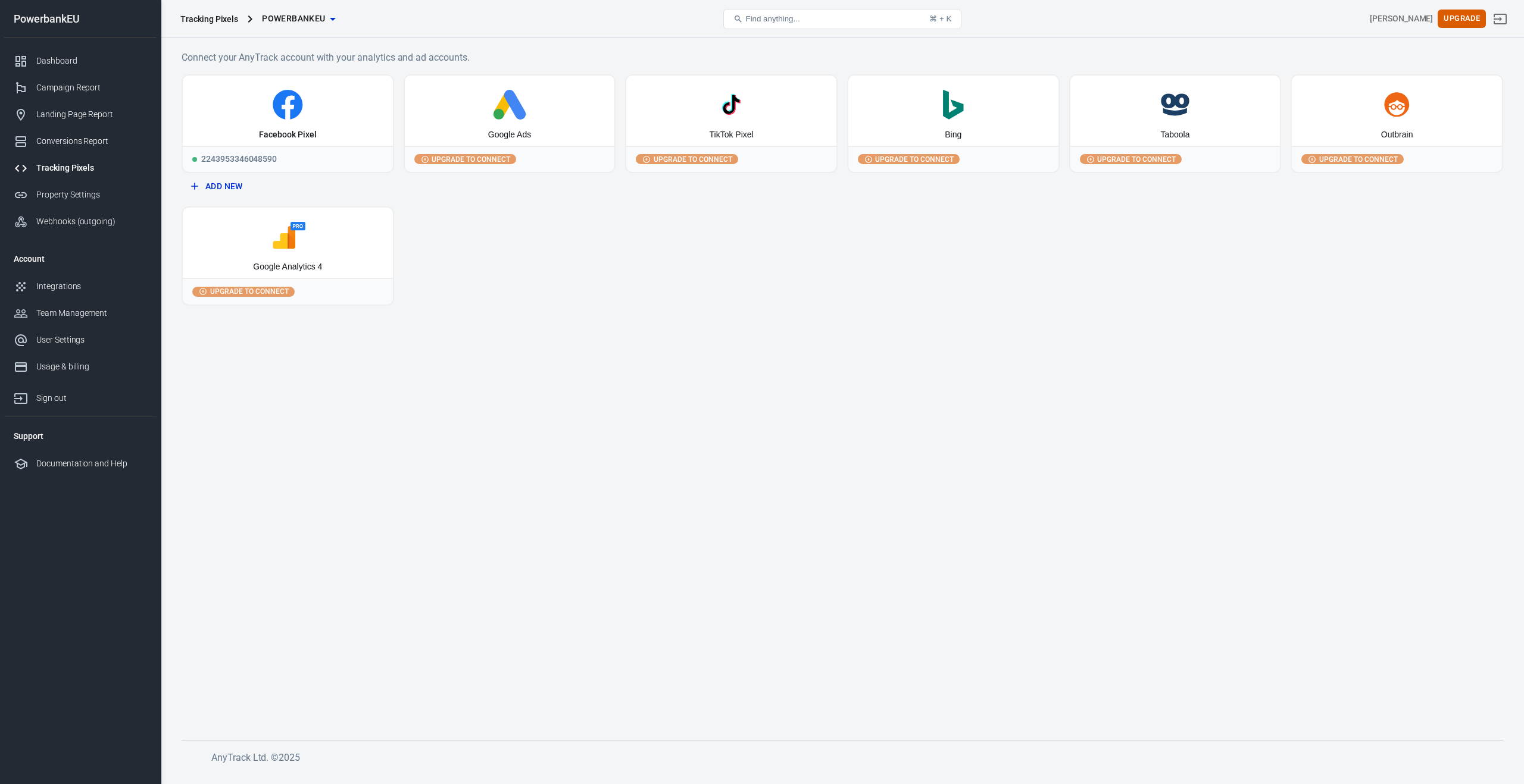
click at [531, 113] on icon at bounding box center [510, 105] width 200 height 30
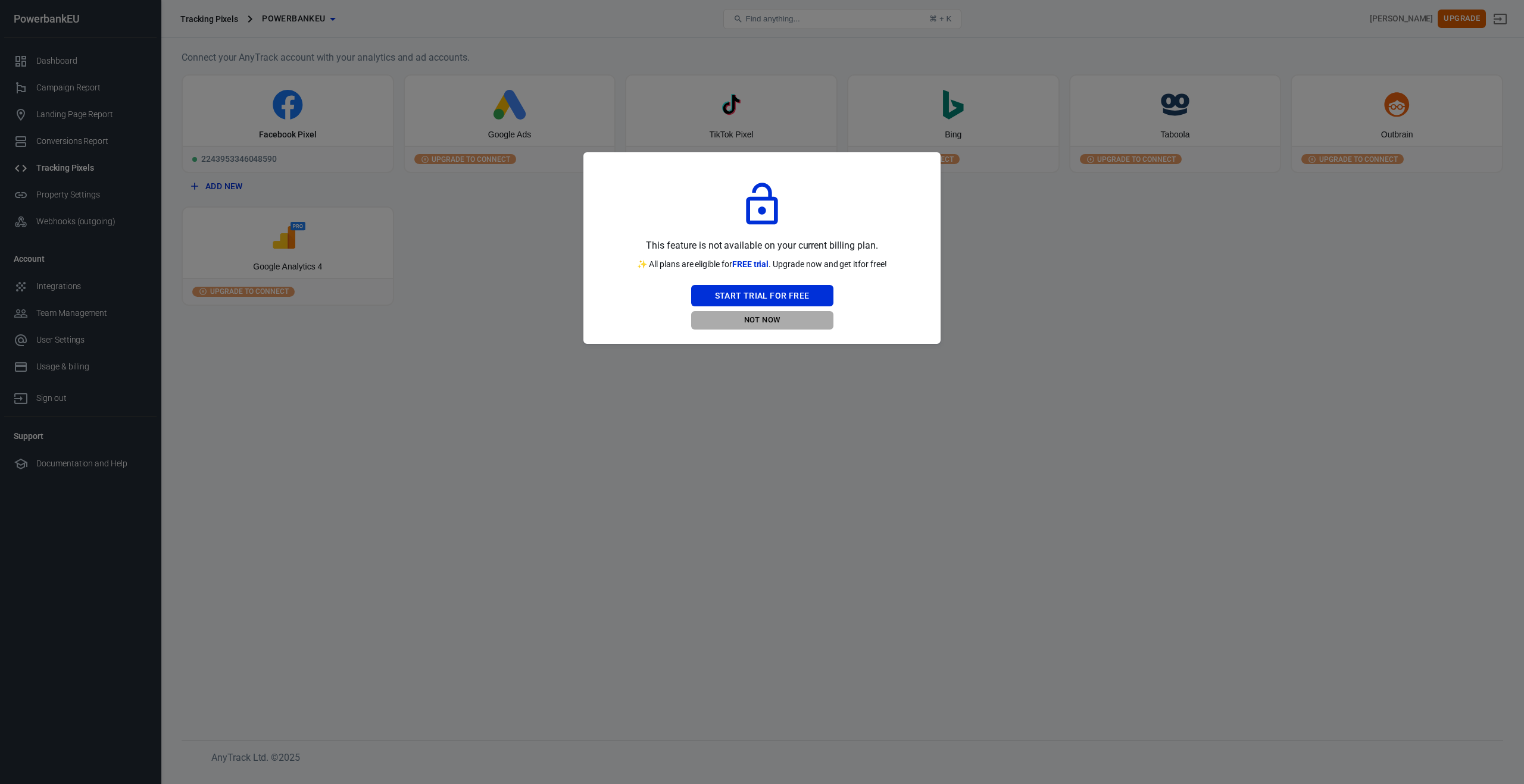
click at [774, 322] on button "Not Now" at bounding box center [762, 321] width 142 height 19
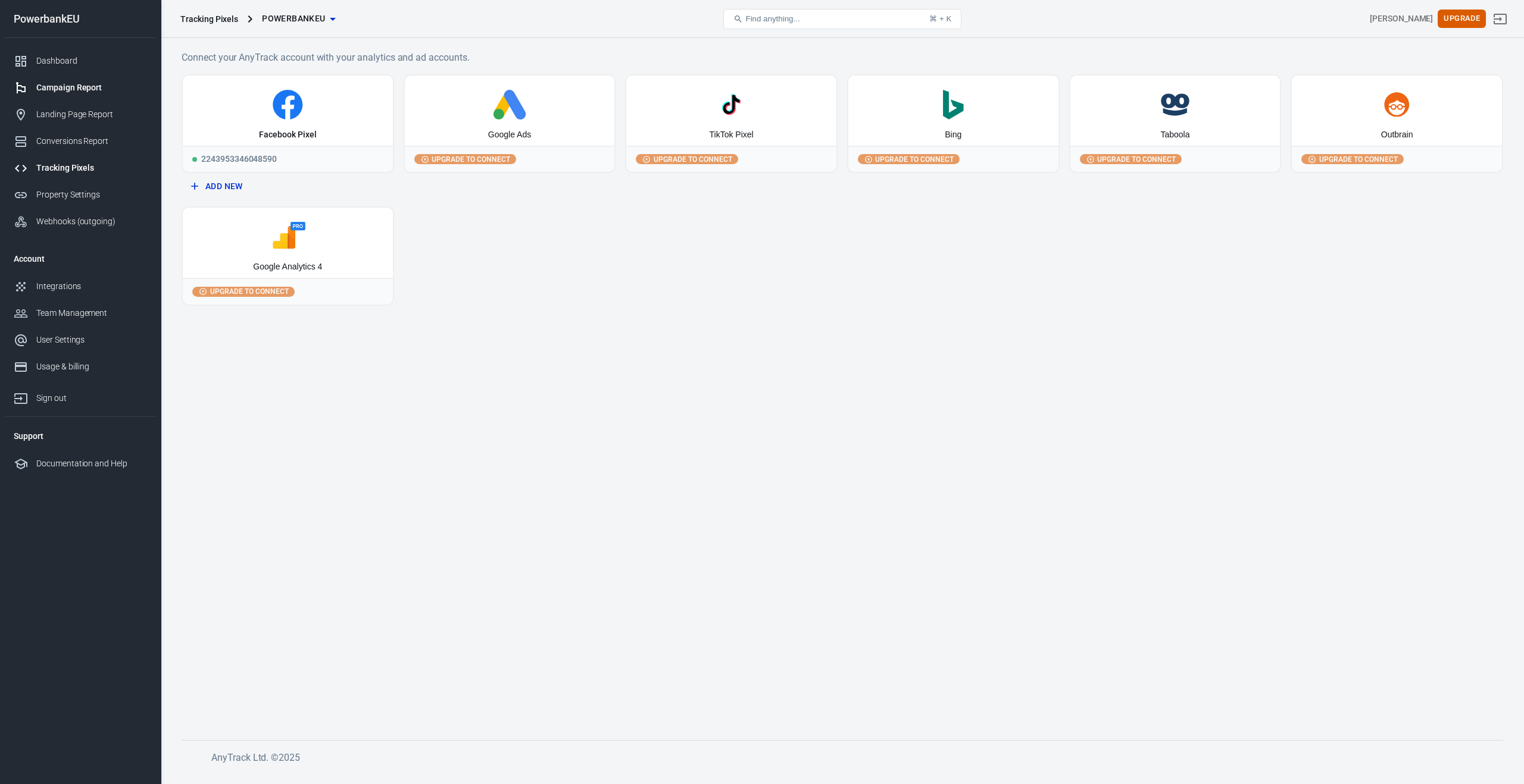
click at [70, 91] on div "Campaign Report" at bounding box center [91, 88] width 110 height 13
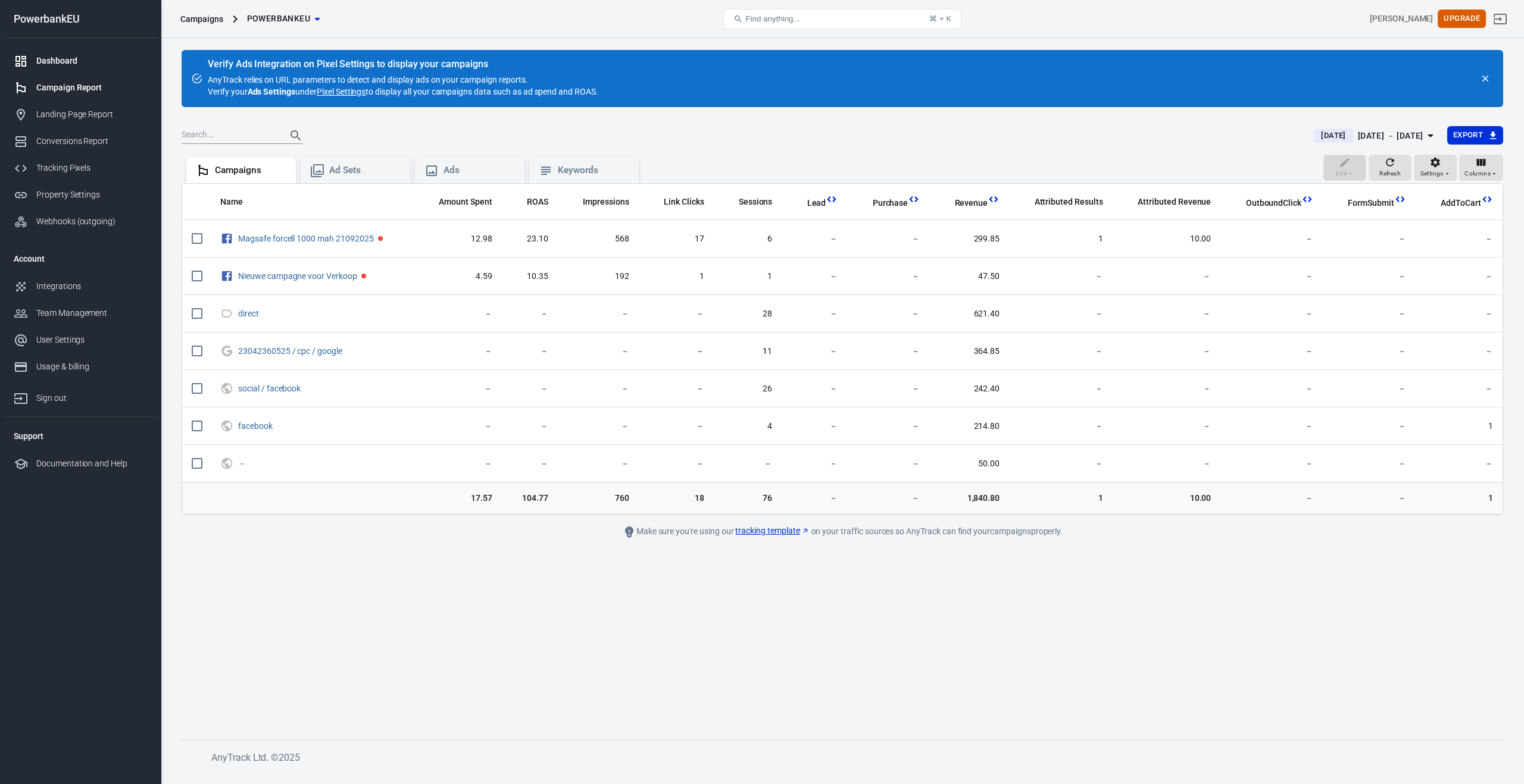
click at [62, 66] on div "Dashboard" at bounding box center [91, 61] width 110 height 13
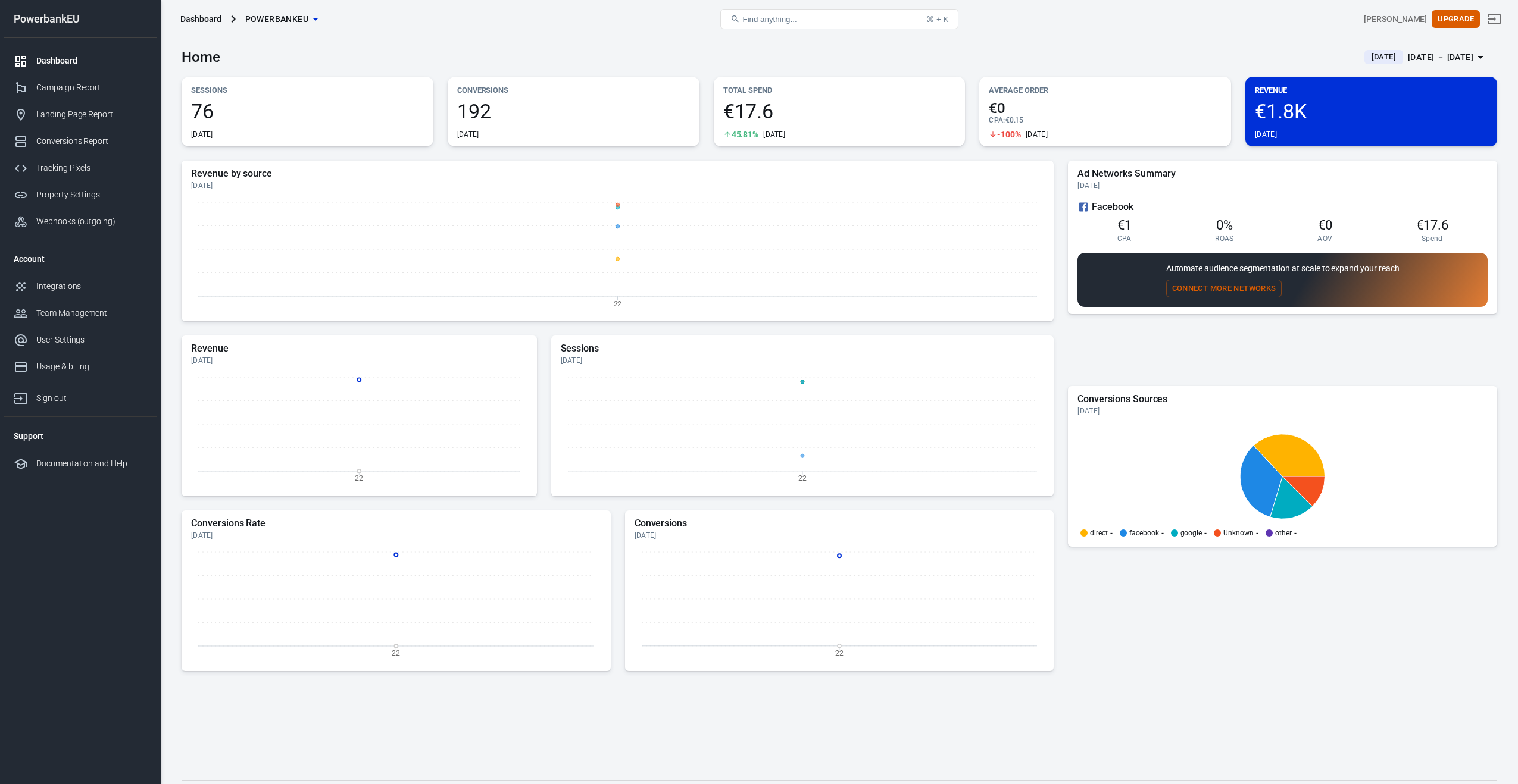
click at [233, 20] on icon at bounding box center [233, 19] width 4 height 7
click at [227, 19] on icon at bounding box center [233, 19] width 14 height 14
click at [45, 361] on div "Usage & billing" at bounding box center [91, 367] width 110 height 13
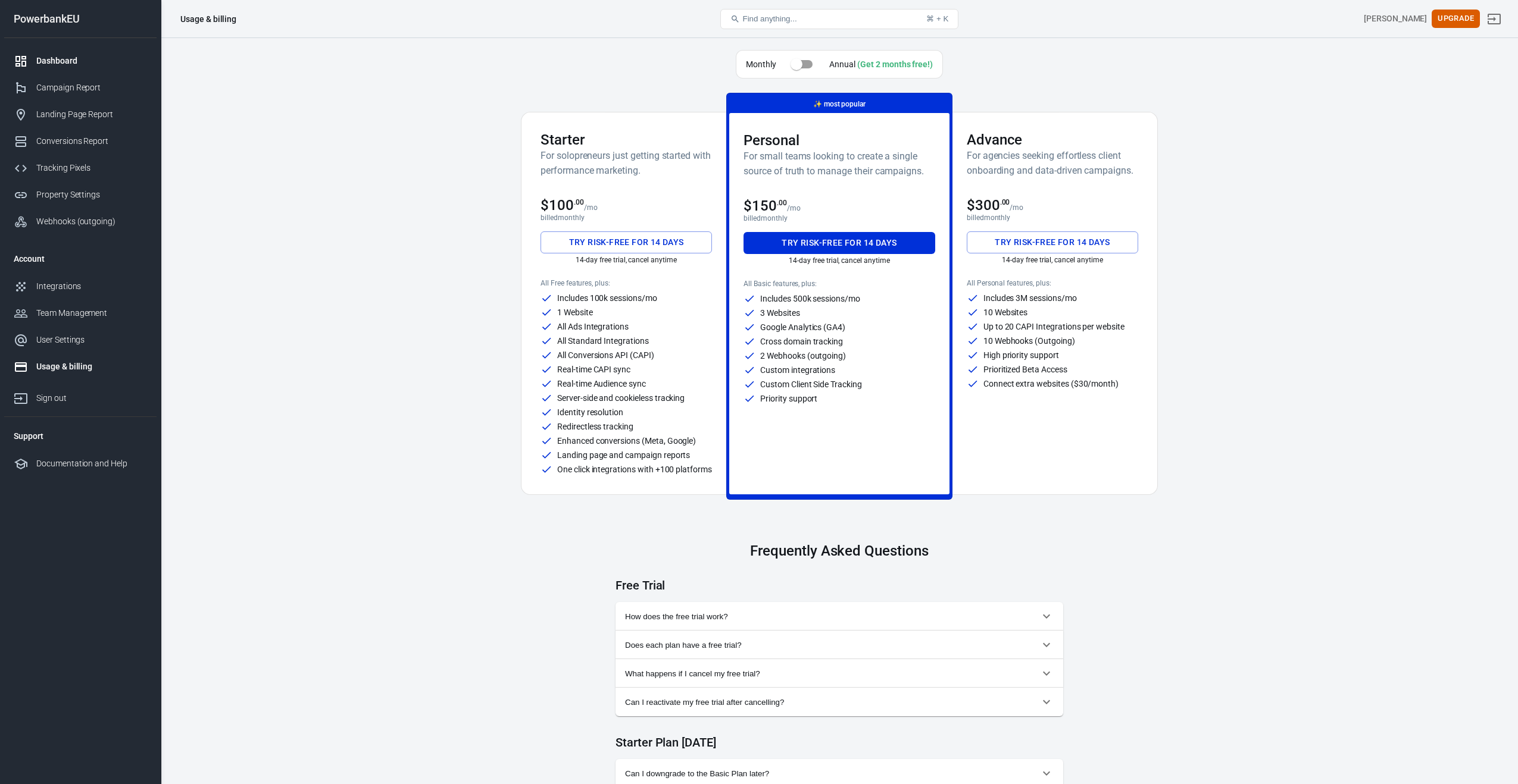
click at [49, 61] on div "Dashboard" at bounding box center [91, 61] width 110 height 13
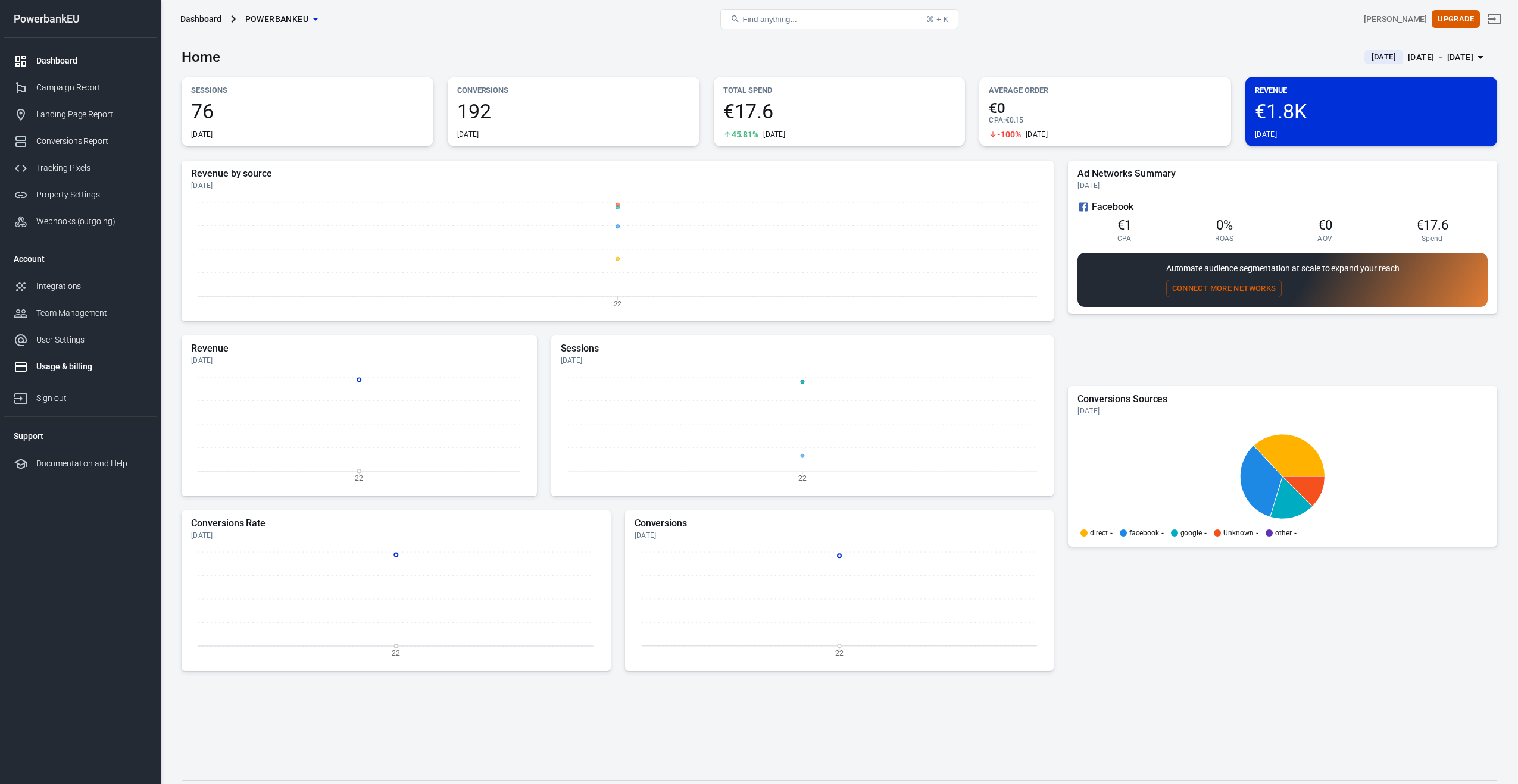
click at [41, 362] on div "Usage & billing" at bounding box center [91, 367] width 110 height 13
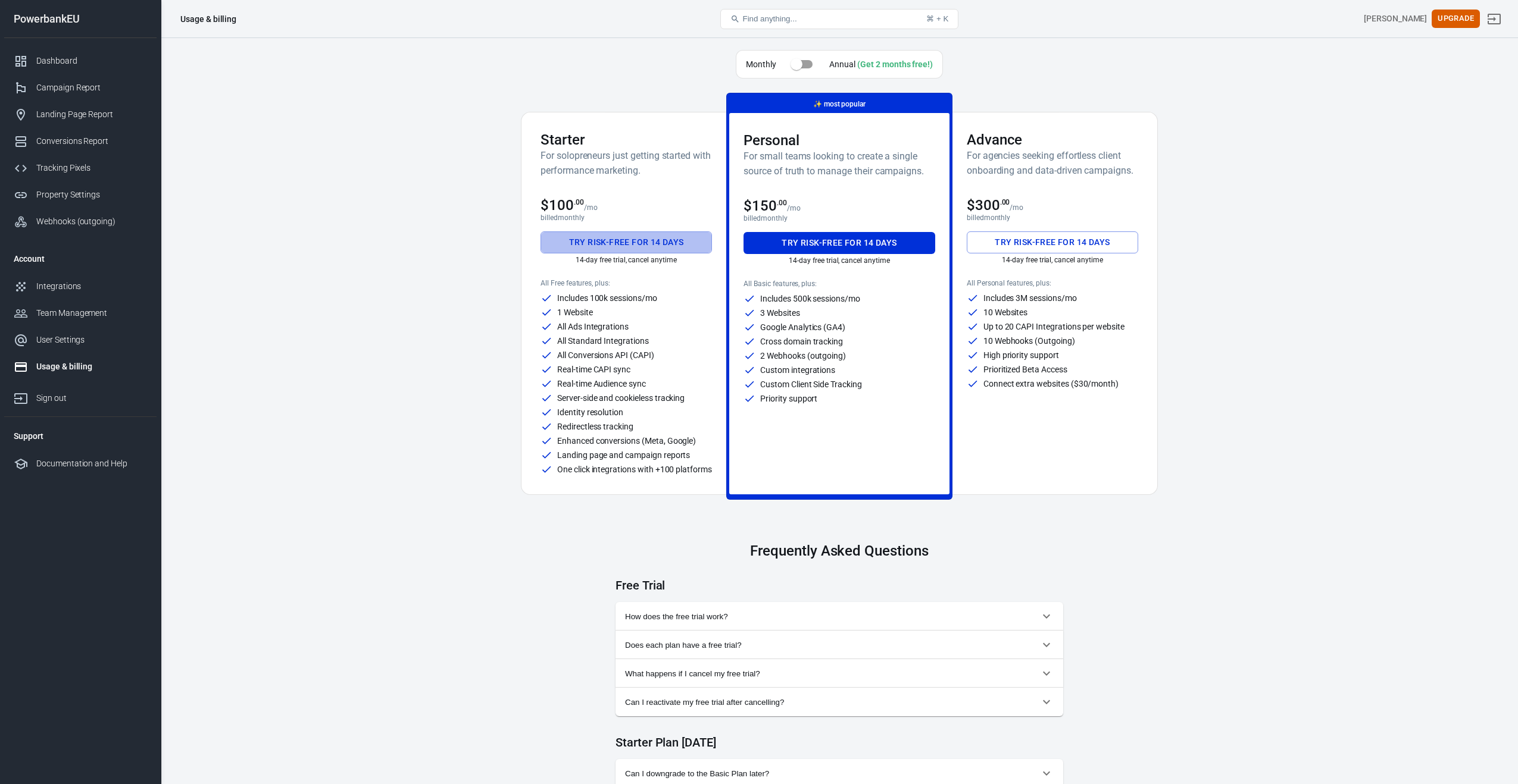
click at [591, 246] on button "Try risk-free for 14 days" at bounding box center [626, 243] width 171 height 22
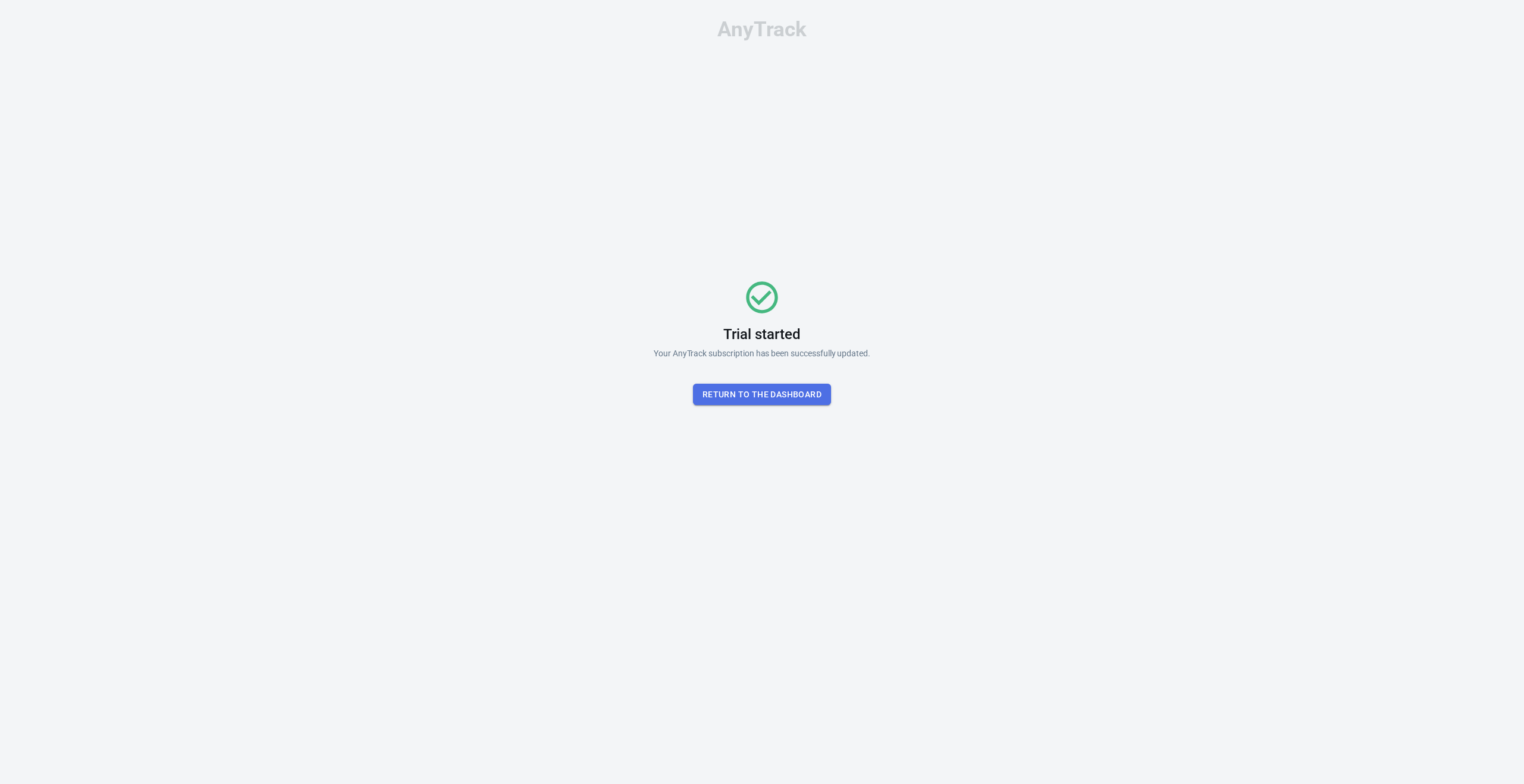
click at [775, 397] on button "Return To the dashboard" at bounding box center [762, 394] width 138 height 22
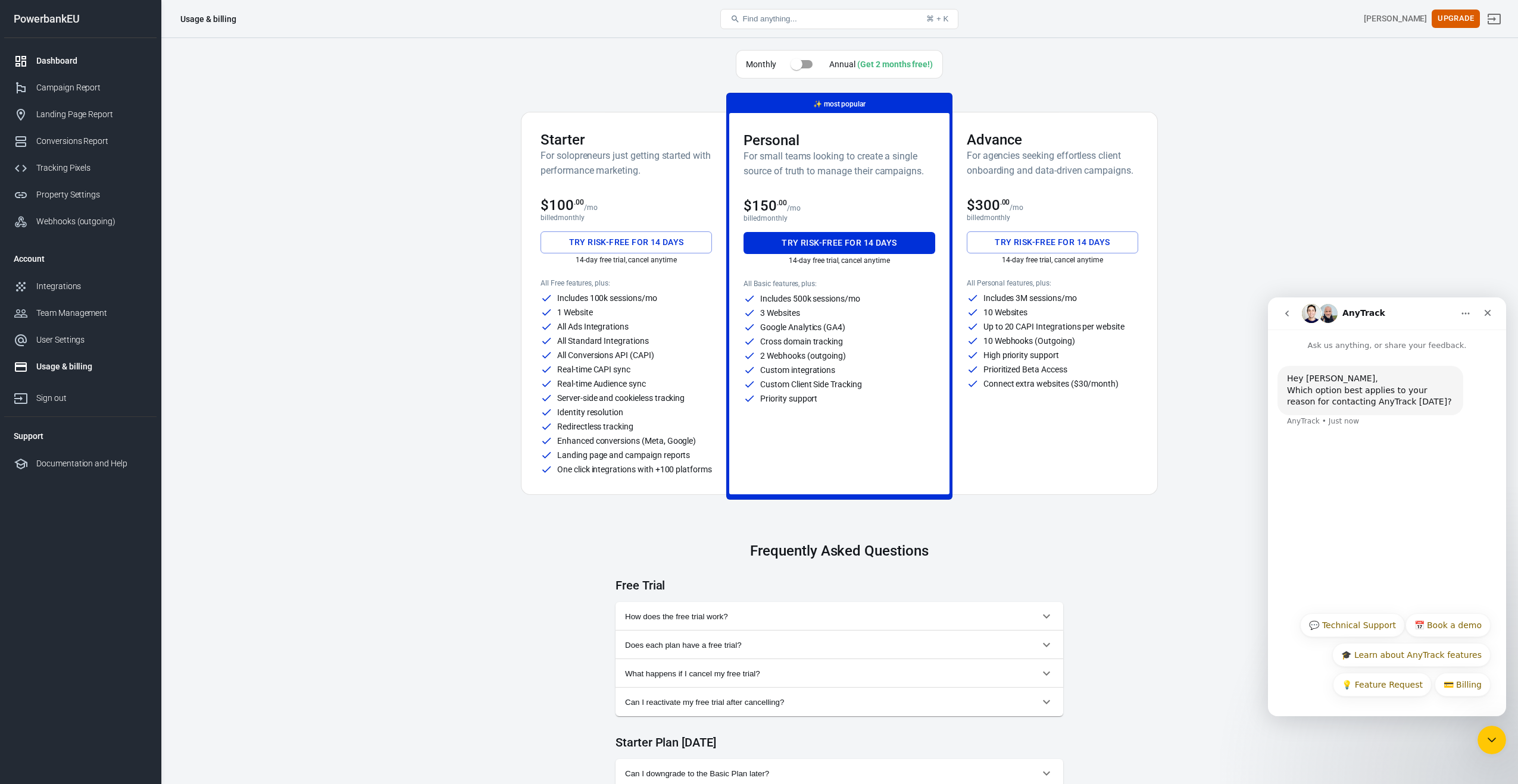
click at [62, 61] on div "Dashboard" at bounding box center [91, 61] width 110 height 13
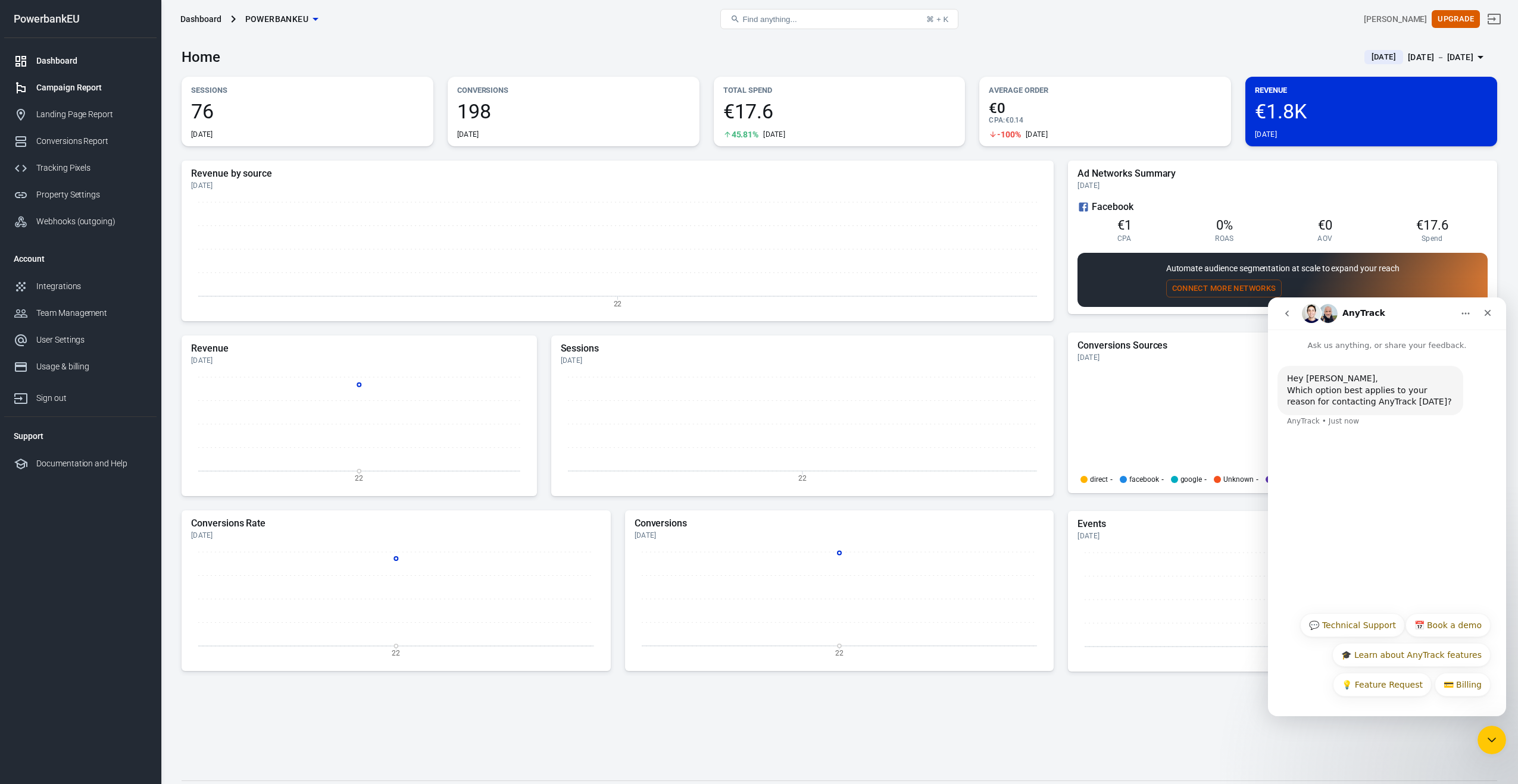
click at [61, 88] on div "Campaign Report" at bounding box center [91, 88] width 110 height 13
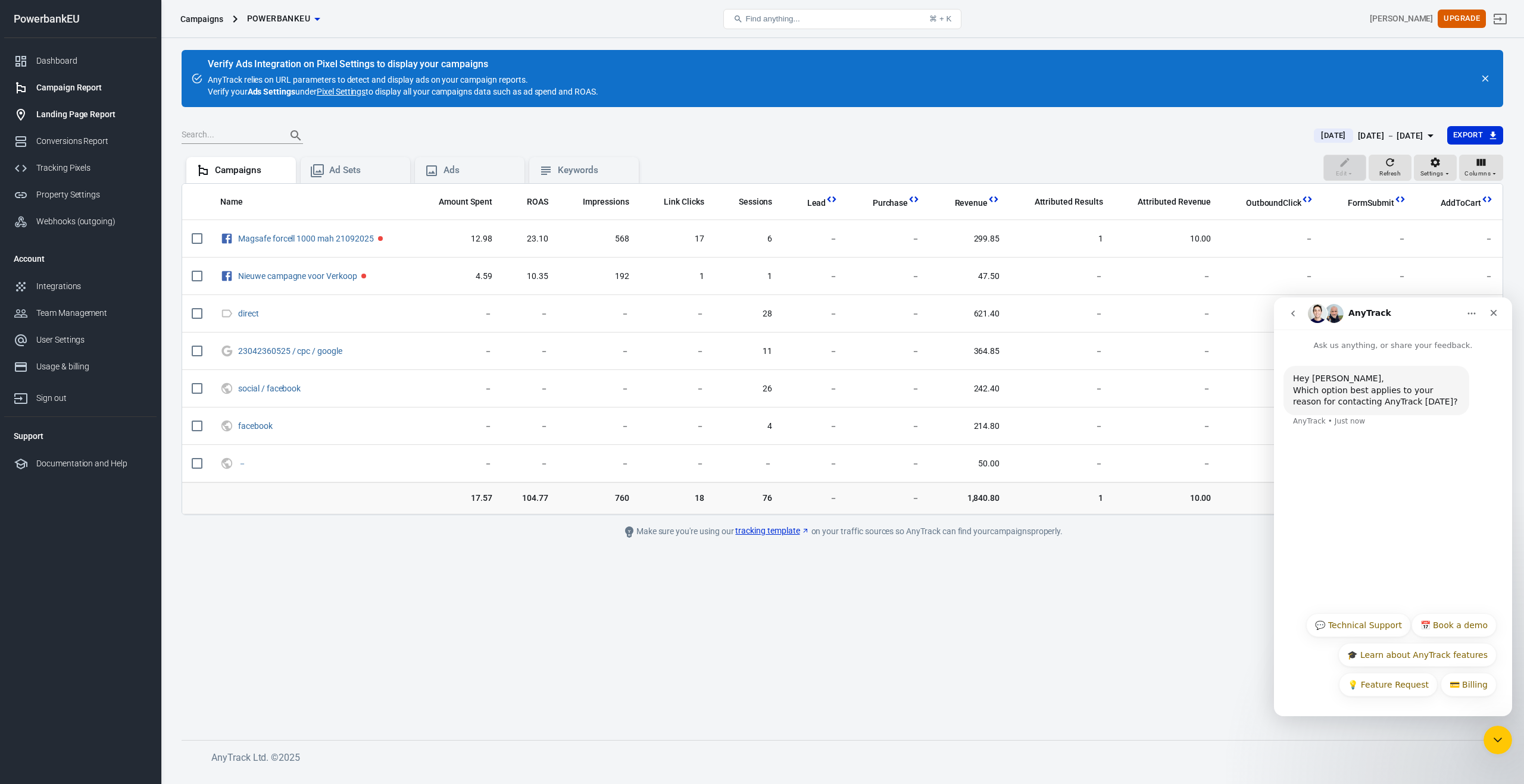
click at [58, 110] on div "Landing Page Report" at bounding box center [91, 114] width 110 height 13
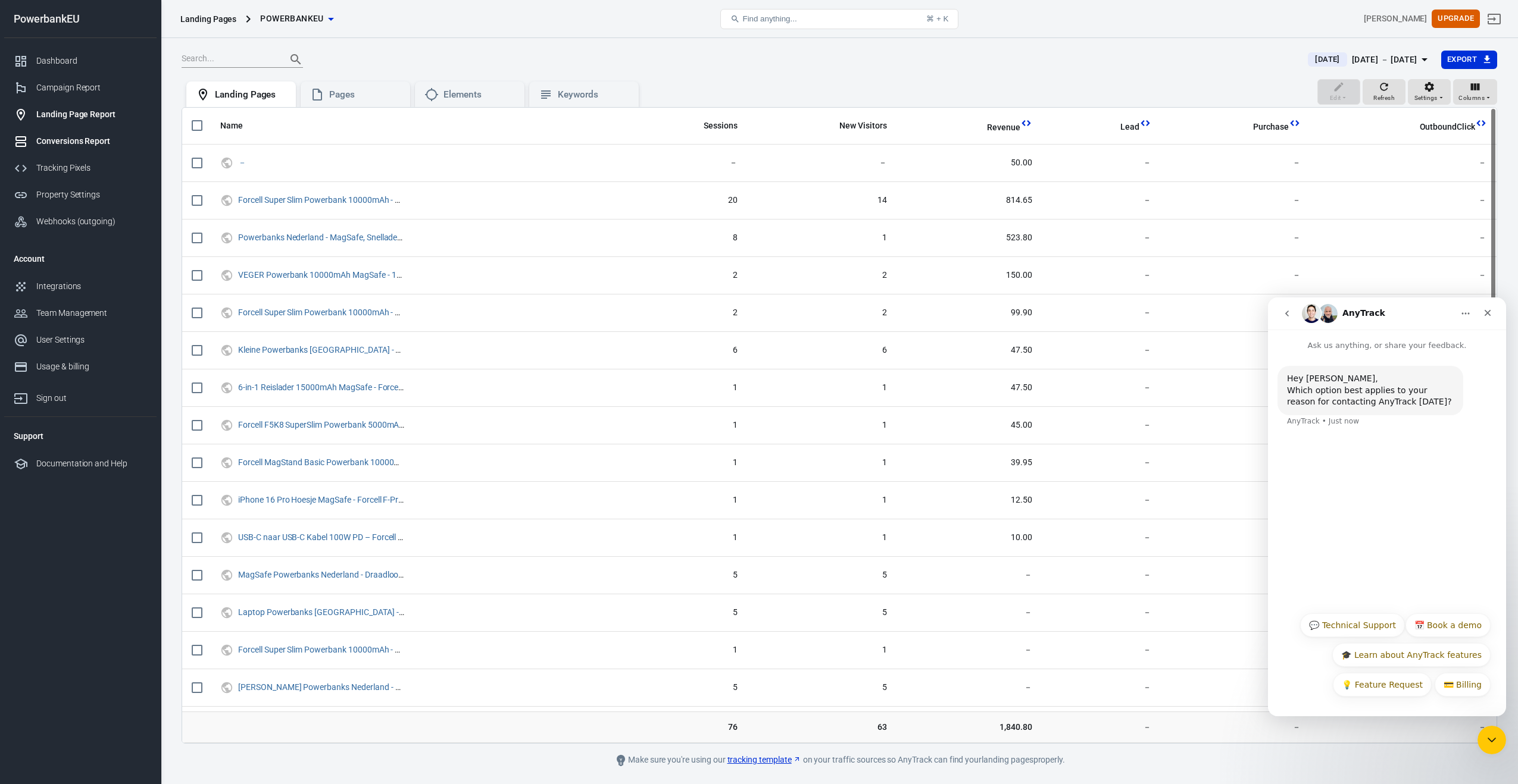
click at [55, 140] on div "Conversions Report" at bounding box center [91, 142] width 110 height 13
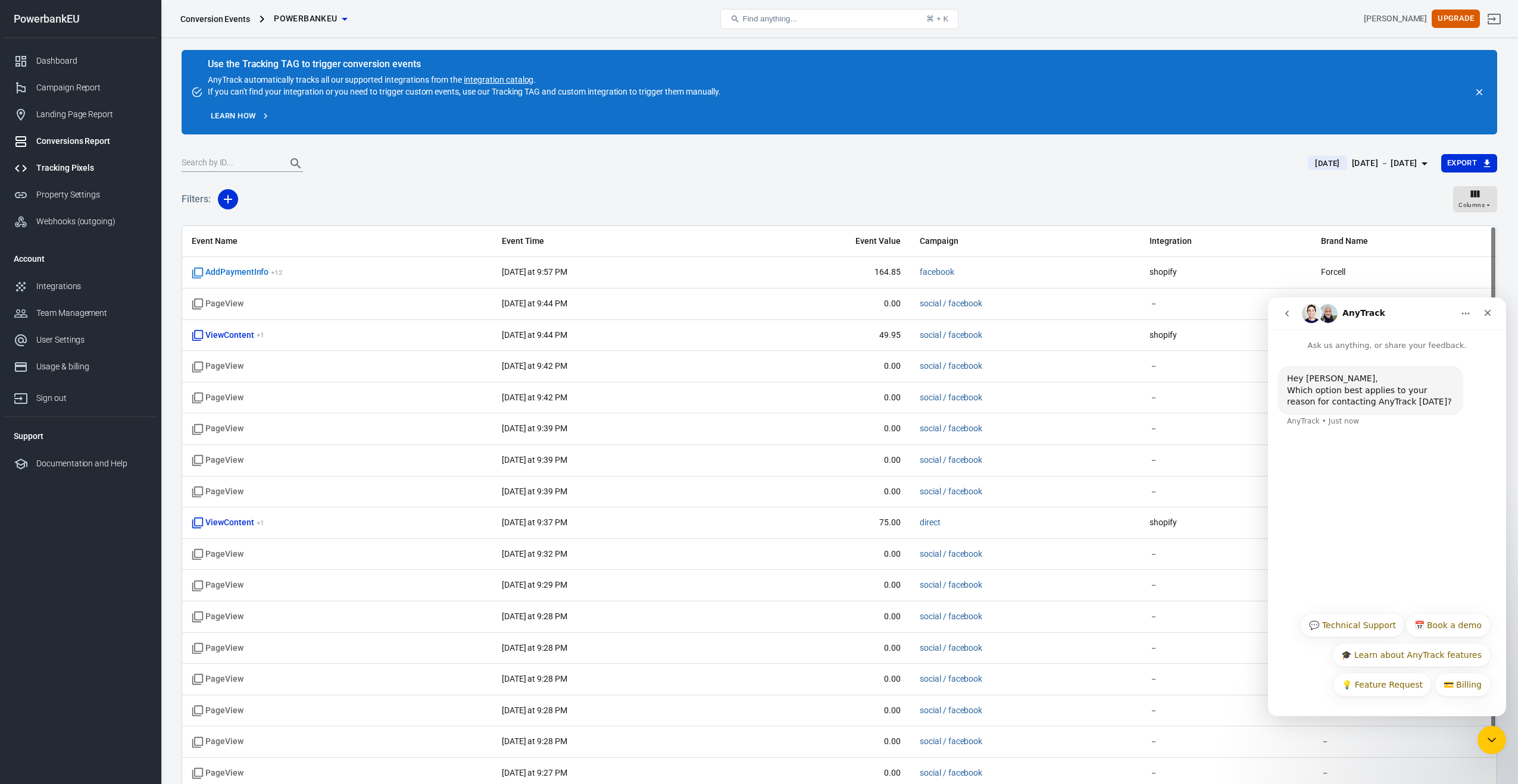
click at [51, 165] on div "Tracking Pixels" at bounding box center [91, 168] width 110 height 13
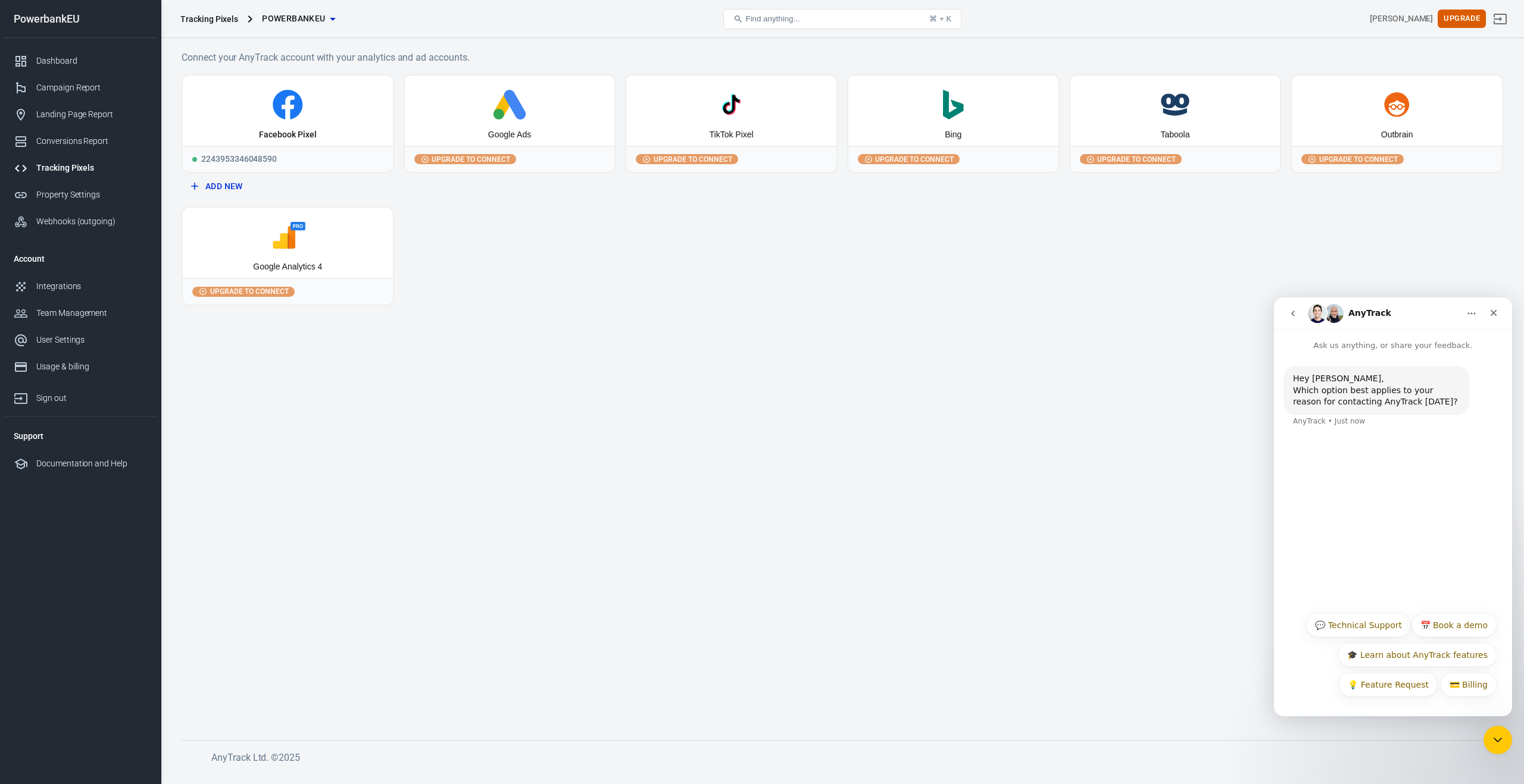
click at [507, 130] on div "Google Ads" at bounding box center [510, 135] width 43 height 12
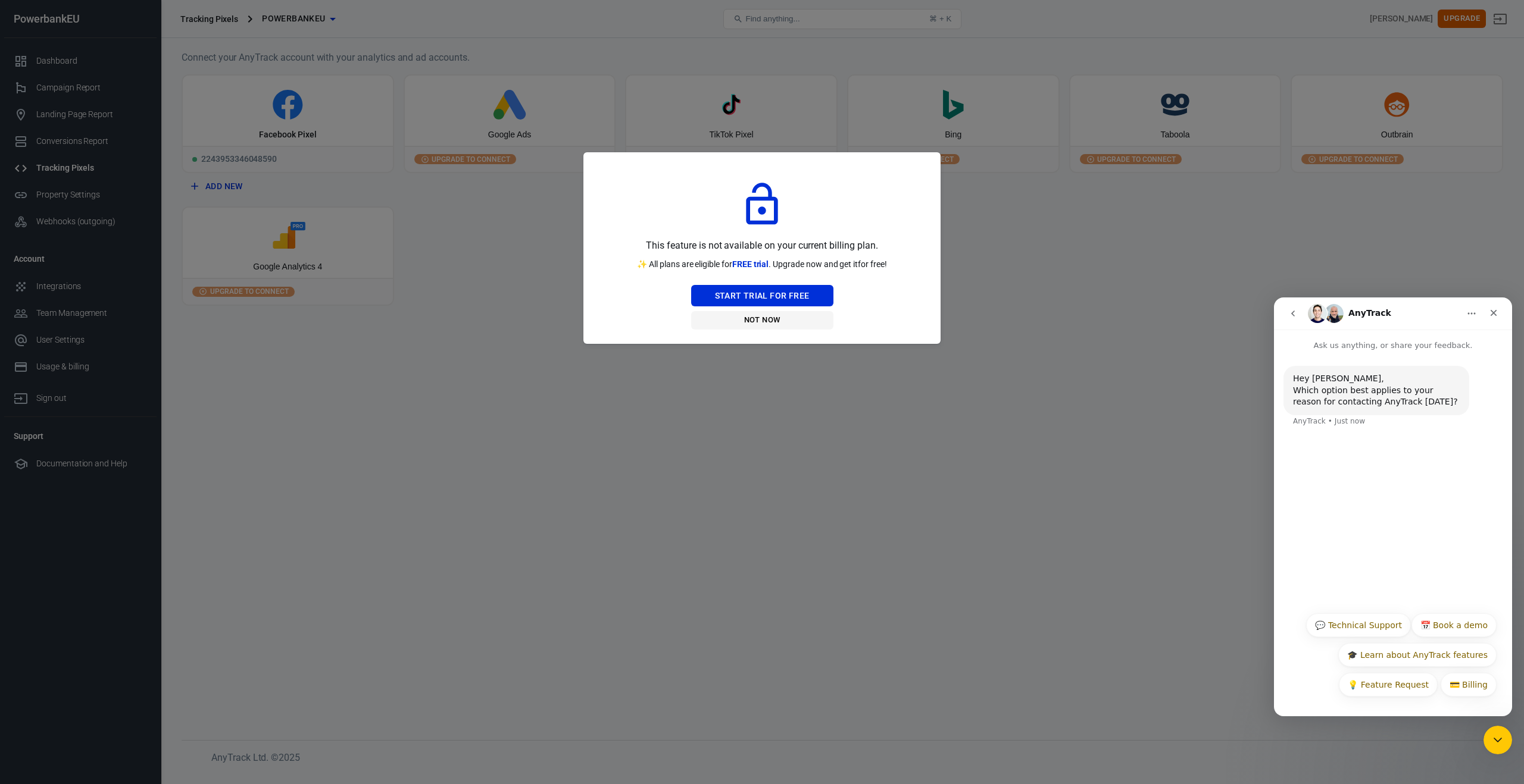
click at [762, 319] on button "Not Now" at bounding box center [762, 321] width 142 height 19
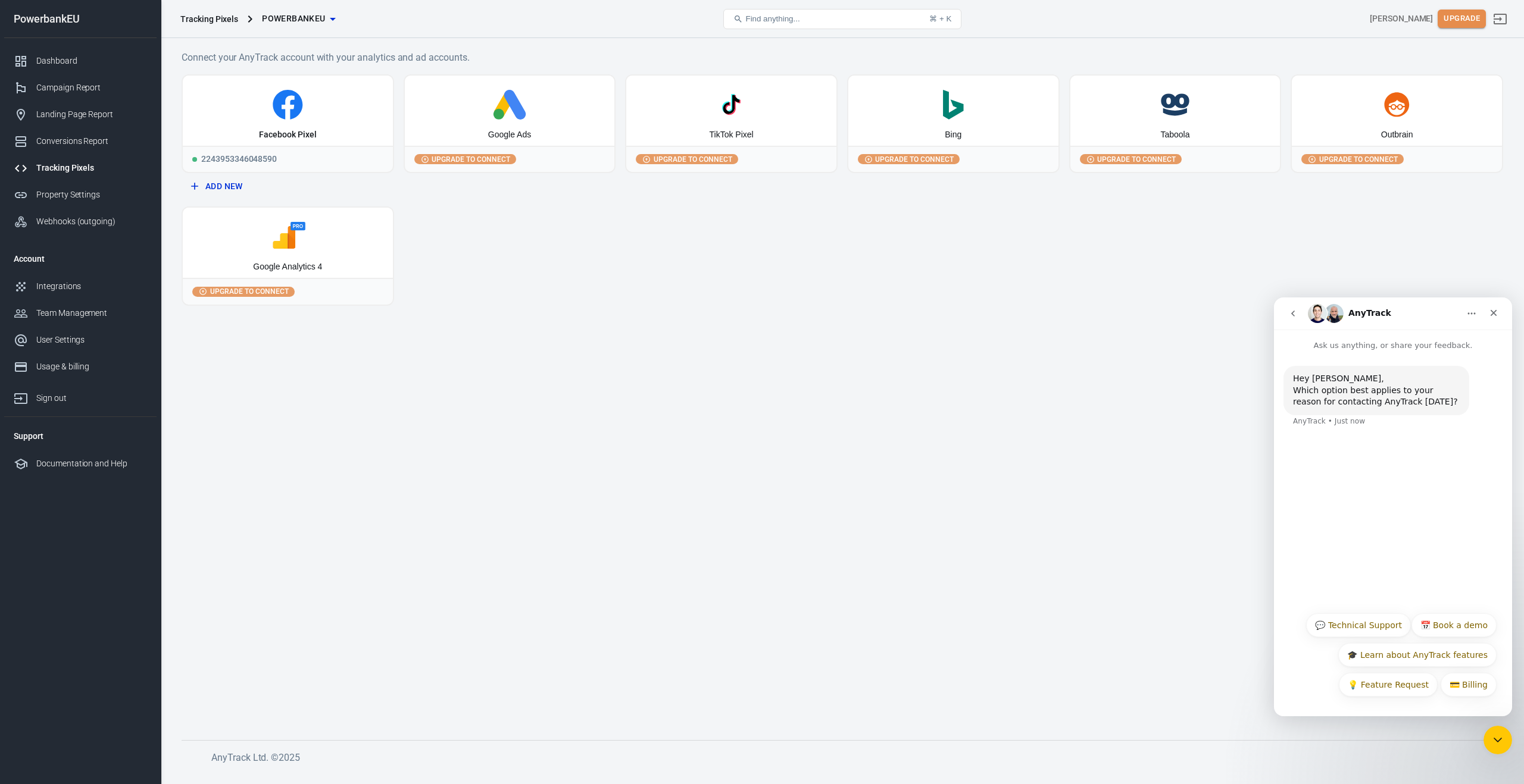
click at [1458, 16] on button "Upgrade" at bounding box center [1461, 19] width 49 height 19
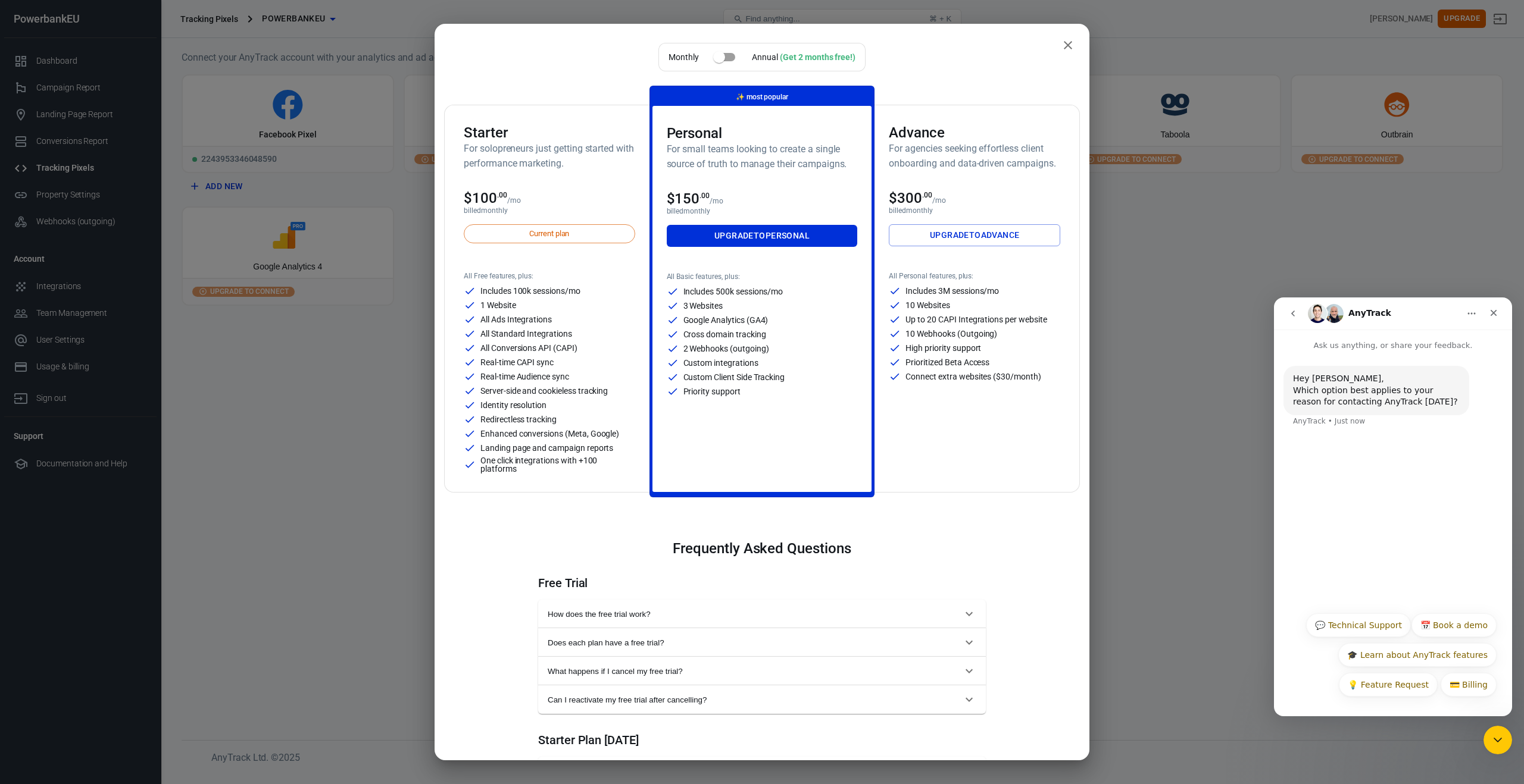
click at [525, 341] on div "Includes 100k sessions/mo 1 Website All Ads Integrations All Standard Integrati…" at bounding box center [549, 379] width 171 height 188
click at [1069, 41] on button "close" at bounding box center [1068, 45] width 23 height 23
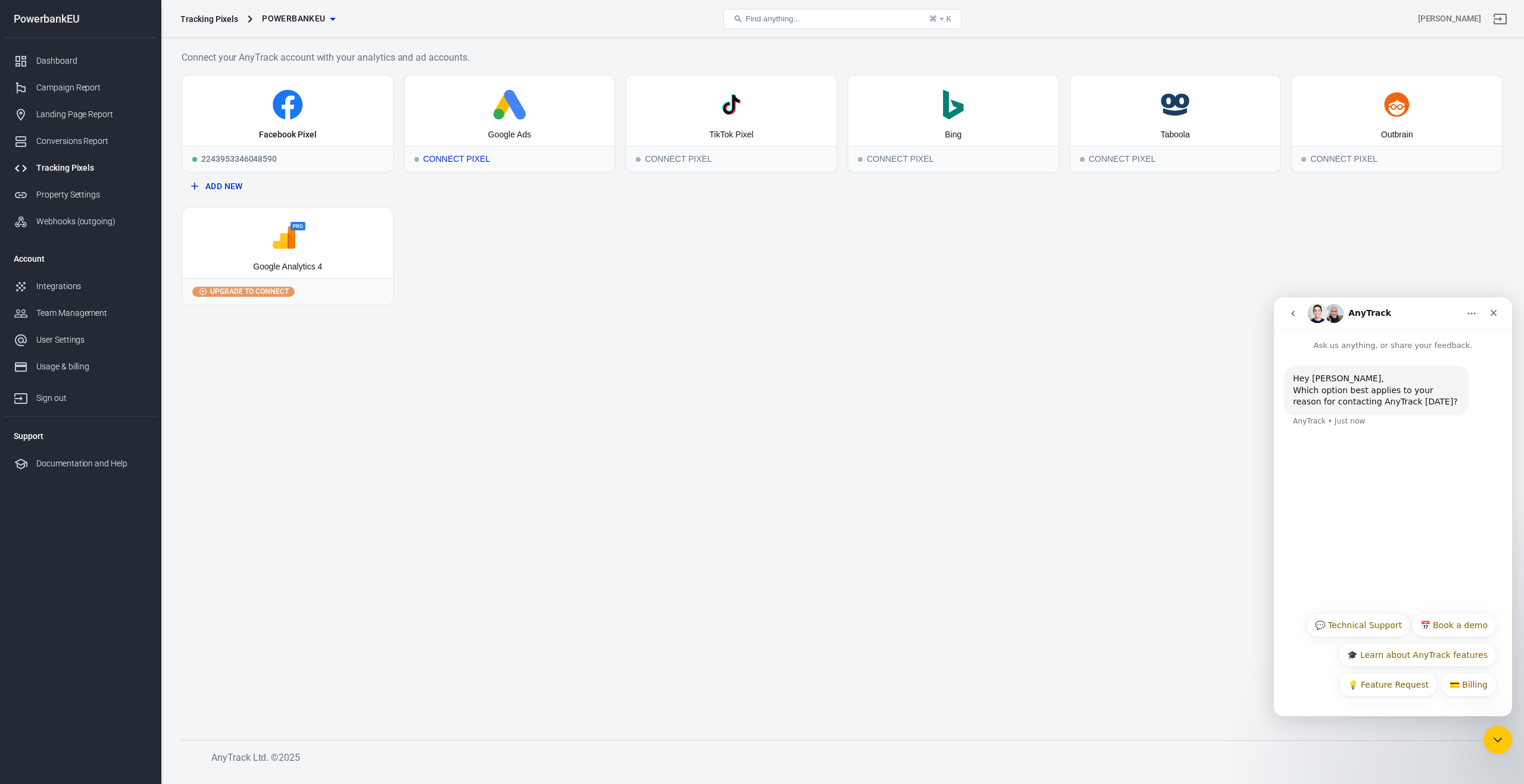
click at [470, 131] on div "Google Ads" at bounding box center [510, 111] width 210 height 70
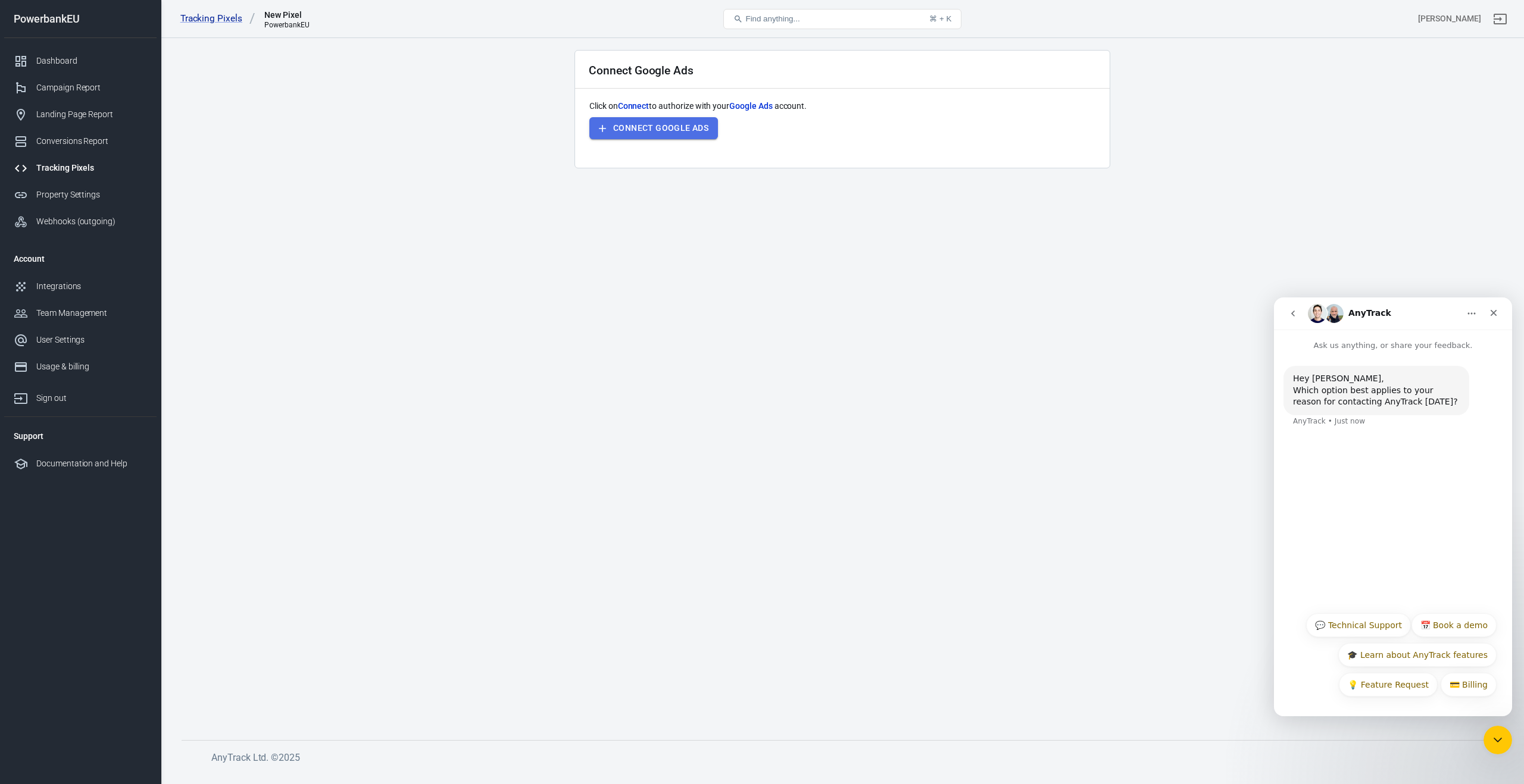
click at [622, 126] on button "Connect Google Ads" at bounding box center [654, 128] width 128 height 22
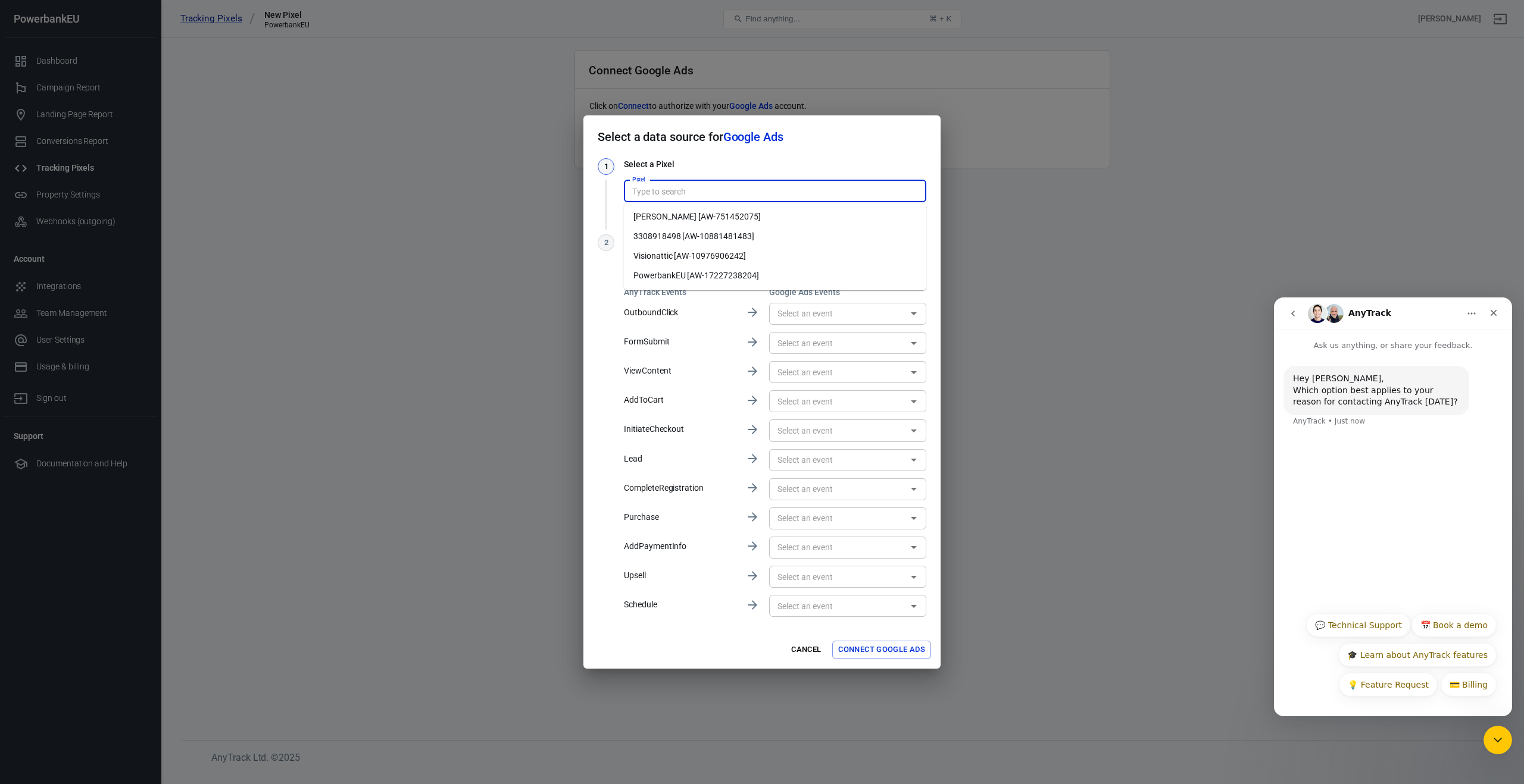
click at [753, 192] on input "Pixel" at bounding box center [773, 191] width 294 height 15
click at [707, 277] on li "PowerbankEU [AW-17227238204]" at bounding box center [775, 275] width 302 height 20
type input "PowerbankEU [AW-17227238204]"
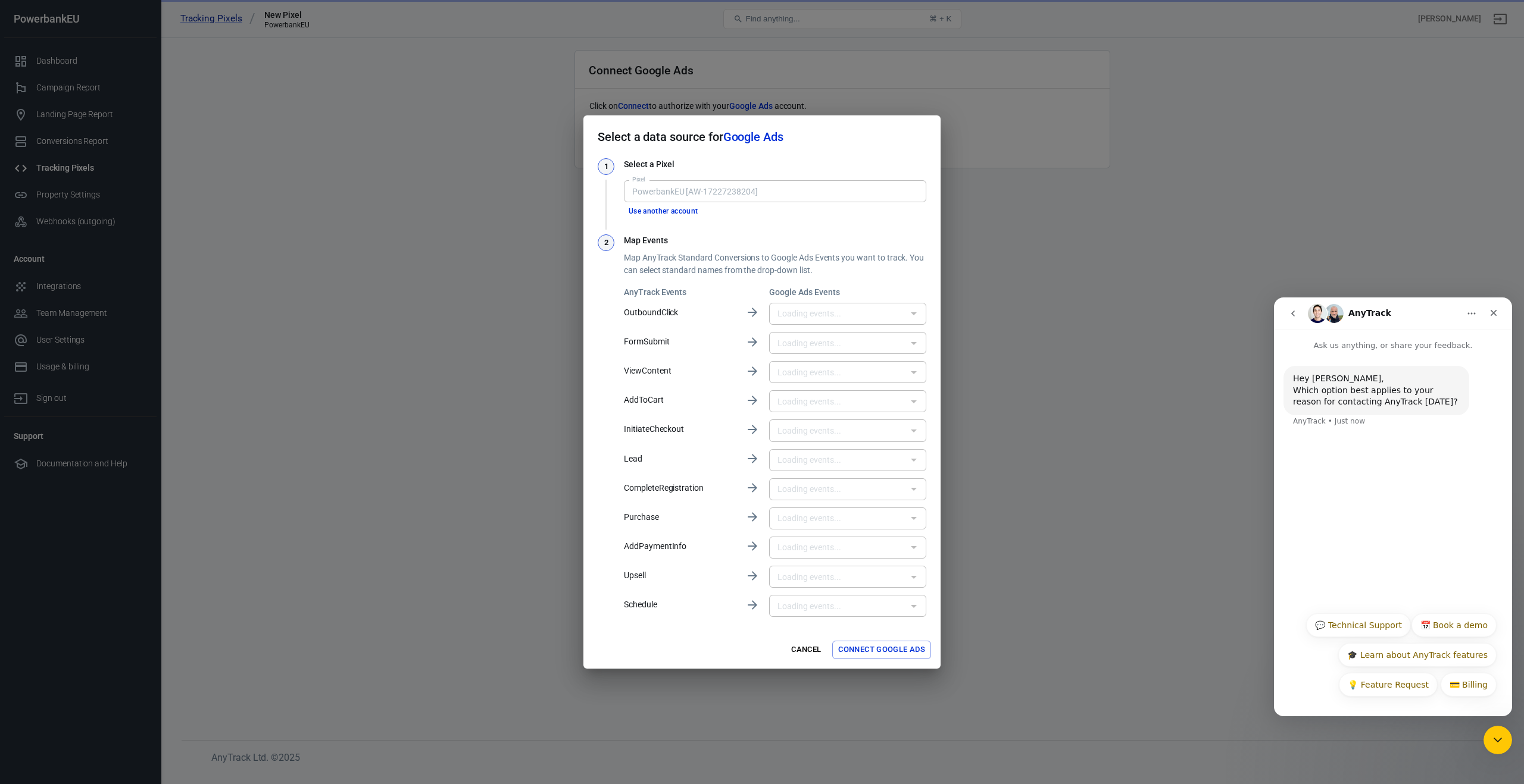
type input "Google Shopping App Add To Cart [TqeFCNHvrN4aELyWy5ZA]"
type input "Google Shopping App Begin Checkout [2YbtCM7vrN4aELyWy5ZA]"
type input "Google Shopping App Purchase [BdAWCMvvrN4aELyWy5ZA]"
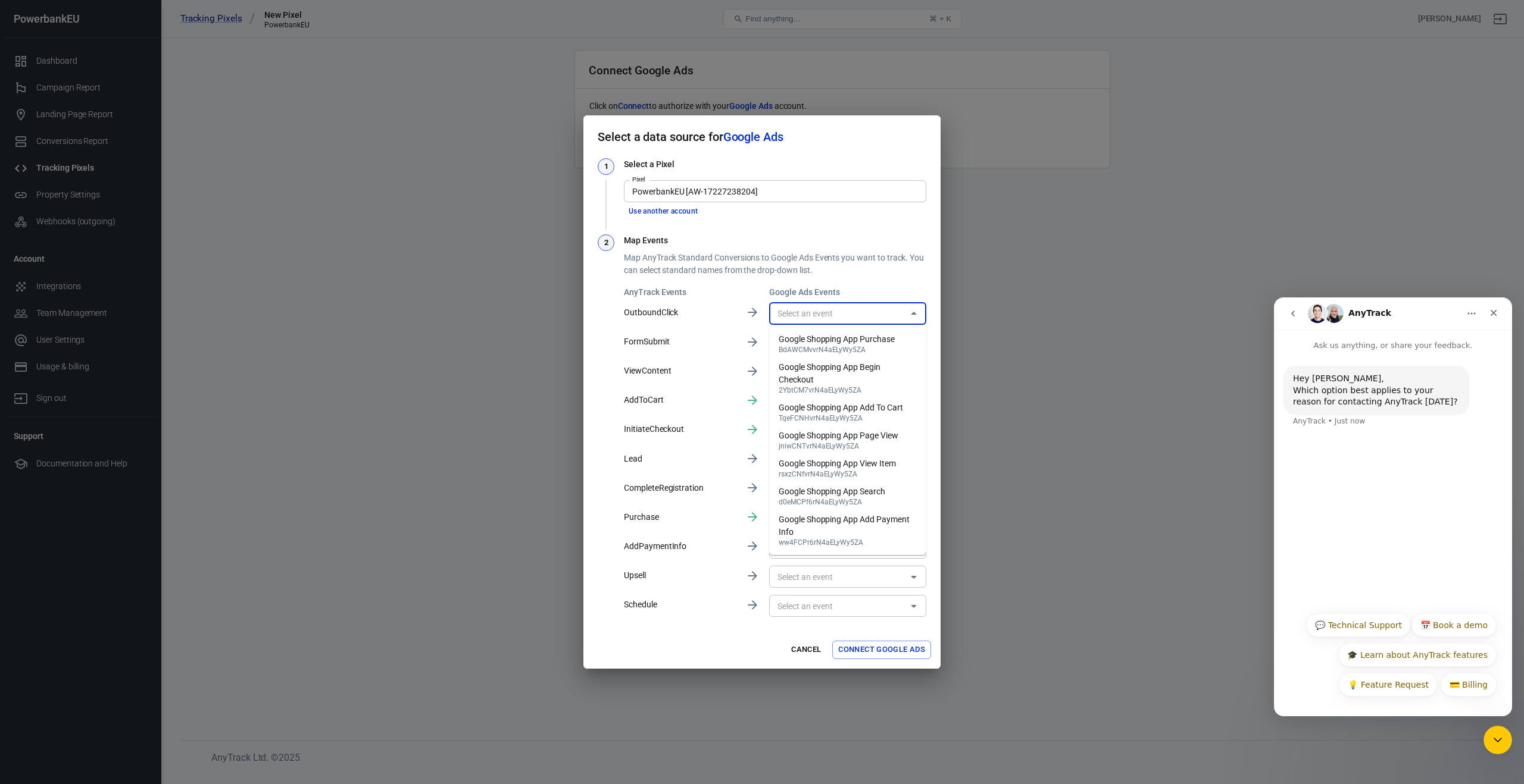
click at [861, 316] on input "text" at bounding box center [838, 314] width 131 height 15
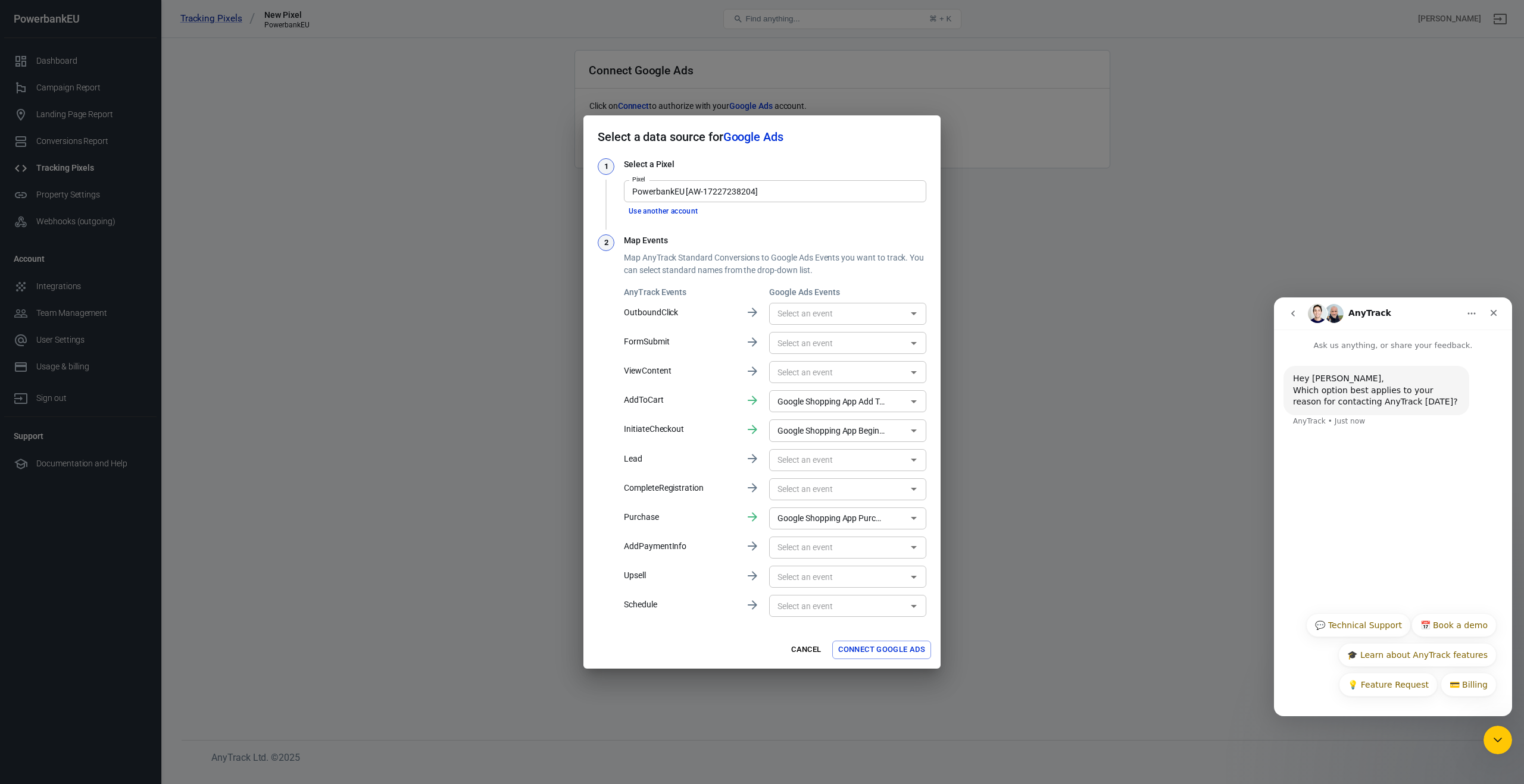
click at [704, 340] on p "FormSubmit" at bounding box center [679, 342] width 112 height 13
click at [811, 341] on input "text" at bounding box center [838, 343] width 131 height 15
click at [714, 381] on div "AnyTrack Events Google Ads Events OutboundClick ​ FormSubmit ​ ViewContent ​ Ad…" at bounding box center [775, 453] width 302 height 333
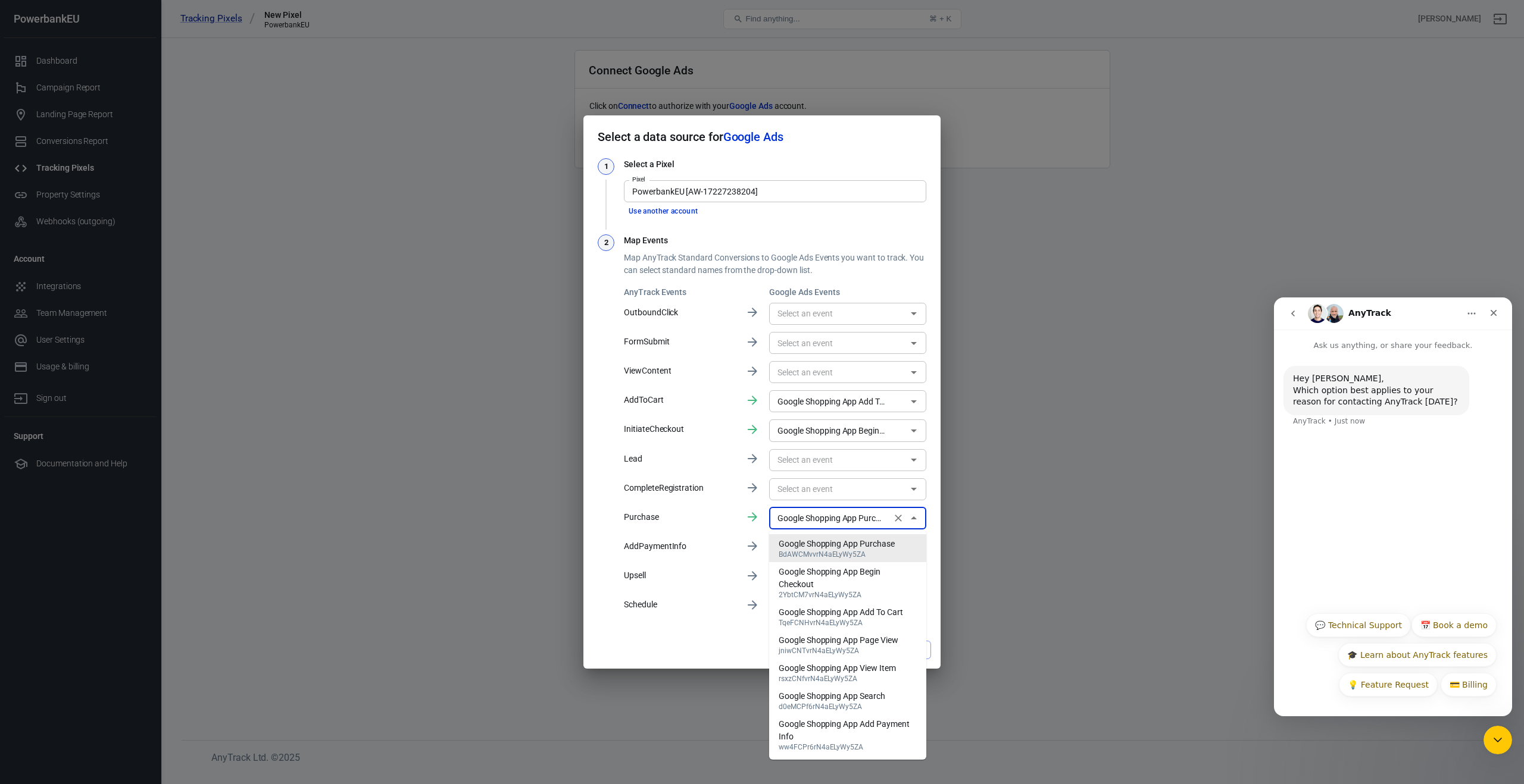
click at [878, 523] on input "Google Shopping App Purchase [BdAWCMvvrN4aELyWy5ZA]" at bounding box center [830, 518] width 115 height 15
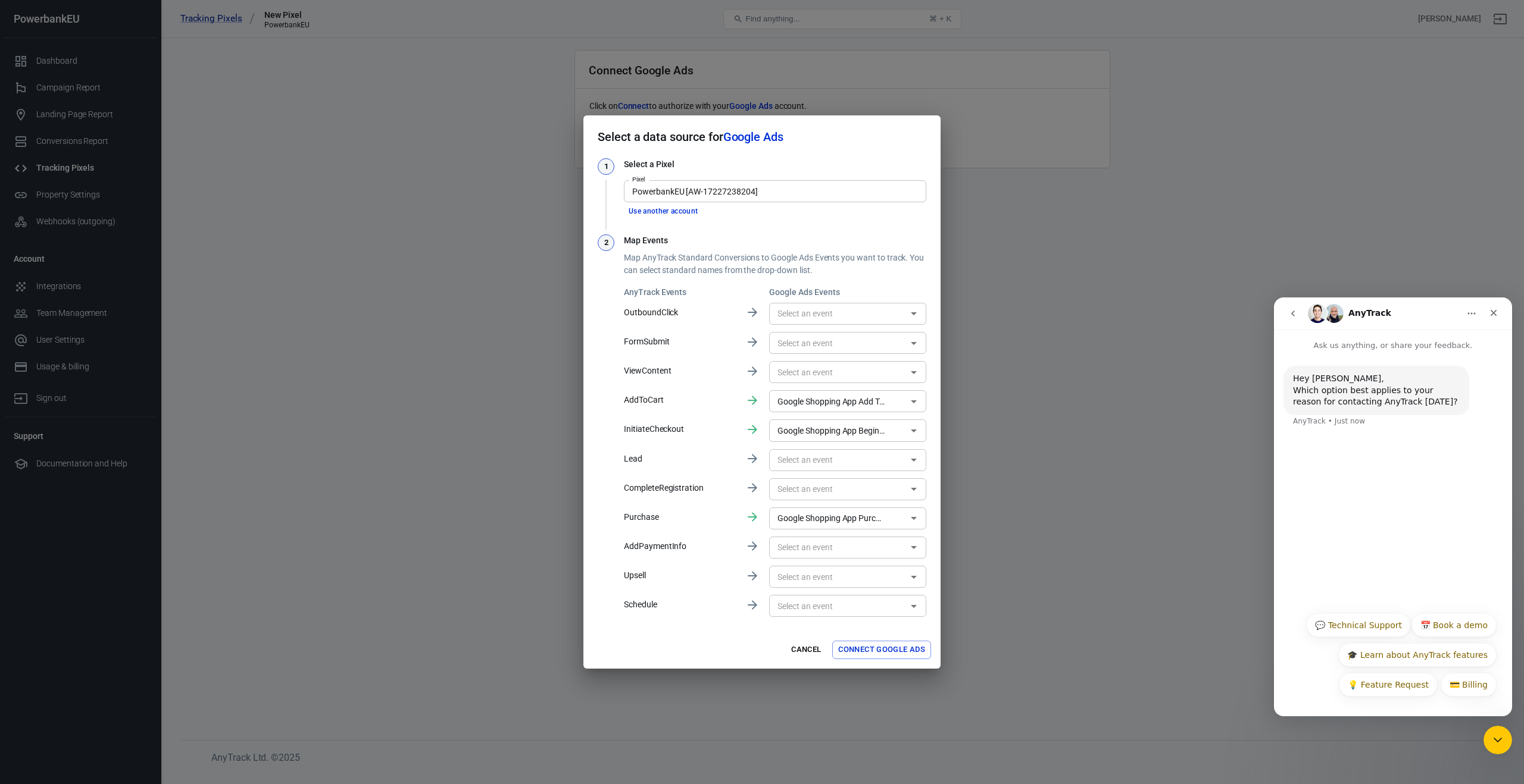
click at [718, 505] on div "AnyTrack Events Google Ads Events OutboundClick ​ FormSubmit ​ ViewContent ​ Ad…" at bounding box center [775, 453] width 302 height 333
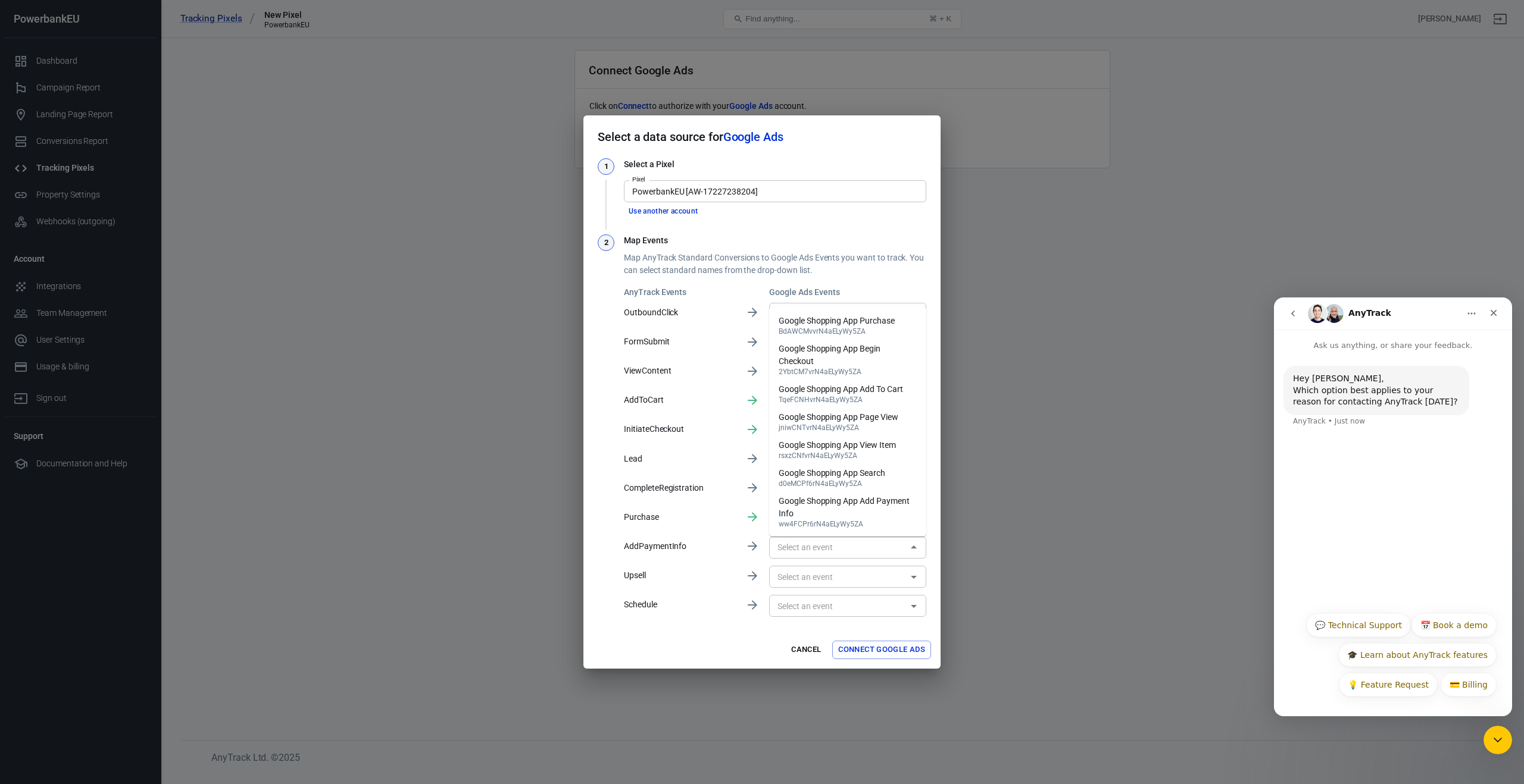
click at [881, 555] on div "​" at bounding box center [847, 548] width 157 height 22
click at [883, 514] on div "Google Shopping App Add Payment Info" at bounding box center [848, 508] width 138 height 25
type input "Google Shopping App Add Payment Info [ww4FCPr6rN4aELyWy5ZA]"
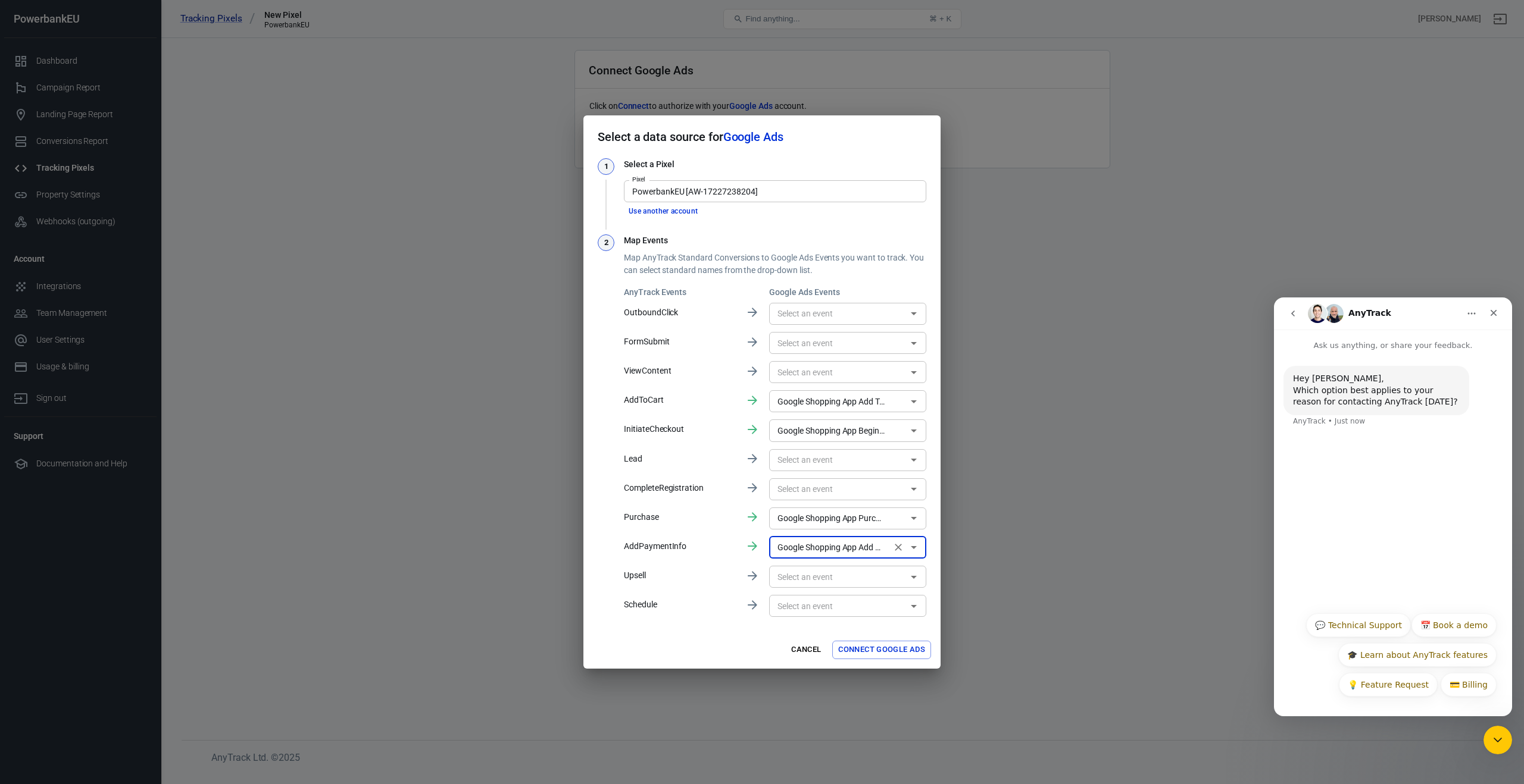
click at [844, 376] on input "text" at bounding box center [838, 372] width 131 height 15
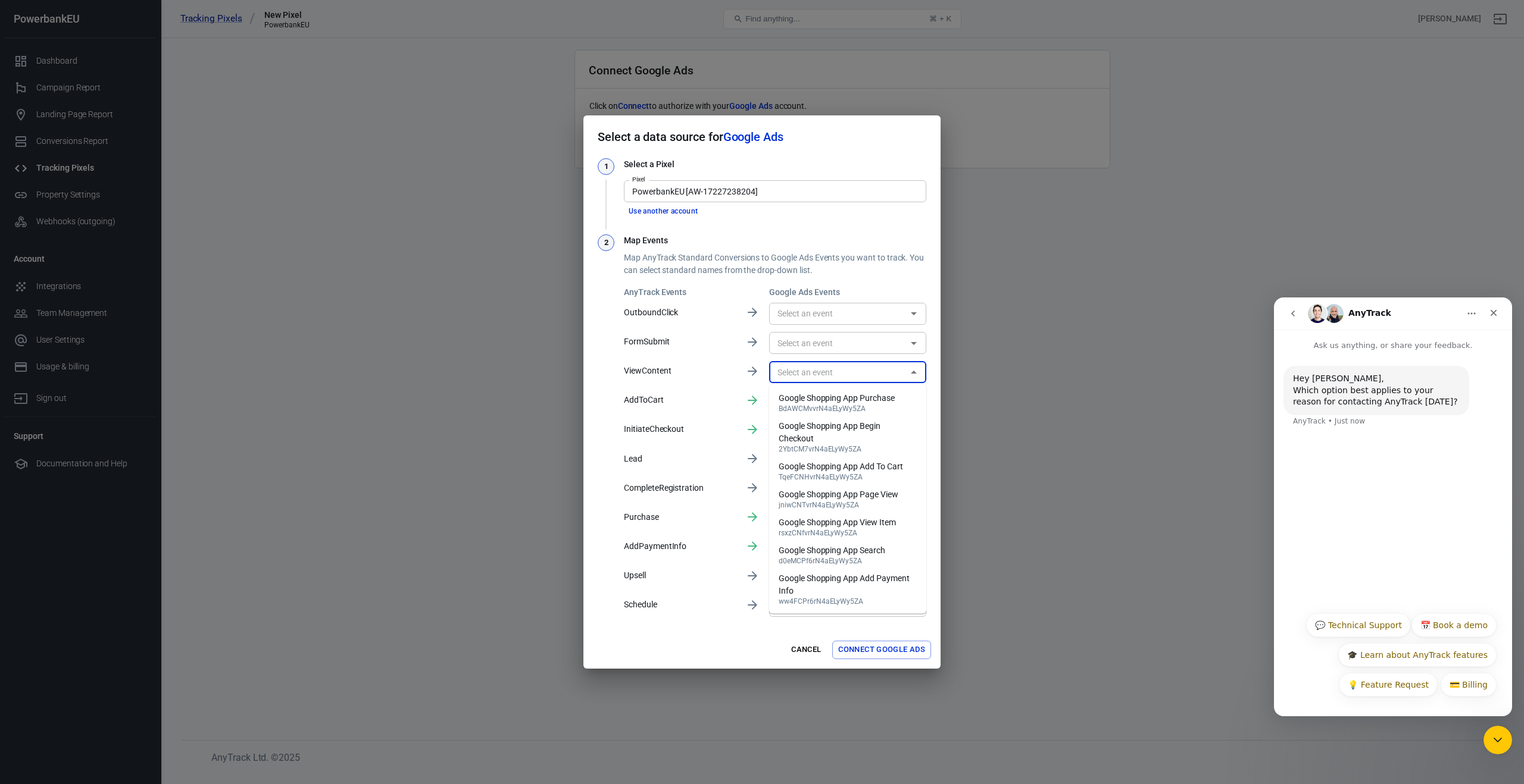
click at [888, 520] on div "Google Shopping App View Item" at bounding box center [838, 523] width 117 height 13
type input "Google Shopping App View Item [rsxzCNfvrN4aELyWy5ZA]"
click at [853, 343] on input "text" at bounding box center [838, 343] width 131 height 15
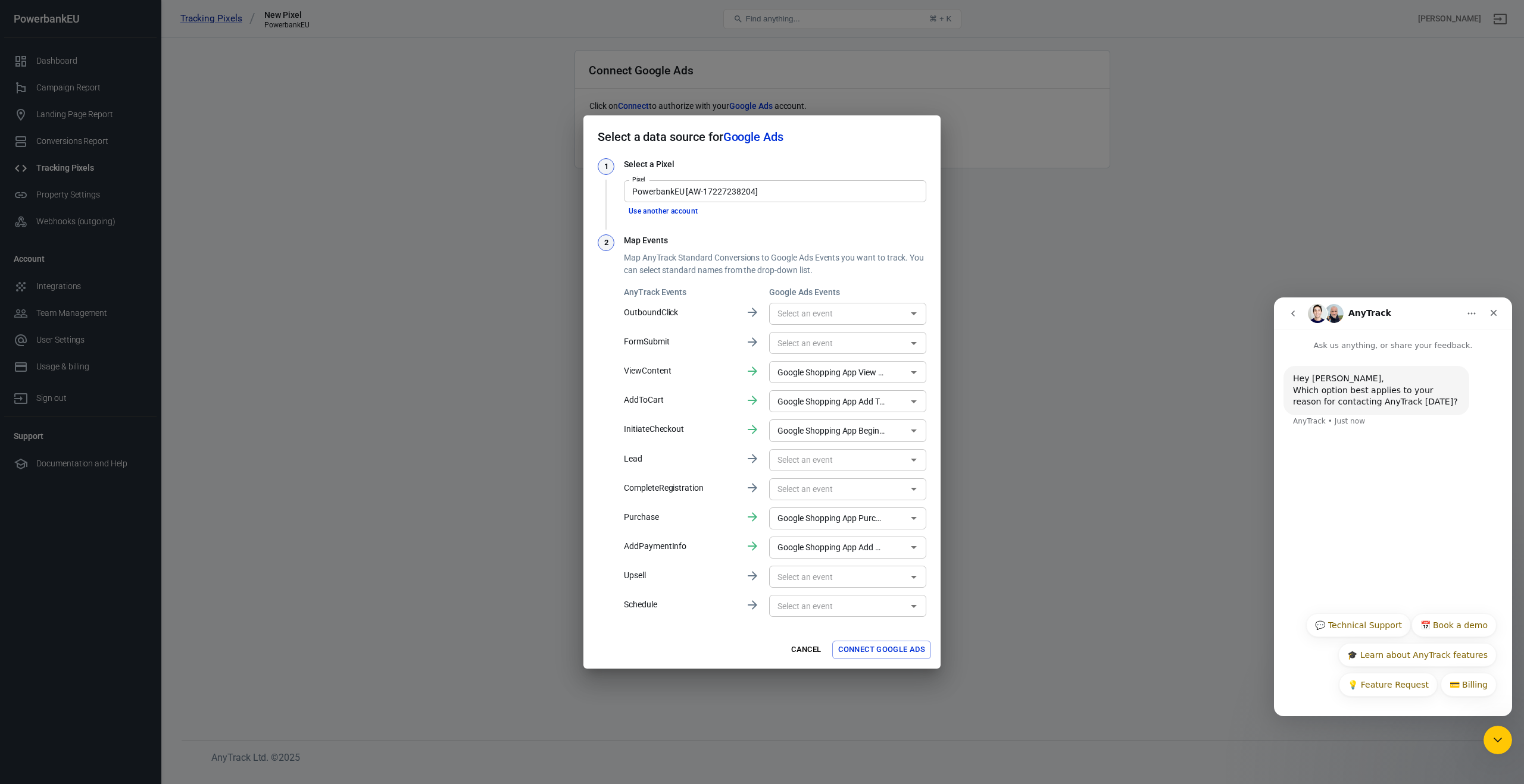
click at [741, 459] on div "AnyTrack Events Google Ads Events OutboundClick ​ FormSubmit ​ ViewContent Goog…" at bounding box center [775, 453] width 302 height 333
click at [815, 577] on input "text" at bounding box center [838, 577] width 131 height 15
click at [730, 566] on div "AnyTrack Events Google Ads Events OutboundClick ​ FormSubmit ​ ViewContent Goog…" at bounding box center [775, 453] width 302 height 333
click at [841, 347] on input "text" at bounding box center [838, 343] width 131 height 15
click at [726, 338] on p "FormSubmit" at bounding box center [679, 342] width 112 height 13
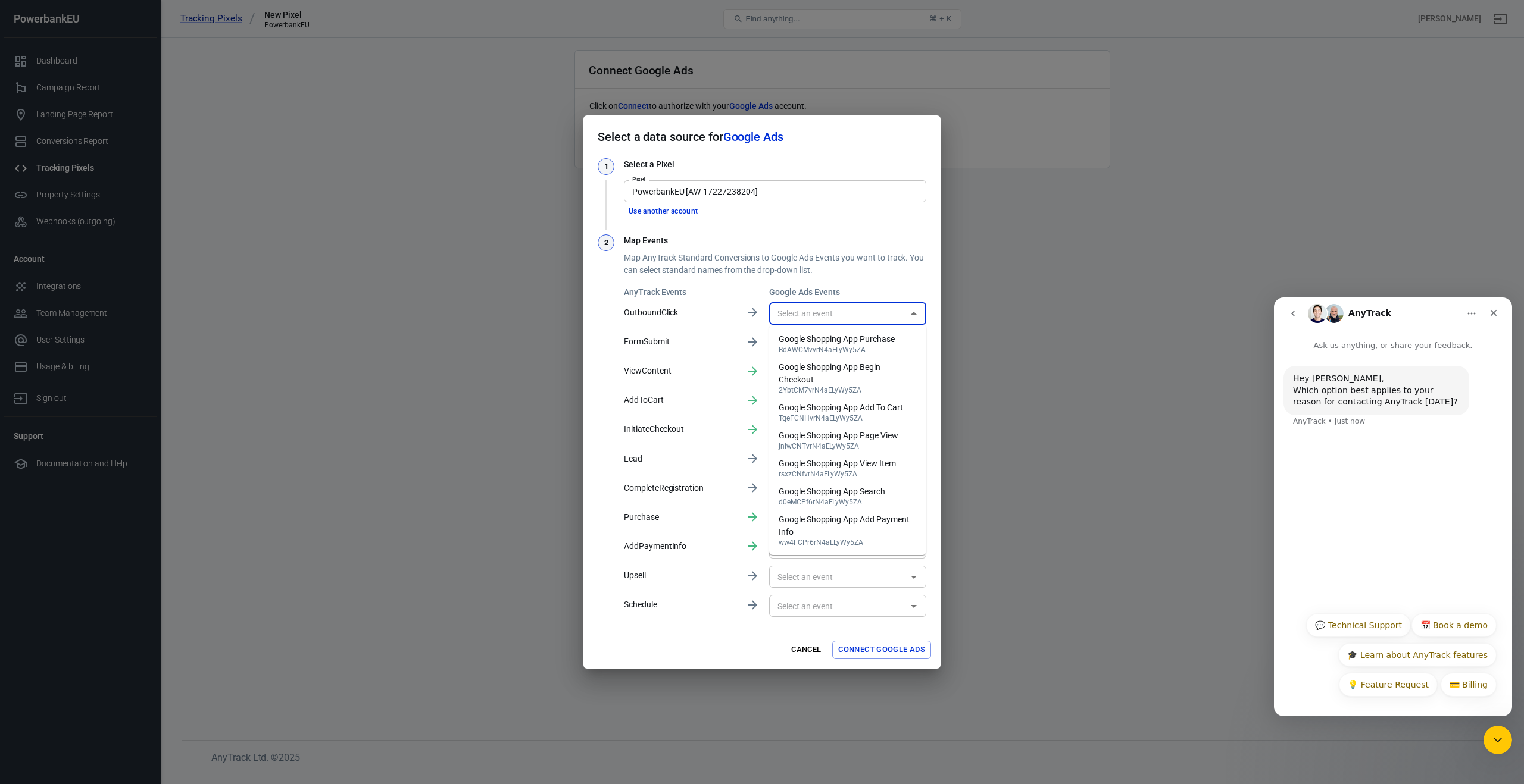
click at [817, 319] on input "text" at bounding box center [838, 314] width 131 height 15
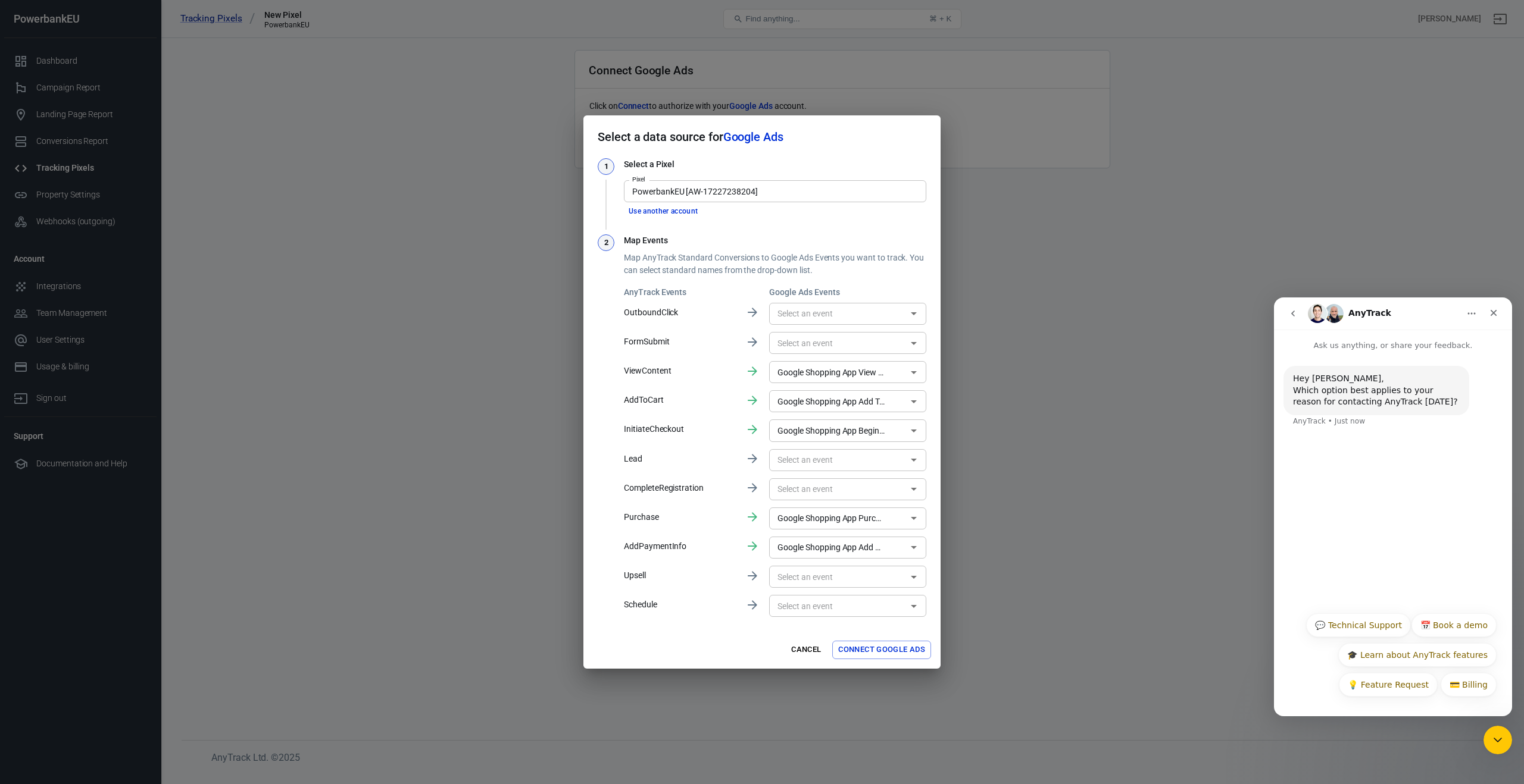
click at [714, 332] on div "AnyTrack Events Google Ads Events OutboundClick ​ FormSubmit ​ ViewContent Goog…" at bounding box center [775, 453] width 302 height 333
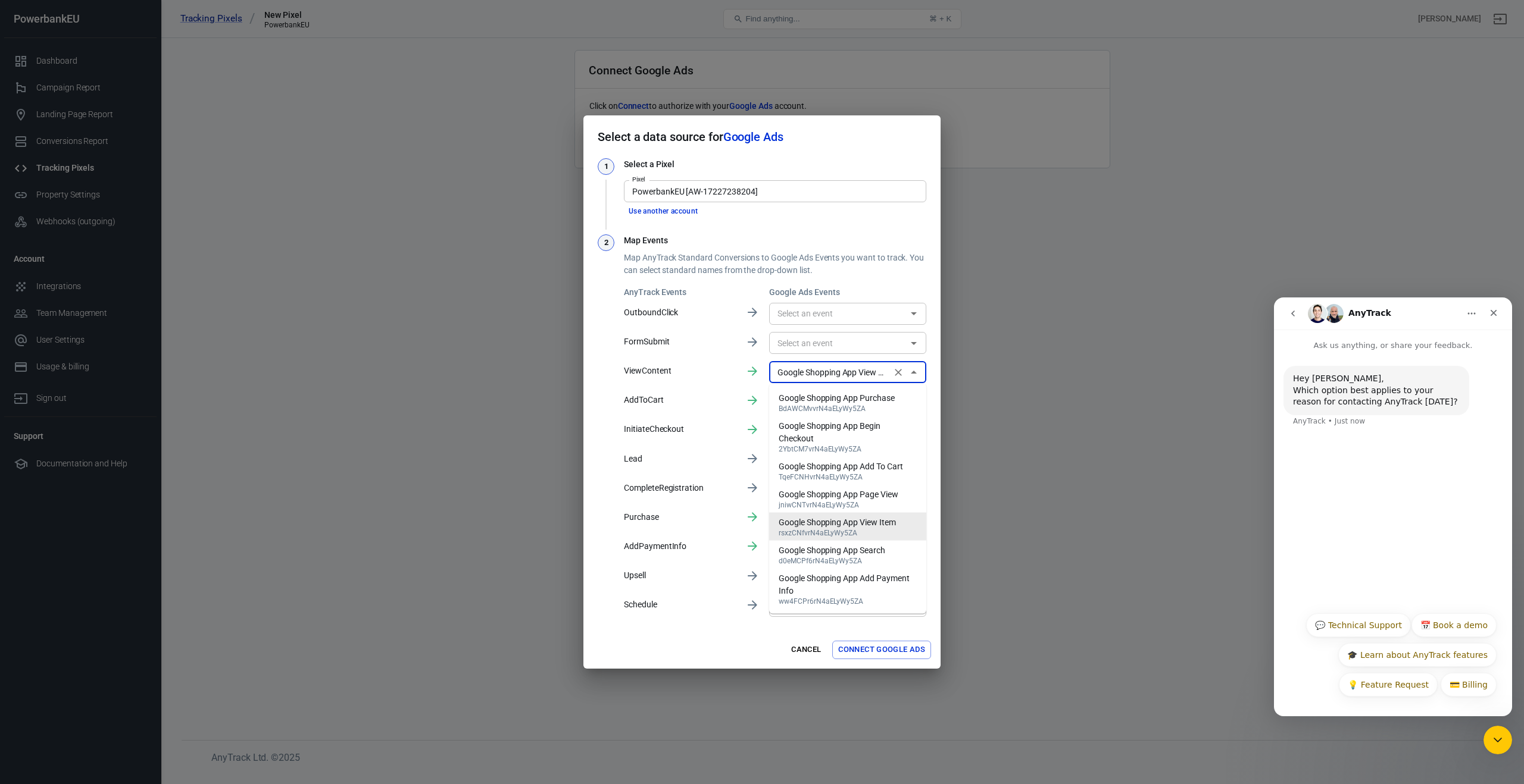
click at [866, 369] on input "Google Shopping App View Item [rsxzCNfvrN4aELyWy5ZA]" at bounding box center [830, 372] width 115 height 15
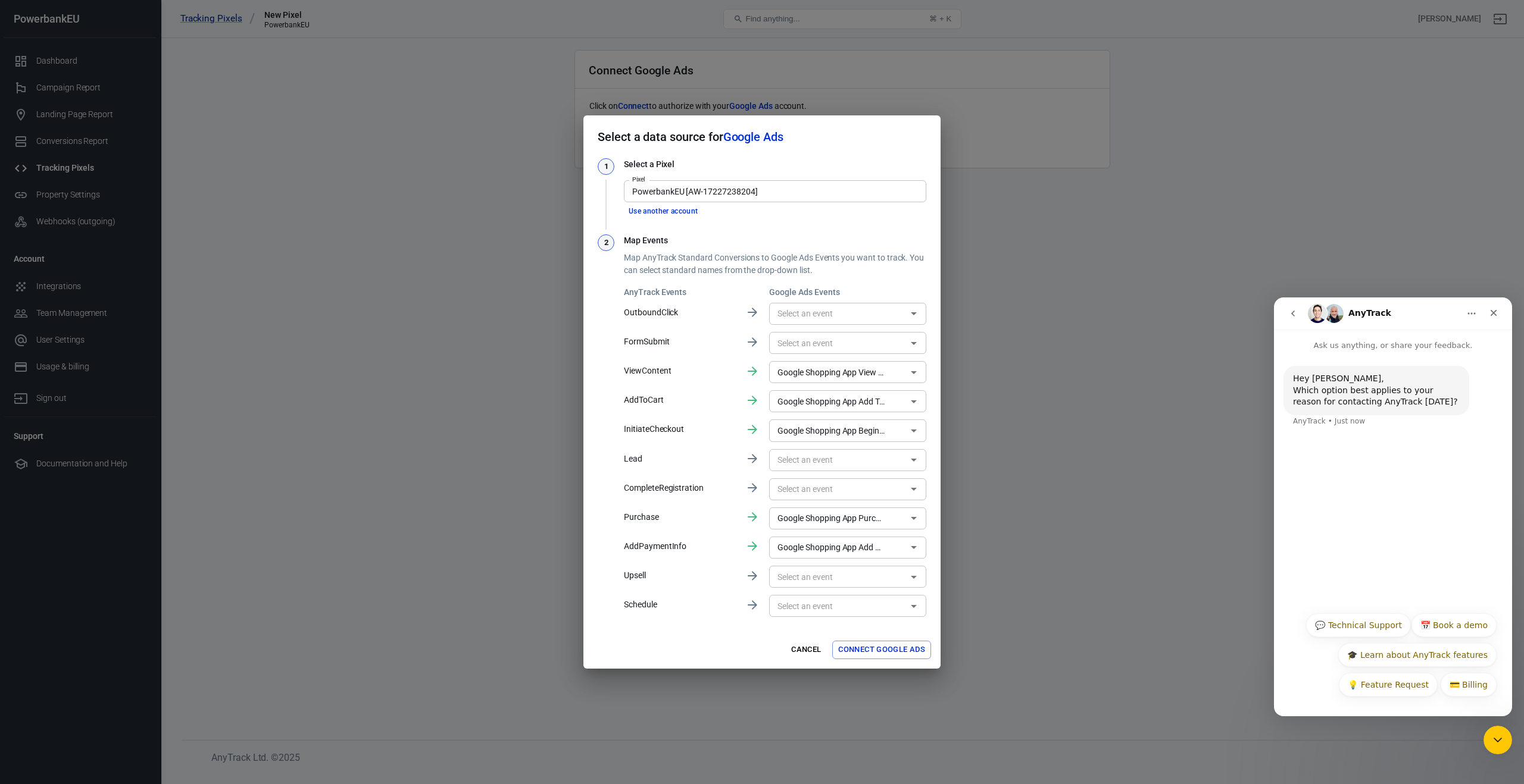
click at [705, 366] on p "ViewContent" at bounding box center [679, 371] width 112 height 13
click at [821, 401] on input "Google Shopping App Add To Cart [TqeFCNHvrN4aELyWy5ZA]" at bounding box center [830, 401] width 115 height 15
click at [737, 404] on div "AnyTrack Events Google Ads Events OutboundClick ​ FormSubmit ​ ViewContent Goog…" at bounding box center [775, 453] width 302 height 333
click at [877, 649] on button "Connect Google Ads" at bounding box center [881, 650] width 99 height 19
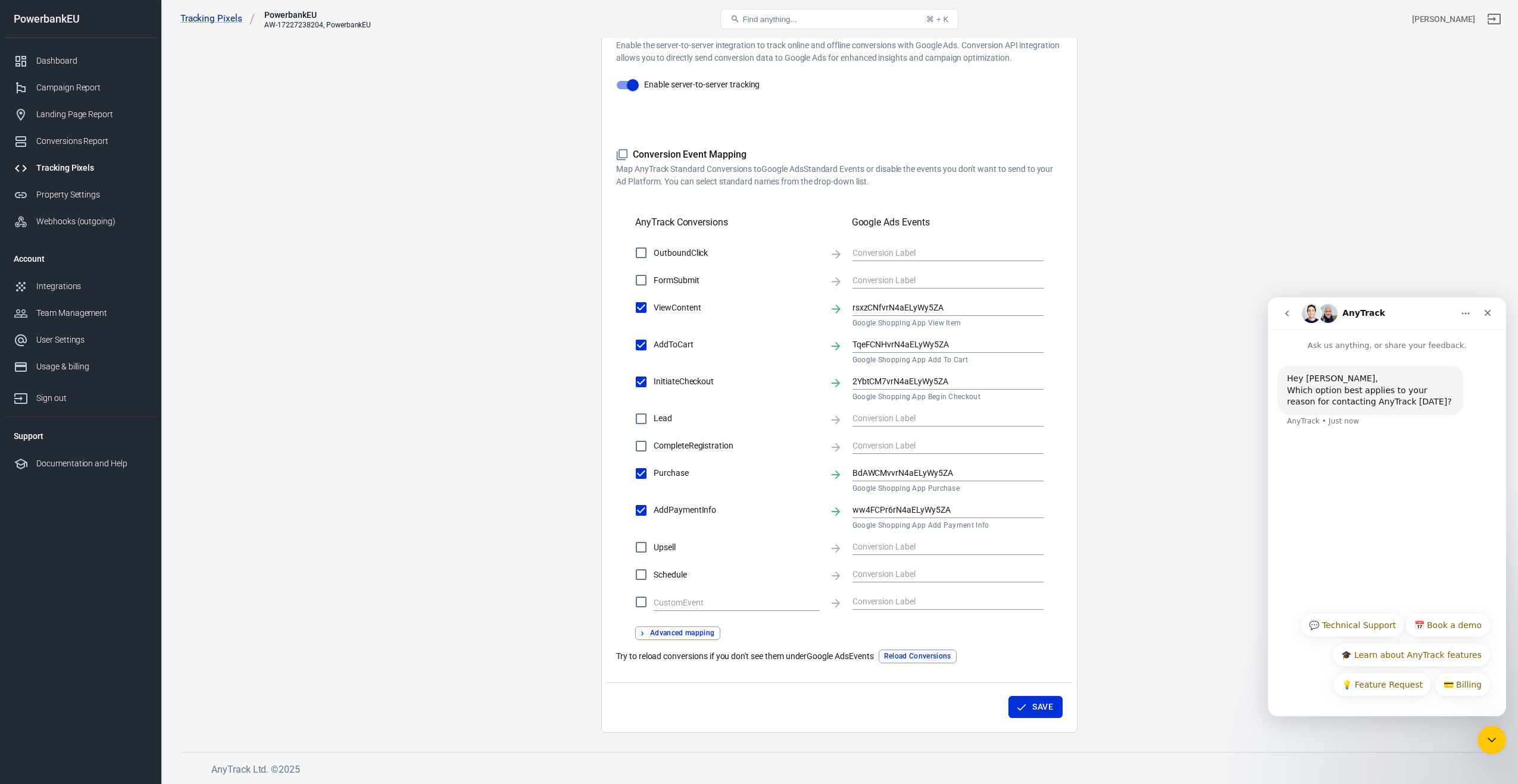
scroll to position [237, 0]
click at [1040, 709] on button "Save" at bounding box center [1035, 707] width 54 height 22
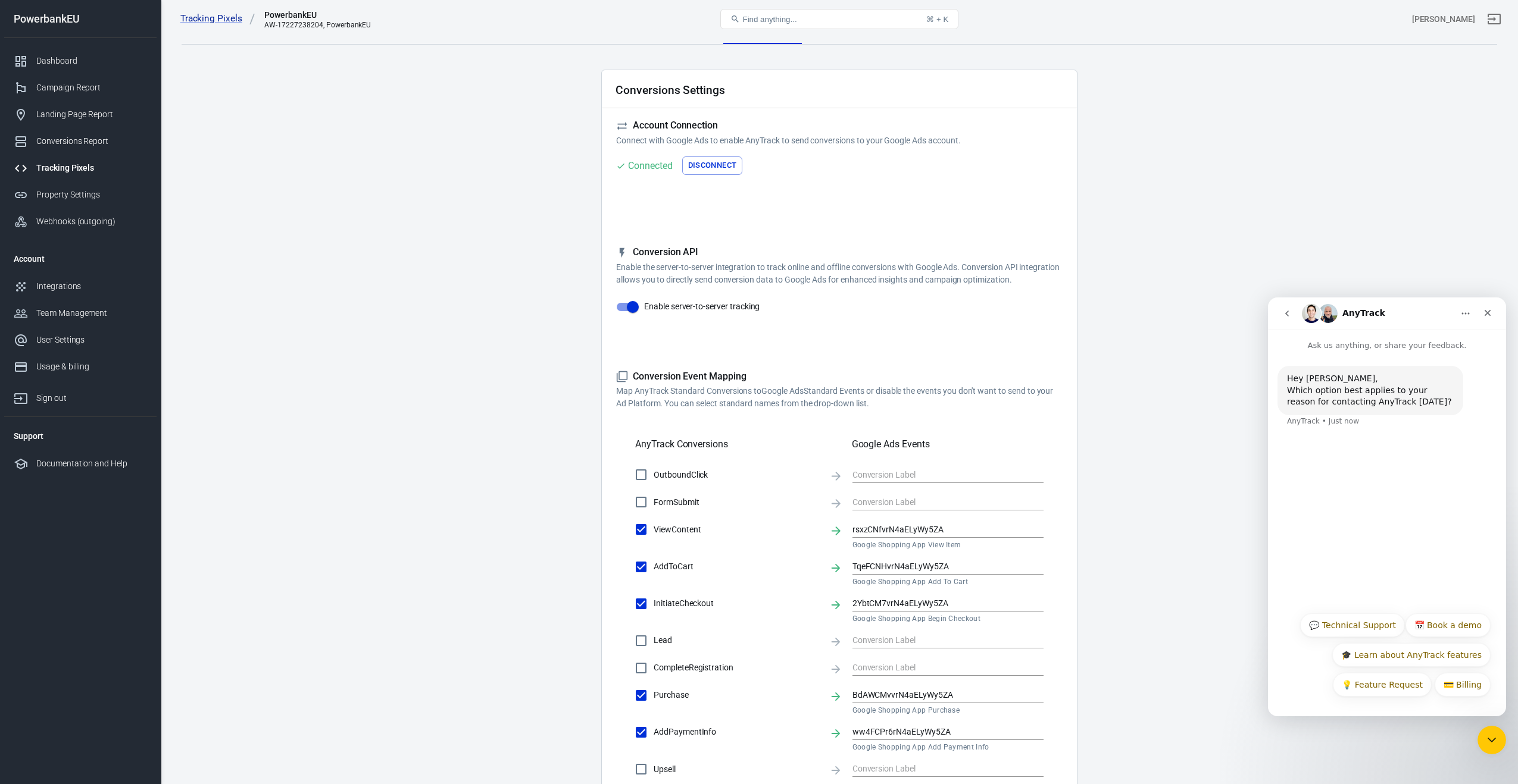
scroll to position [0, 0]
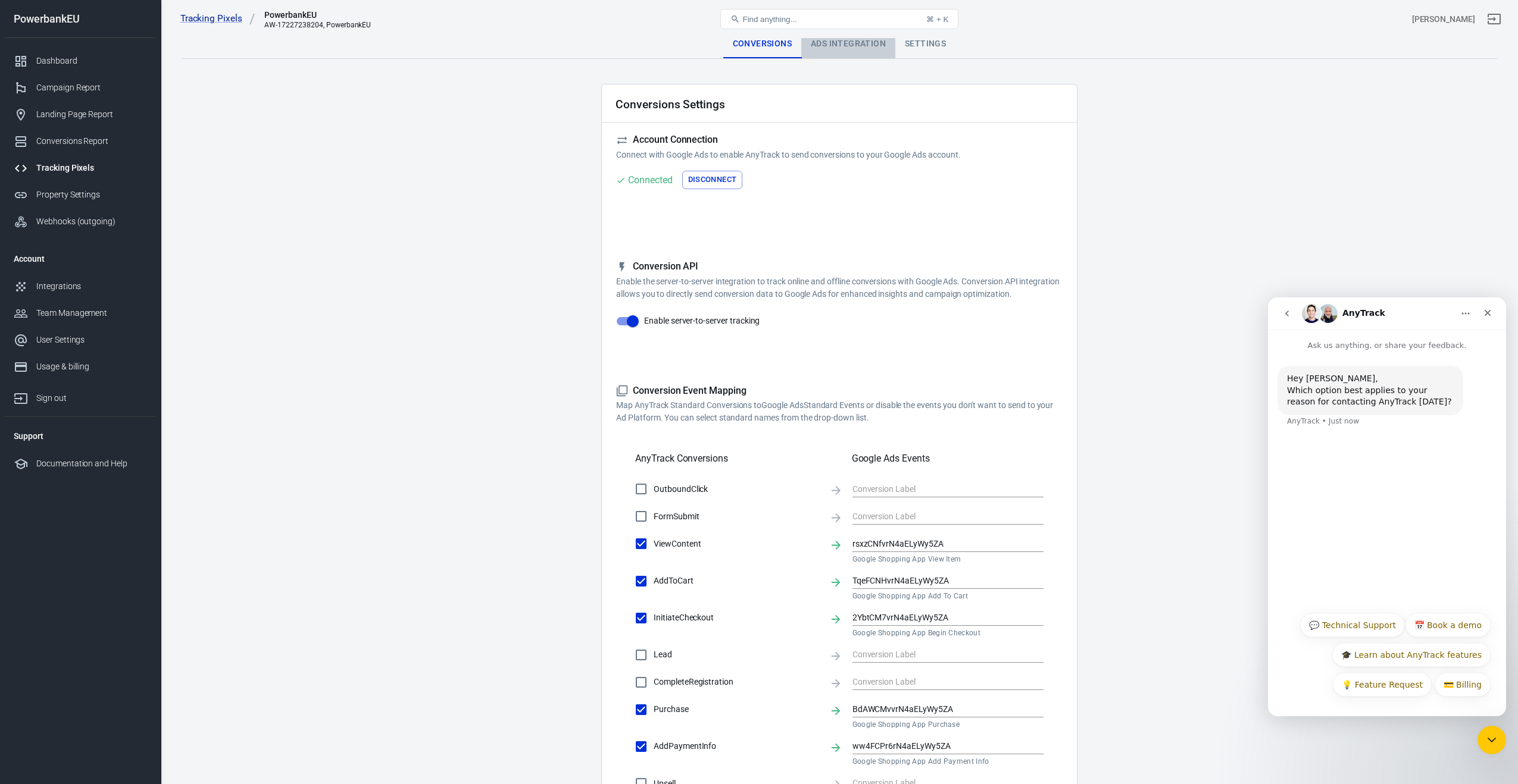
click at [842, 46] on div "Ads Integration" at bounding box center [848, 44] width 94 height 28
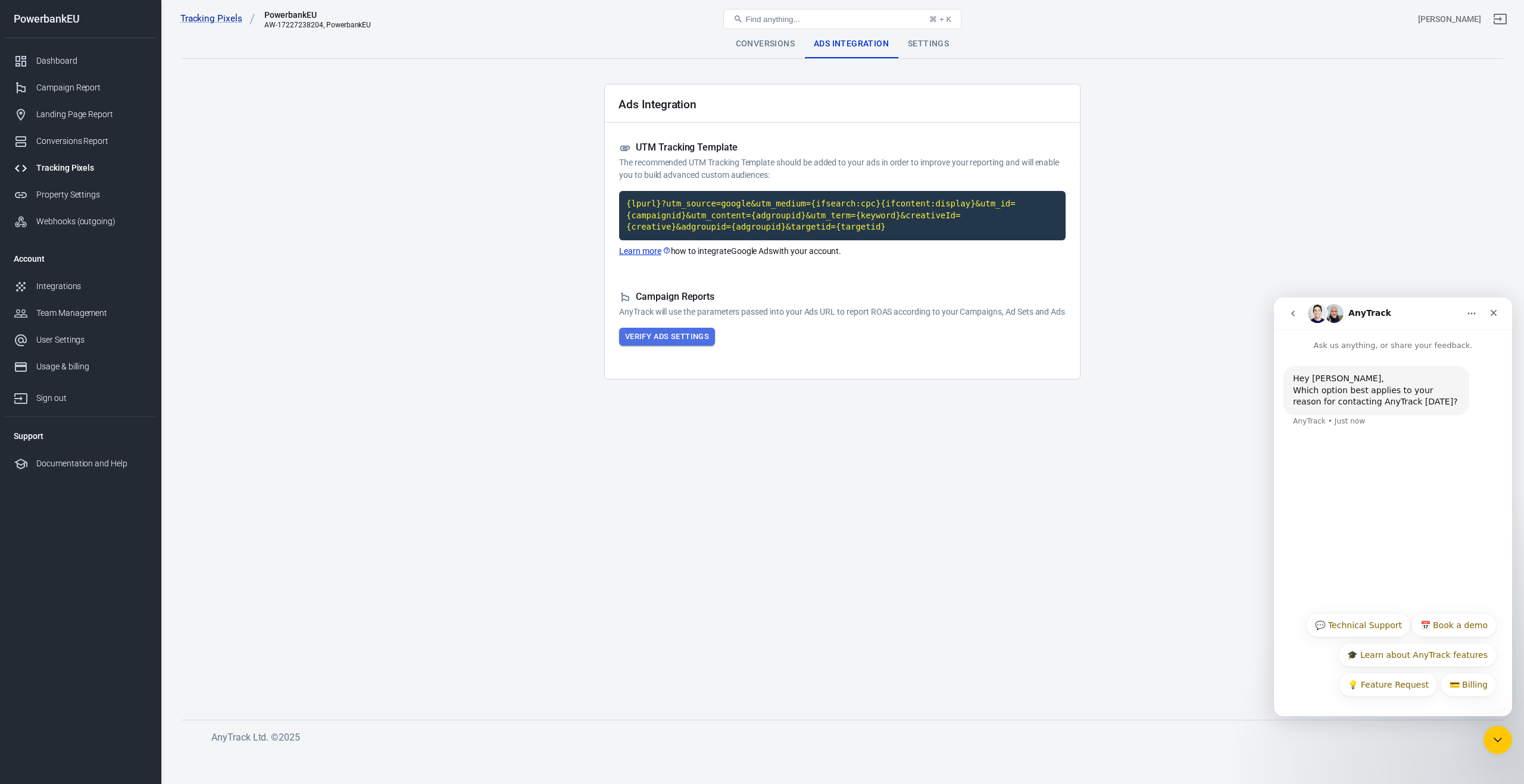
click at [659, 347] on button "Verify Ads Settings" at bounding box center [667, 337] width 95 height 19
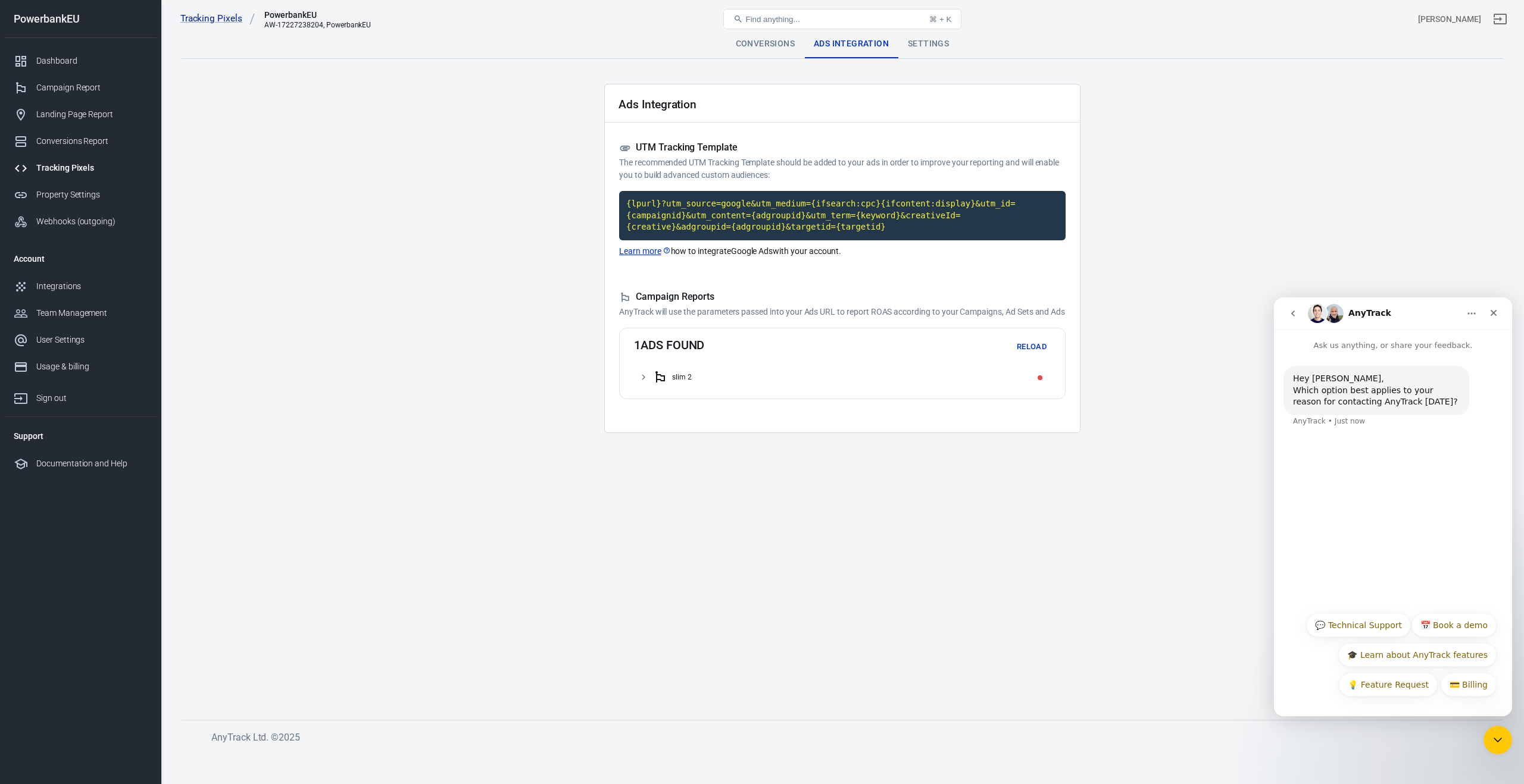
click at [642, 383] on icon at bounding box center [643, 377] width 11 height 11
click at [677, 411] on div "Ad group 1" at bounding box center [852, 401] width 386 height 19
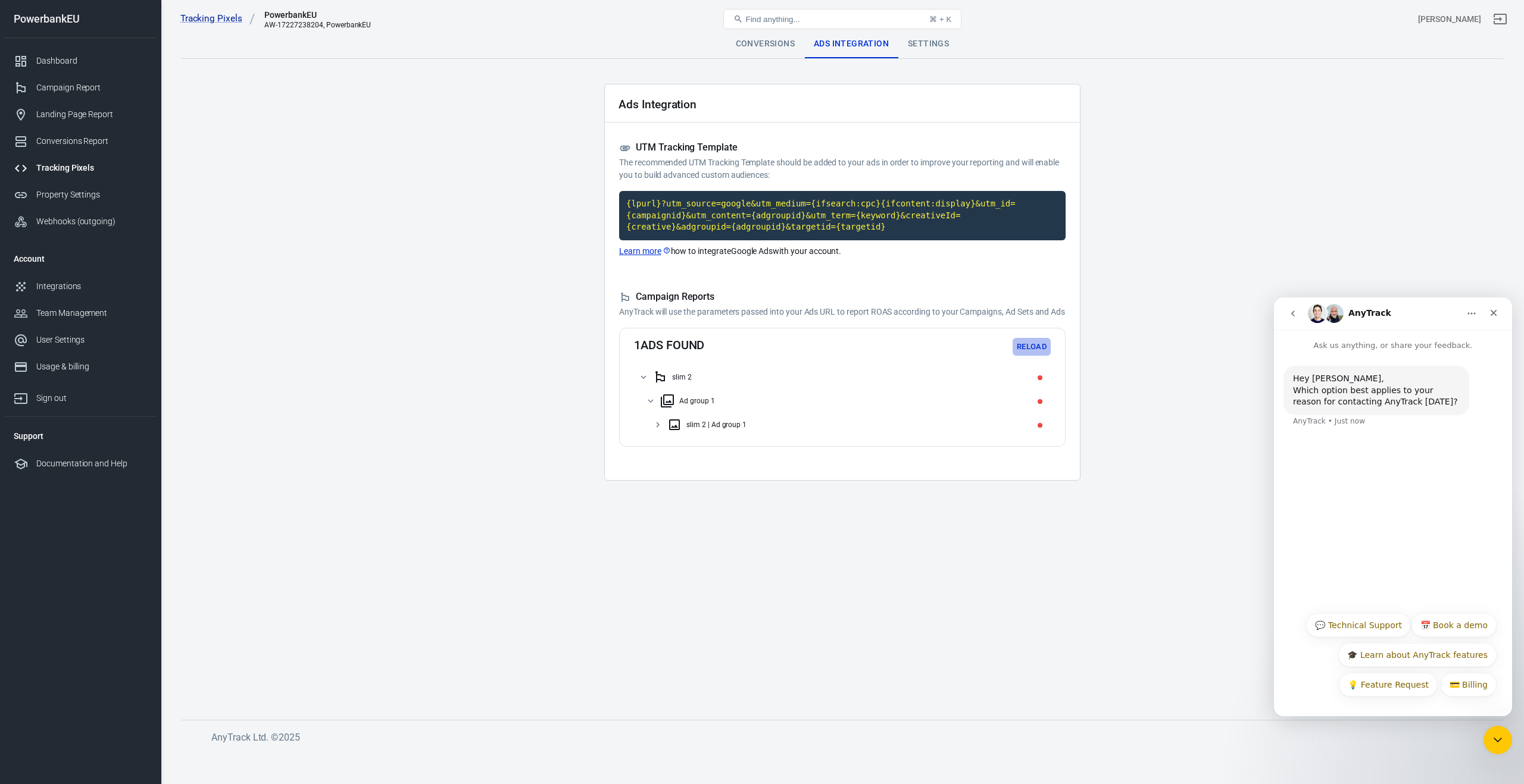
click at [1022, 356] on button "Reload" at bounding box center [1031, 347] width 38 height 19
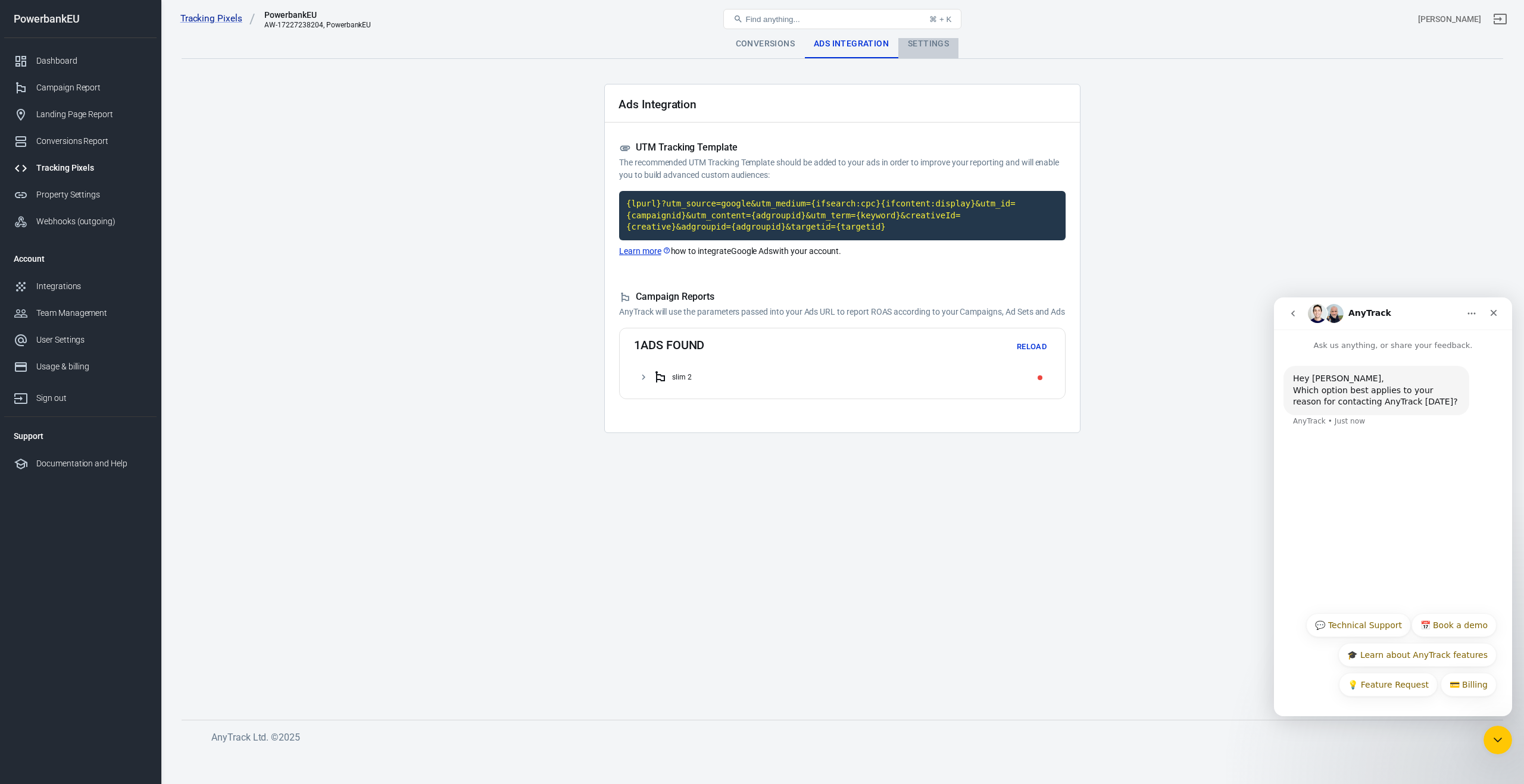
click at [919, 44] on div "Settings" at bounding box center [928, 44] width 60 height 28
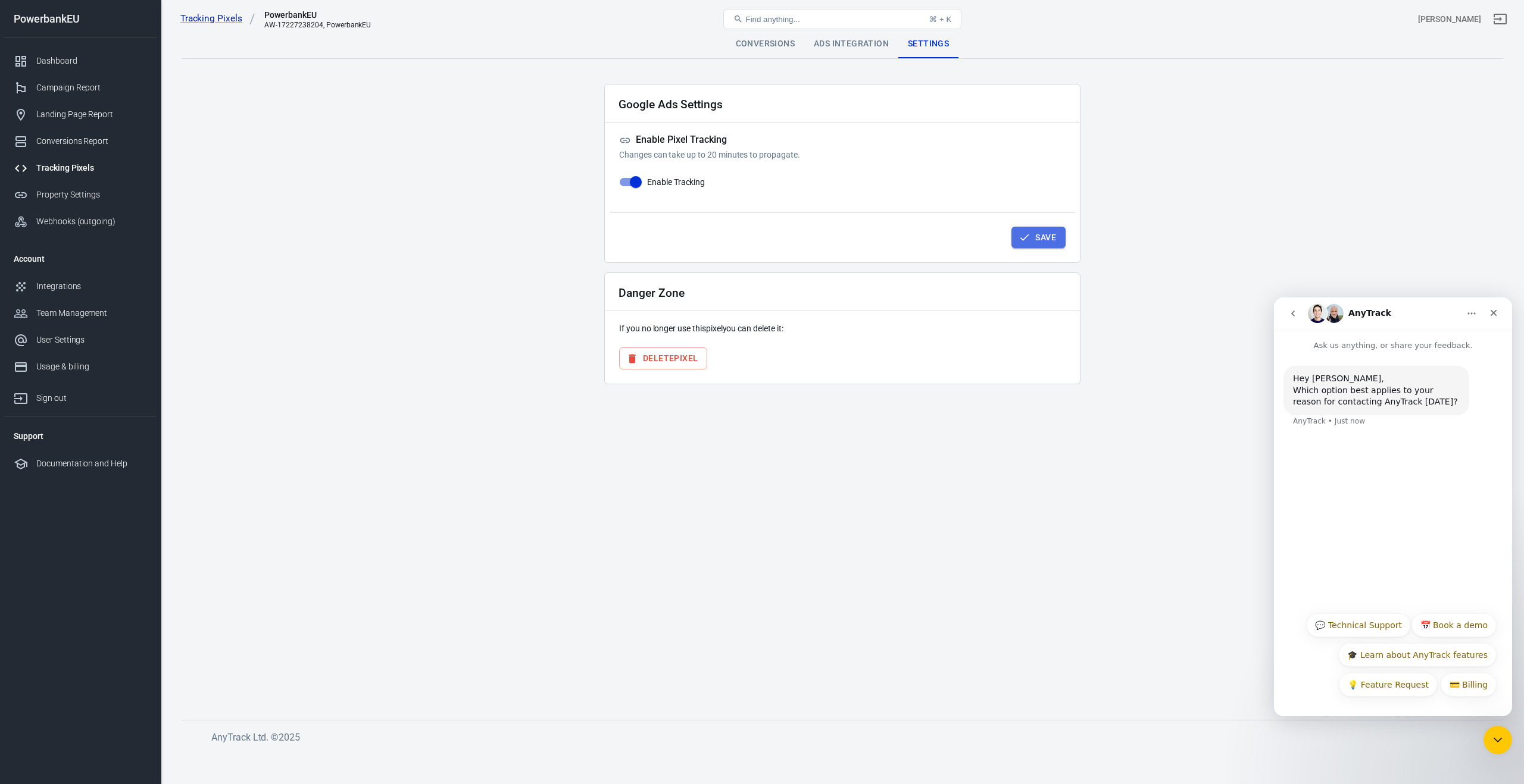
click at [1029, 239] on icon "button" at bounding box center [1024, 237] width 12 height 12
click at [61, 61] on div "Dashboard" at bounding box center [91, 61] width 110 height 13
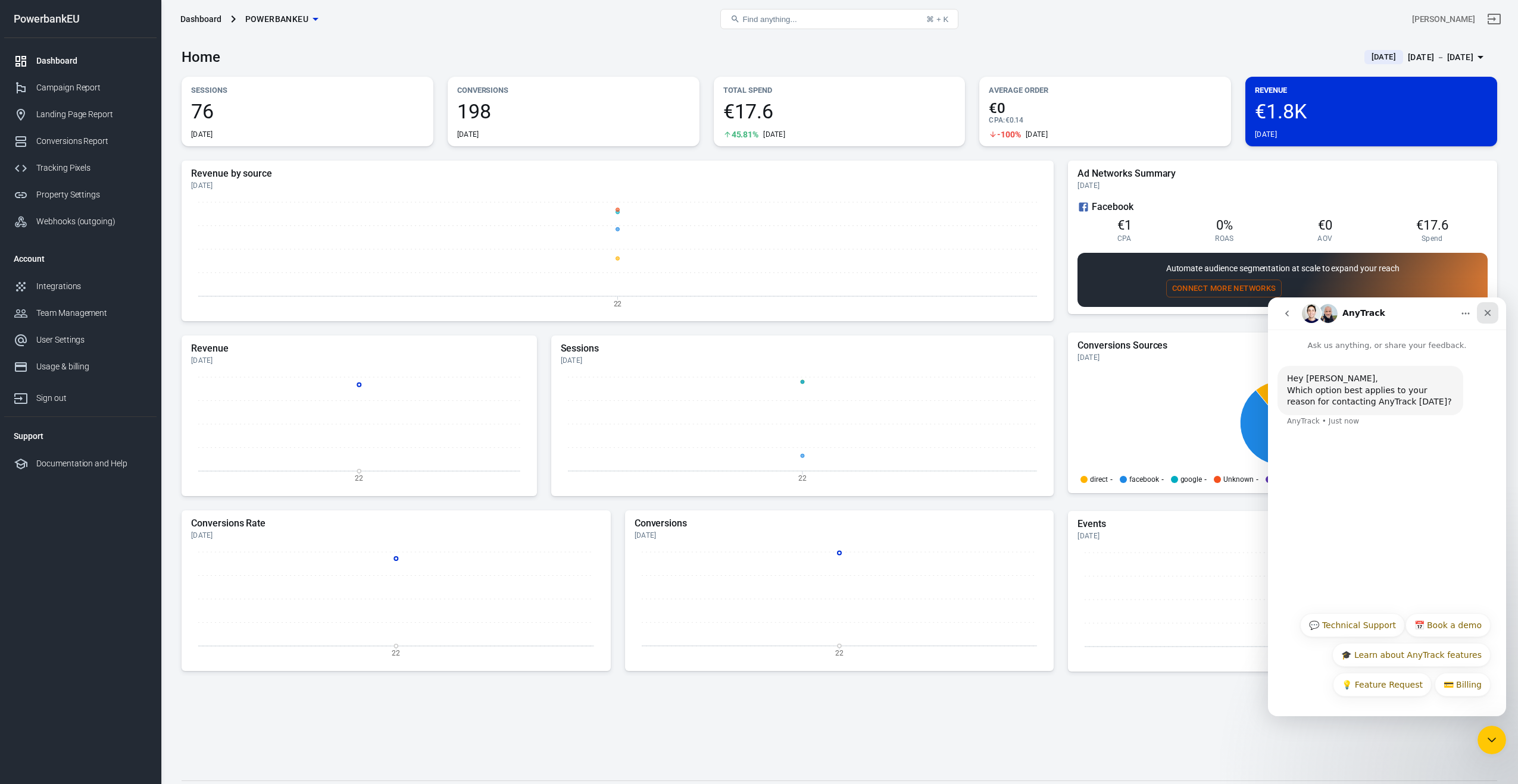
click at [1492, 315] on icon "Close" at bounding box center [1487, 313] width 9 height 9
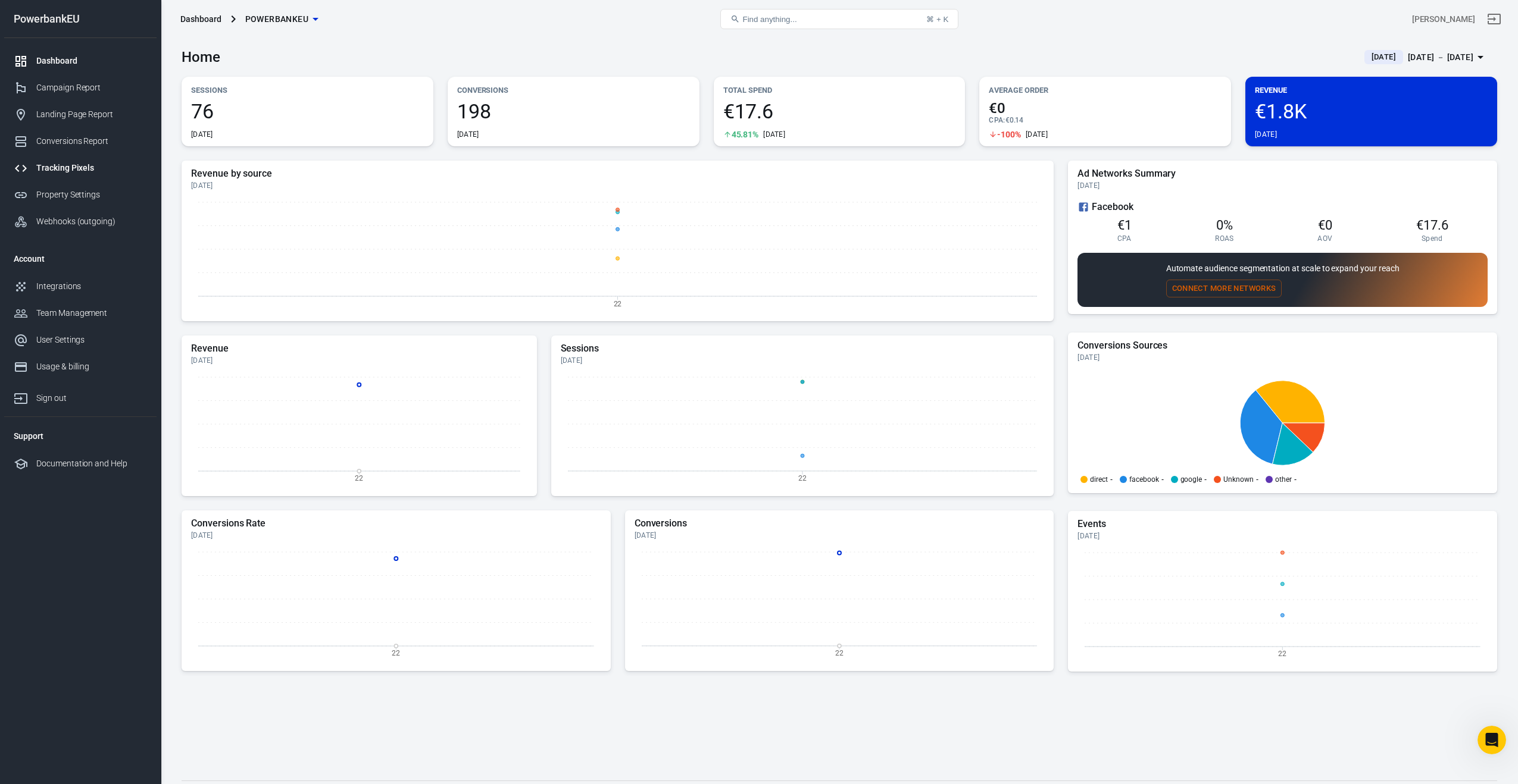
click at [57, 167] on div "Tracking Pixels" at bounding box center [91, 168] width 110 height 13
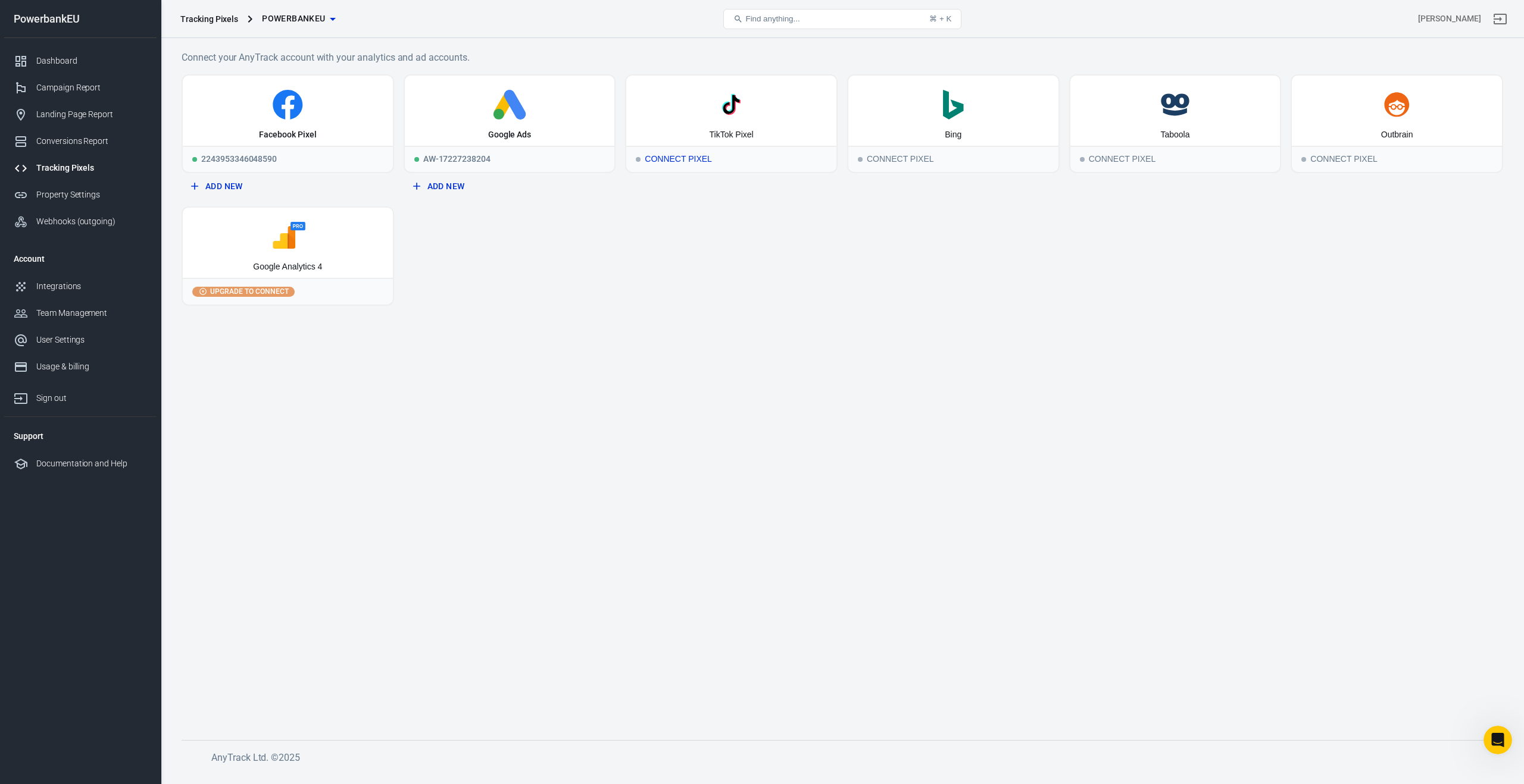
click at [726, 108] on icon at bounding box center [728, 106] width 5 height 8
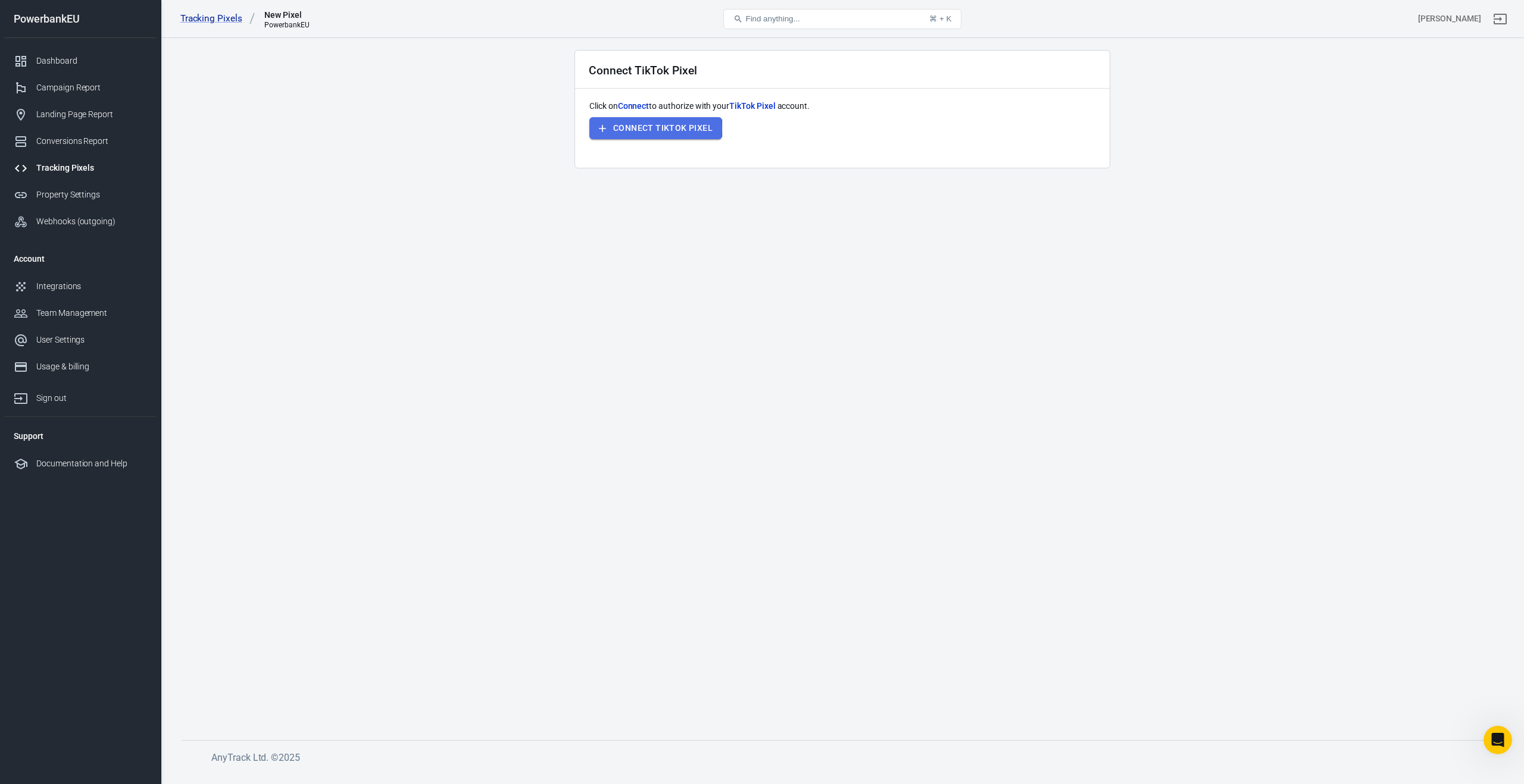
click at [647, 128] on button "Connect TikTok Pixel" at bounding box center [656, 128] width 133 height 22
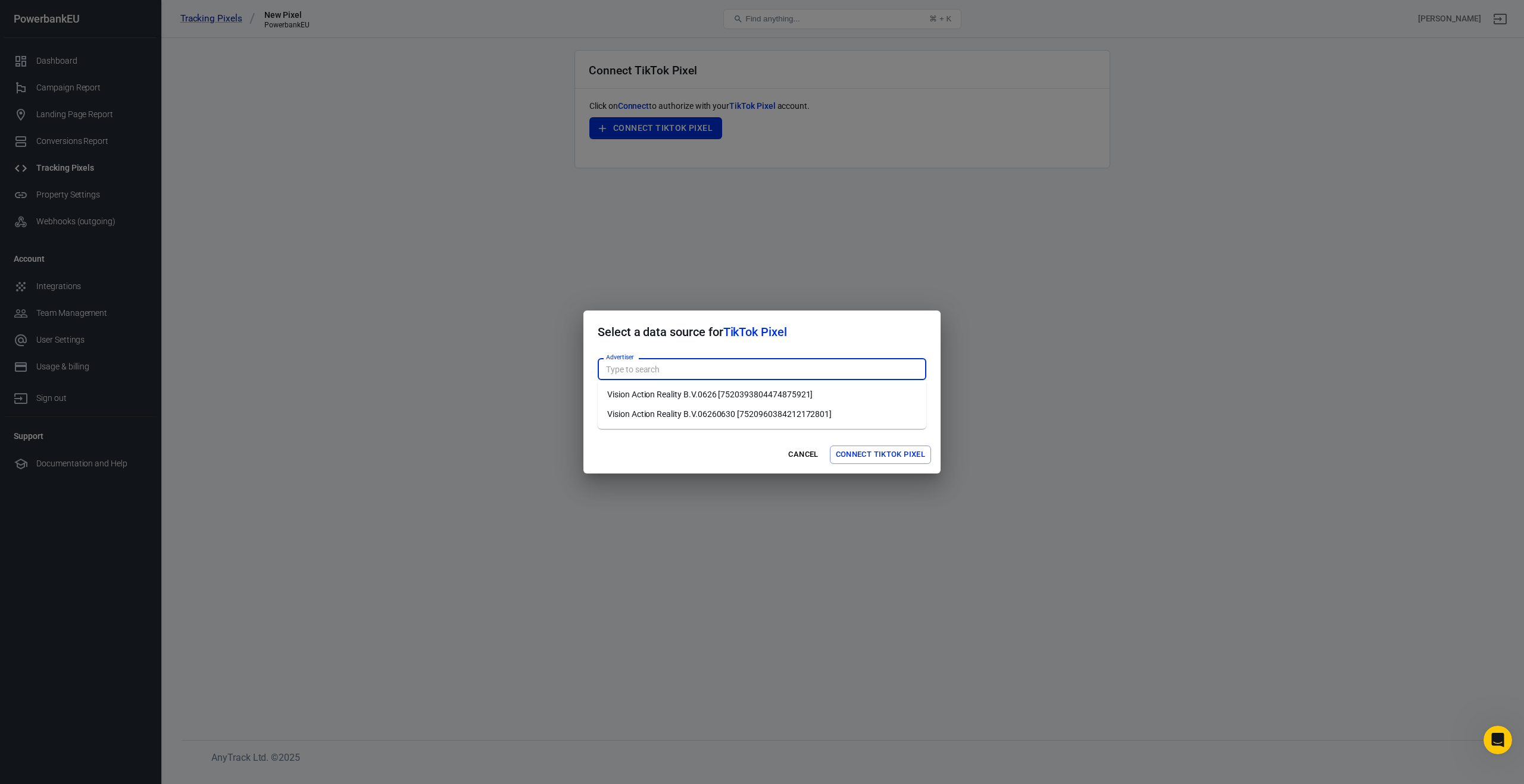
click at [729, 371] on input "Advertiser" at bounding box center [761, 369] width 319 height 15
click at [706, 415] on li "Vision Action Reality B.V.06260630 [7520960384212172801]" at bounding box center [762, 414] width 329 height 20
type input "Vision Action Reality B.V.06260630 [7520960384212172801]"
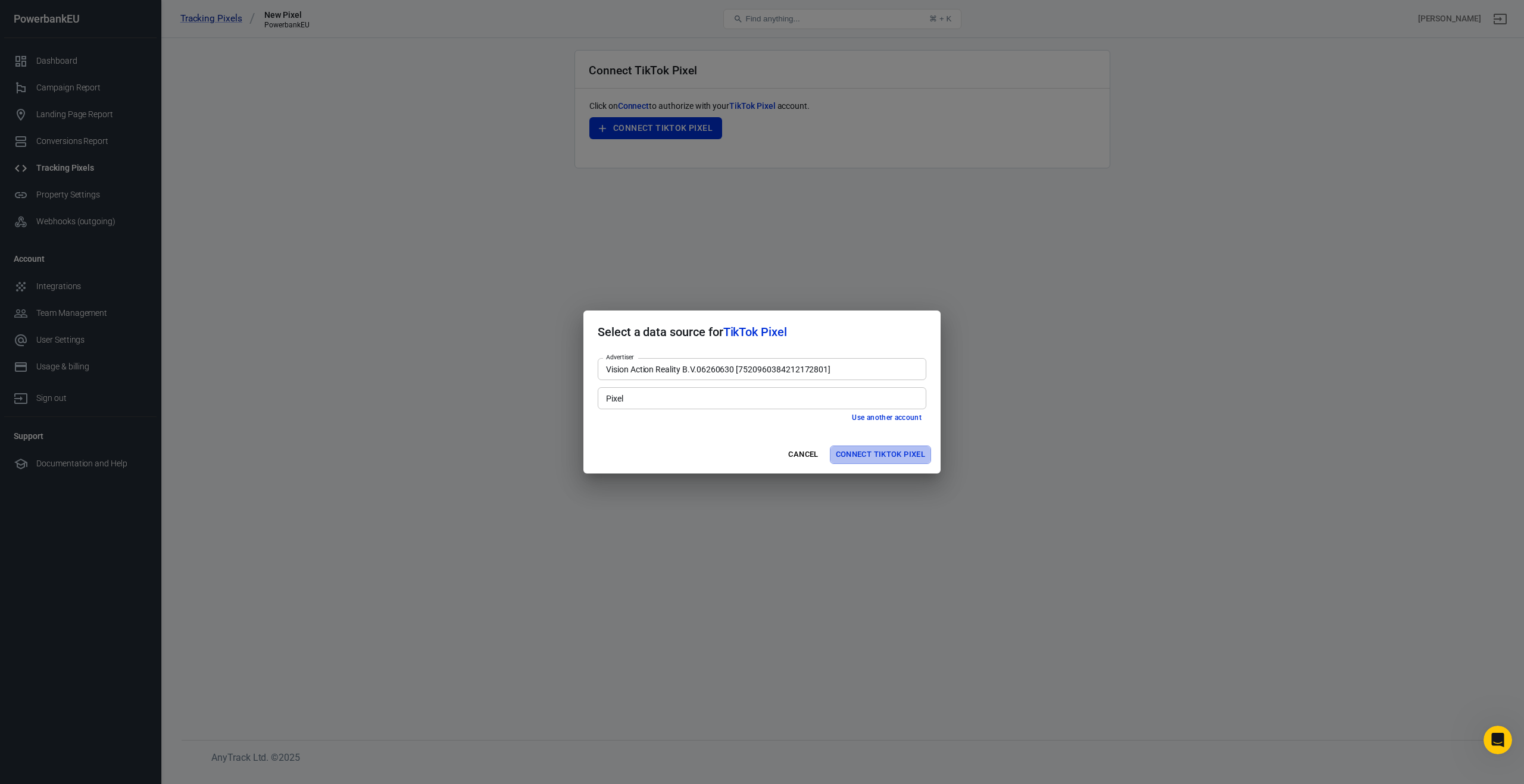
click at [897, 457] on button "Connect TikTok Pixel" at bounding box center [880, 455] width 101 height 19
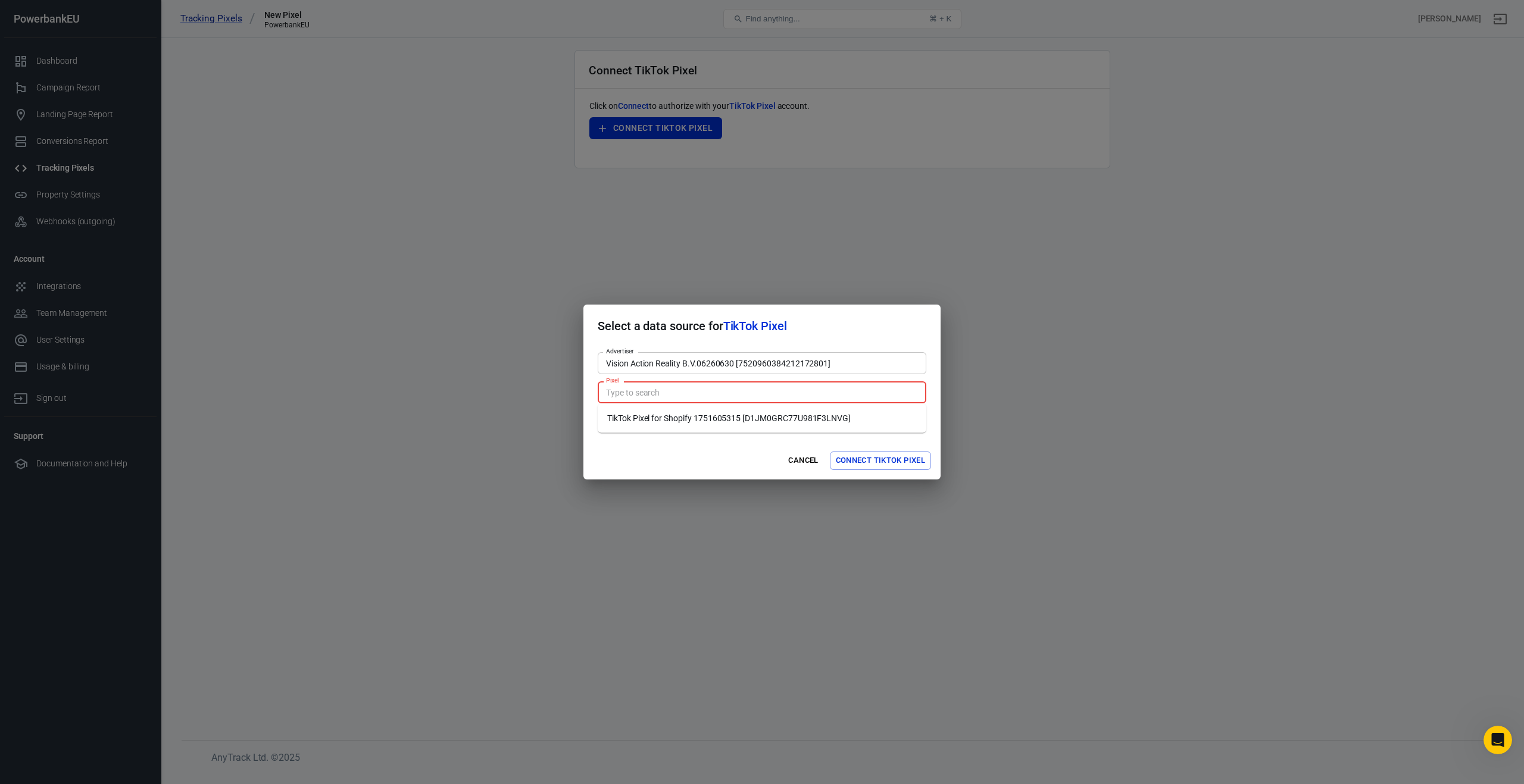
click at [739, 391] on input "Pixel" at bounding box center [761, 392] width 319 height 15
click at [737, 422] on li "TikTok Pixel for Shopify 1751605315 [D1JM0GRC77U981F3LNVG]" at bounding box center [762, 418] width 329 height 20
type input "TikTok Pixel for Shopify 1751605315 [D1JM0GRC77U981F3LNVG]"
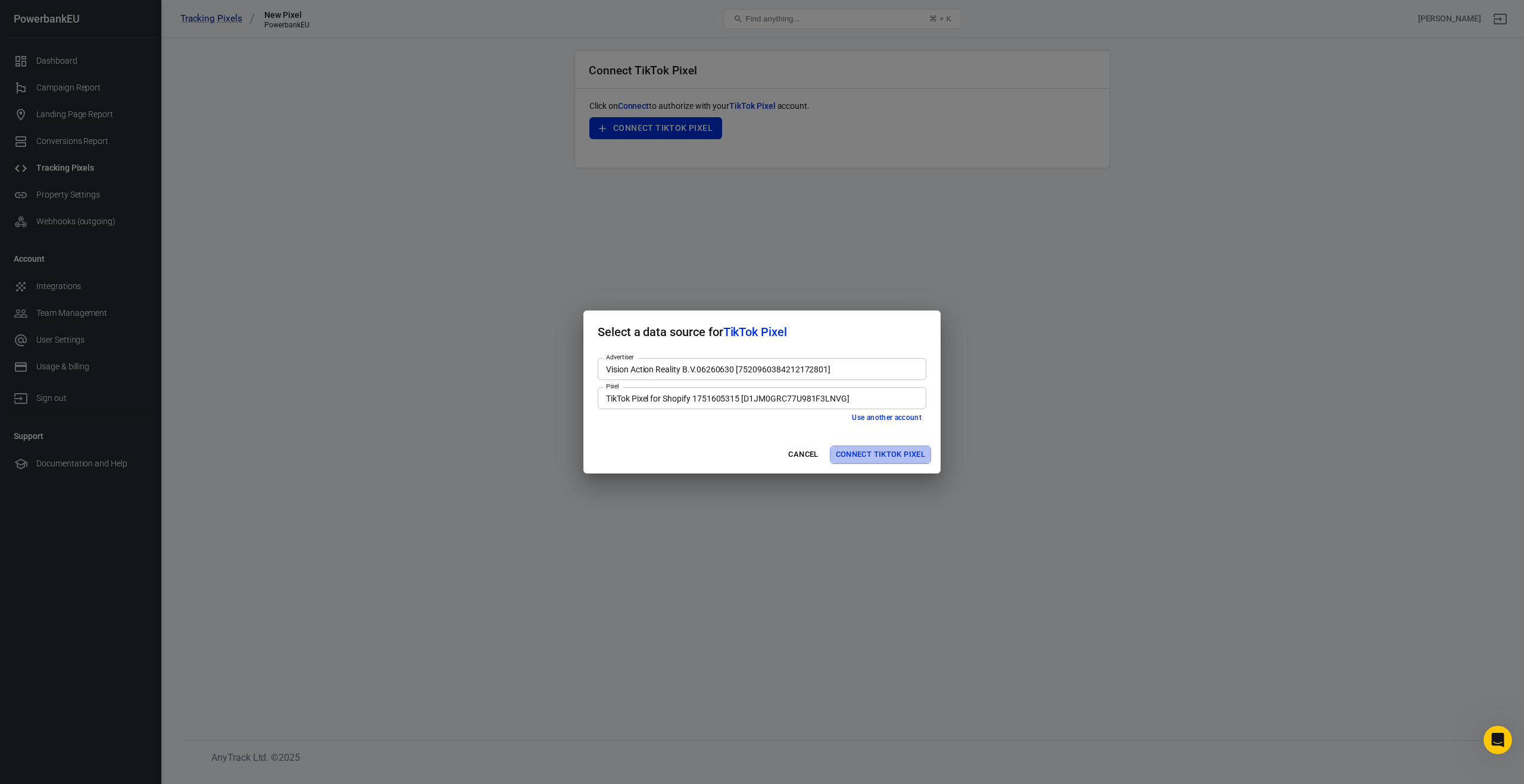
click at [881, 454] on button "Connect TikTok Pixel" at bounding box center [880, 455] width 101 height 19
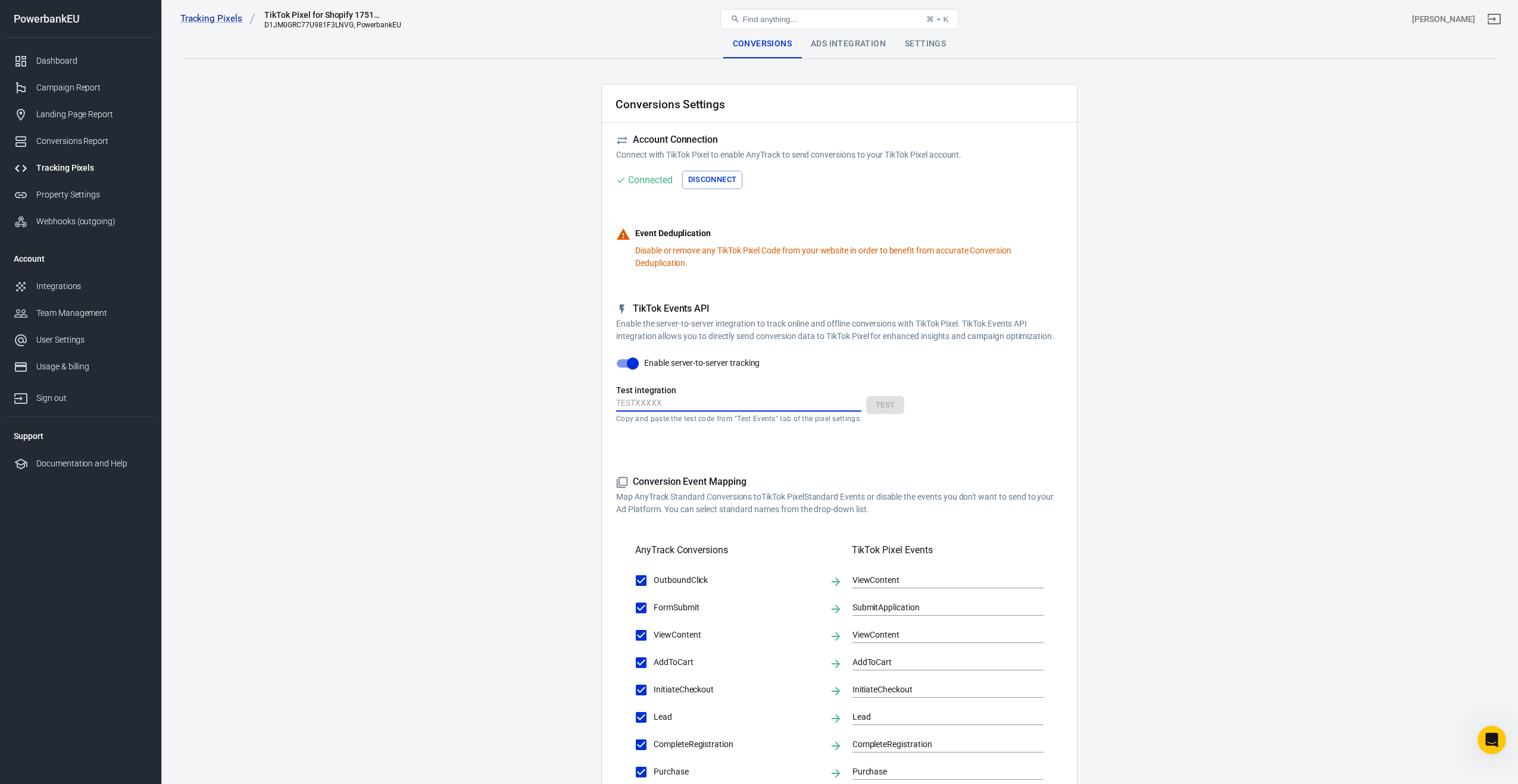
click at [729, 401] on input "text" at bounding box center [738, 404] width 245 height 16
click at [885, 405] on div "Copy and paste the test code from "Test Events" tab of the pixel settings. Test" at bounding box center [839, 409] width 446 height 27
click at [843, 45] on div "Ads Integration" at bounding box center [848, 44] width 94 height 28
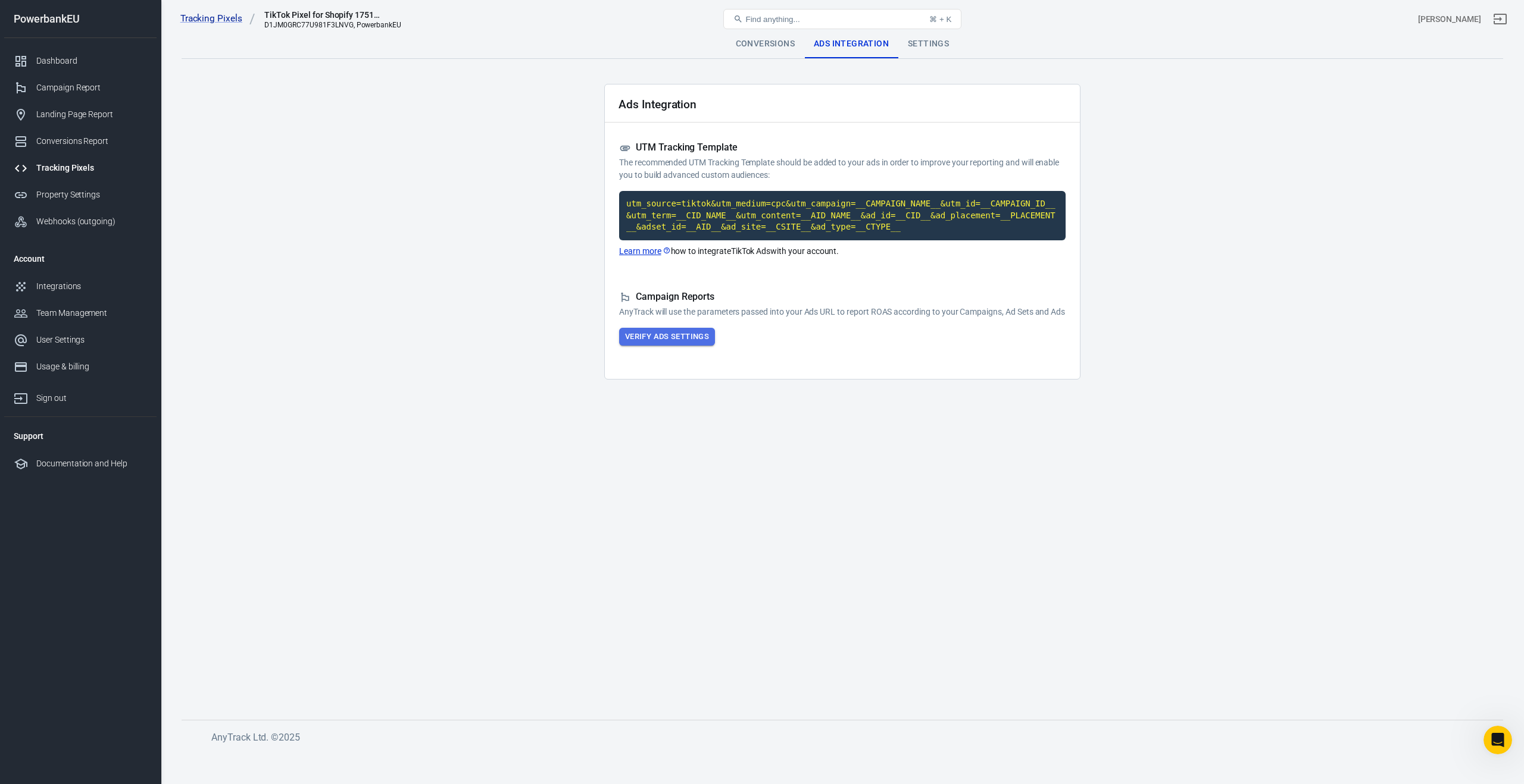
click at [704, 347] on button "Verify Ads Settings" at bounding box center [667, 337] width 95 height 19
click at [914, 41] on div "Settings" at bounding box center [928, 44] width 60 height 28
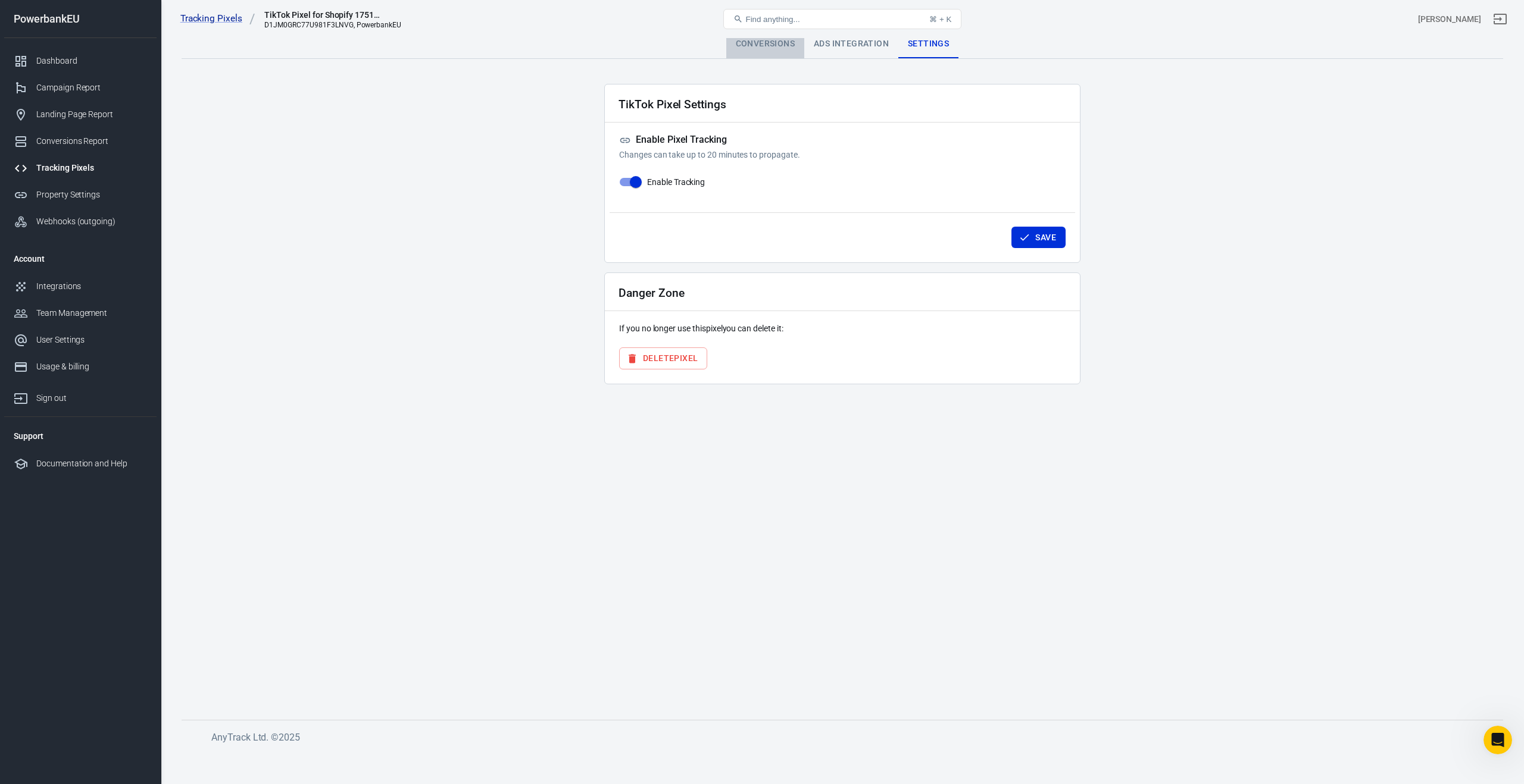
click at [761, 45] on div "Conversions" at bounding box center [766, 44] width 78 height 28
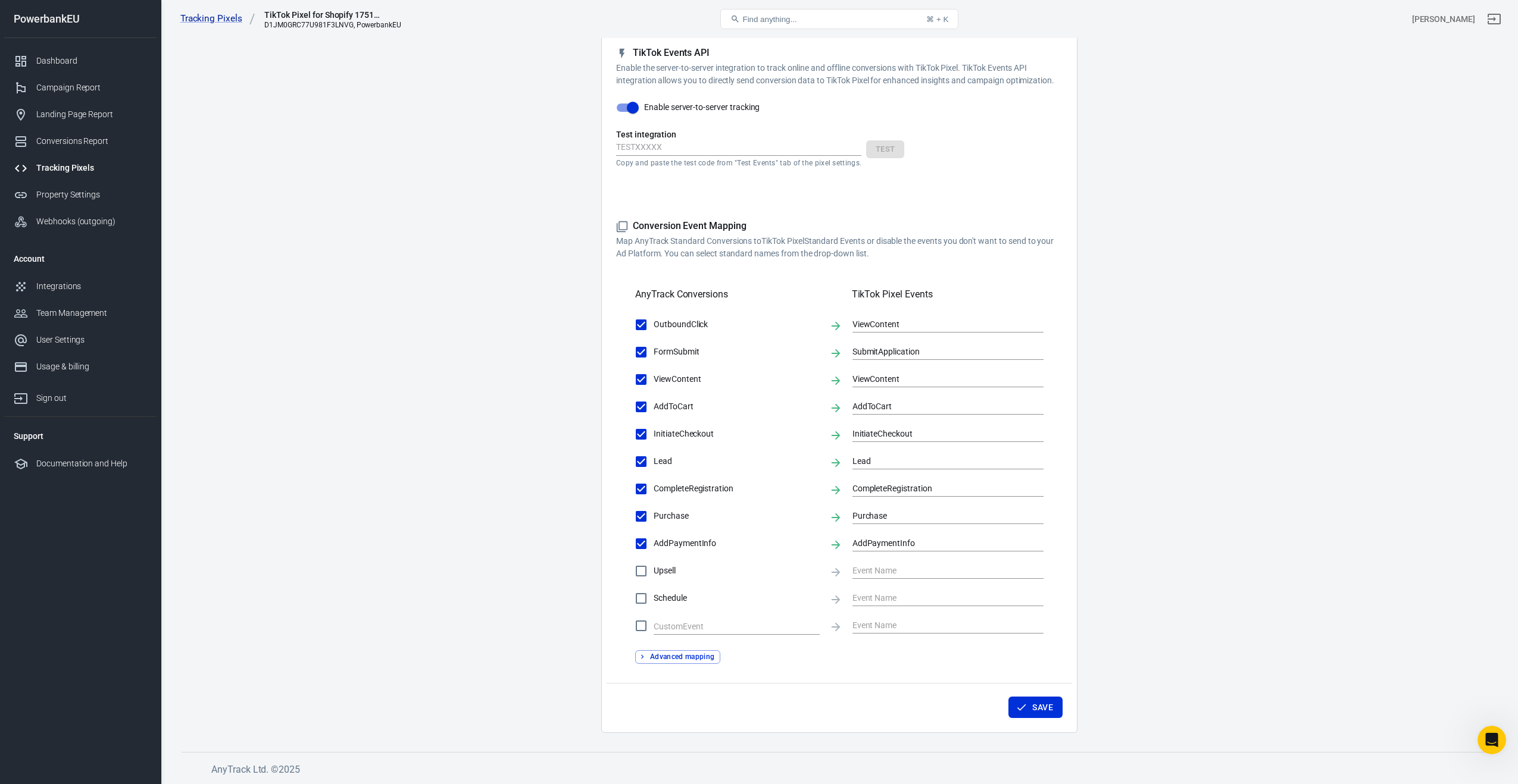
scroll to position [194, 0]
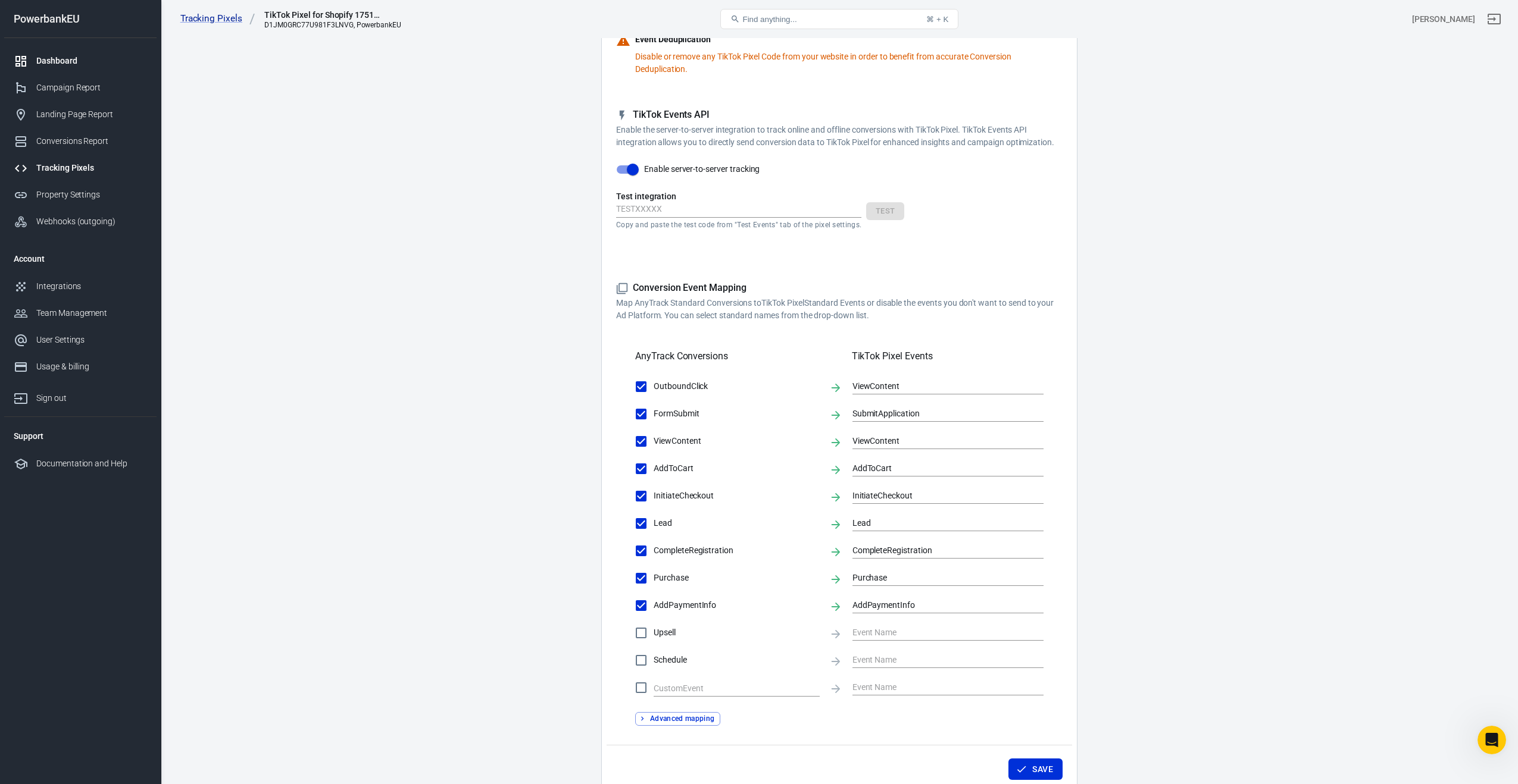
click at [70, 66] on div "Dashboard" at bounding box center [91, 61] width 110 height 13
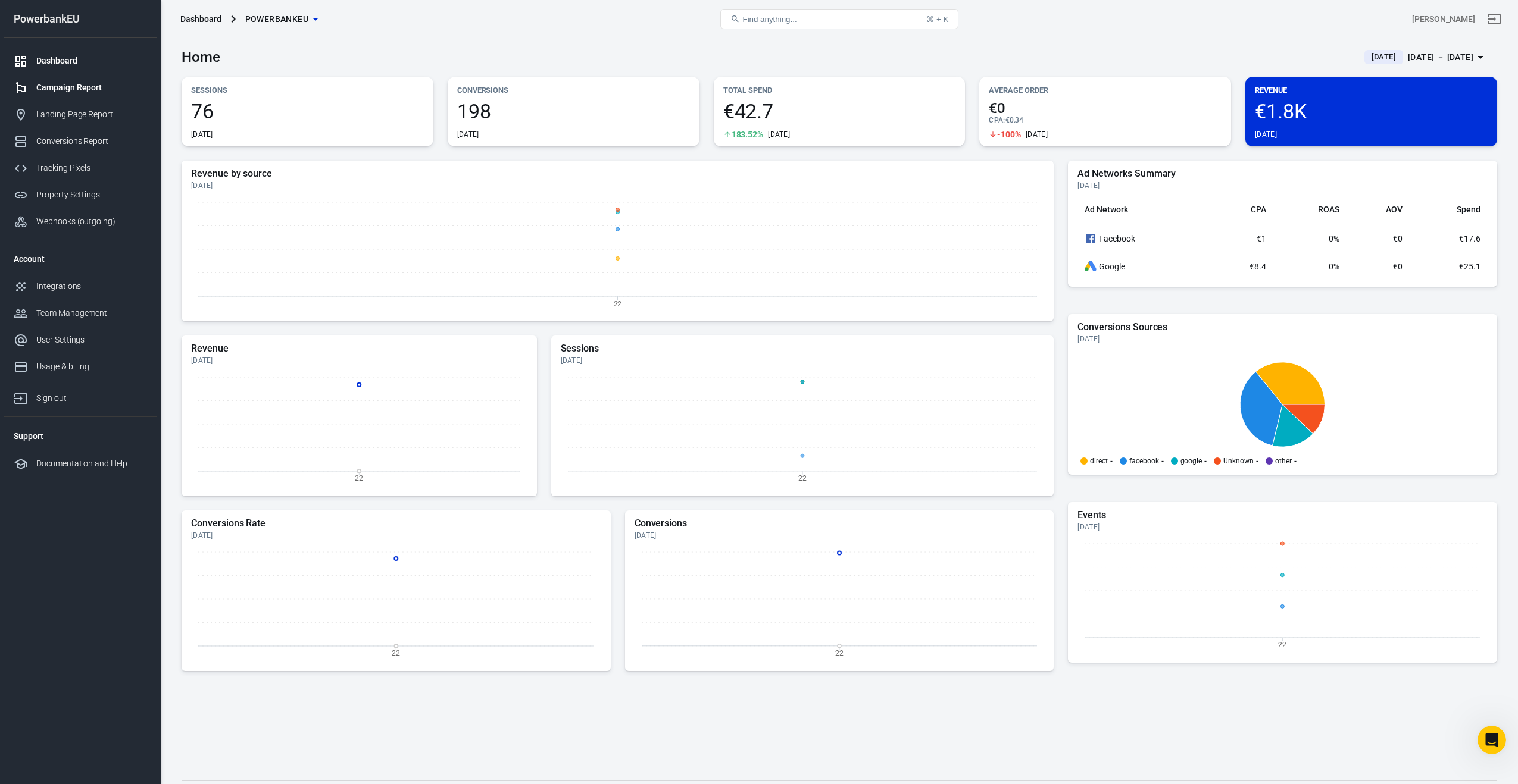
click at [53, 88] on div "Campaign Report" at bounding box center [91, 88] width 110 height 13
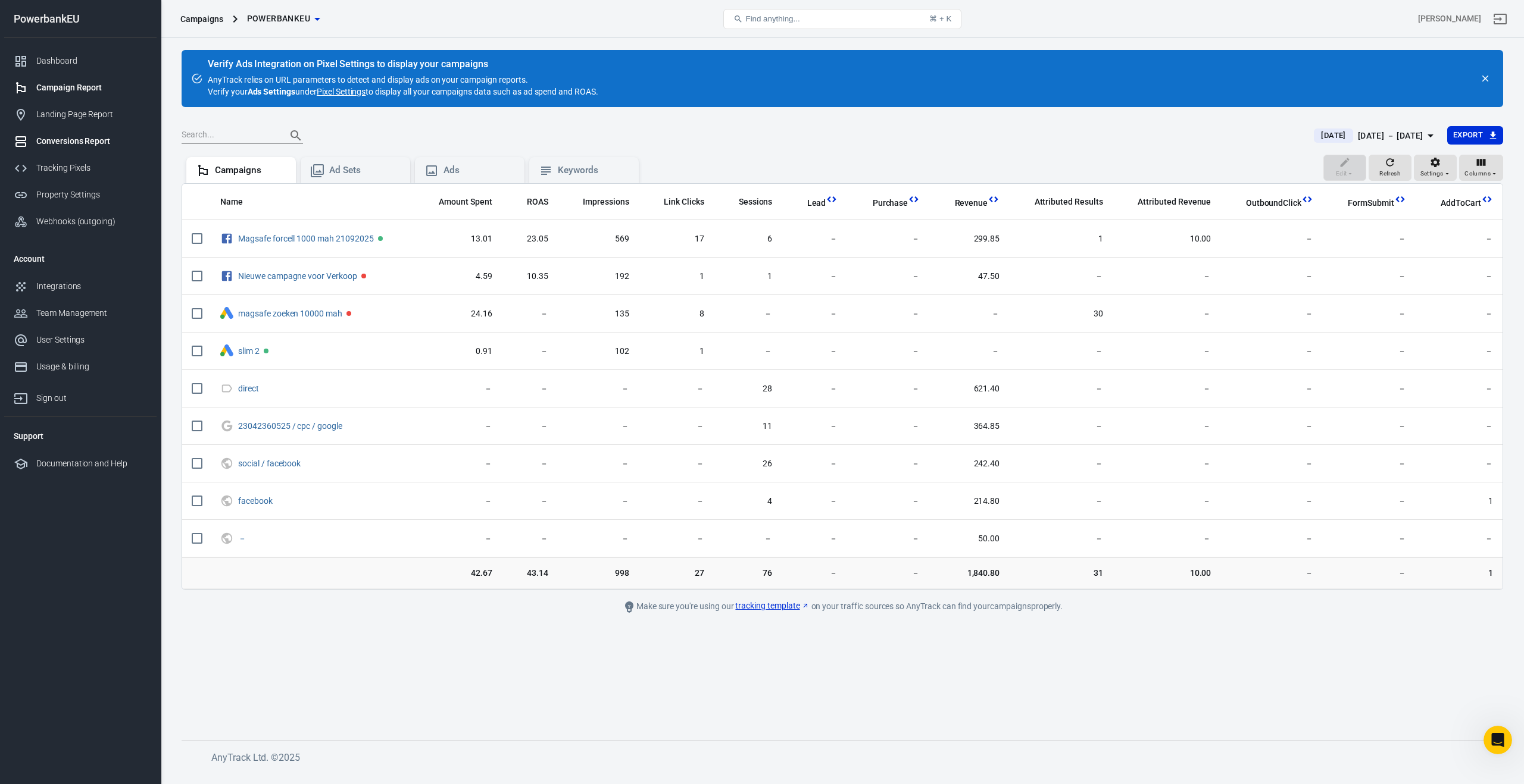
click at [52, 138] on div "Conversions Report" at bounding box center [91, 142] width 110 height 13
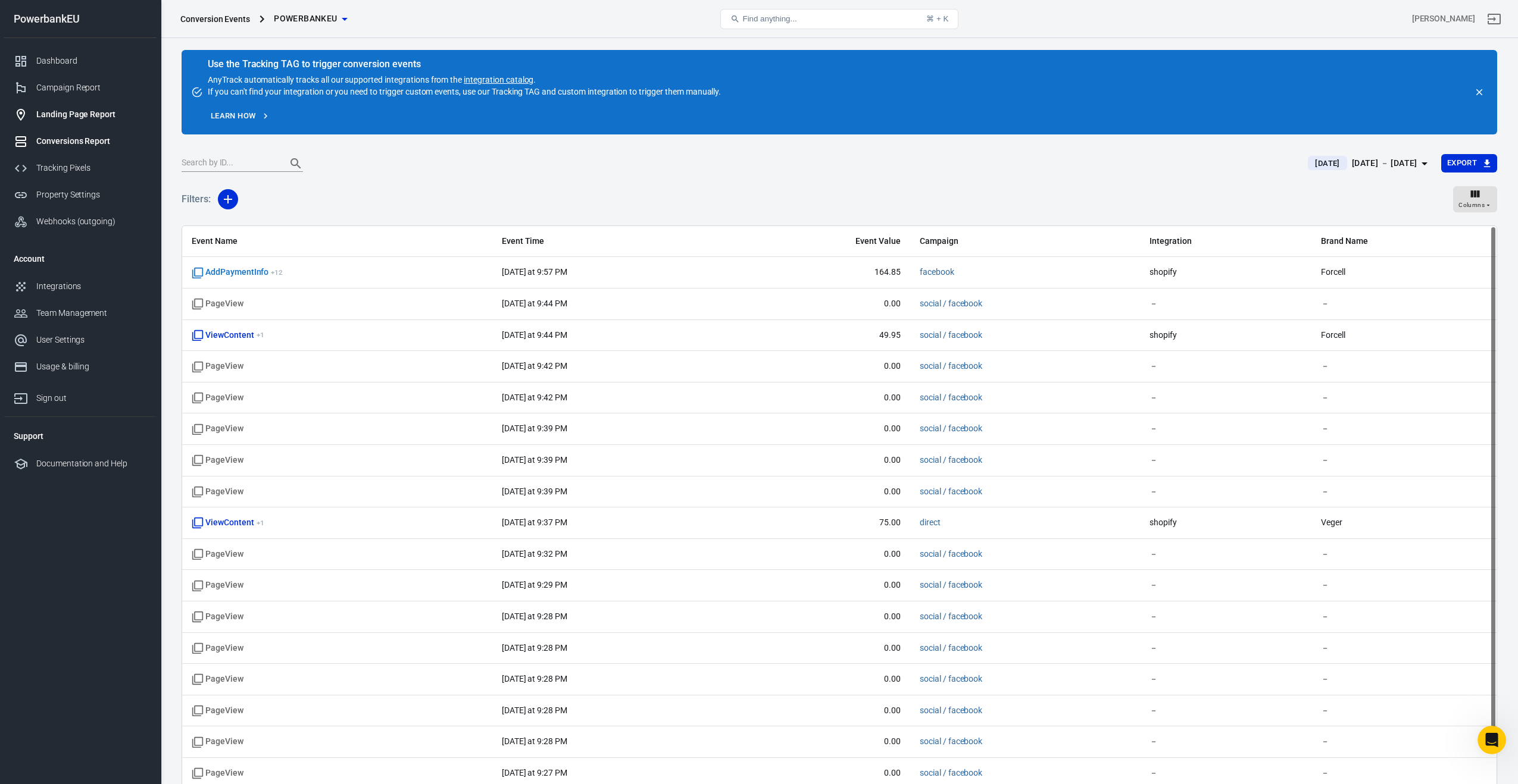
click at [51, 120] on div "Landing Page Report" at bounding box center [91, 114] width 110 height 13
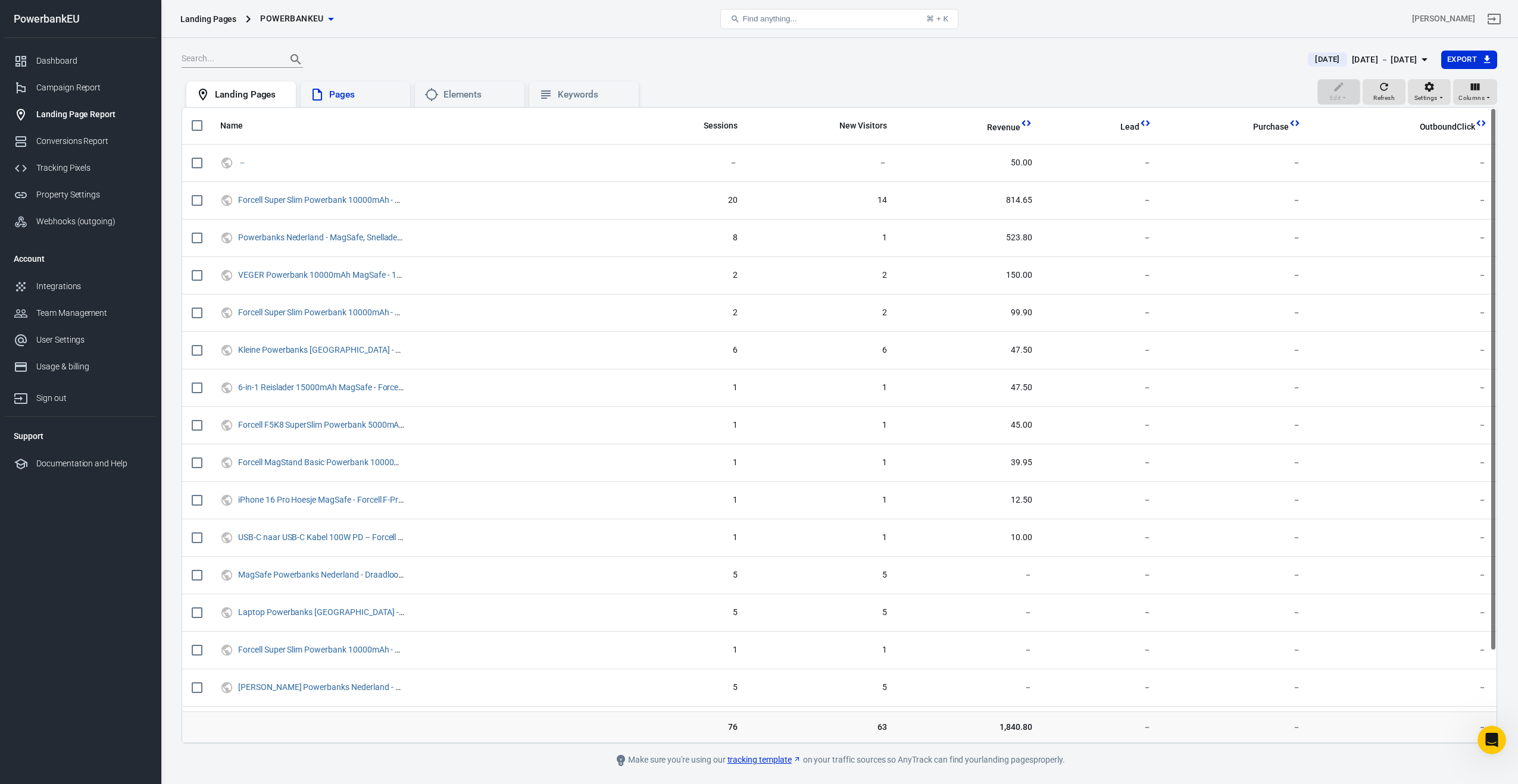
click at [341, 95] on div "Pages" at bounding box center [364, 95] width 71 height 13
click at [440, 94] on div "Elements" at bounding box center [470, 95] width 91 height 14
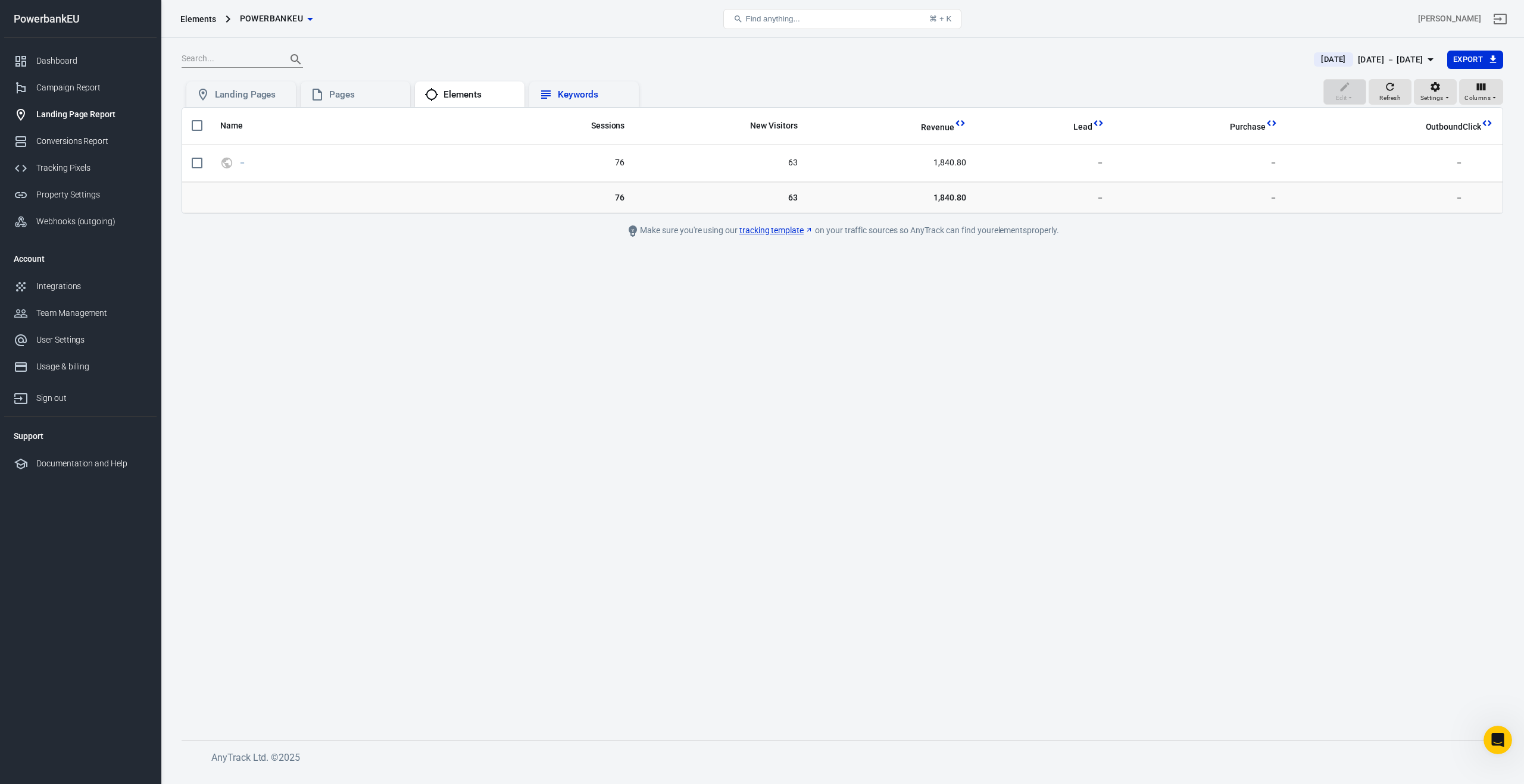
drag, startPoint x: 605, startPoint y: 99, endPoint x: 598, endPoint y: 98, distance: 7.1
click at [603, 99] on div "Keywords" at bounding box center [593, 95] width 71 height 13
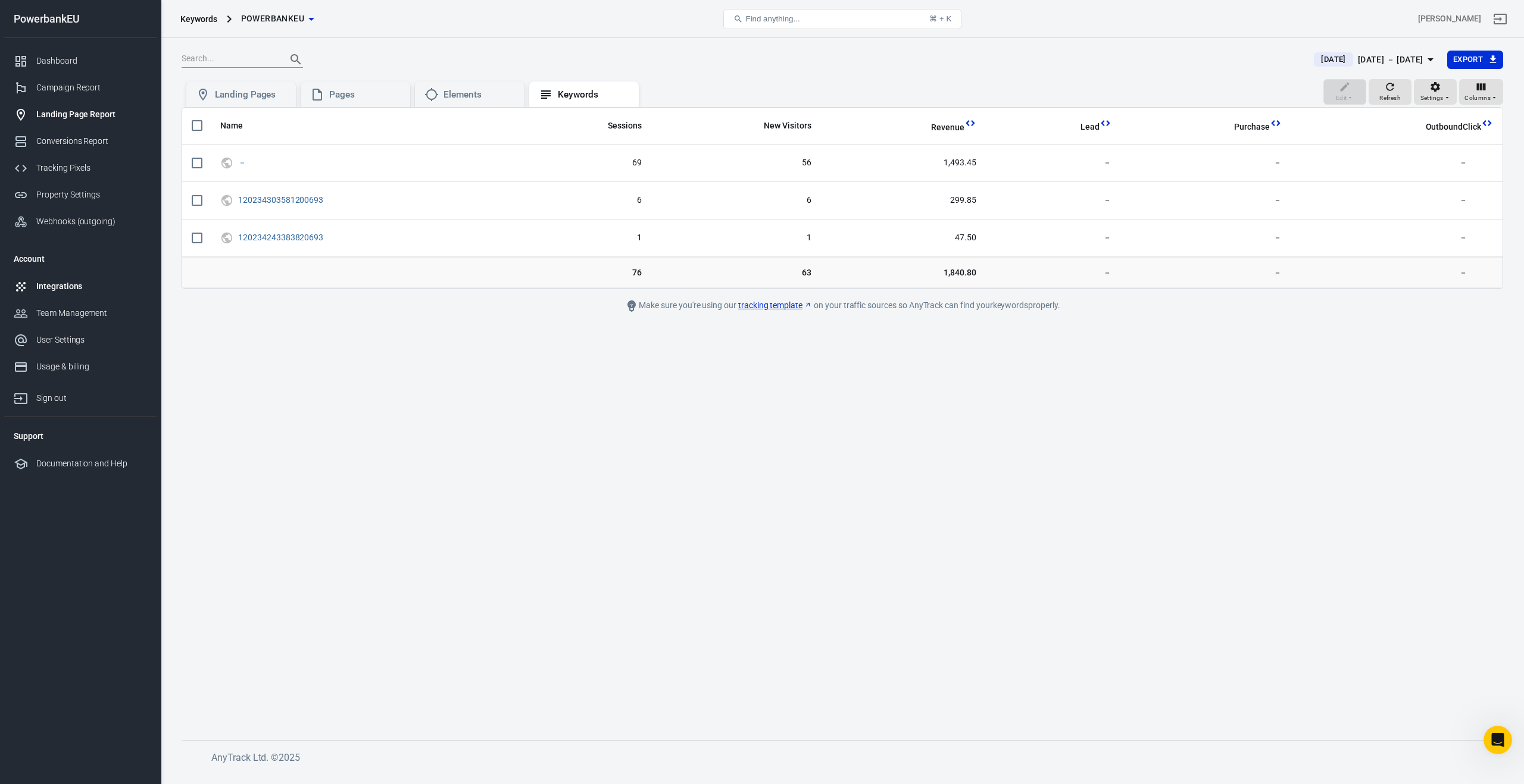
click at [51, 290] on div "Integrations" at bounding box center [91, 286] width 110 height 13
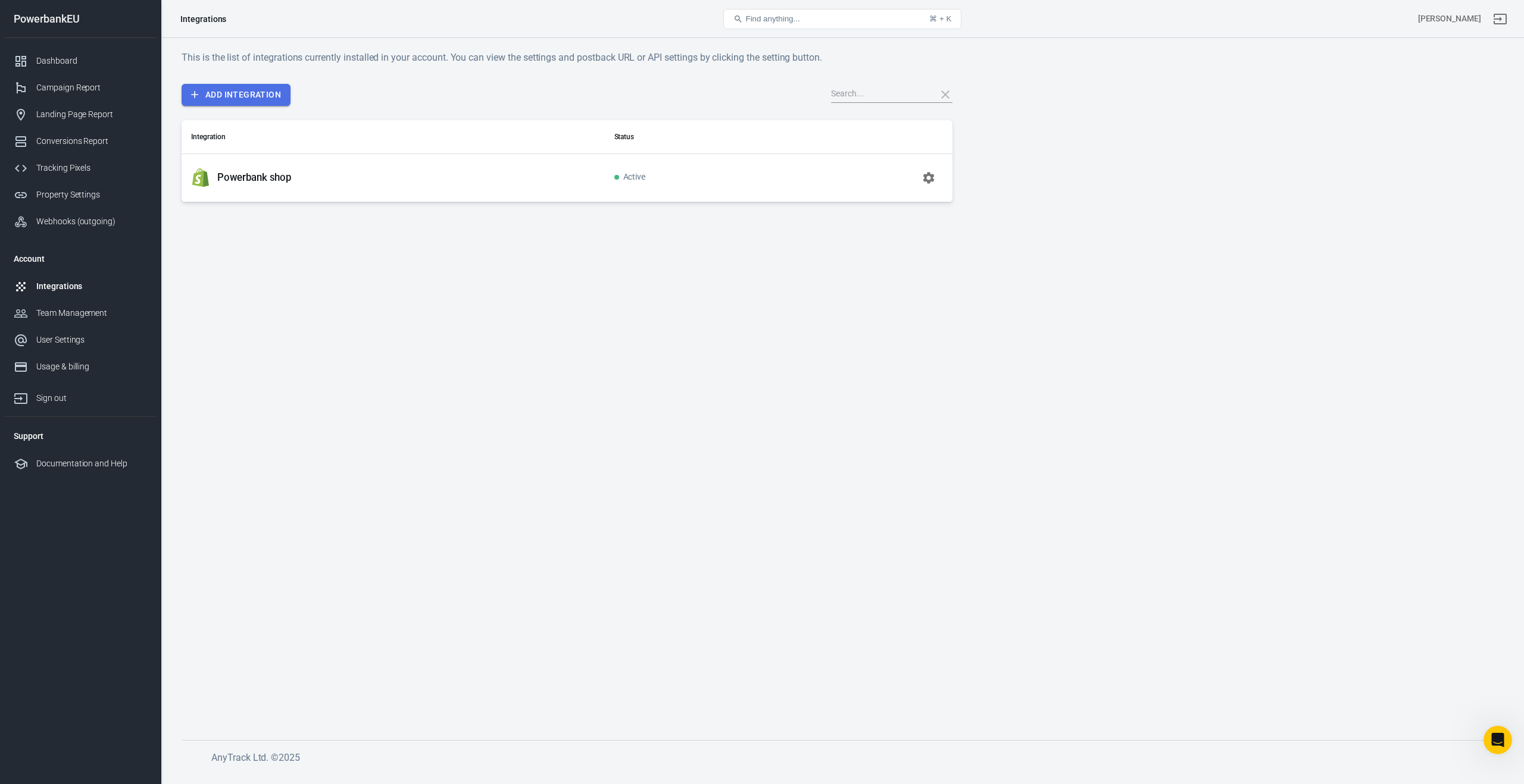
click at [237, 89] on link "Add Integration" at bounding box center [236, 95] width 109 height 22
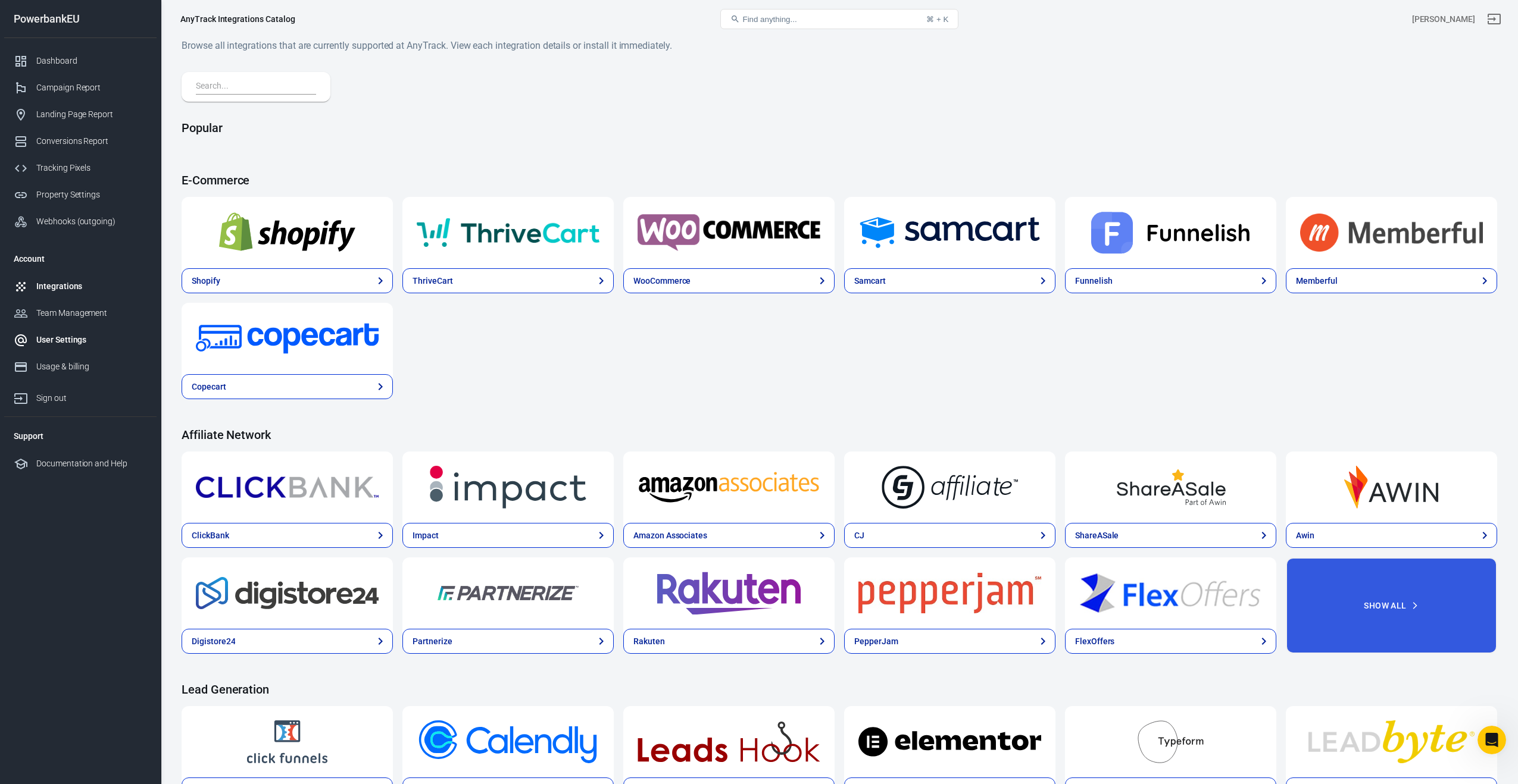
click at [47, 340] on div "User Settings" at bounding box center [91, 340] width 110 height 13
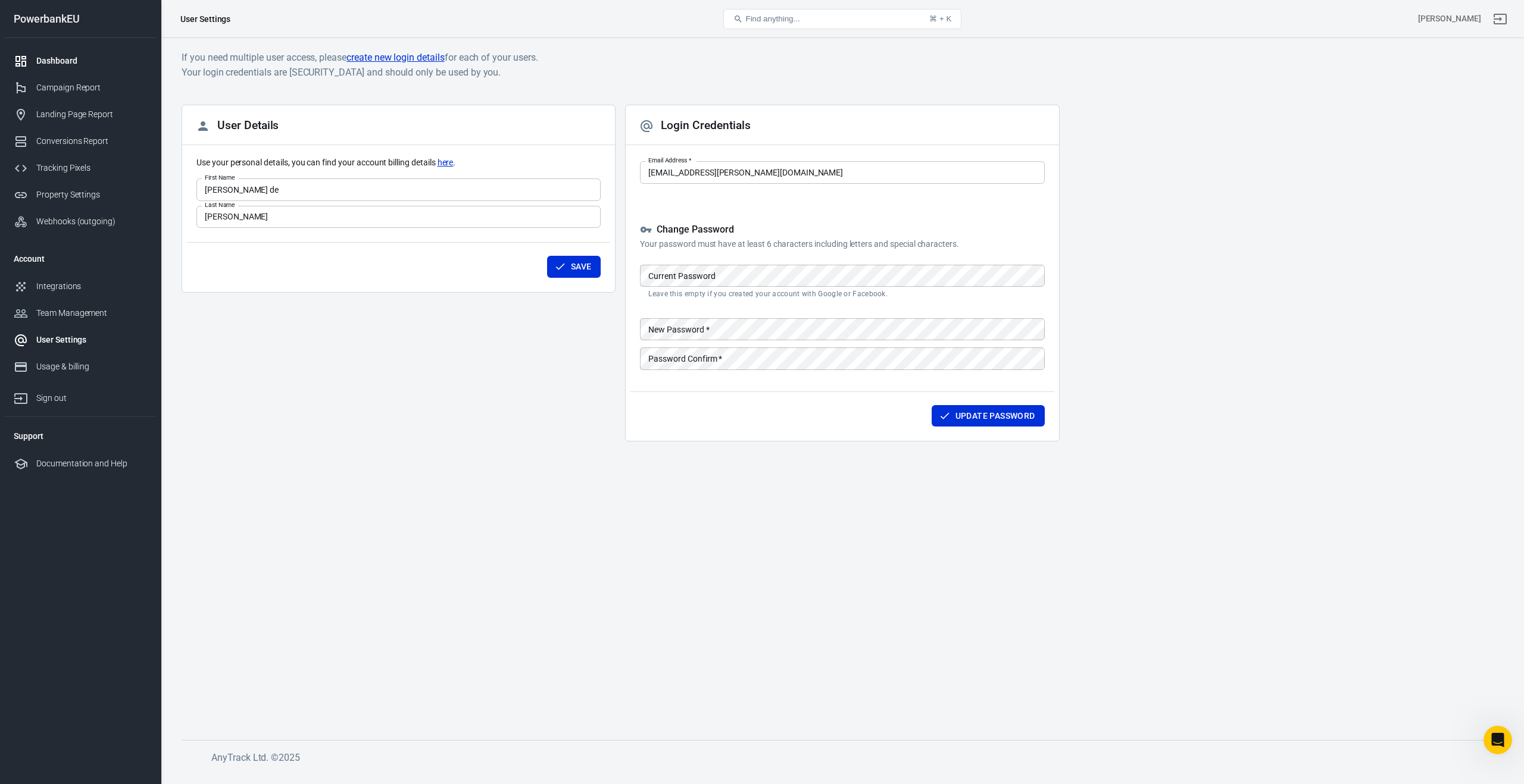
click at [56, 61] on div "Dashboard" at bounding box center [91, 61] width 110 height 13
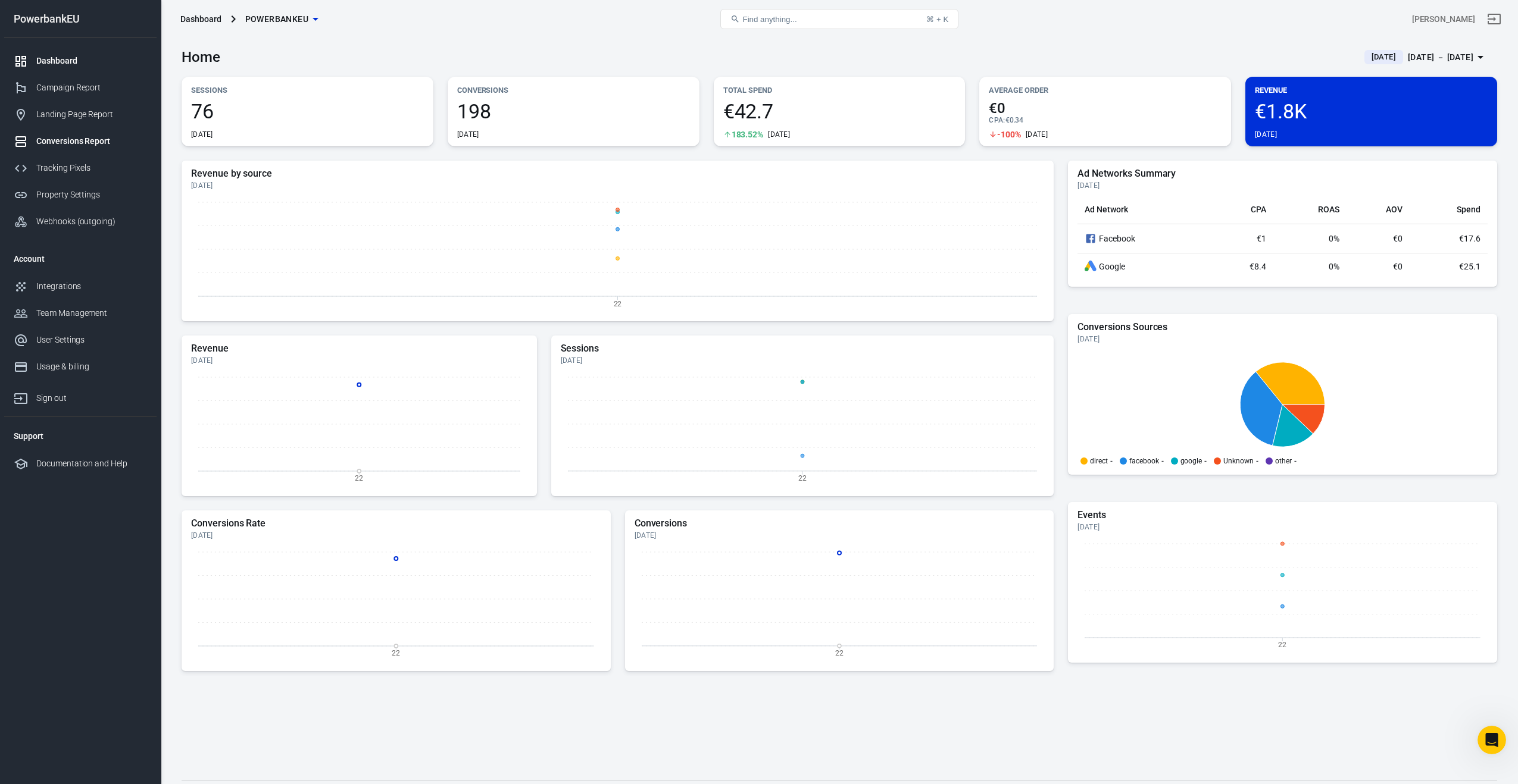
click at [69, 138] on div "Conversions Report" at bounding box center [91, 142] width 110 height 13
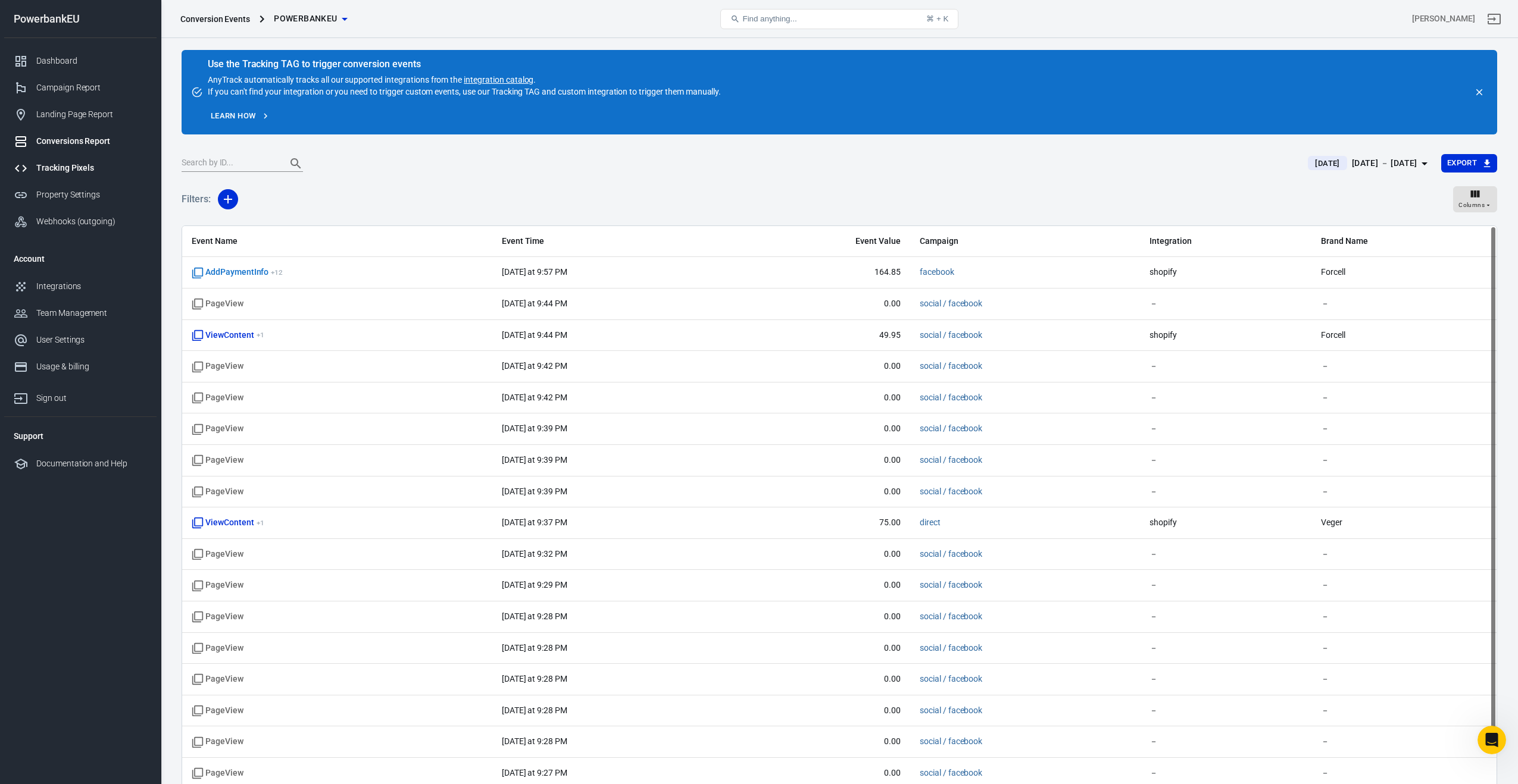
click at [67, 170] on div "Tracking Pixels" at bounding box center [91, 168] width 110 height 13
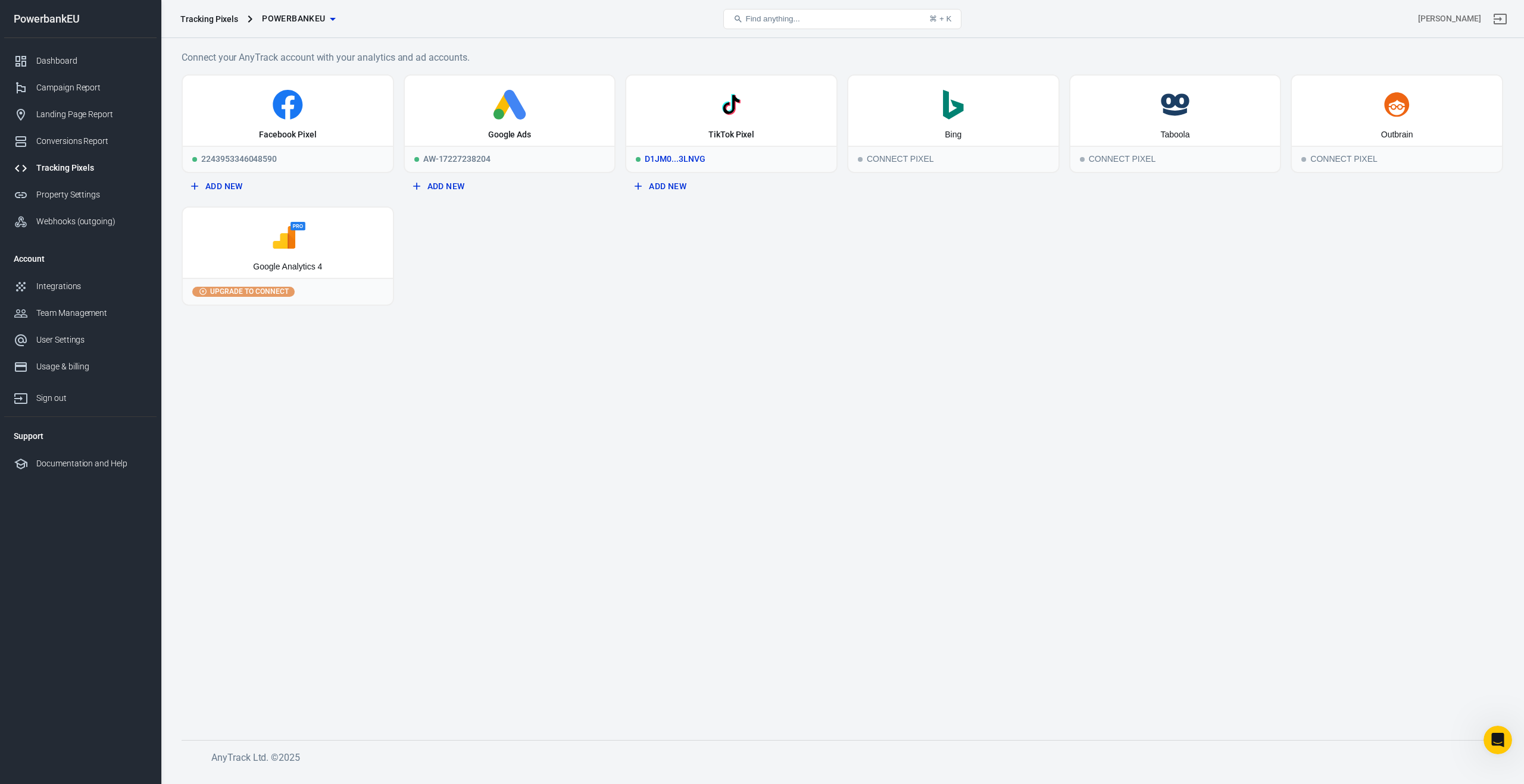
click at [732, 125] on div "TikTok Pixel" at bounding box center [731, 111] width 210 height 70
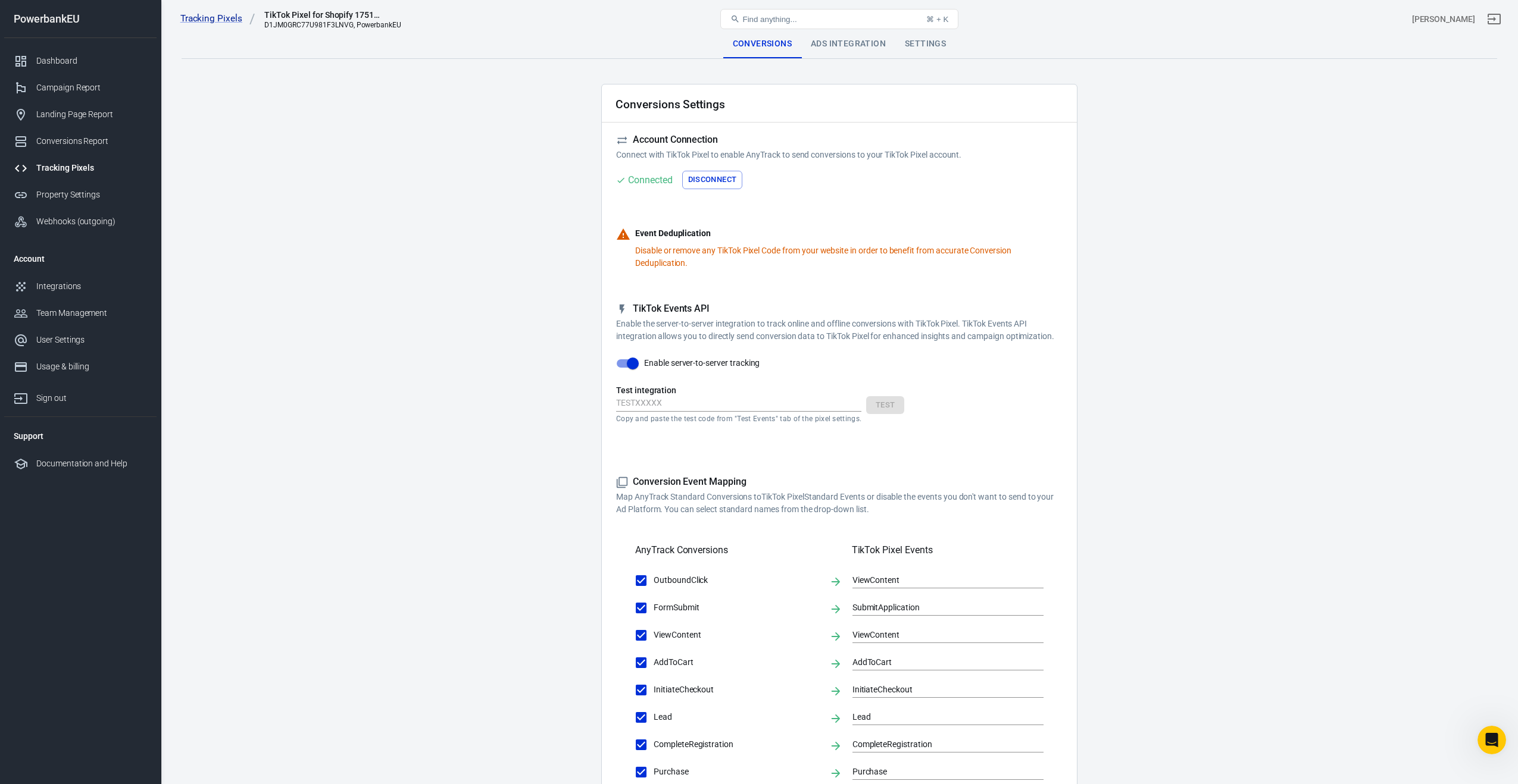
click at [680, 249] on p "Disable or remove any TikTok Pixel Code from your website in order to benefit f…" at bounding box center [849, 257] width 427 height 25
click at [49, 85] on div "Campaign Report" at bounding box center [91, 88] width 110 height 13
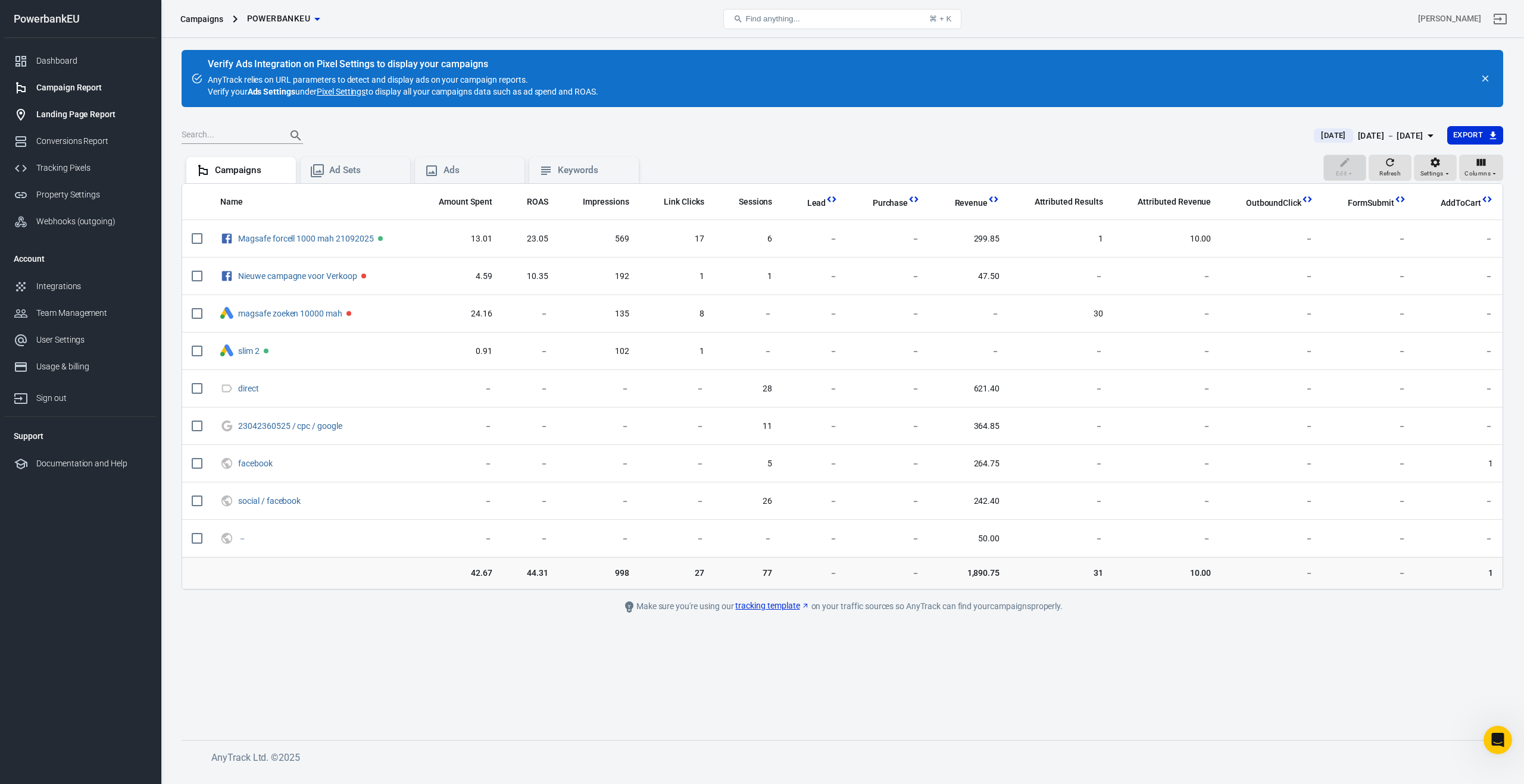
click at [50, 110] on div "Landing Page Report" at bounding box center [91, 114] width 110 height 13
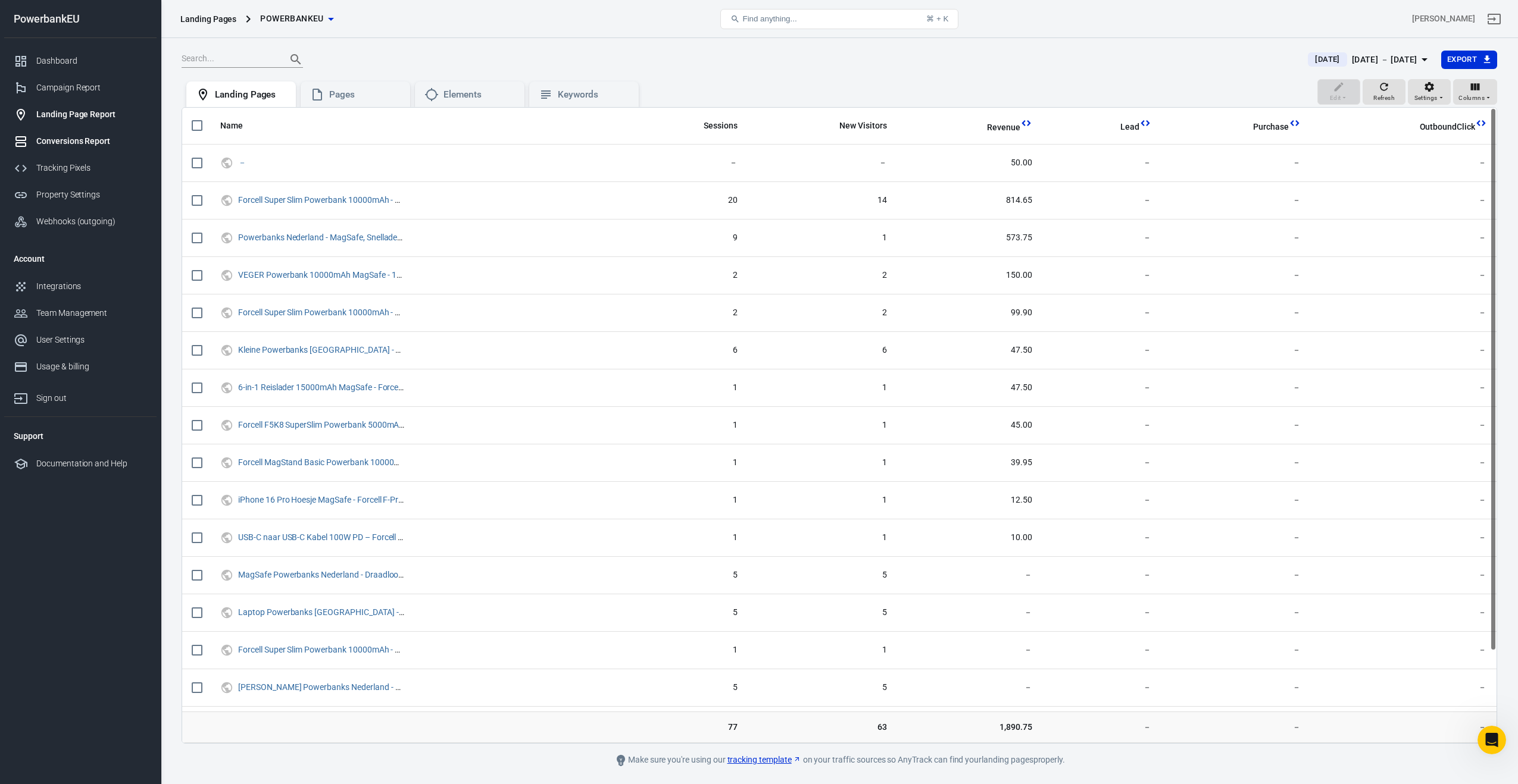
click at [50, 138] on div "Conversions Report" at bounding box center [91, 142] width 110 height 13
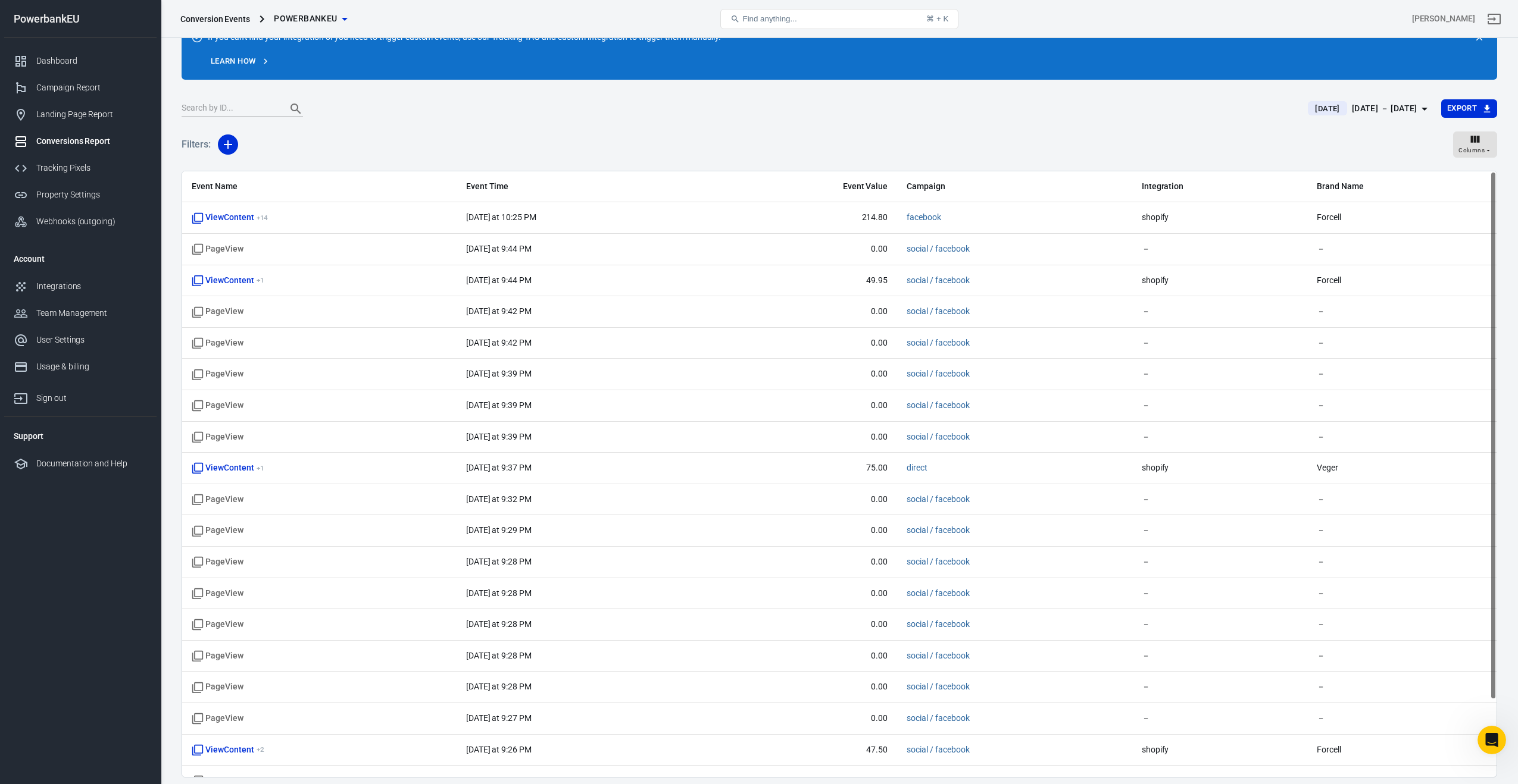
scroll to position [56, 0]
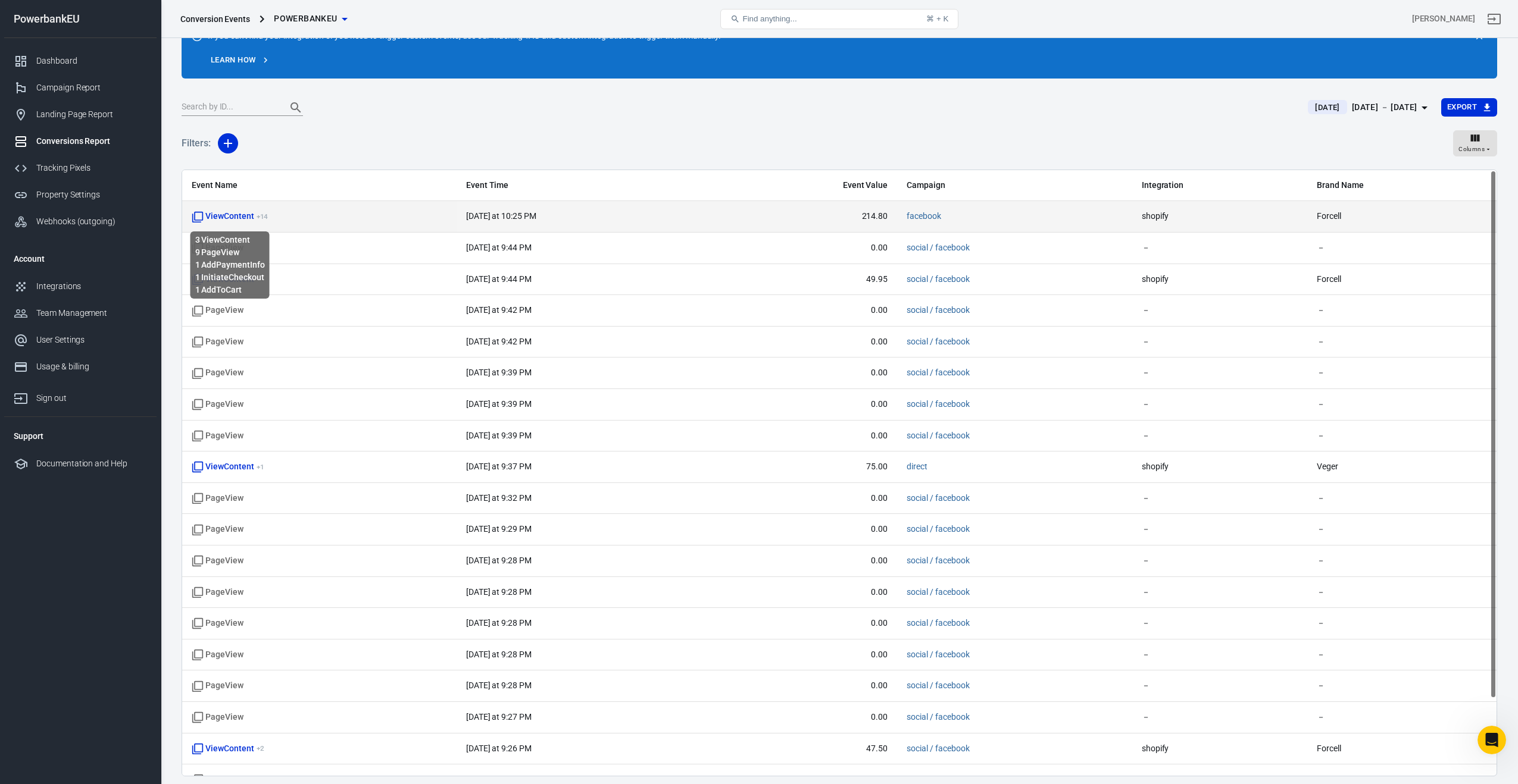
click at [222, 218] on span "ViewContent + 14" at bounding box center [229, 216] width 76 height 12
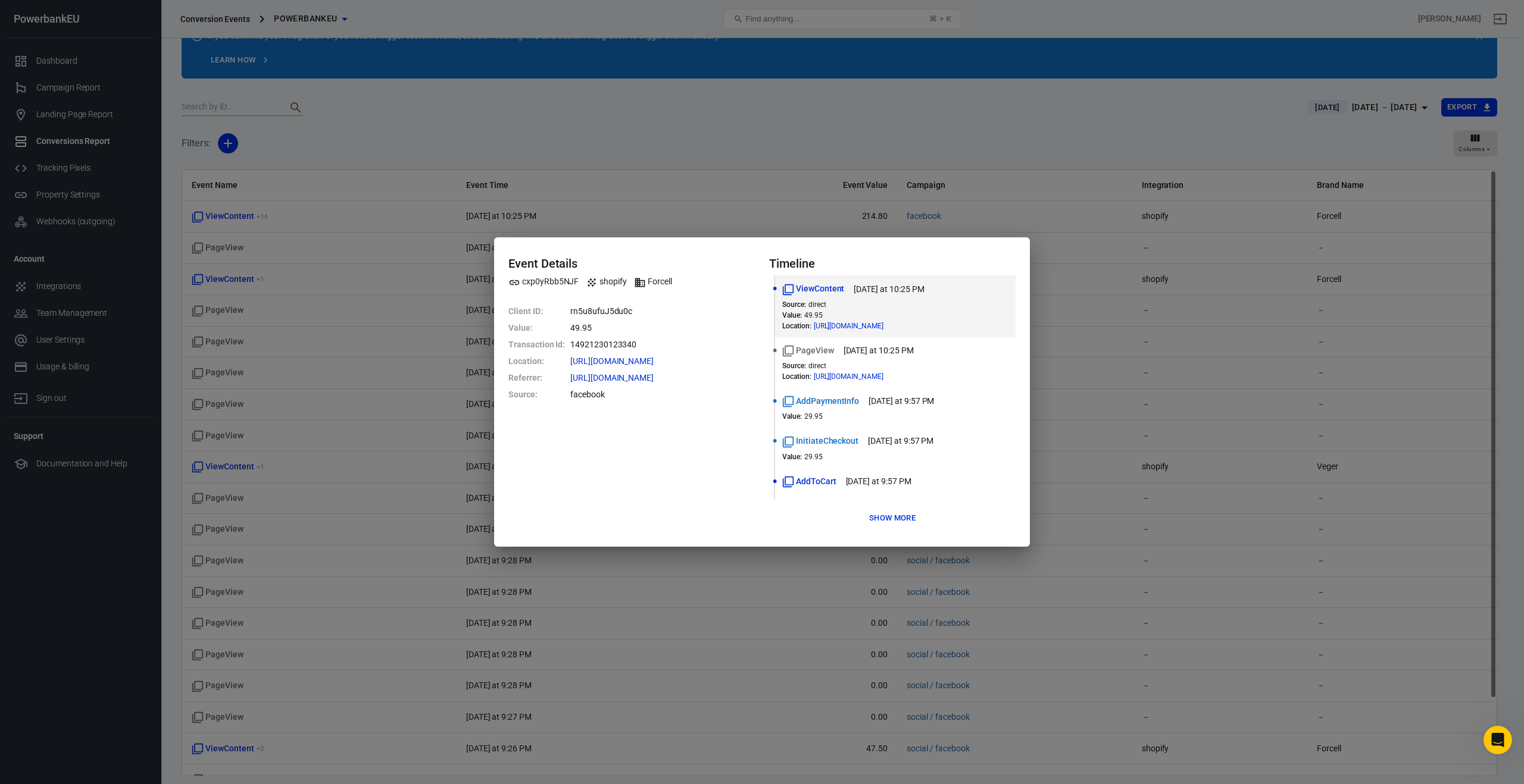
click at [506, 121] on div "Event Details cxp0yRbb5NJF shopify Forcell Client ID : rn5u8ufuJ5du0c Value : 4…" at bounding box center [762, 392] width 1524 height 784
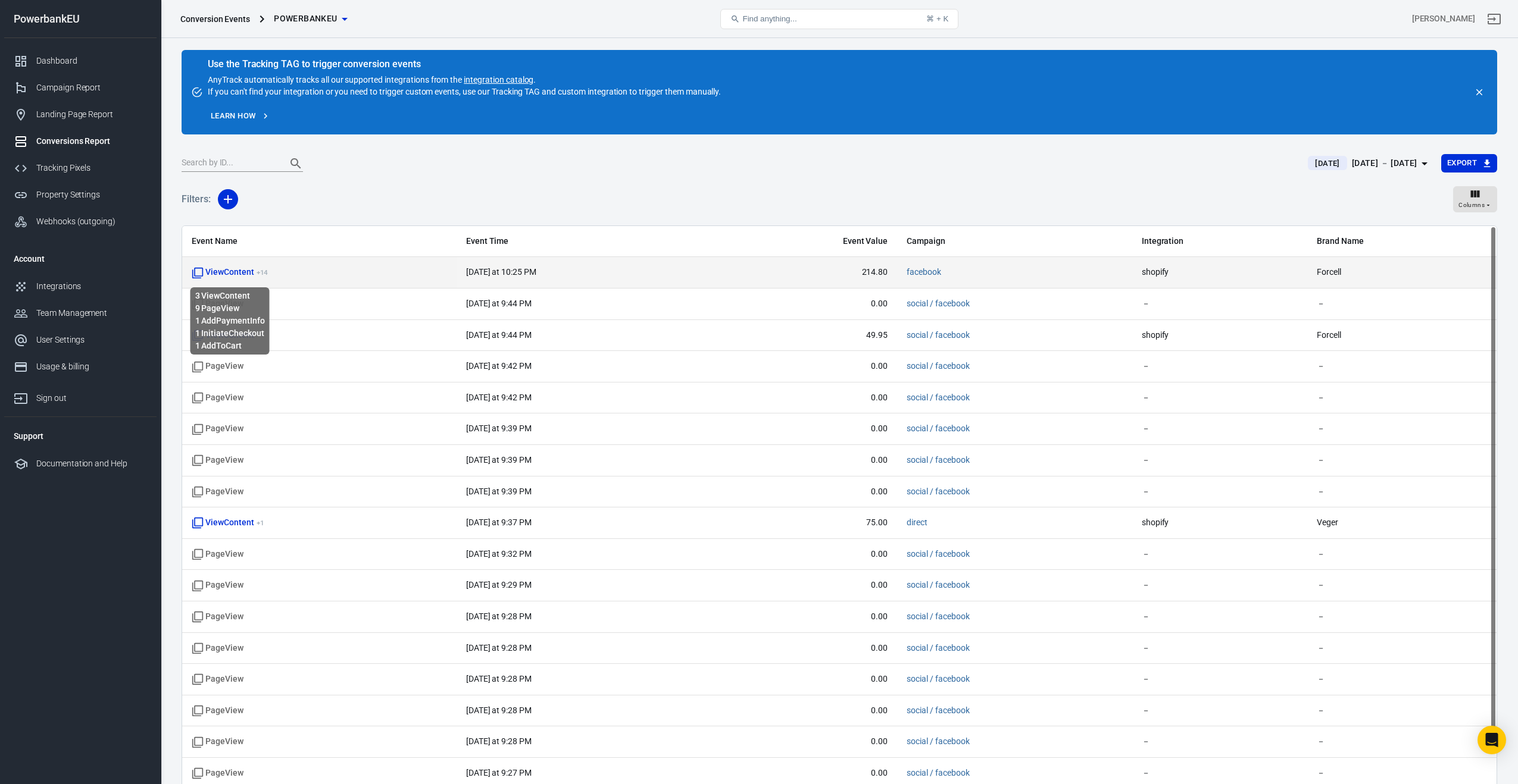
click at [236, 275] on span "ViewContent + 14" at bounding box center [229, 272] width 76 height 12
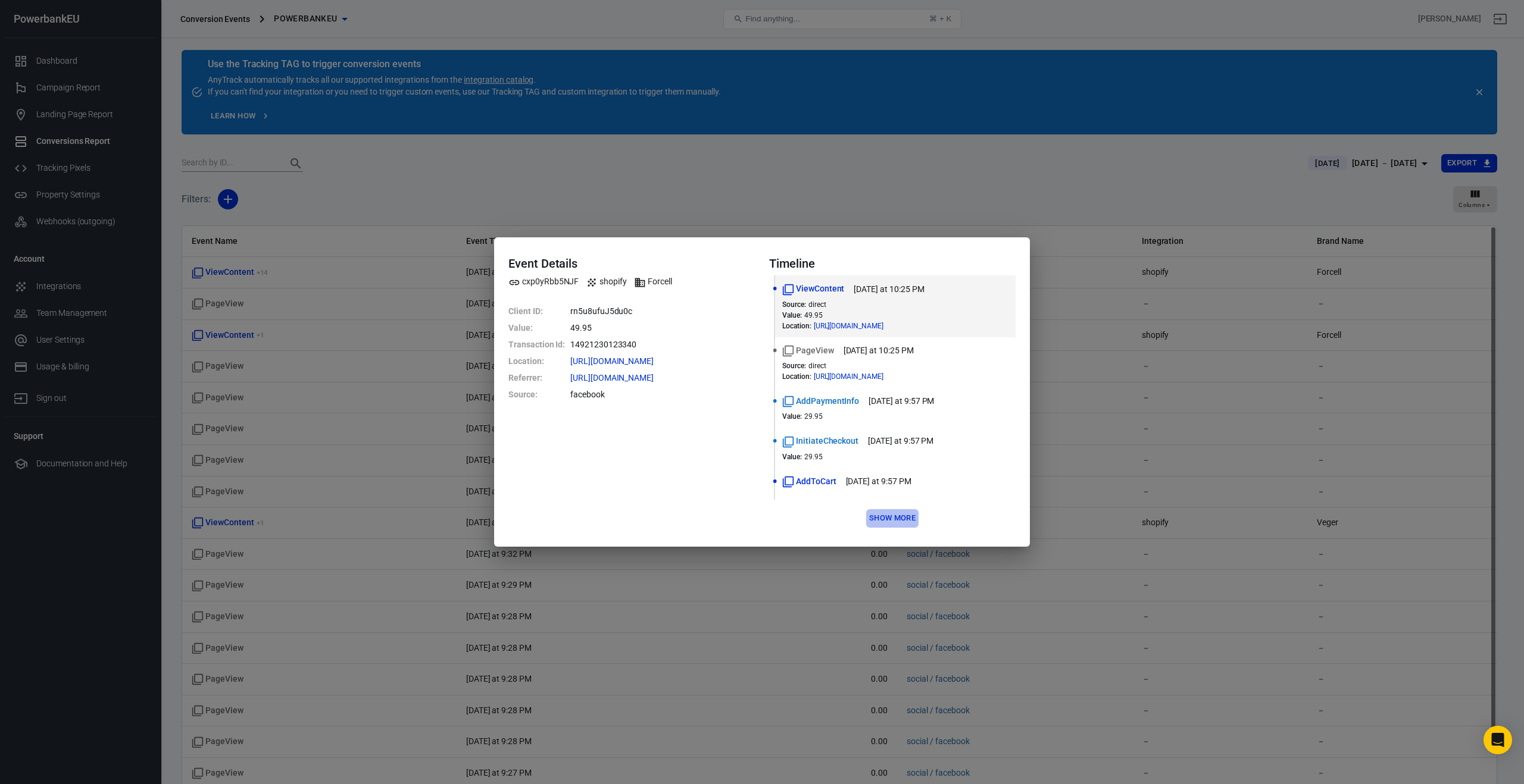
click at [907, 520] on button "Show more" at bounding box center [892, 519] width 52 height 19
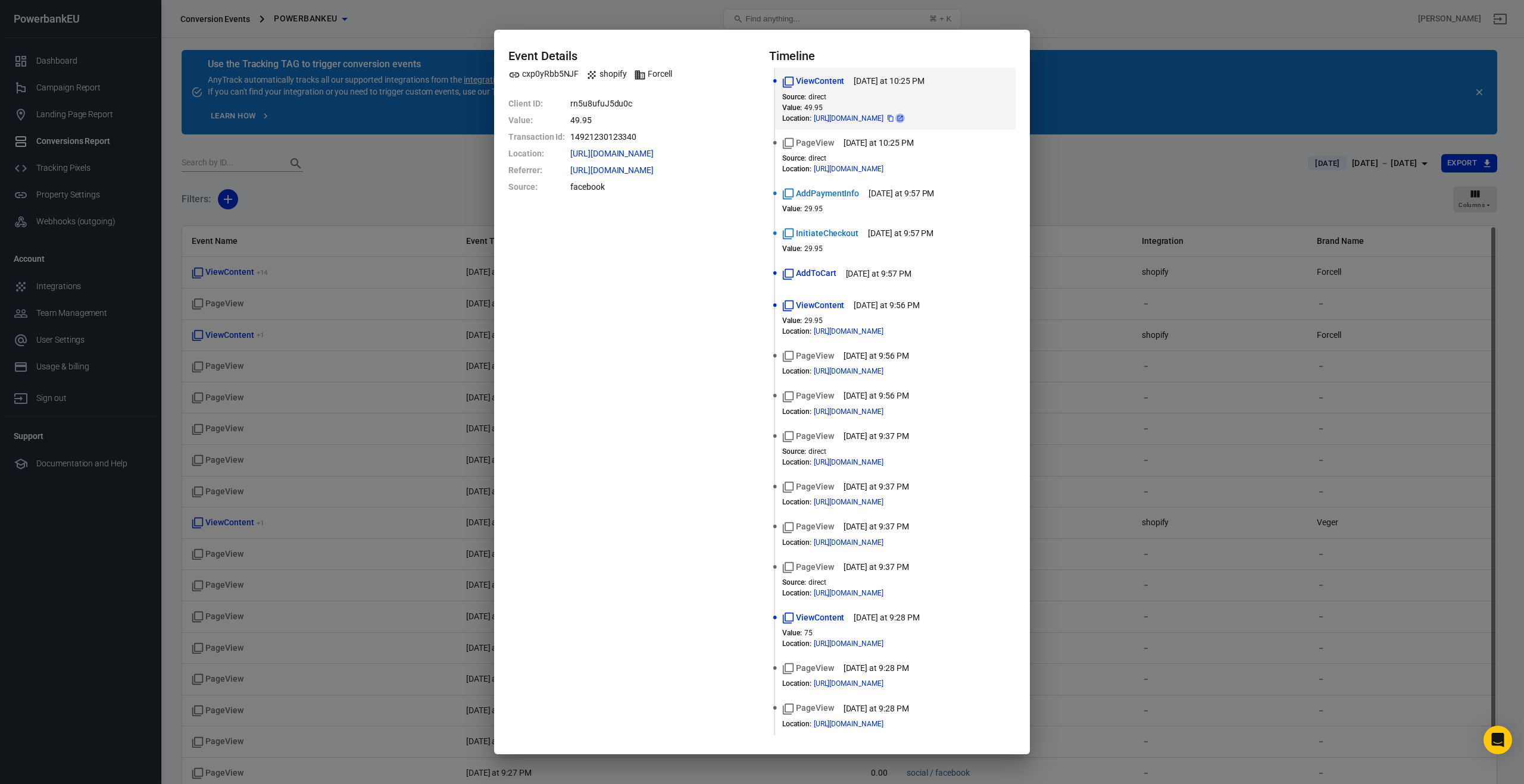
click at [903, 120] on icon at bounding box center [899, 118] width 7 height 7
click at [355, 200] on div "Event Details cxp0yRbb5NJF shopify Forcell Client ID : rn5u8ufuJ5du0c Value : 4…" at bounding box center [762, 392] width 1524 height 784
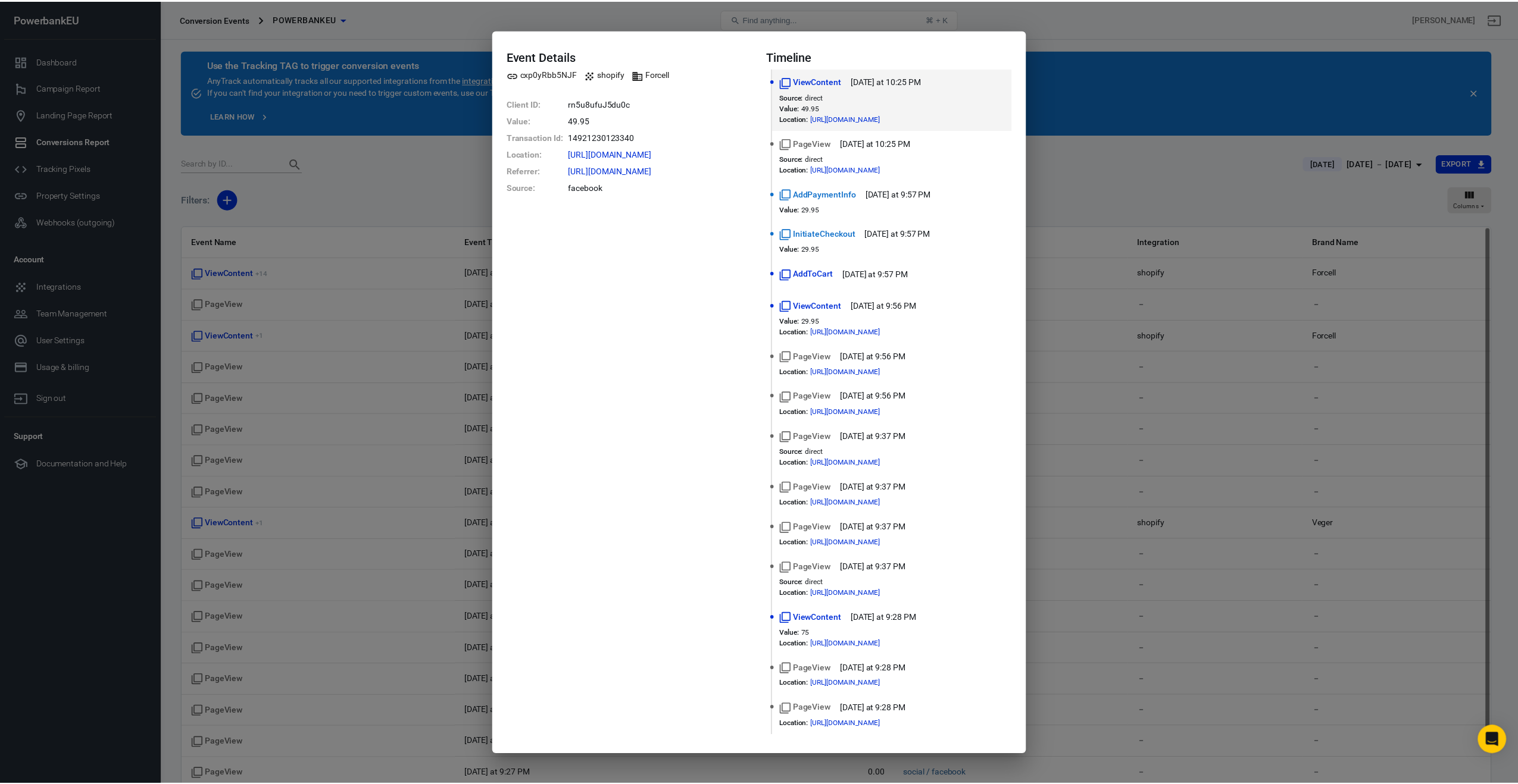
scroll to position [48, 0]
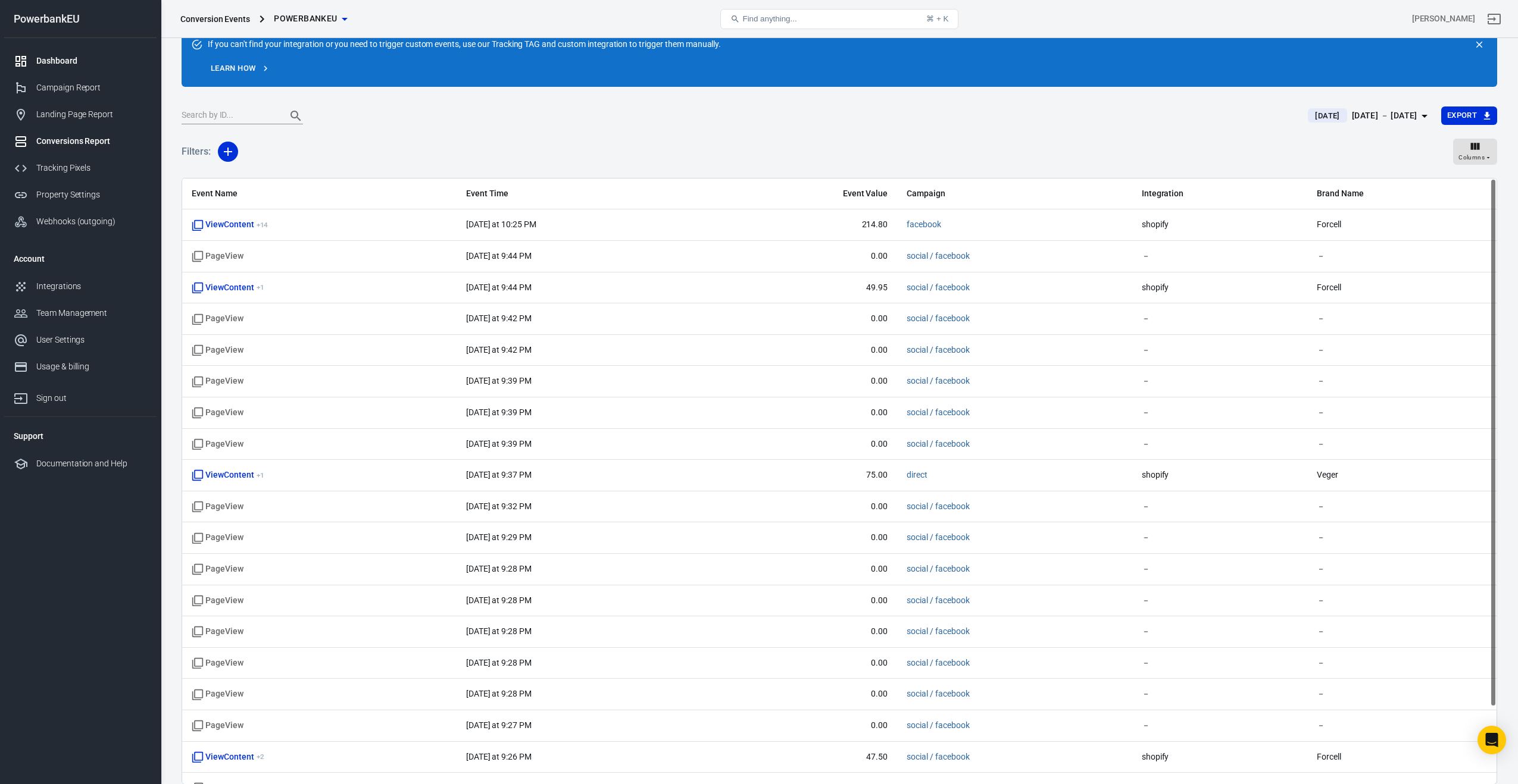
click at [56, 62] on div "Dashboard" at bounding box center [91, 61] width 110 height 13
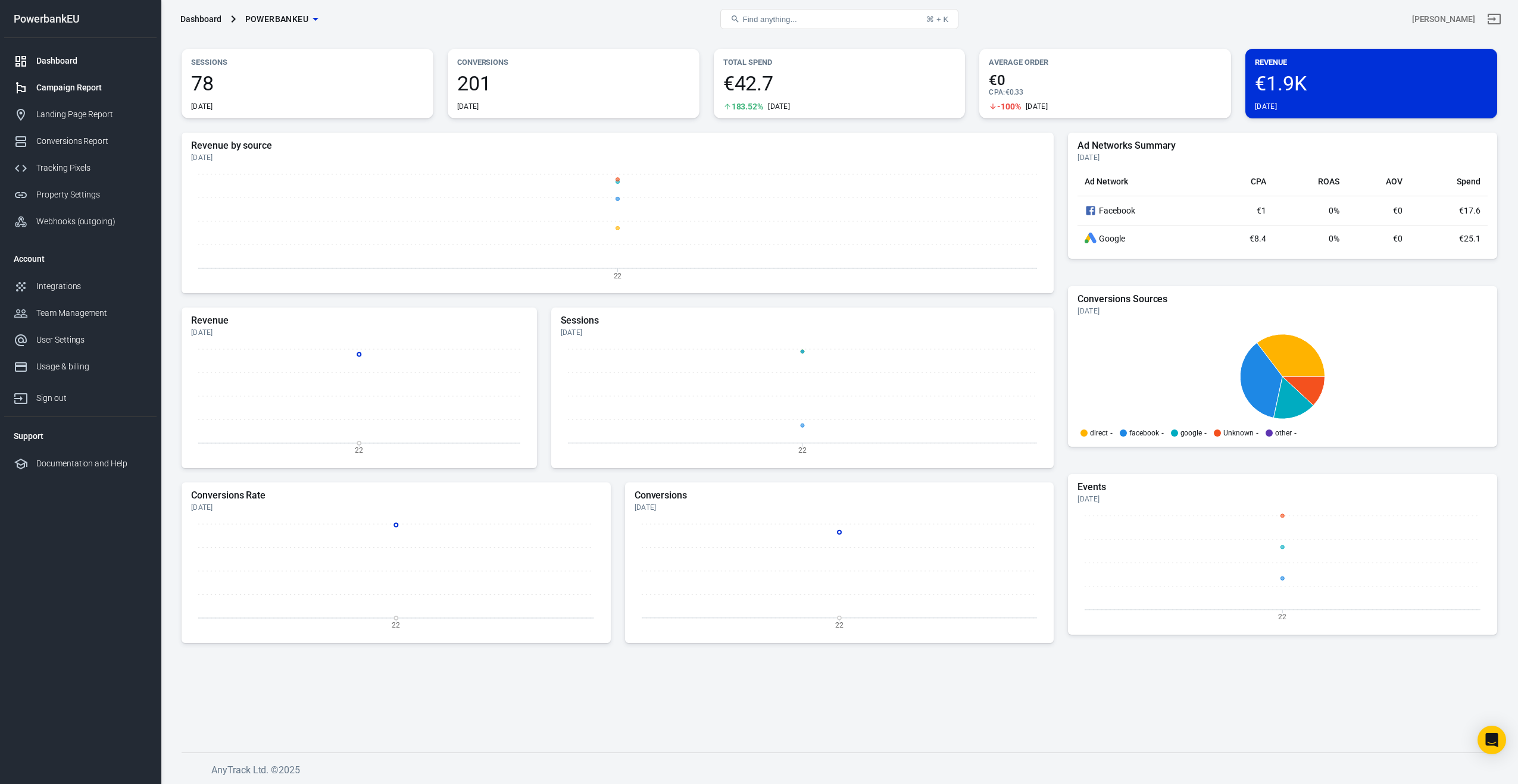
click at [53, 88] on div "Campaign Report" at bounding box center [91, 88] width 110 height 13
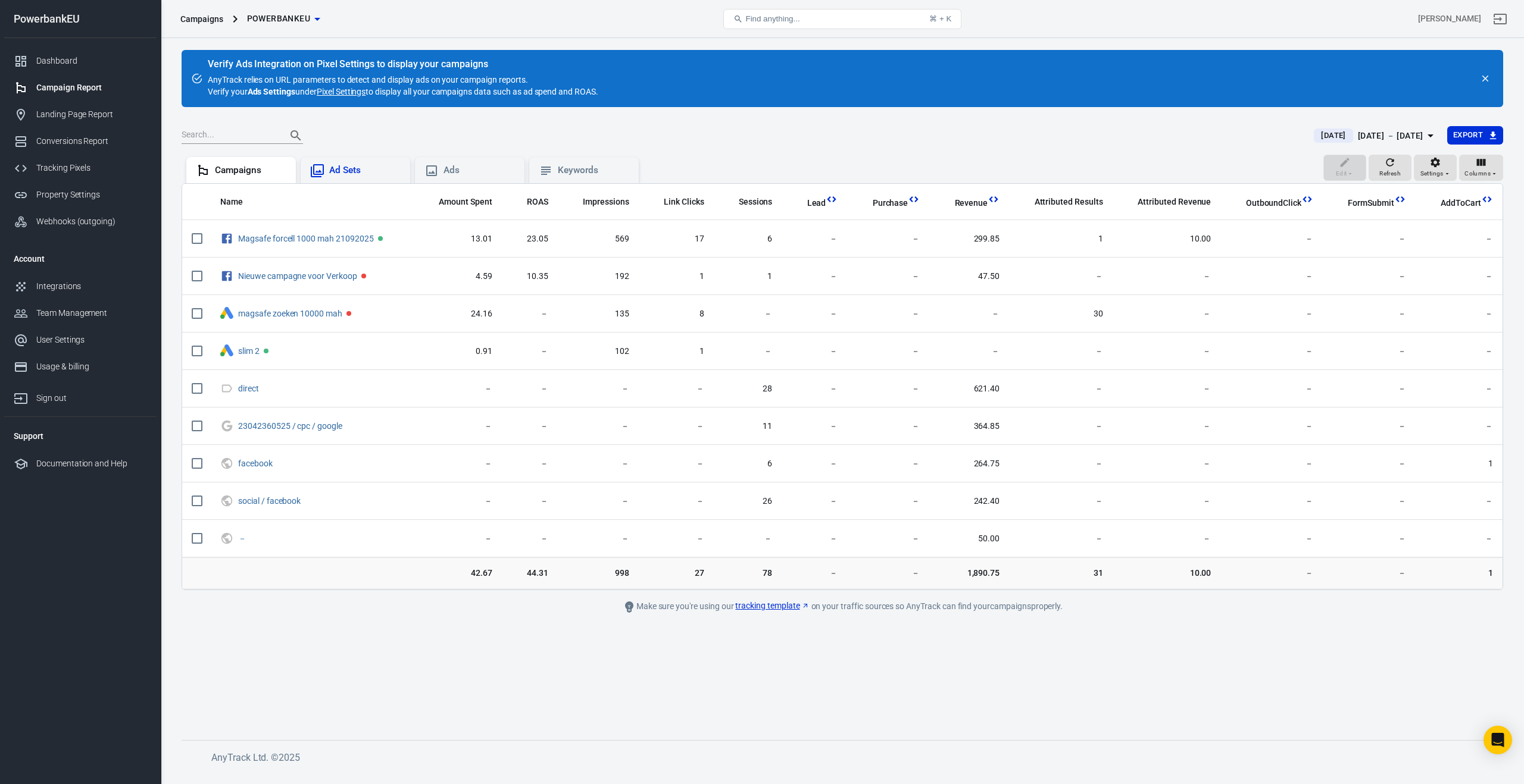
click at [341, 175] on div "Ad Sets" at bounding box center [364, 171] width 71 height 13
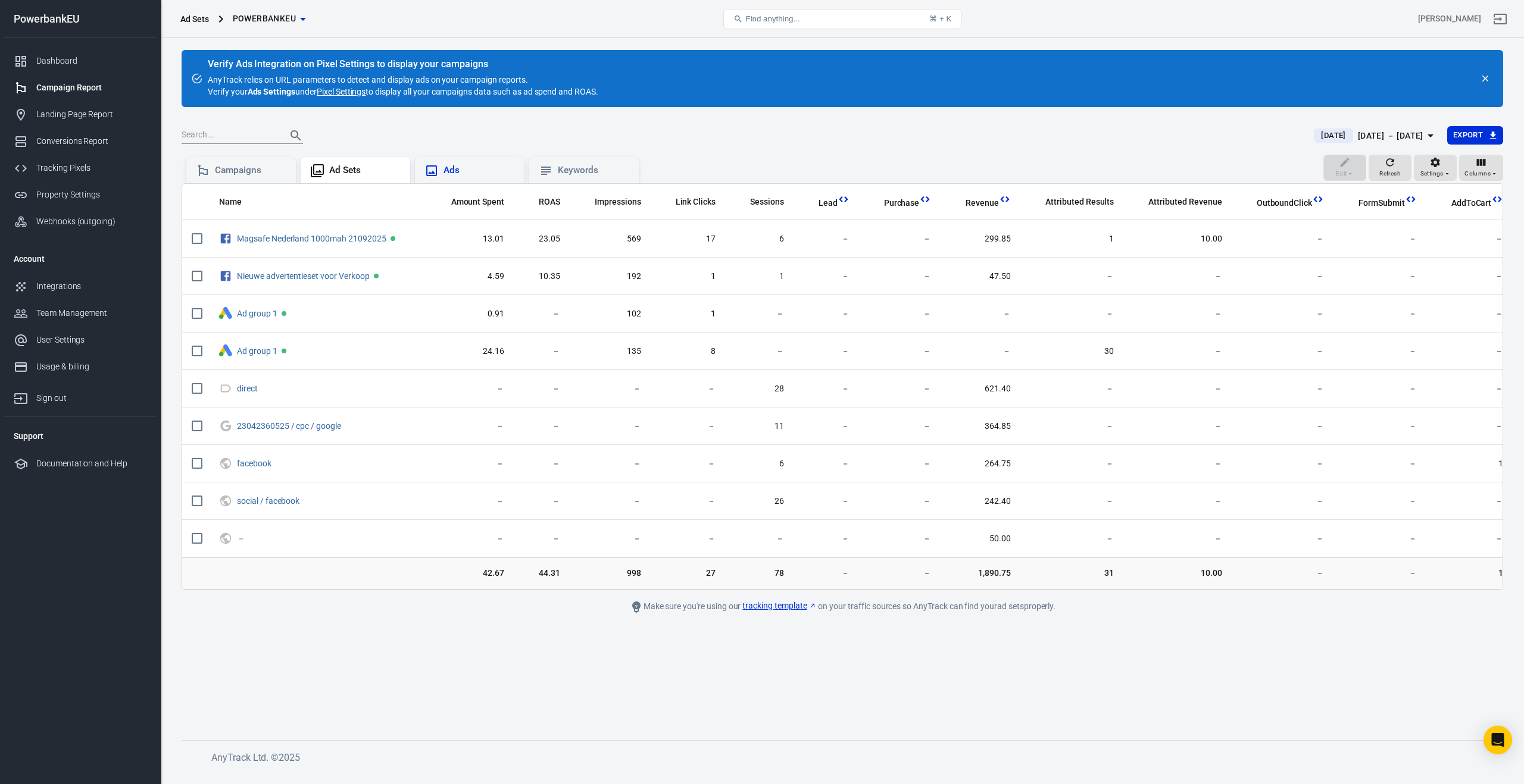
click at [445, 169] on div "Ads" at bounding box center [478, 171] width 71 height 13
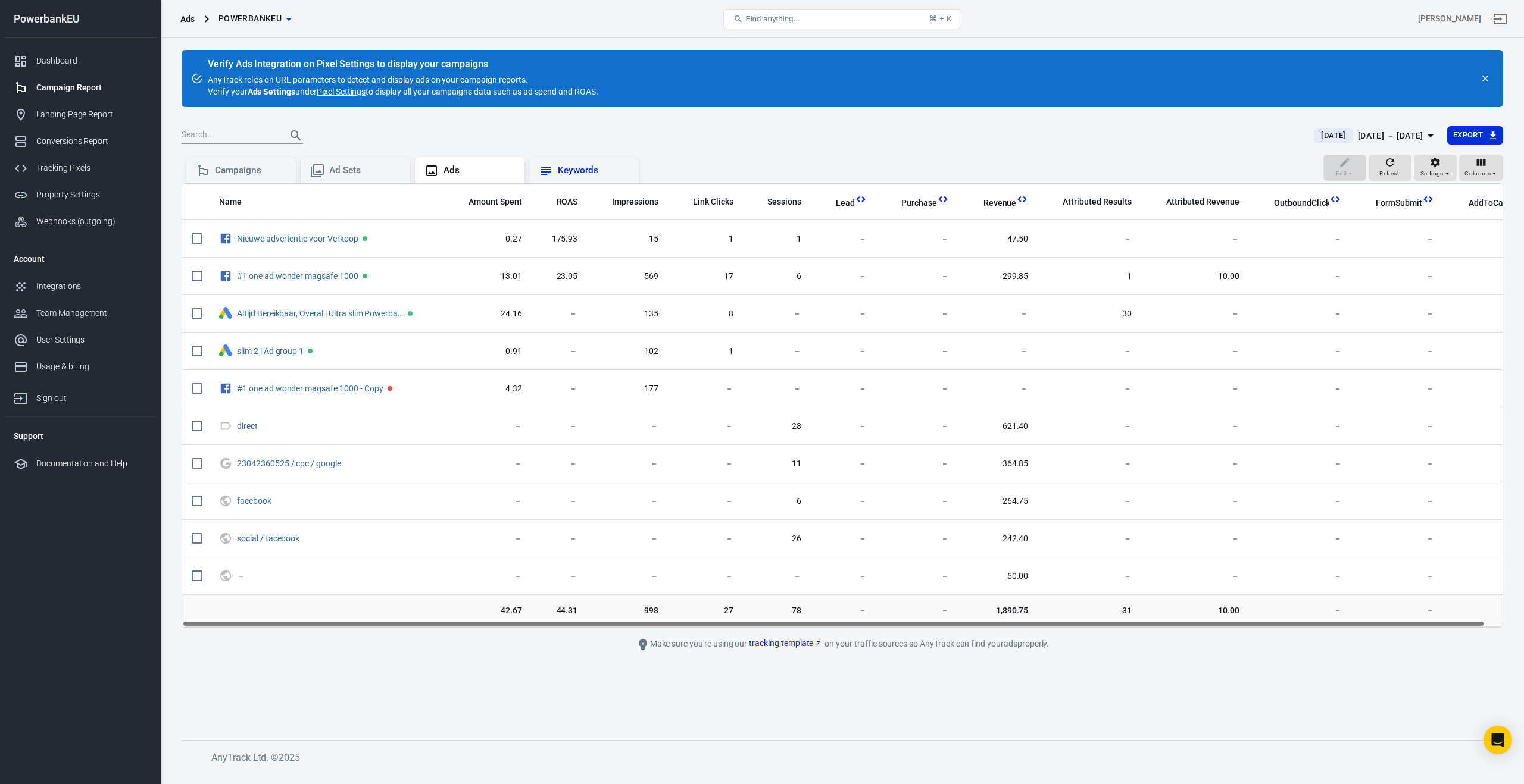
click at [554, 170] on div "Keywords" at bounding box center [584, 171] width 91 height 14
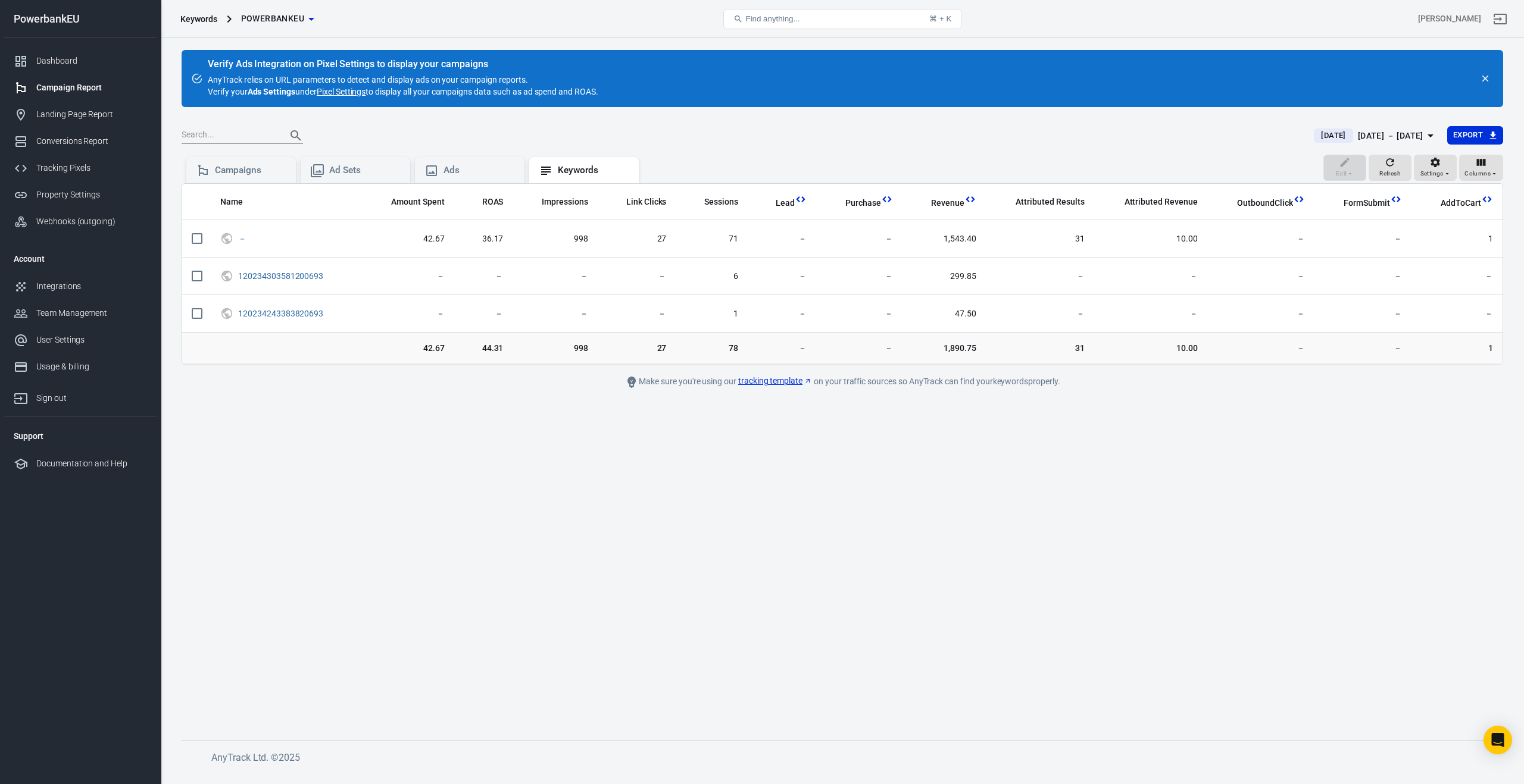
click at [51, 92] on div "Campaign Report" at bounding box center [91, 88] width 110 height 13
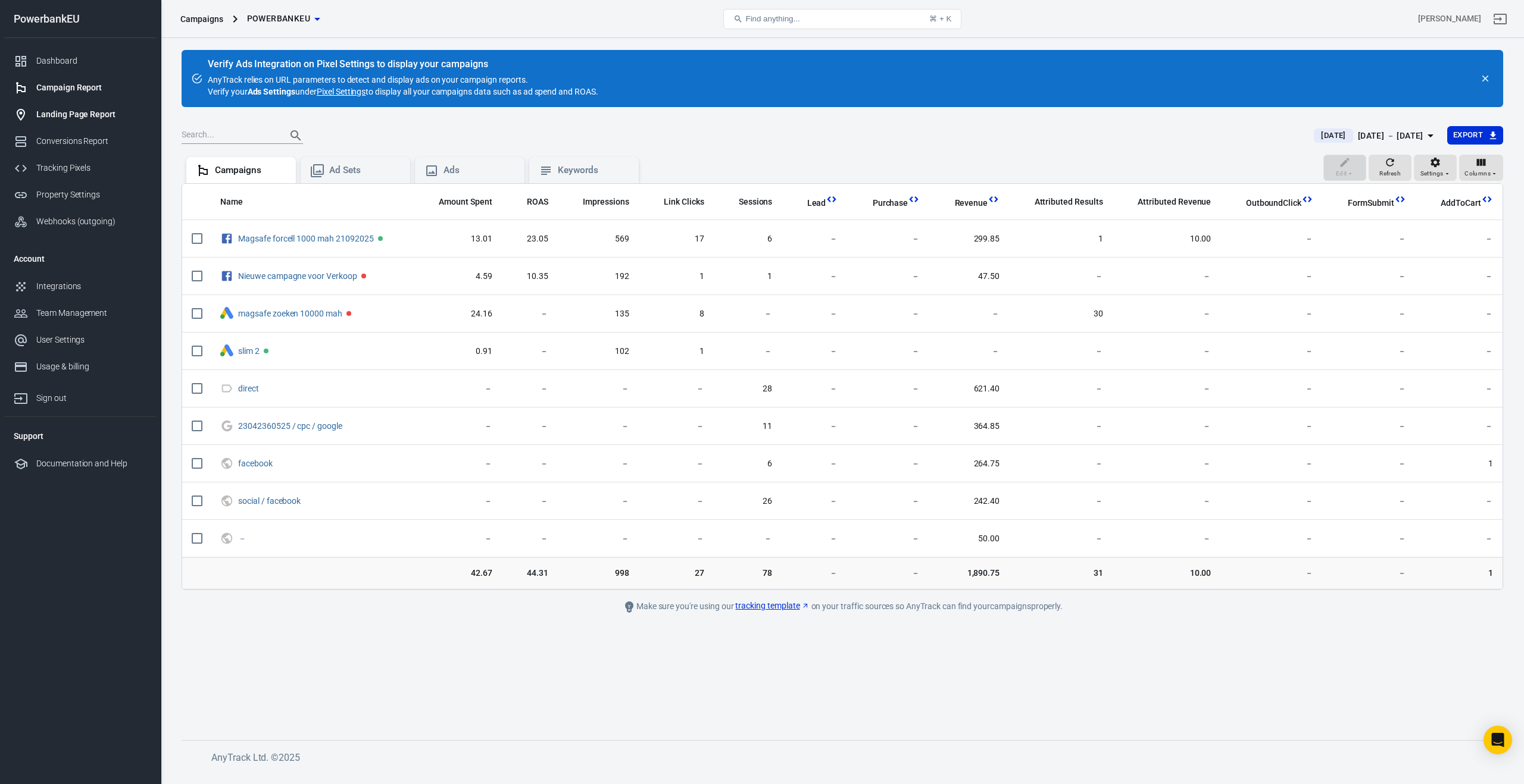
click at [52, 110] on div "Landing Page Report" at bounding box center [91, 114] width 110 height 13
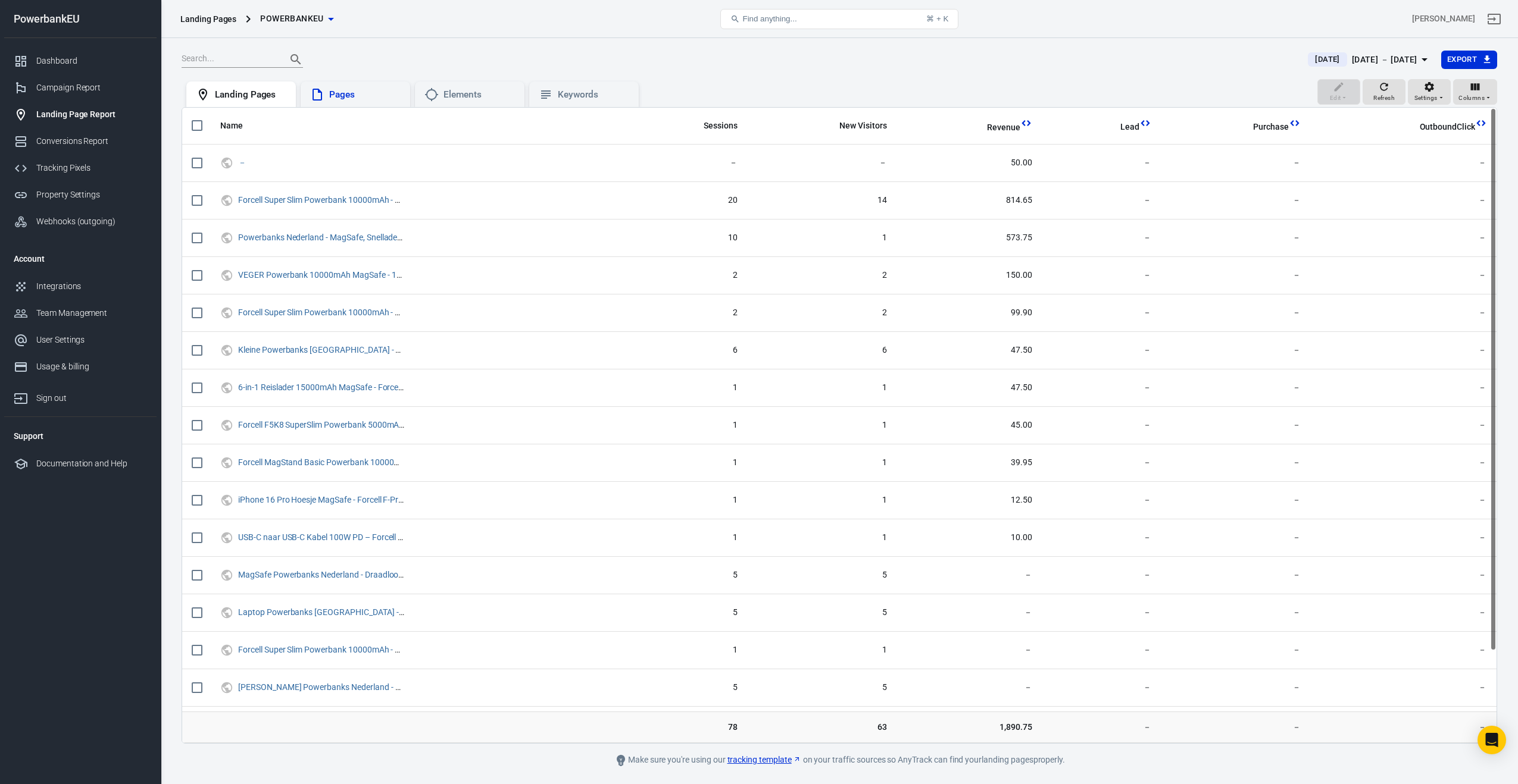
click at [352, 103] on div "Pages" at bounding box center [355, 94] width 110 height 26
click at [462, 99] on div "Elements" at bounding box center [478, 95] width 71 height 13
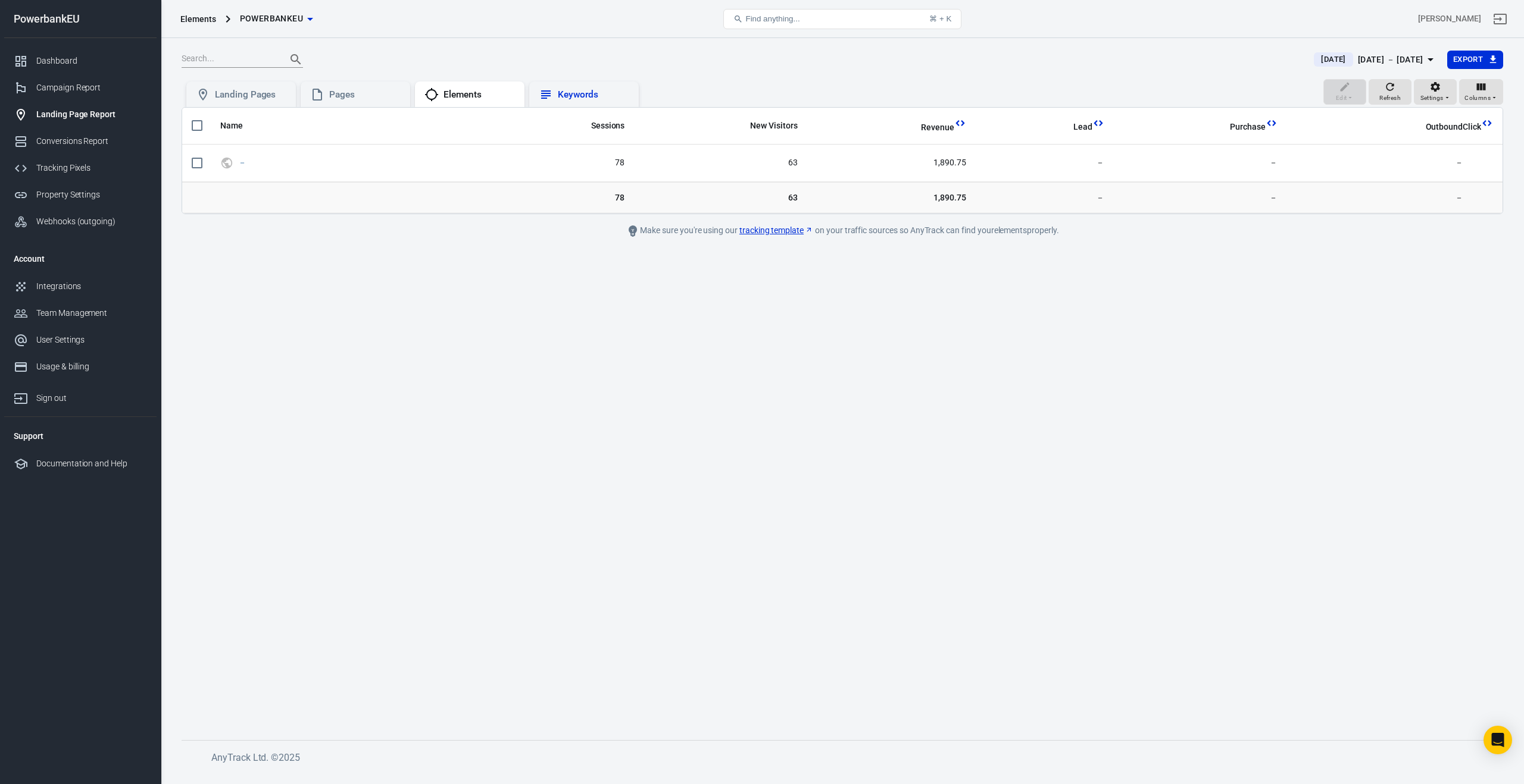
click at [557, 95] on div "Keywords" at bounding box center [584, 95] width 91 height 14
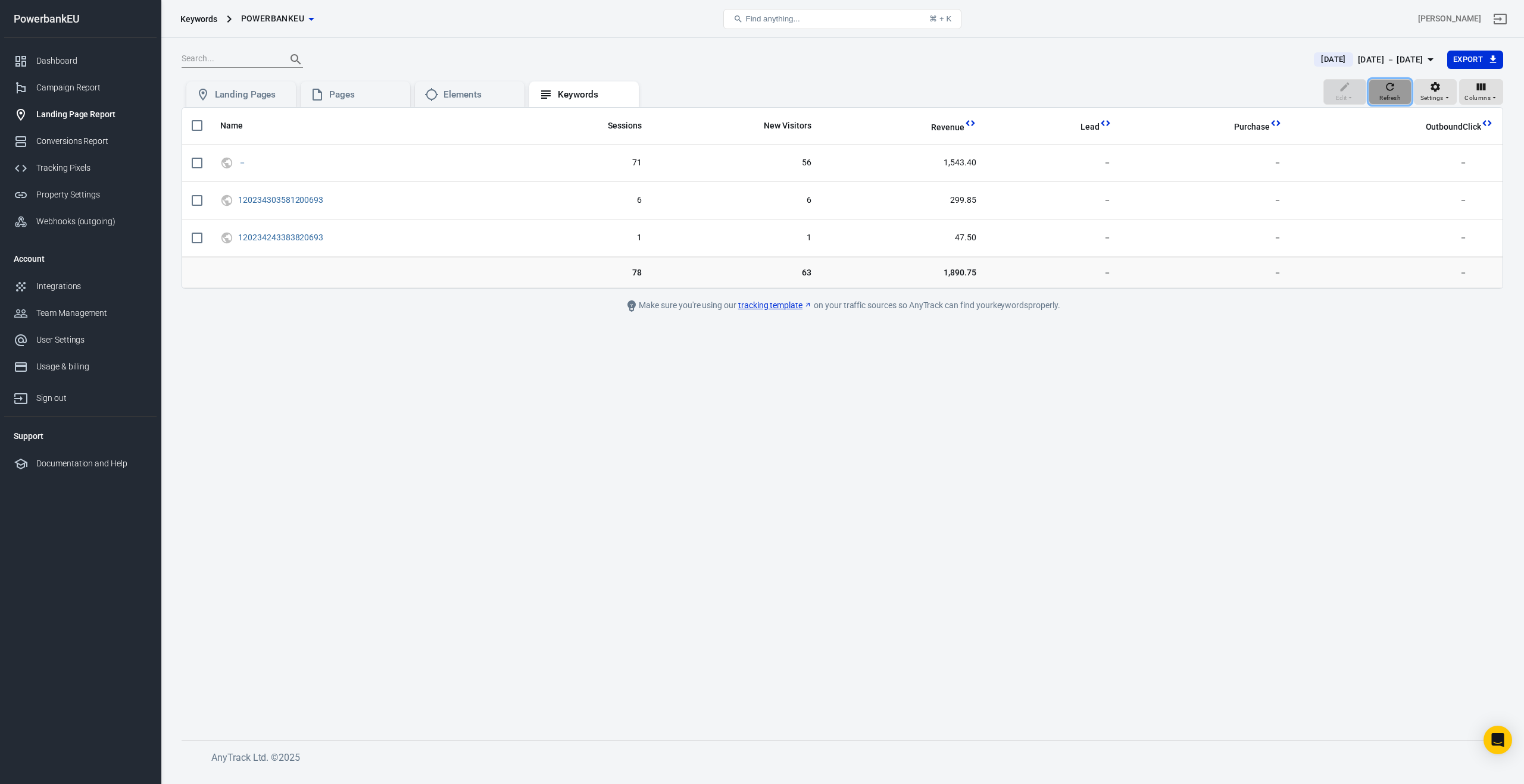
click at [1396, 88] on div "Refresh" at bounding box center [1389, 92] width 21 height 23
click at [1436, 92] on icon "button" at bounding box center [1435, 86] width 12 height 12
click at [1424, 140] on p "Display active campaigns only" at bounding box center [1449, 142] width 110 height 13
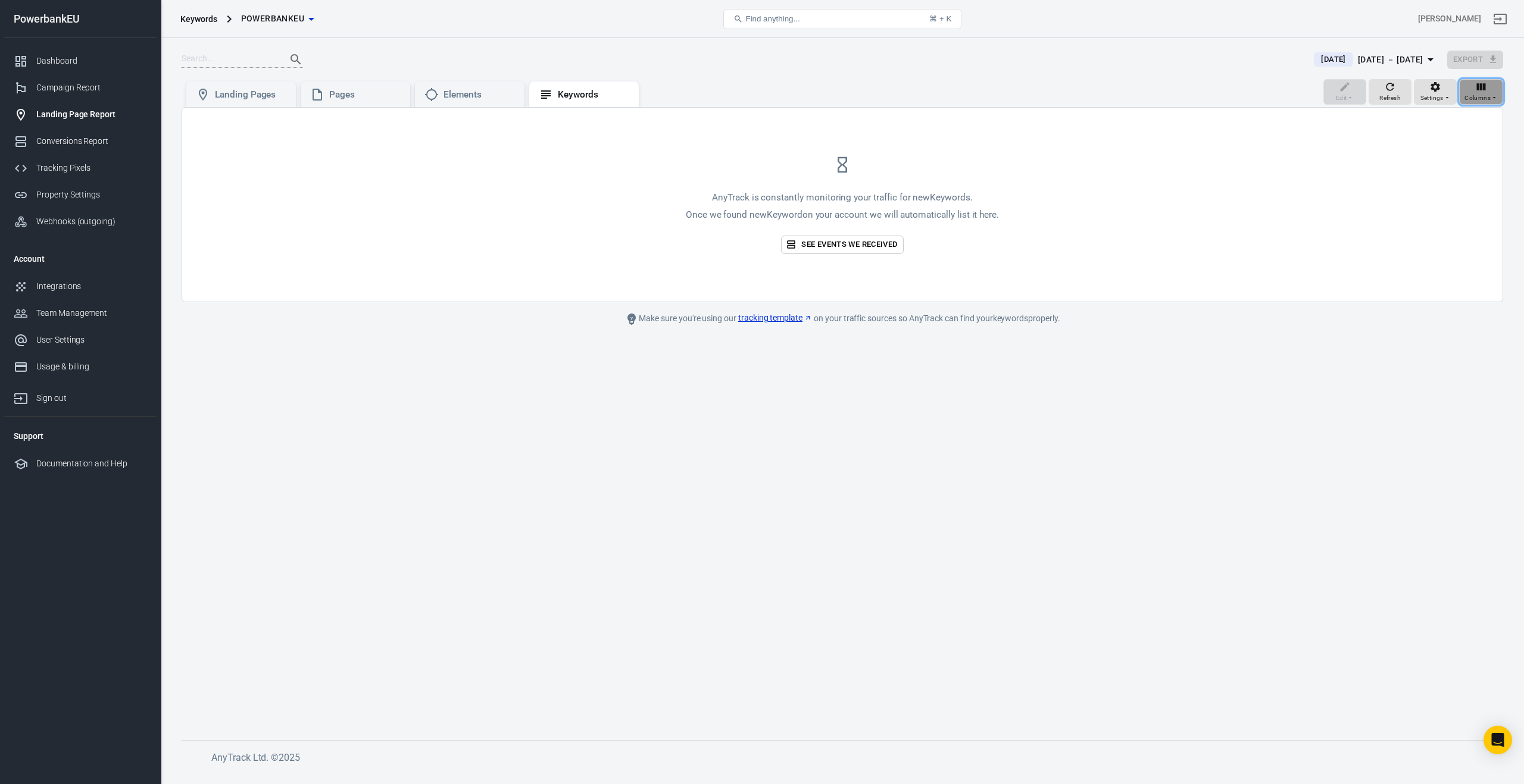
click at [1479, 93] on icon "button" at bounding box center [1480, 86] width 12 height 12
click at [1404, 158] on input "radio" at bounding box center [1409, 153] width 23 height 23
radio input "true"
click at [1477, 90] on icon "button" at bounding box center [1481, 86] width 9 height 7
click at [1432, 125] on p "Common" at bounding box center [1442, 124] width 34 height 13
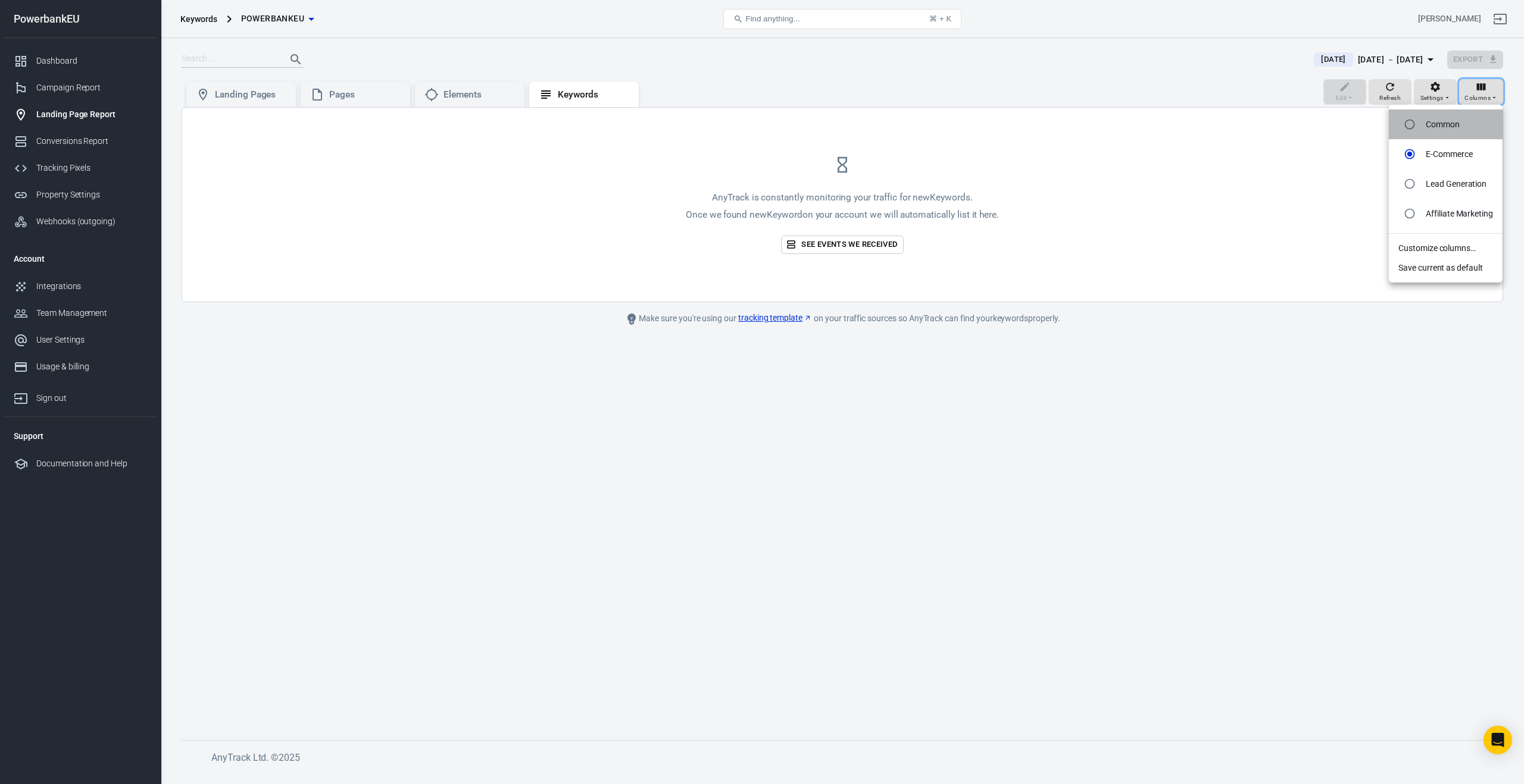
radio input "true"
radio input "false"
click at [295, 96] on div "Landing Pages" at bounding box center [241, 94] width 110 height 26
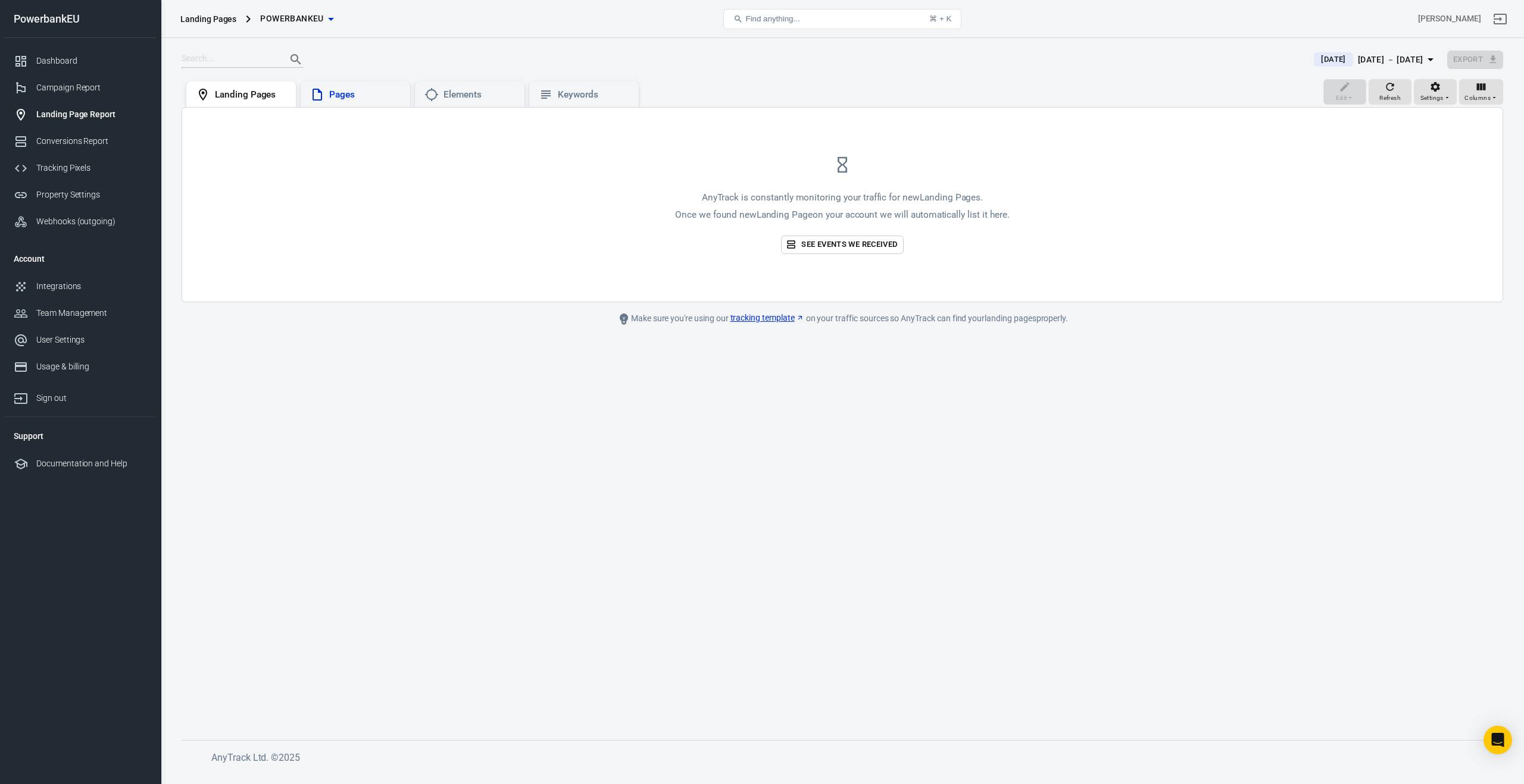
click at [391, 90] on div "Pages" at bounding box center [364, 95] width 71 height 13
click at [841, 243] on link "See events we received" at bounding box center [842, 245] width 122 height 19
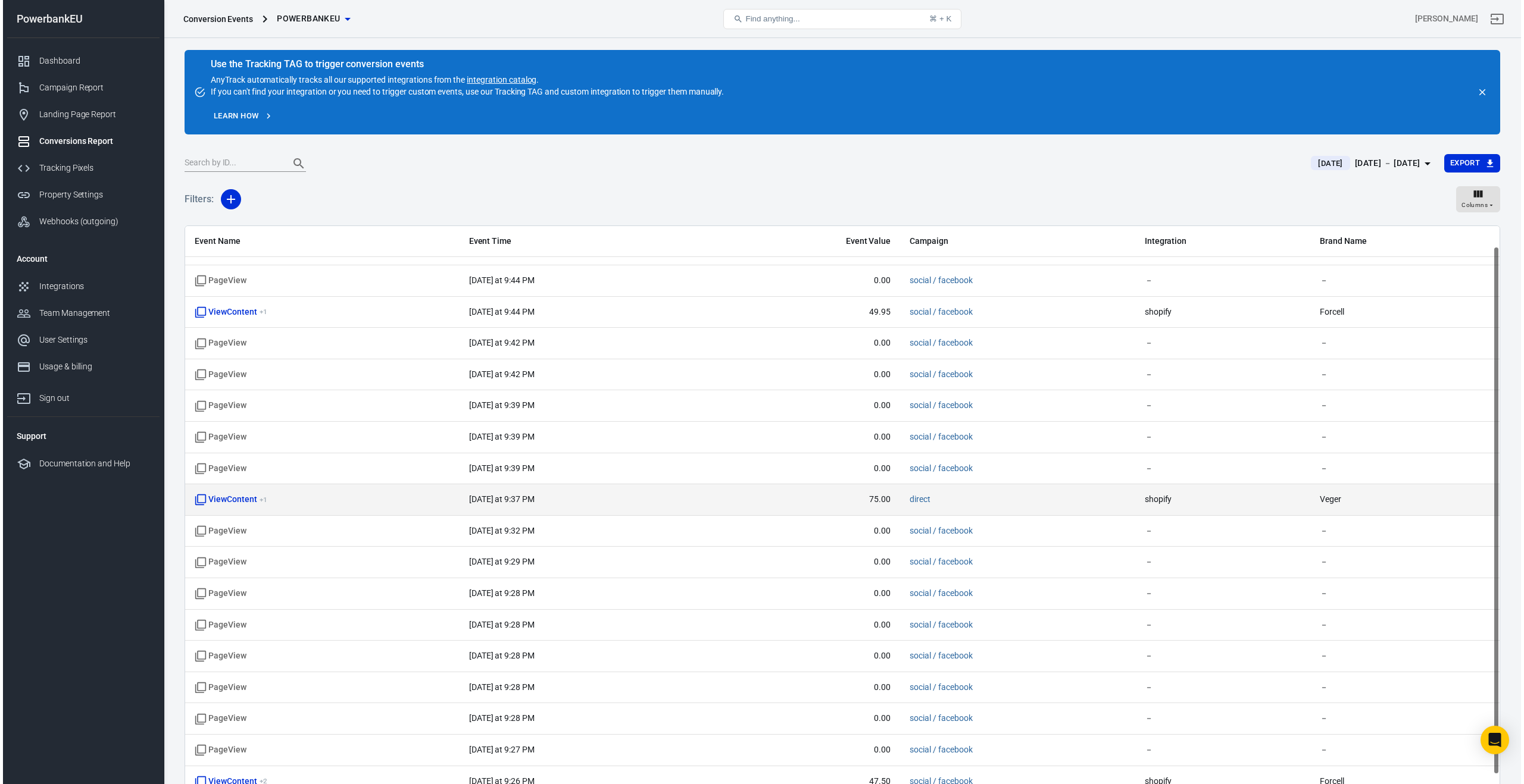
scroll to position [23, 0]
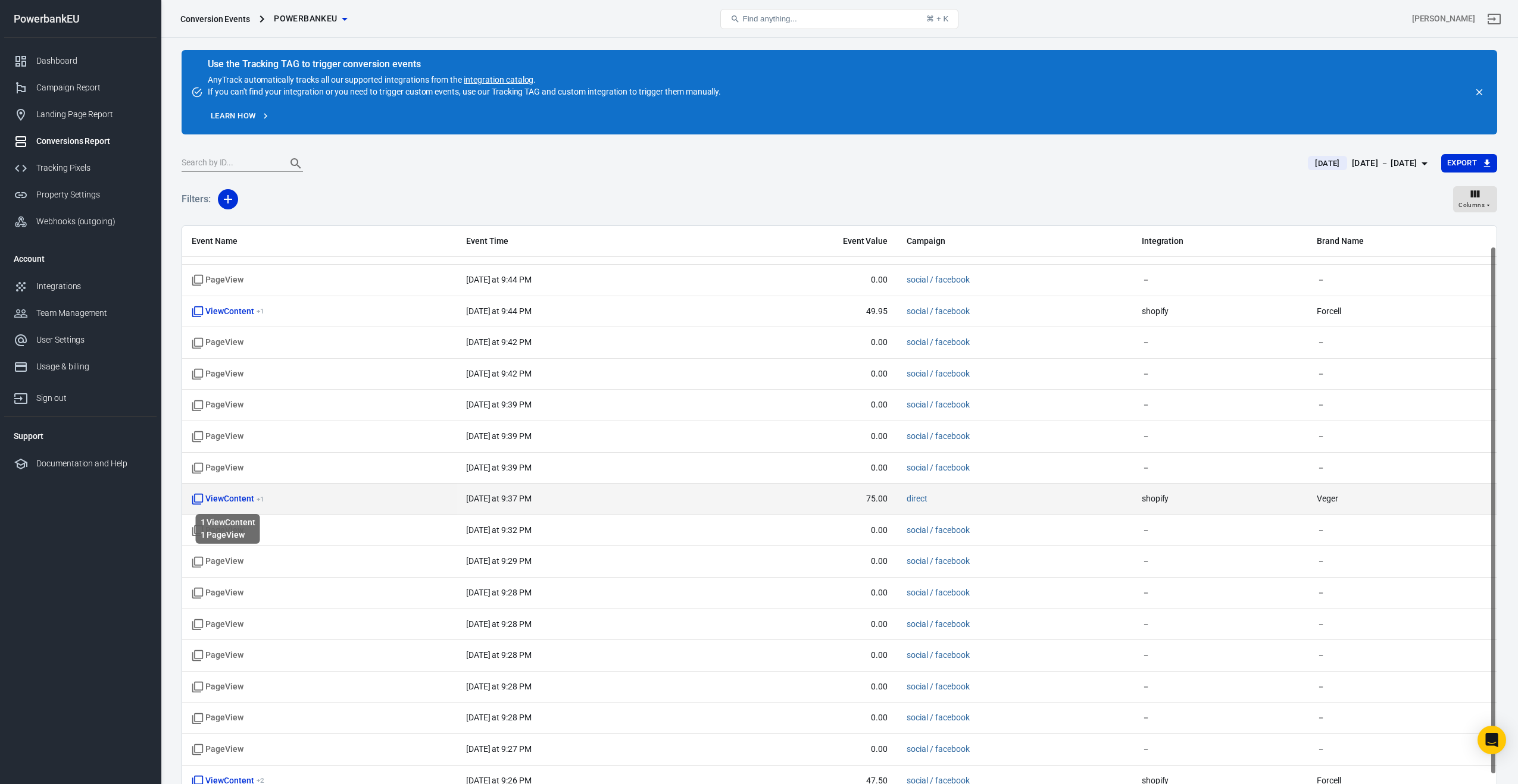
click at [225, 500] on span "ViewContent + 1" at bounding box center [228, 498] width 72 height 12
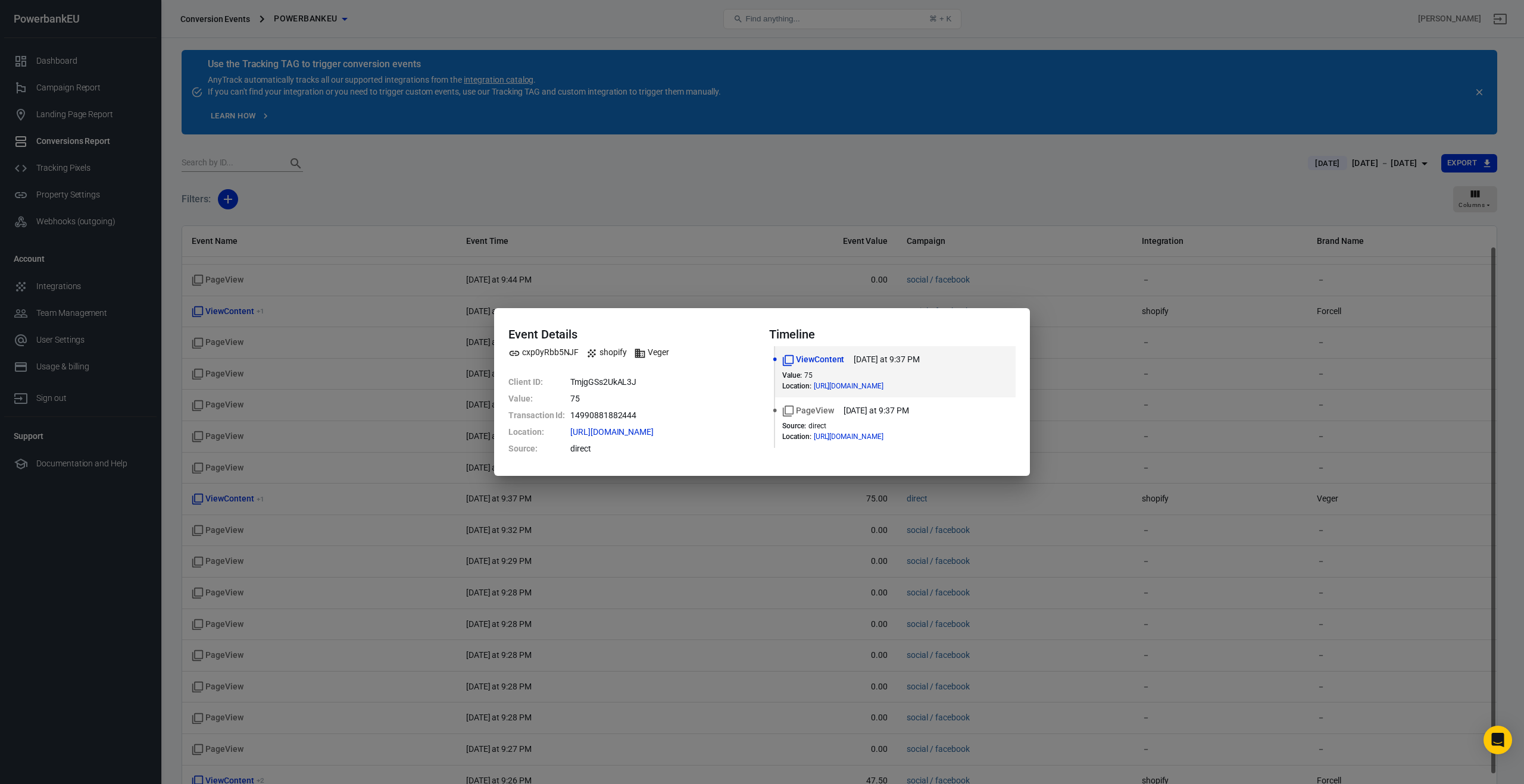
click at [299, 503] on div "Event Details cxp0yRbb5NJF shopify Veger Client ID : TmjgGSs2UkAL3J Value : 75 …" at bounding box center [762, 392] width 1524 height 784
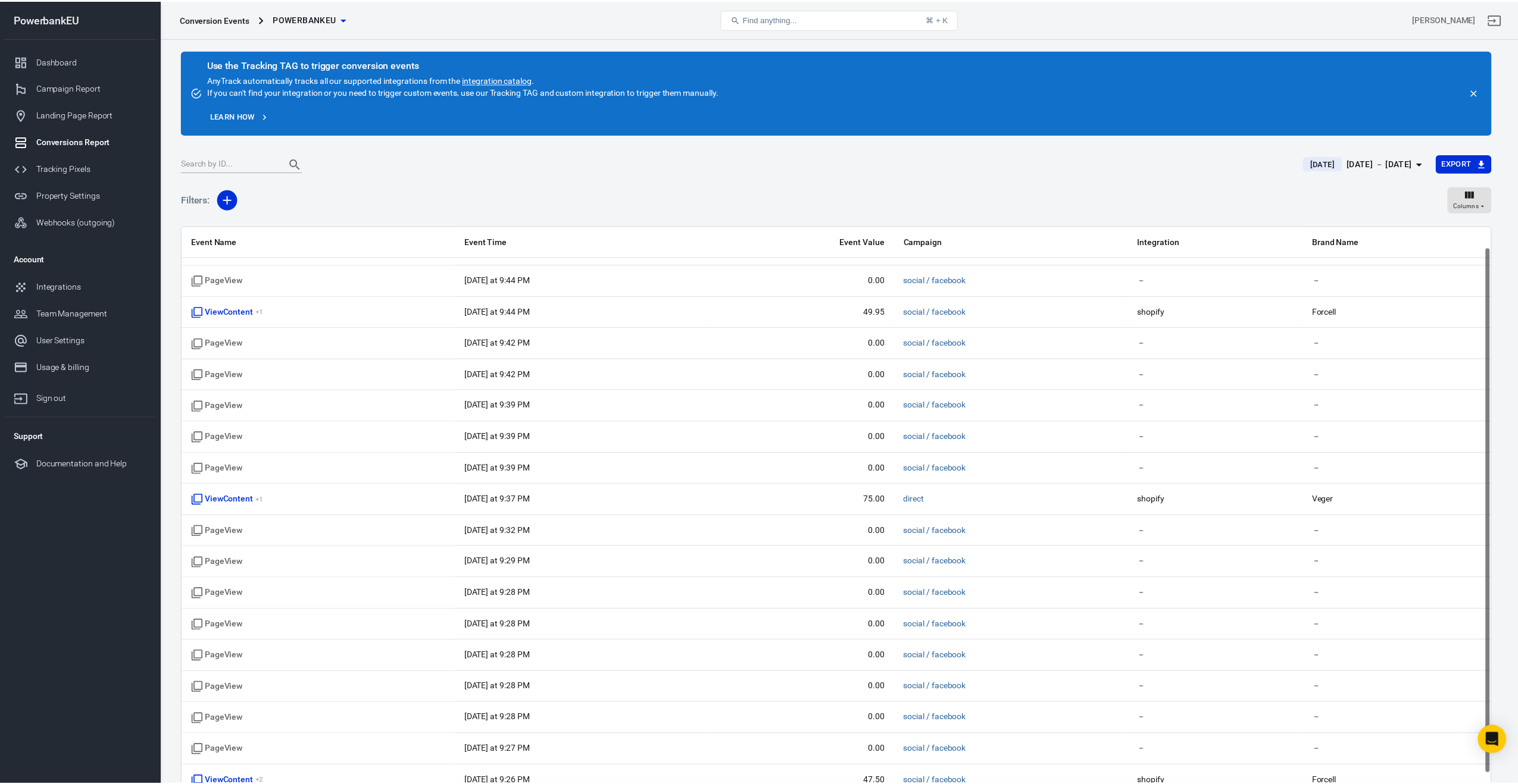
scroll to position [48, 0]
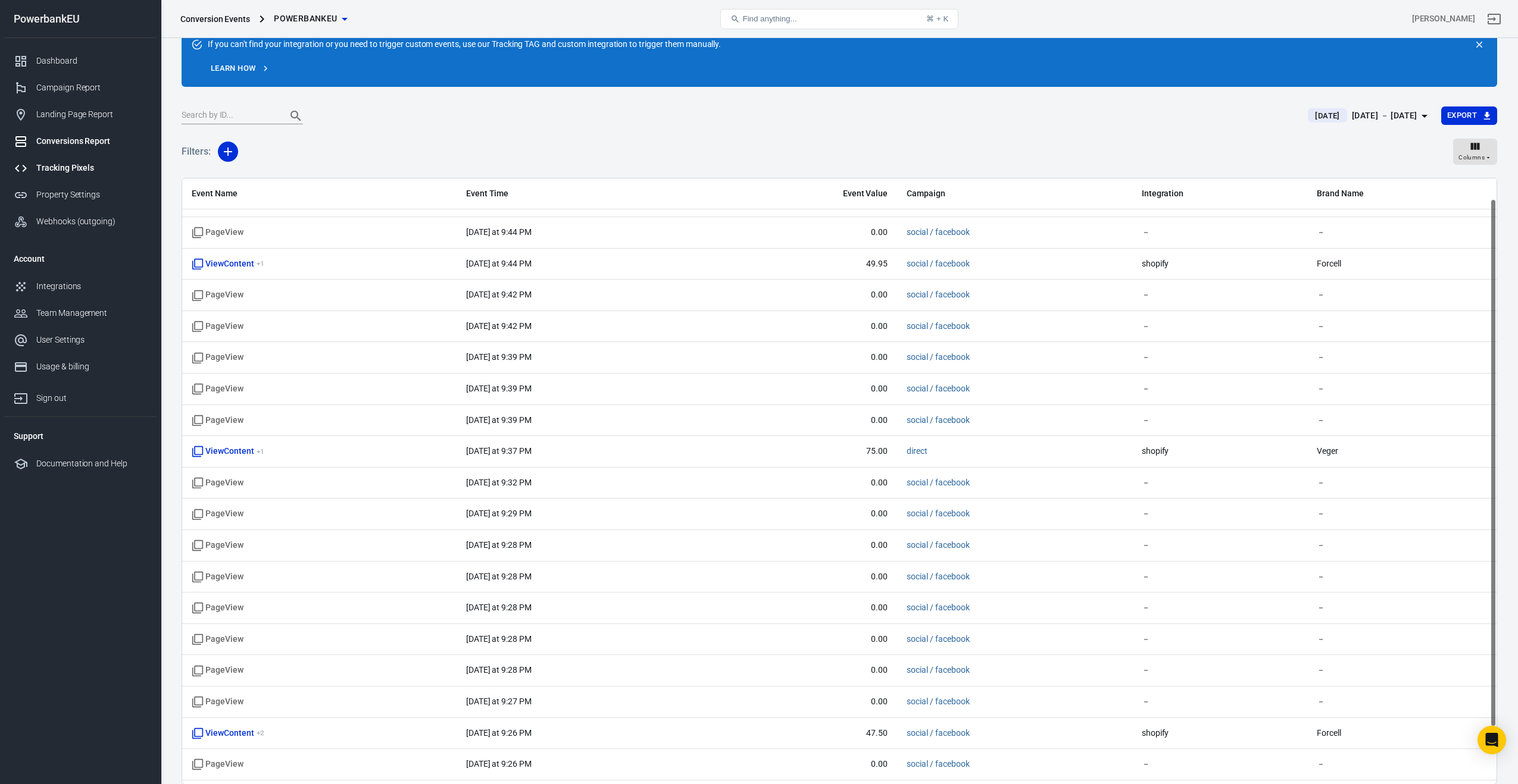
click at [75, 165] on div "Tracking Pixels" at bounding box center [91, 168] width 110 height 13
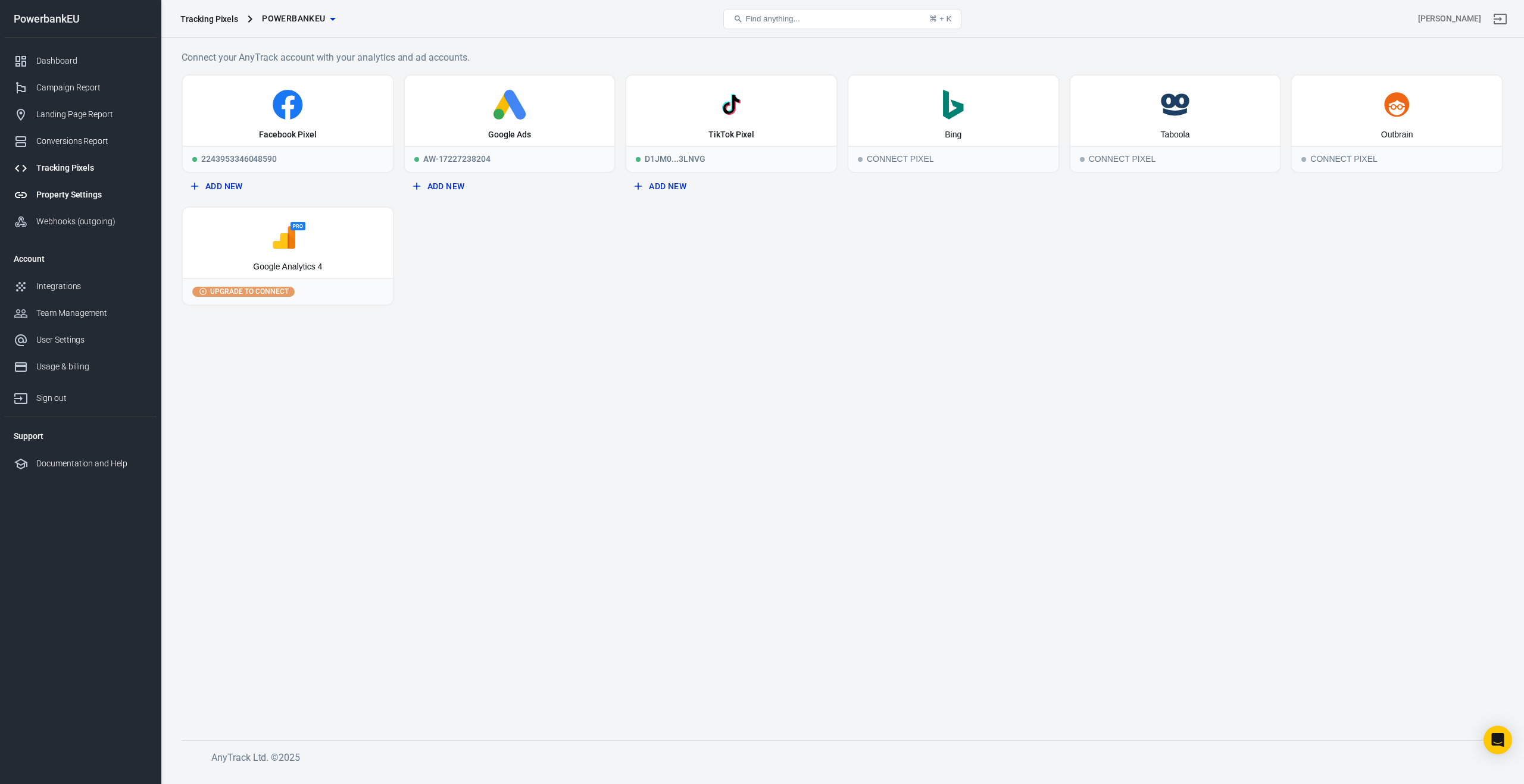
click at [74, 196] on div "Property Settings" at bounding box center [91, 195] width 110 height 13
click at [268, 250] on icon at bounding box center [288, 237] width 200 height 30
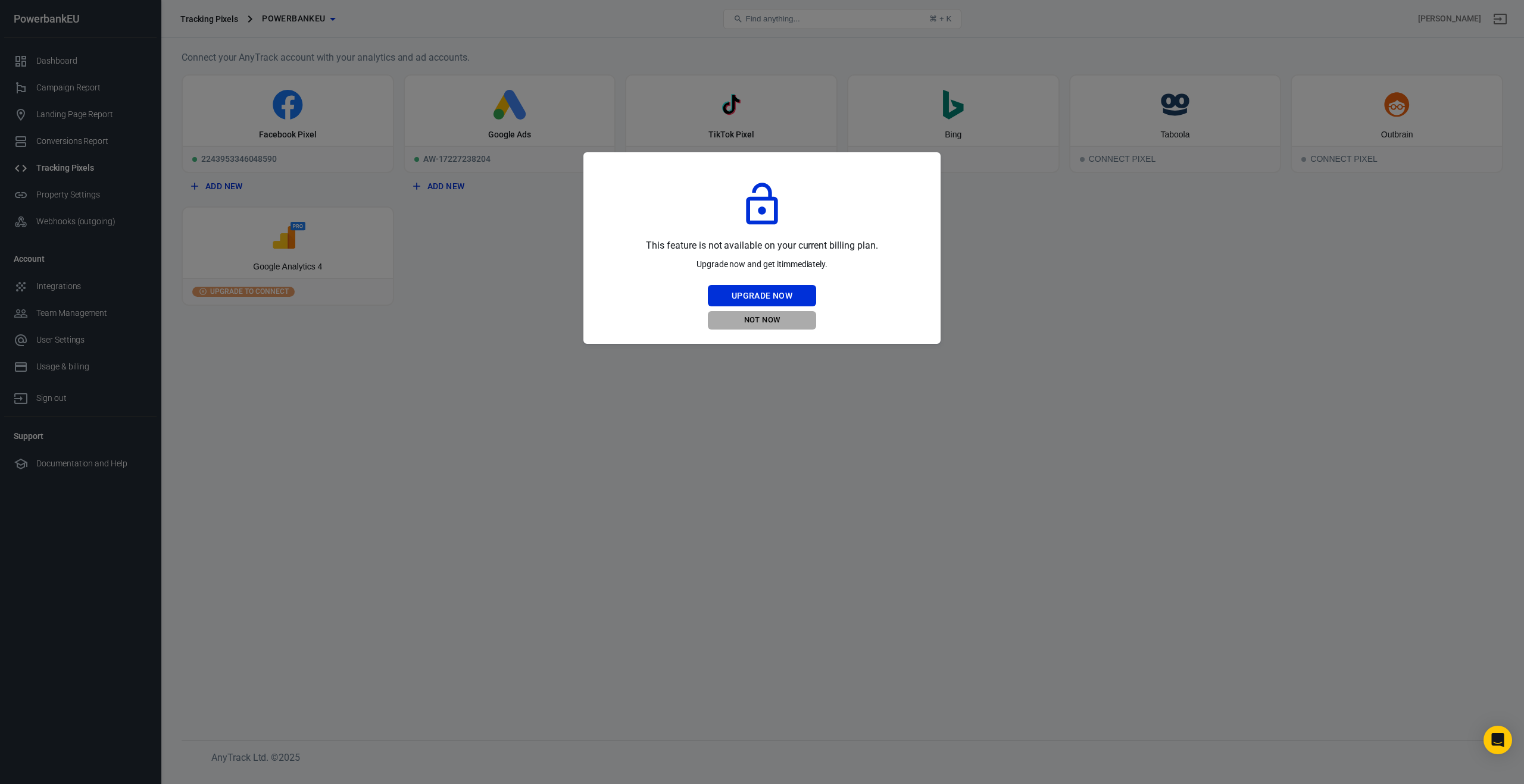
click at [769, 319] on button "Not Now" at bounding box center [762, 321] width 108 height 19
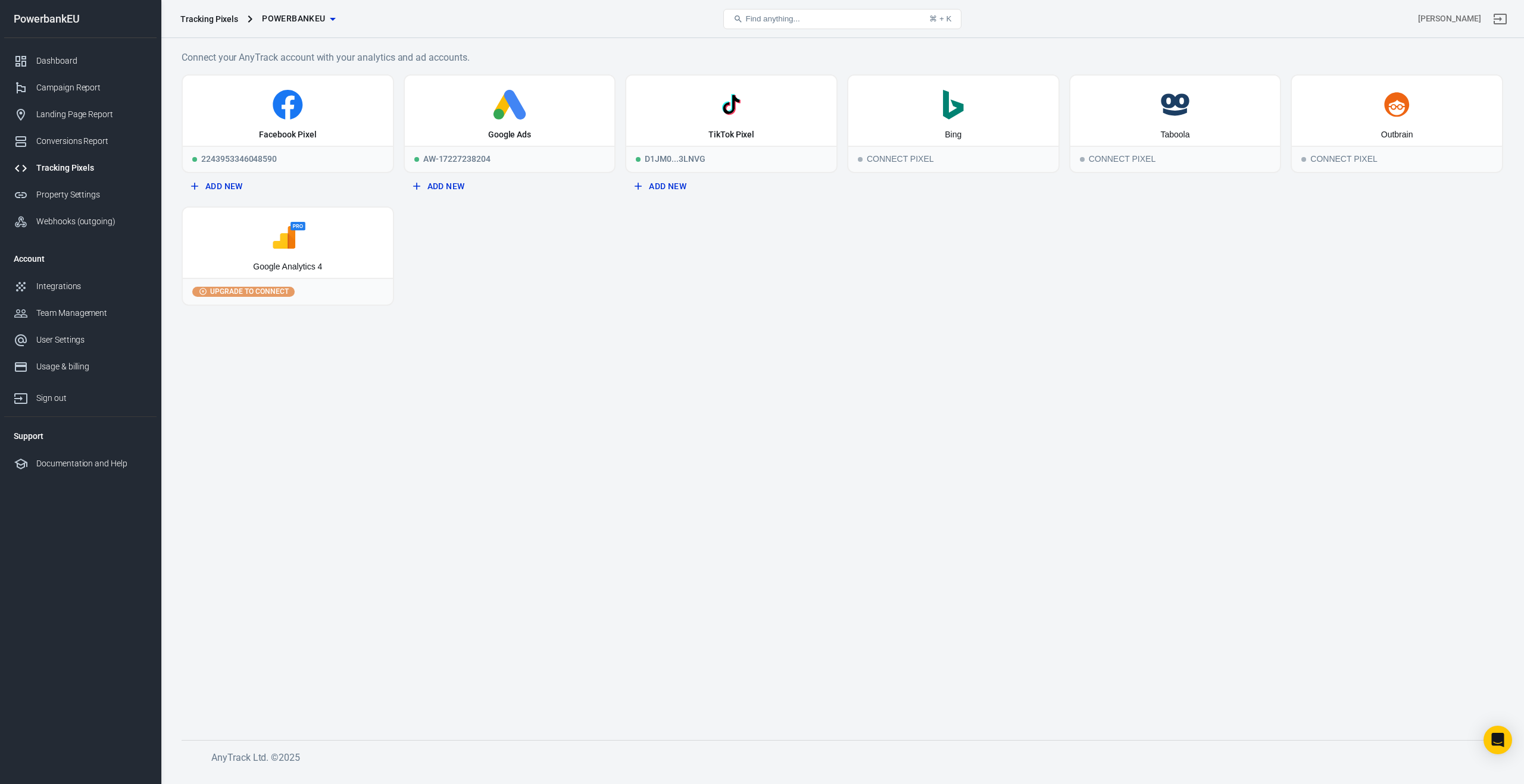
click at [279, 294] on span "Upgrade to connect" at bounding box center [249, 292] width 83 height 11
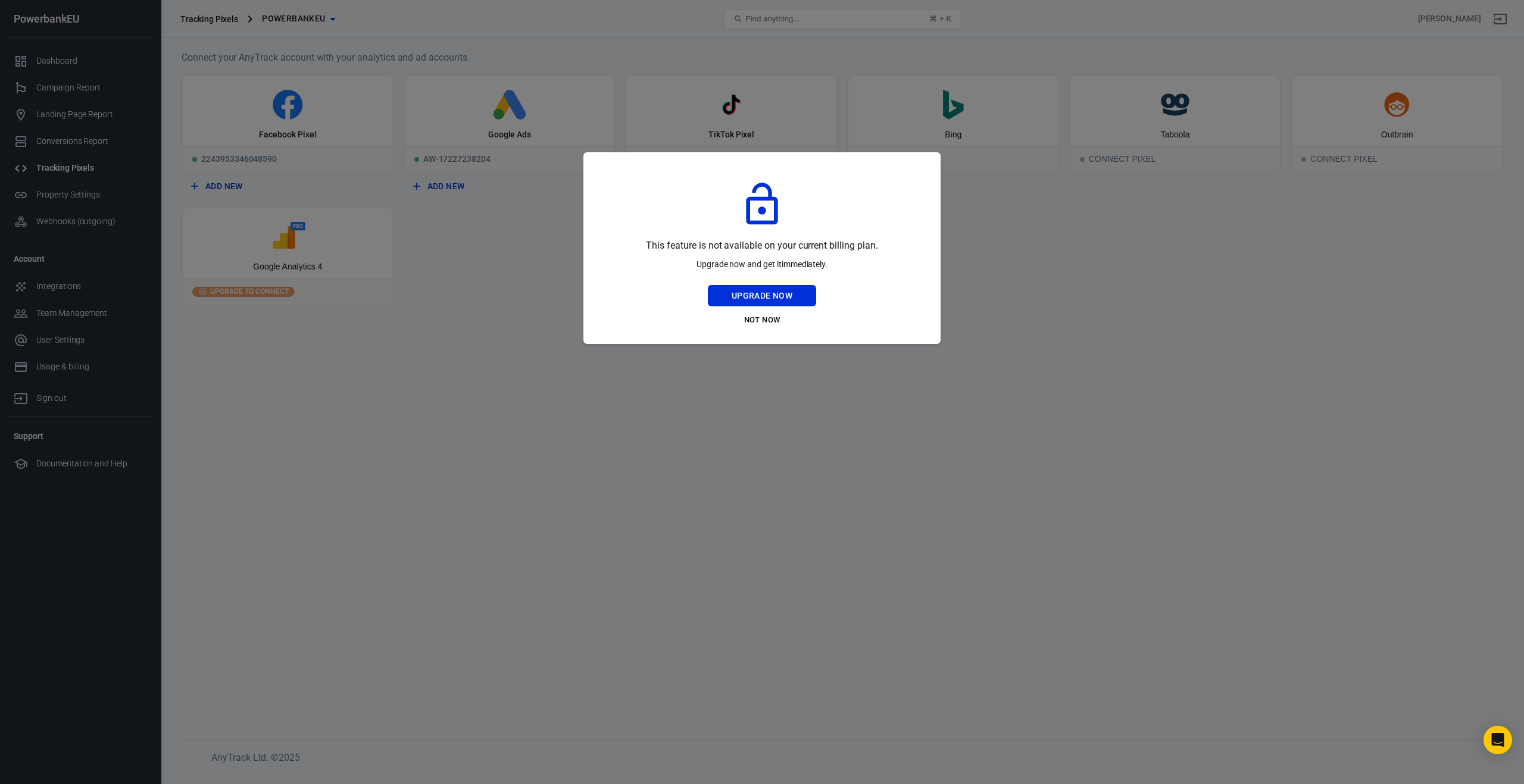
click at [510, 336] on div at bounding box center [762, 392] width 1524 height 784
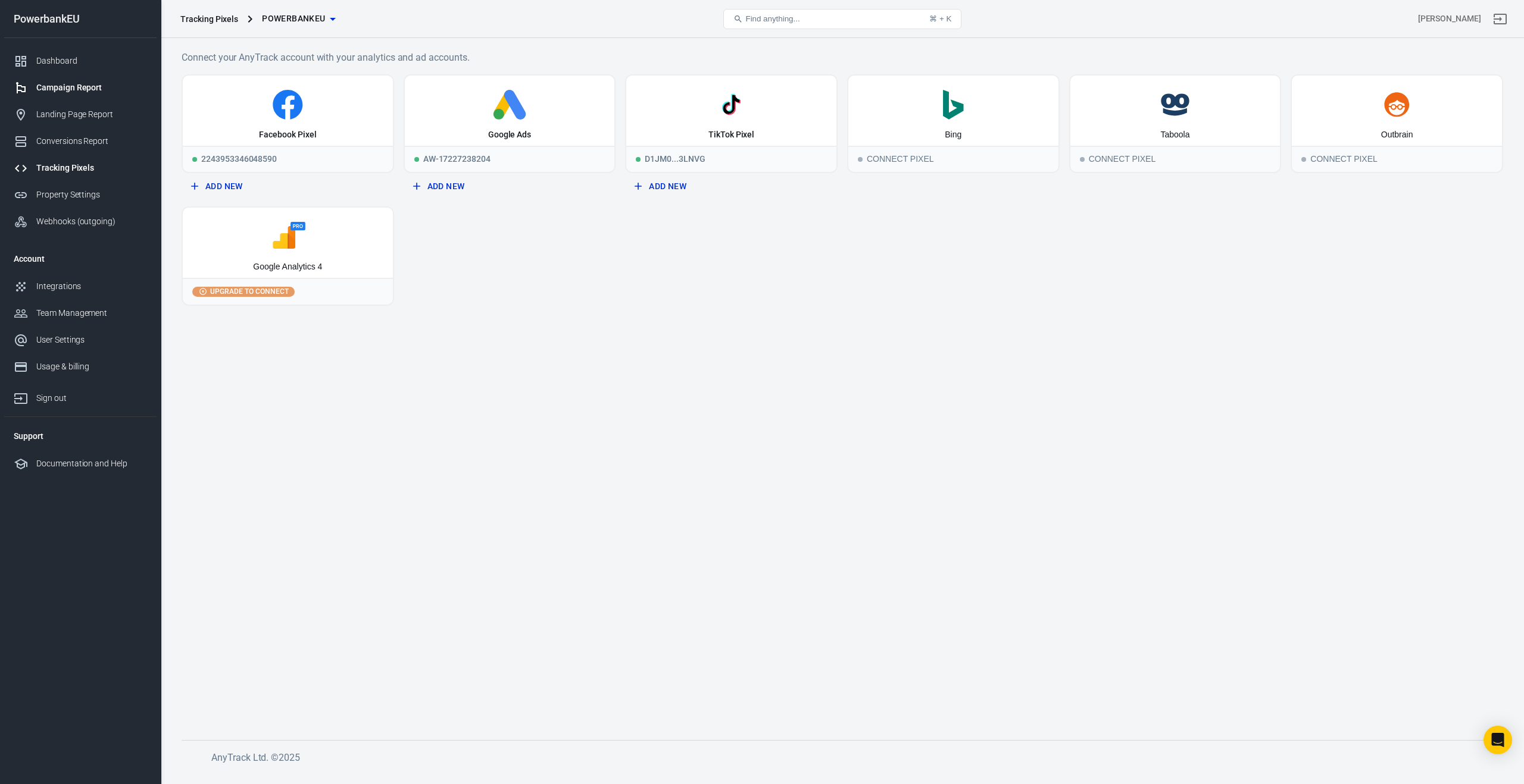
click at [52, 90] on div "Campaign Report" at bounding box center [91, 88] width 110 height 13
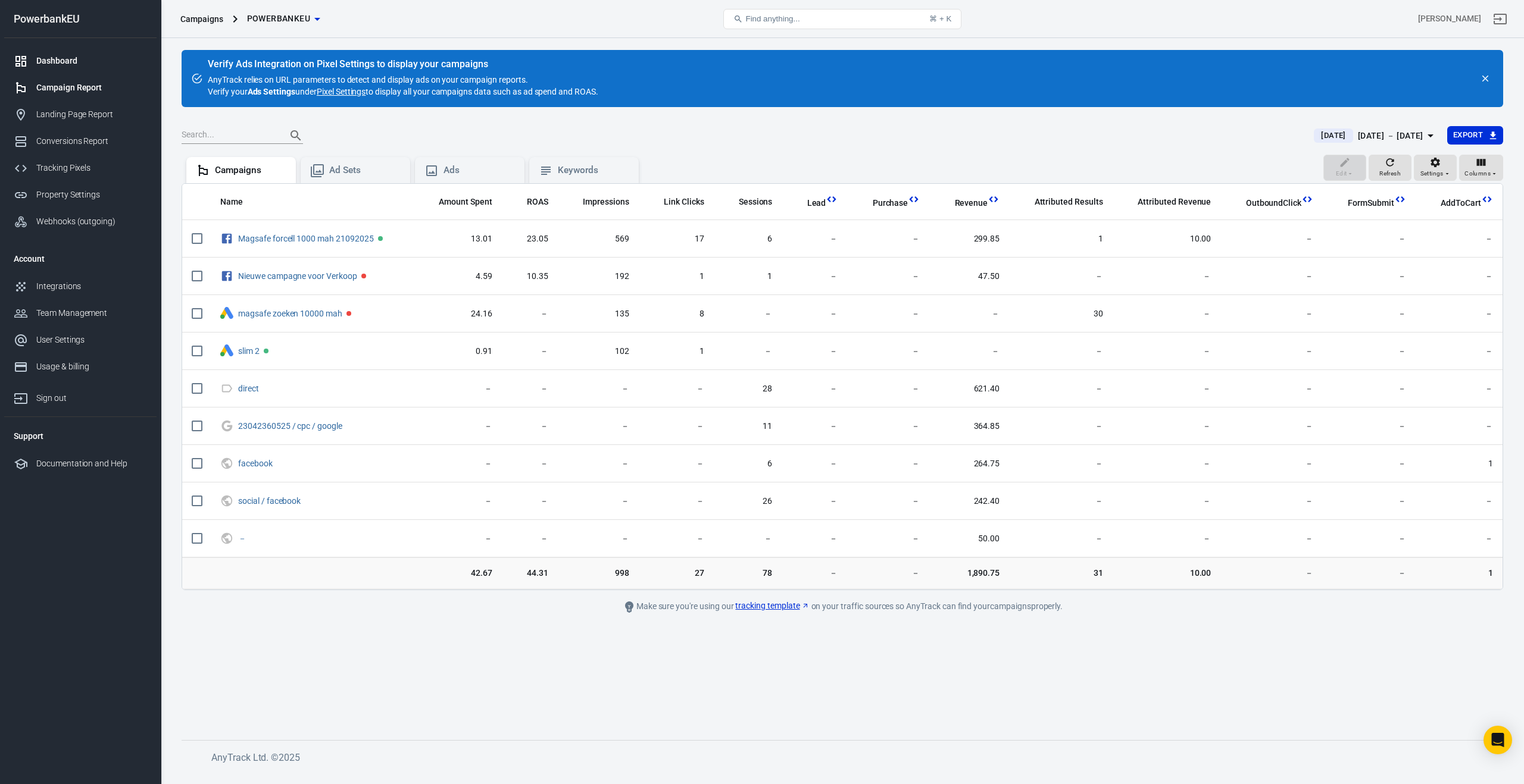
click at [64, 61] on div "Dashboard" at bounding box center [91, 61] width 110 height 13
